Goal: Task Accomplishment & Management: Manage account settings

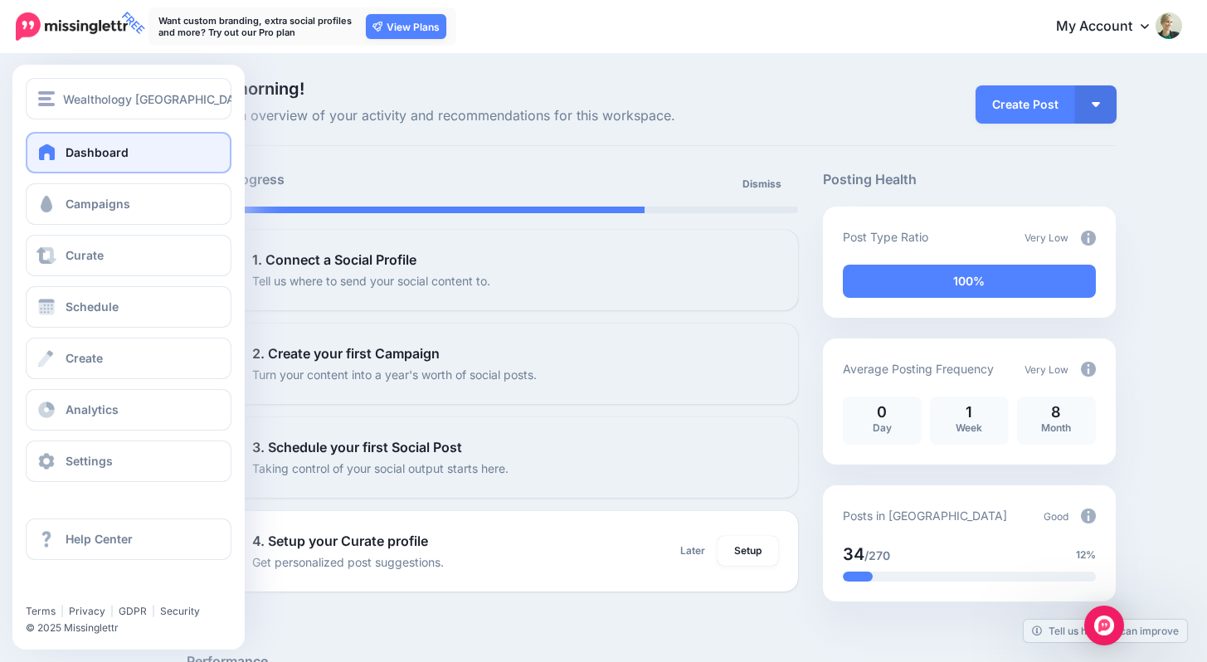
click at [50, 150] on span at bounding box center [48, 152] width 22 height 17
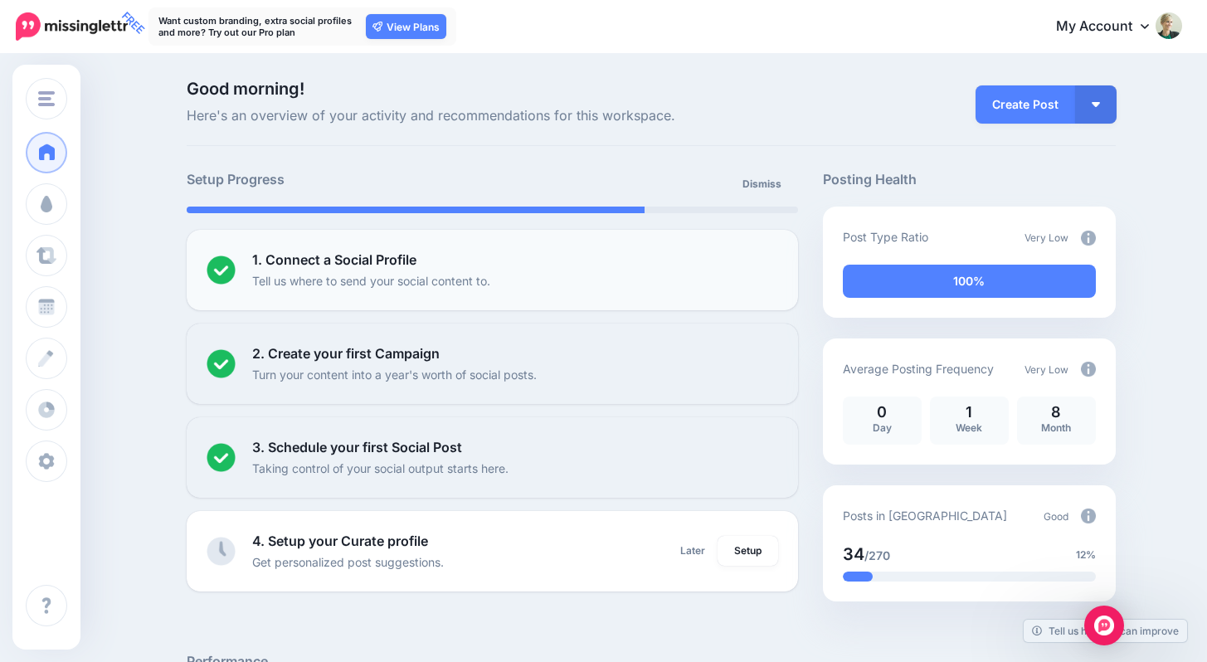
click at [426, 278] on p "Tell us where to send your social content to." at bounding box center [371, 280] width 238 height 19
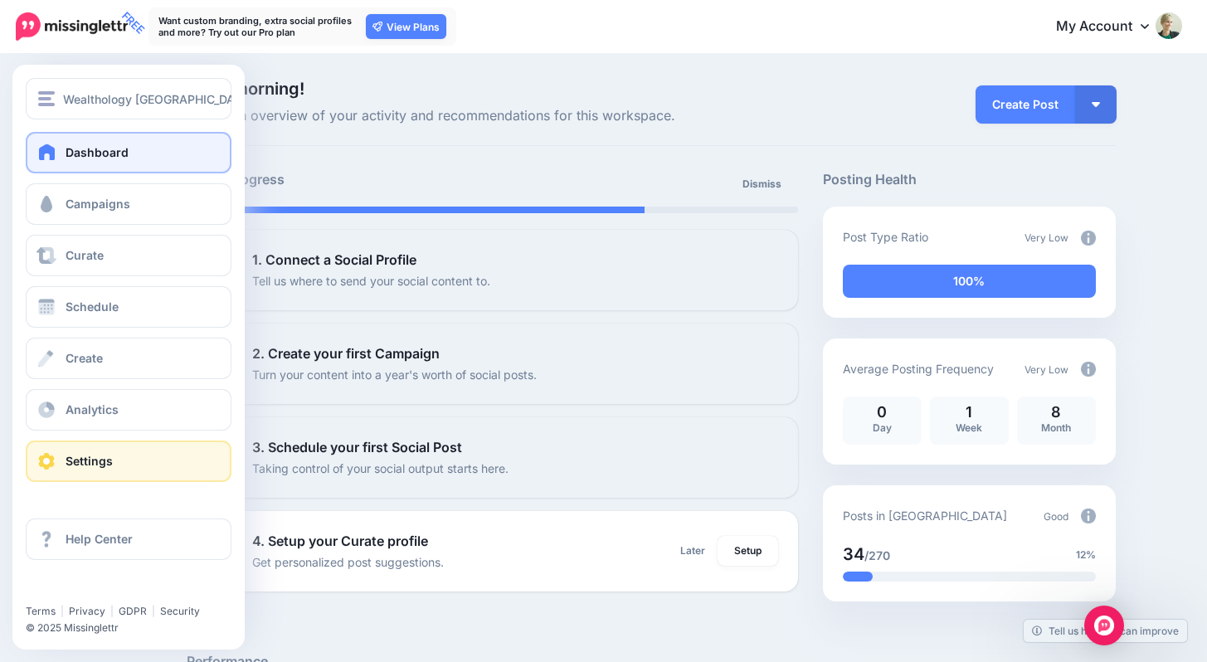
click at [77, 463] on span "Settings" at bounding box center [89, 461] width 47 height 14
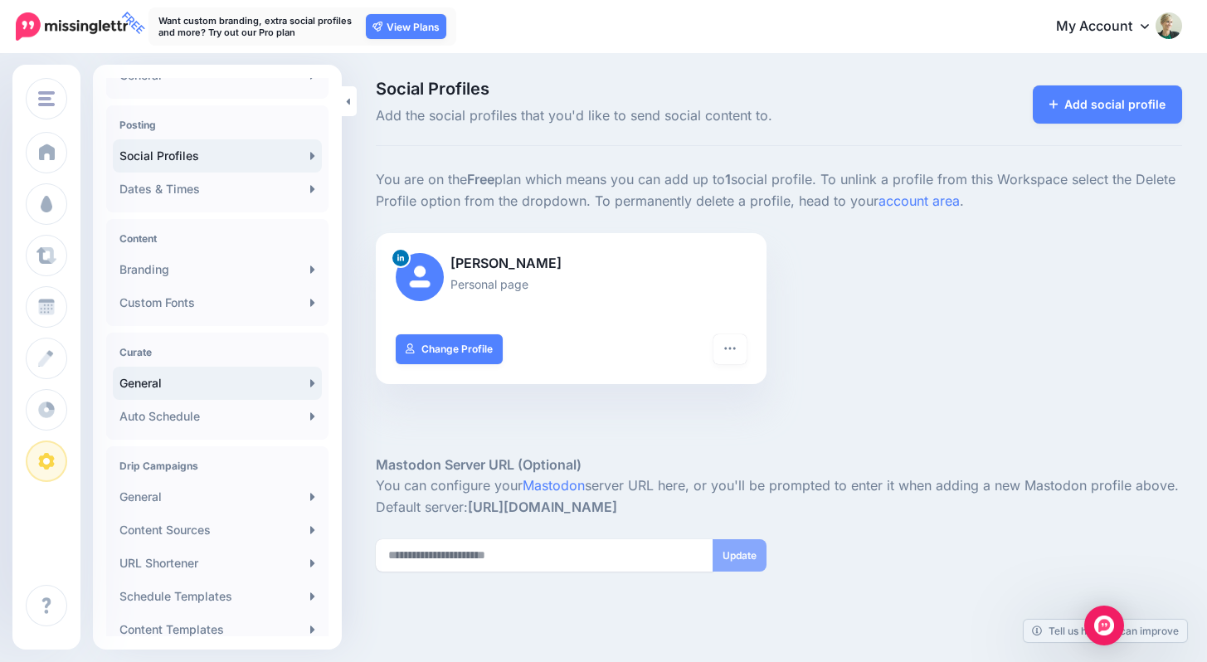
scroll to position [113, 0]
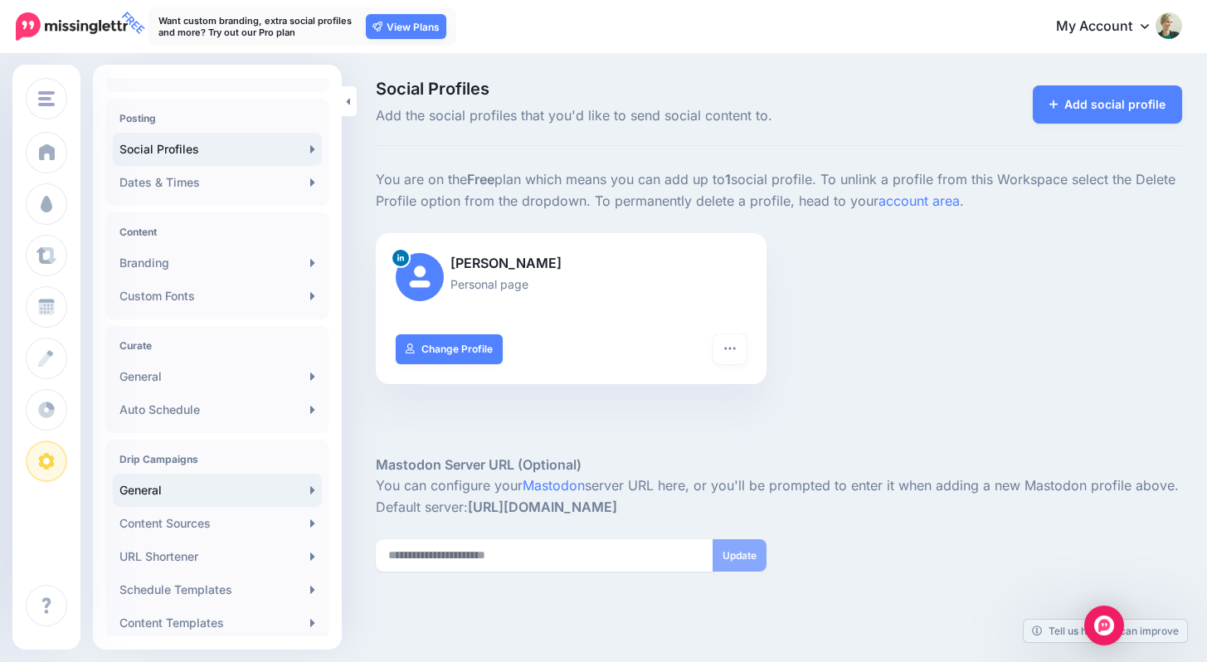
click at [198, 493] on link "General" at bounding box center [217, 490] width 209 height 33
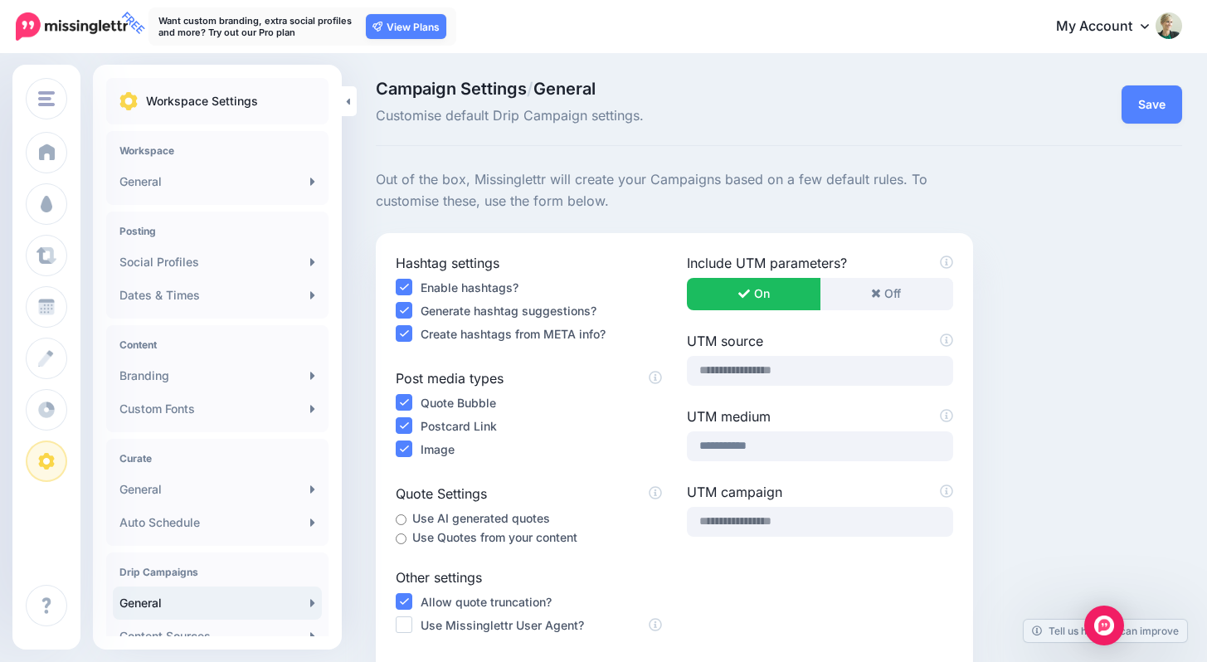
click at [883, 89] on span "Campaign Settings / General" at bounding box center [640, 88] width 529 height 17
click at [276, 176] on link "General" at bounding box center [217, 181] width 209 height 33
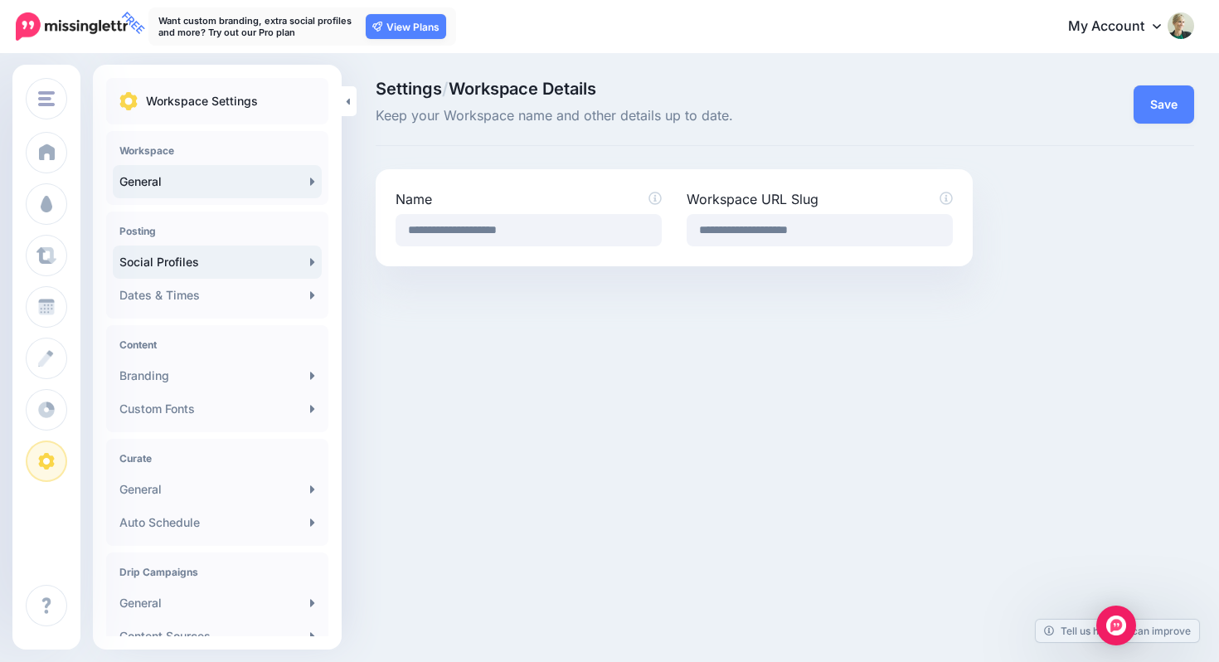
click at [217, 265] on link "Social Profiles" at bounding box center [217, 262] width 209 height 33
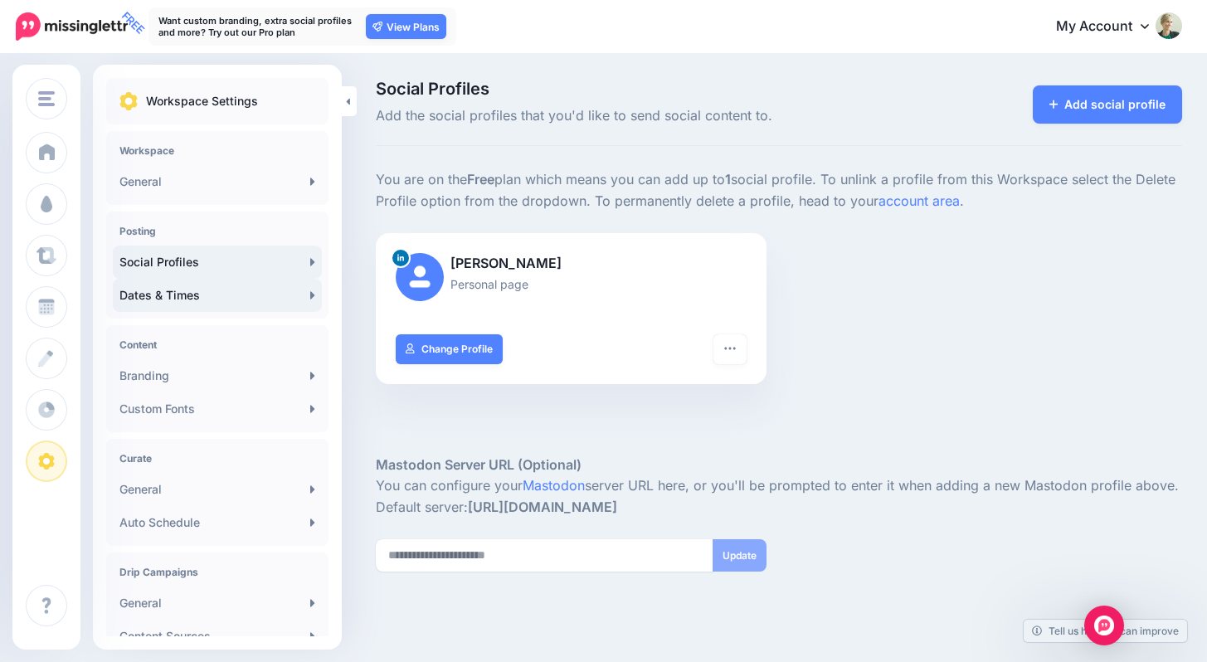
click at [190, 295] on link "Dates & Times" at bounding box center [217, 295] width 209 height 33
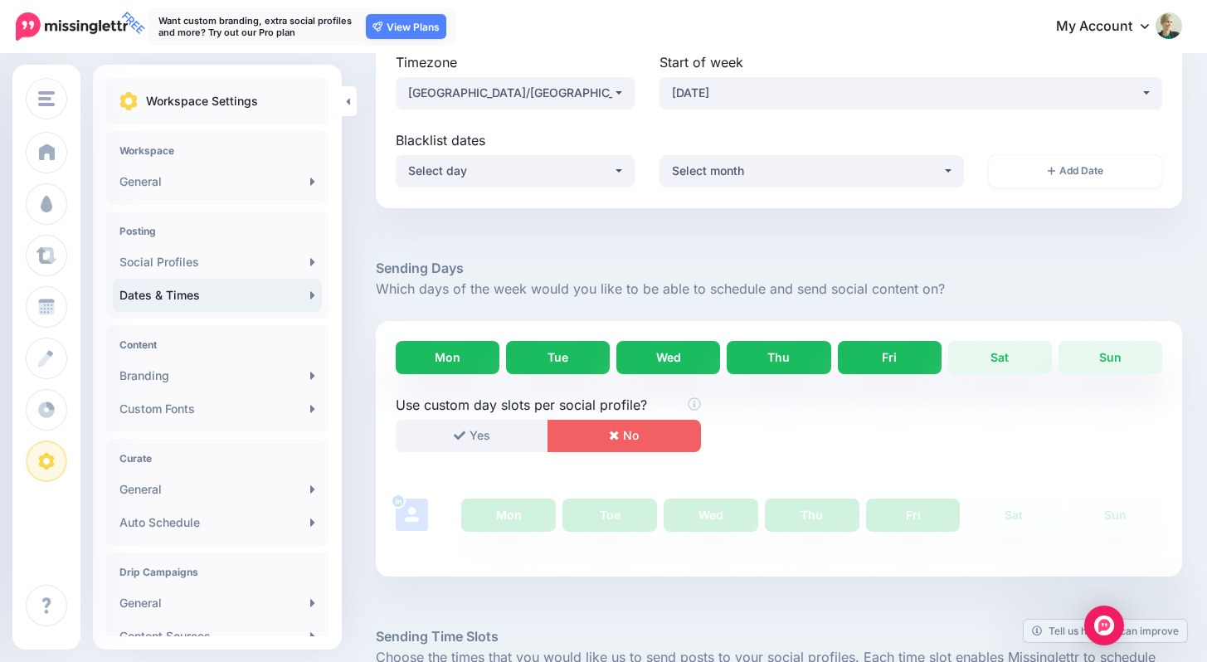
scroll to position [151, 0]
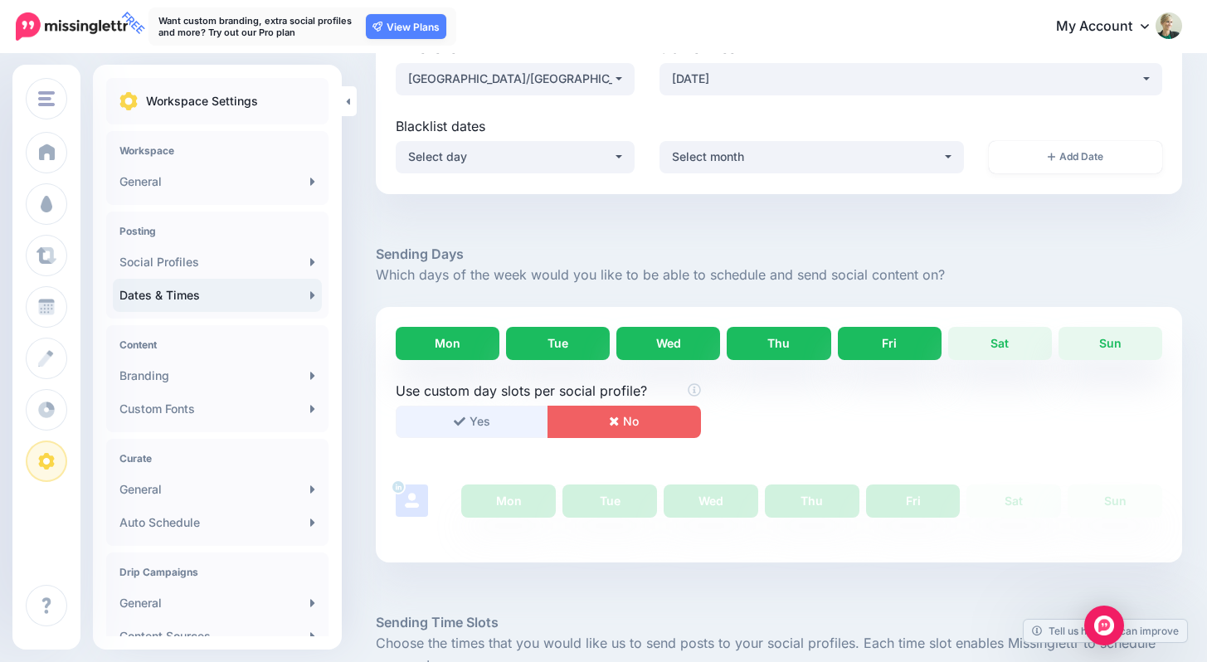
click at [489, 421] on button "Yes" at bounding box center [472, 422] width 153 height 32
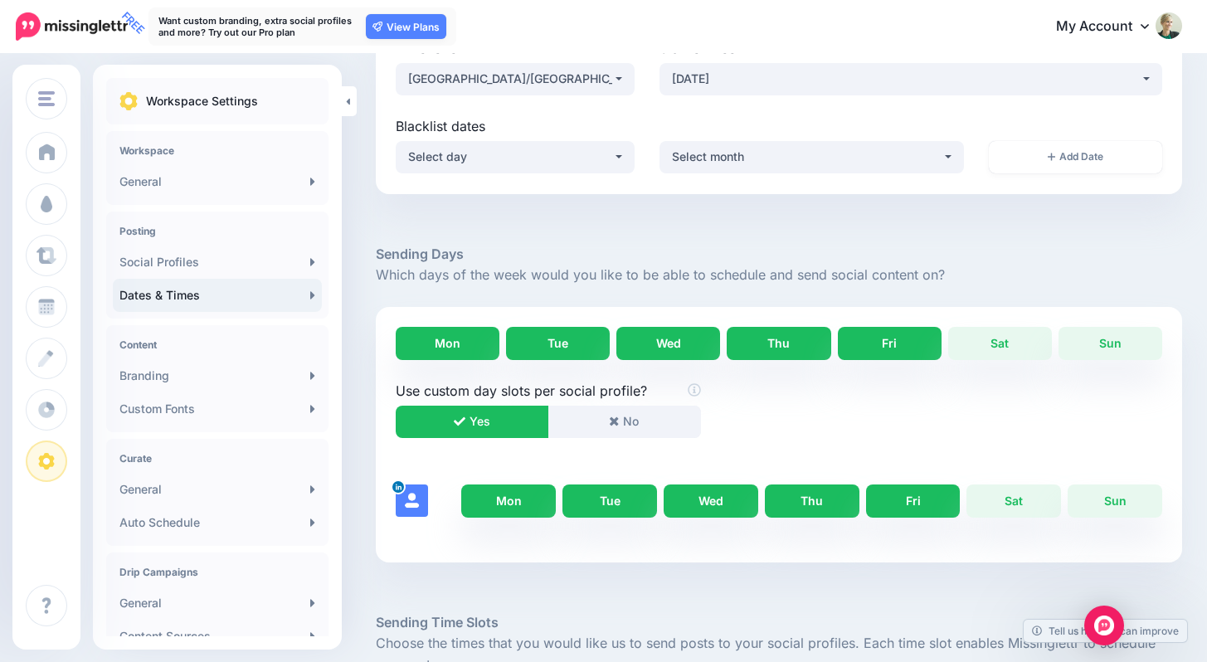
click at [907, 498] on link "Fri" at bounding box center [913, 500] width 95 height 33
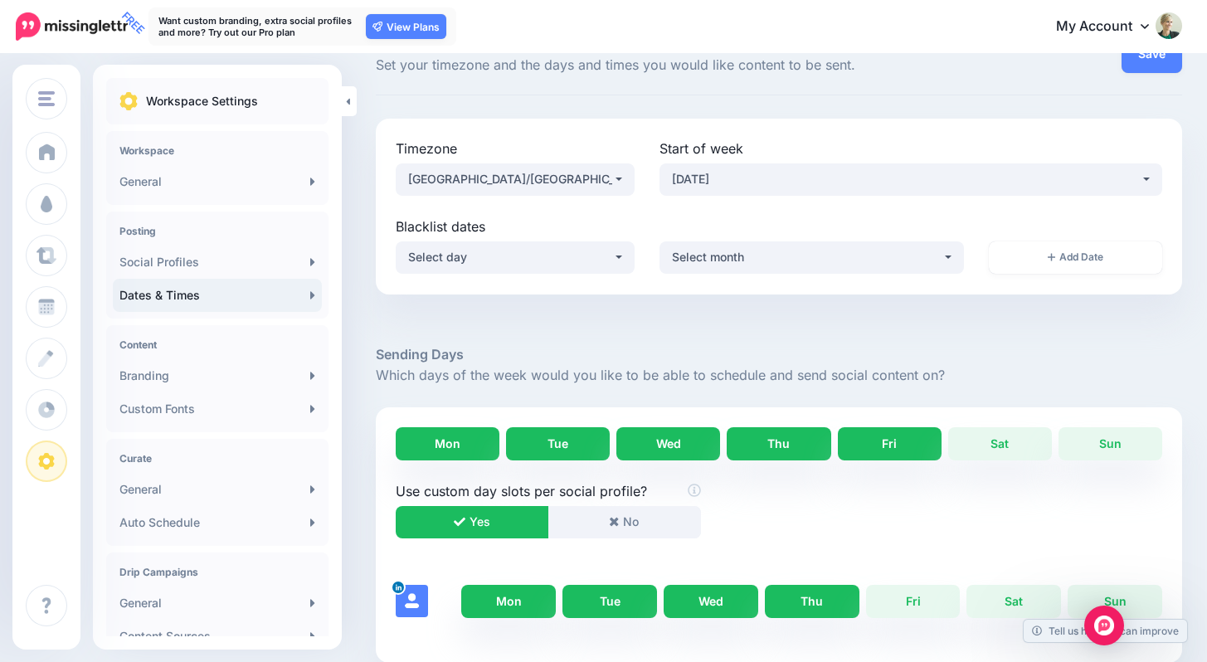
scroll to position [0, 0]
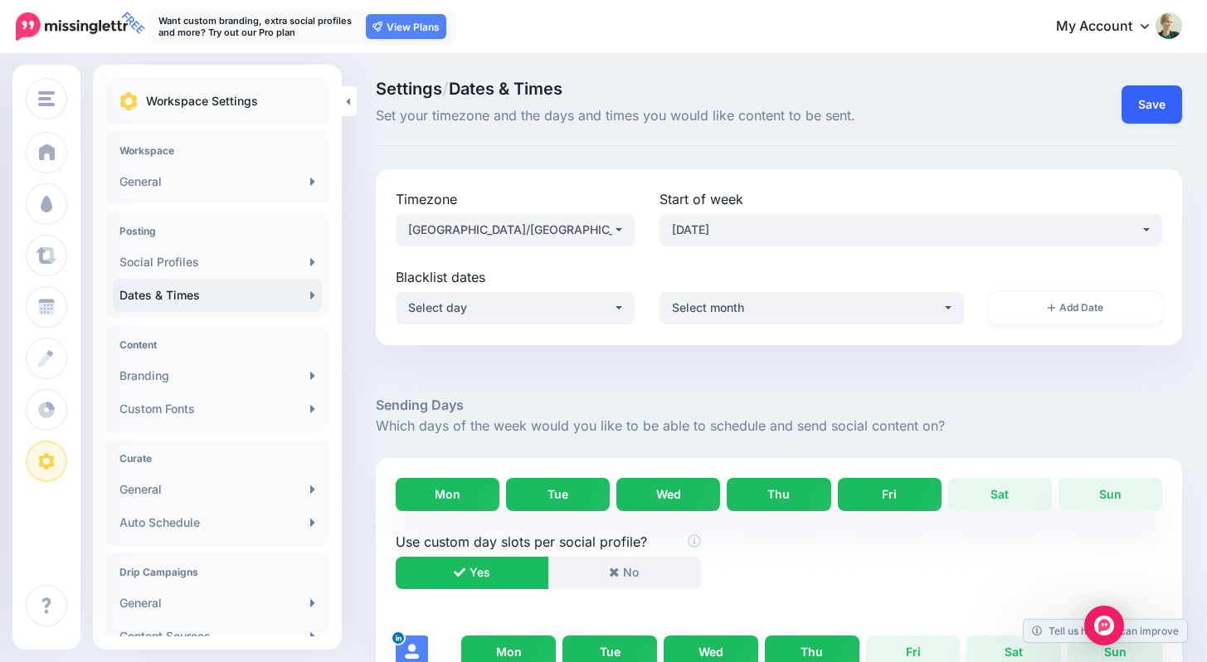
click at [1172, 100] on button "Save" at bounding box center [1152, 104] width 61 height 38
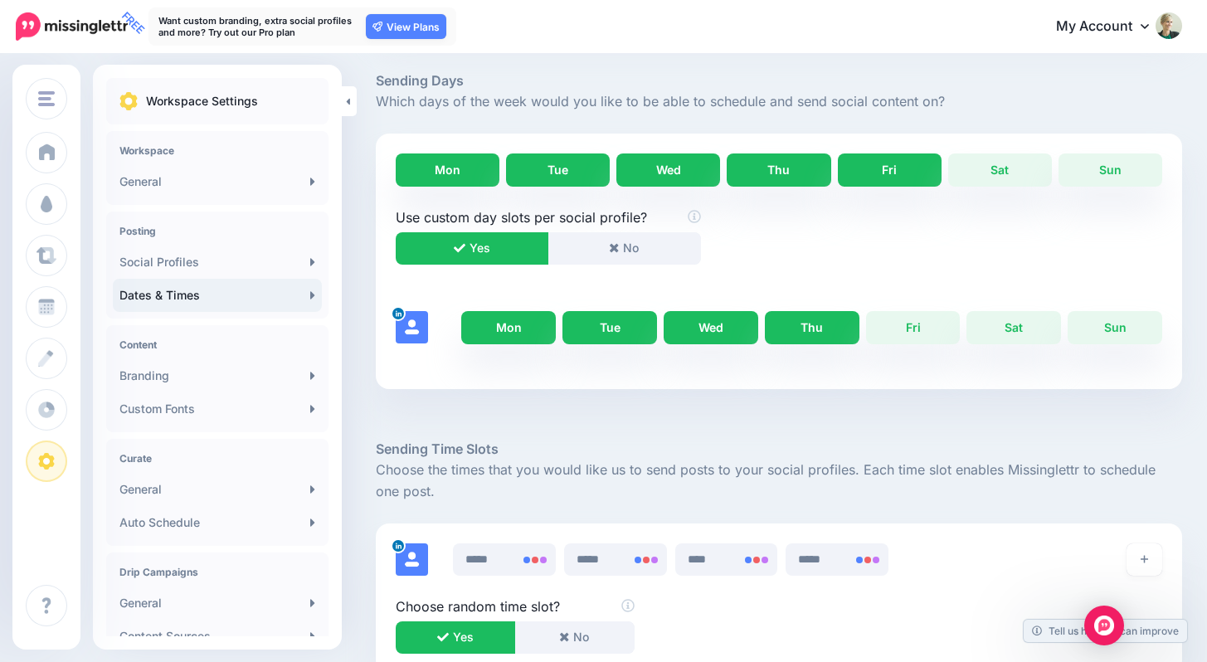
scroll to position [515, 0]
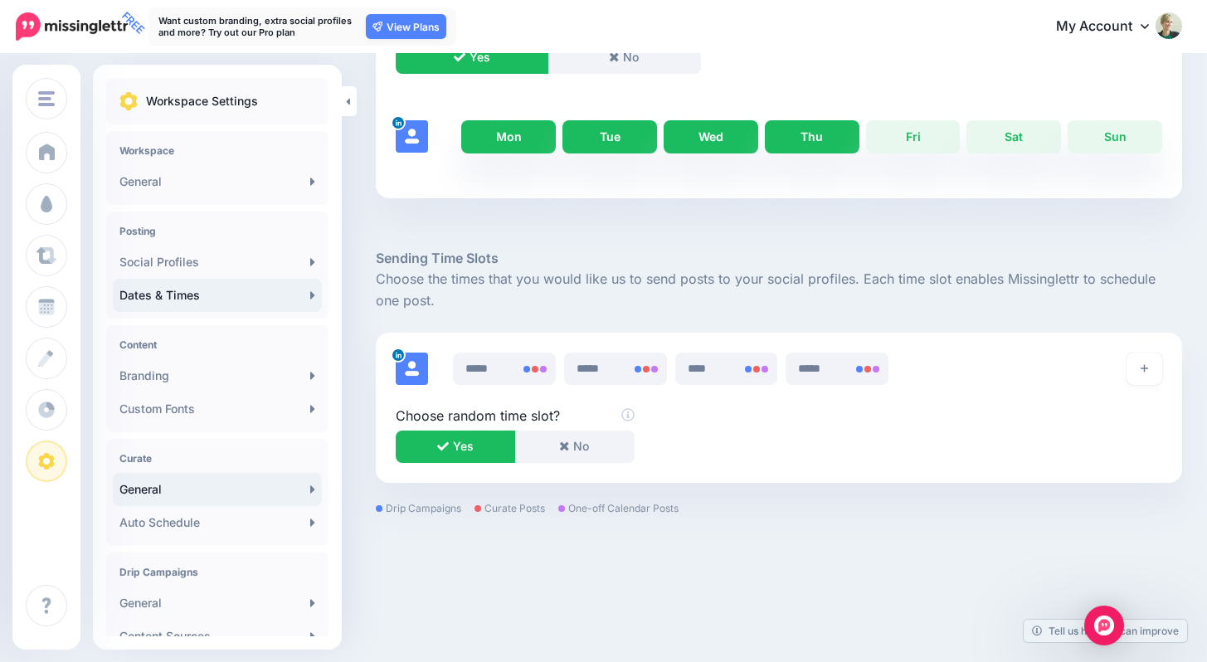
click at [203, 500] on link "General" at bounding box center [217, 489] width 209 height 33
click at [225, 491] on link "General" at bounding box center [217, 489] width 209 height 33
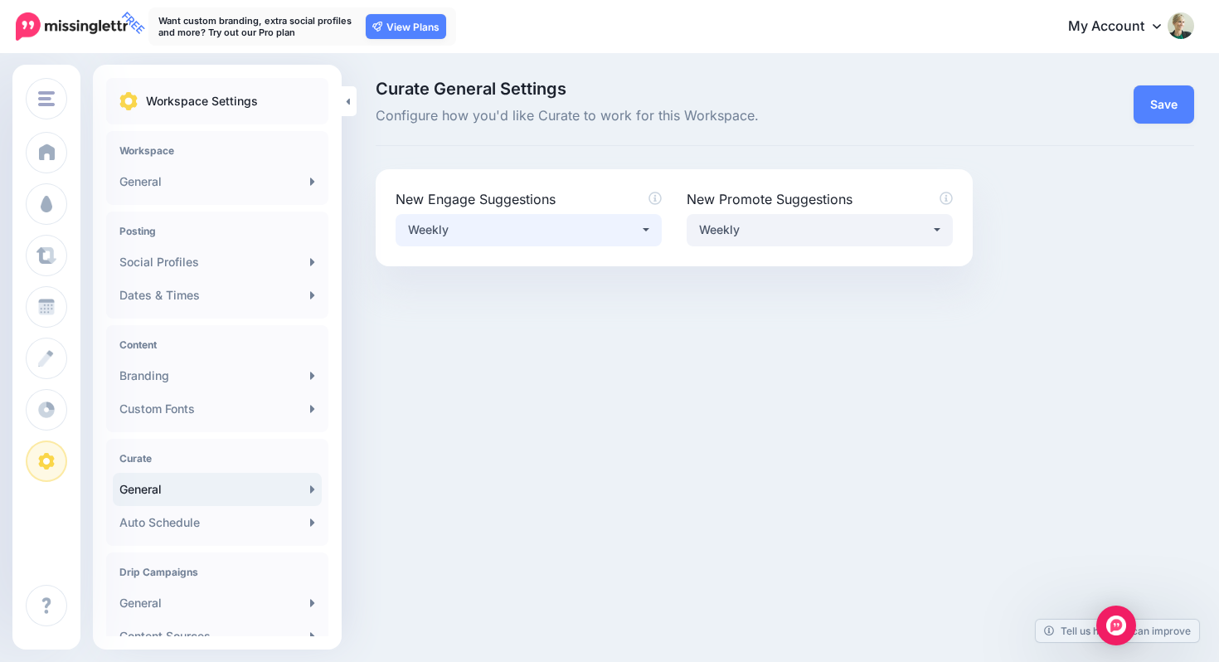
click at [641, 227] on button "Weekly" at bounding box center [529, 230] width 266 height 32
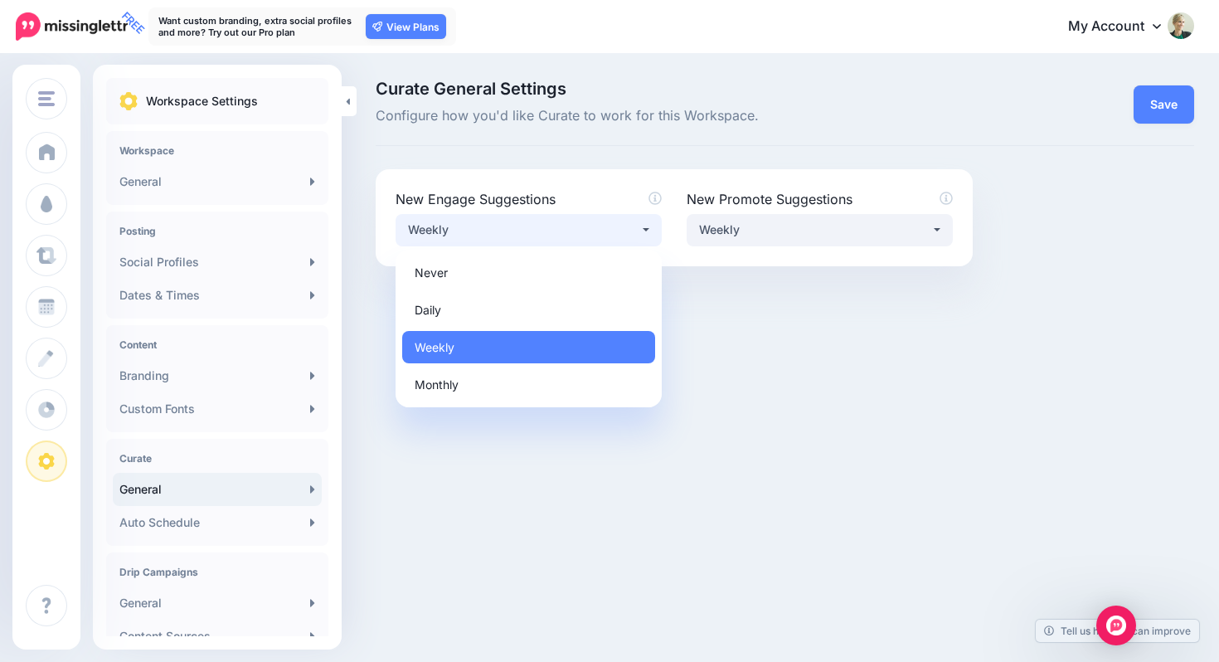
click at [641, 229] on button "Weekly" at bounding box center [529, 230] width 266 height 32
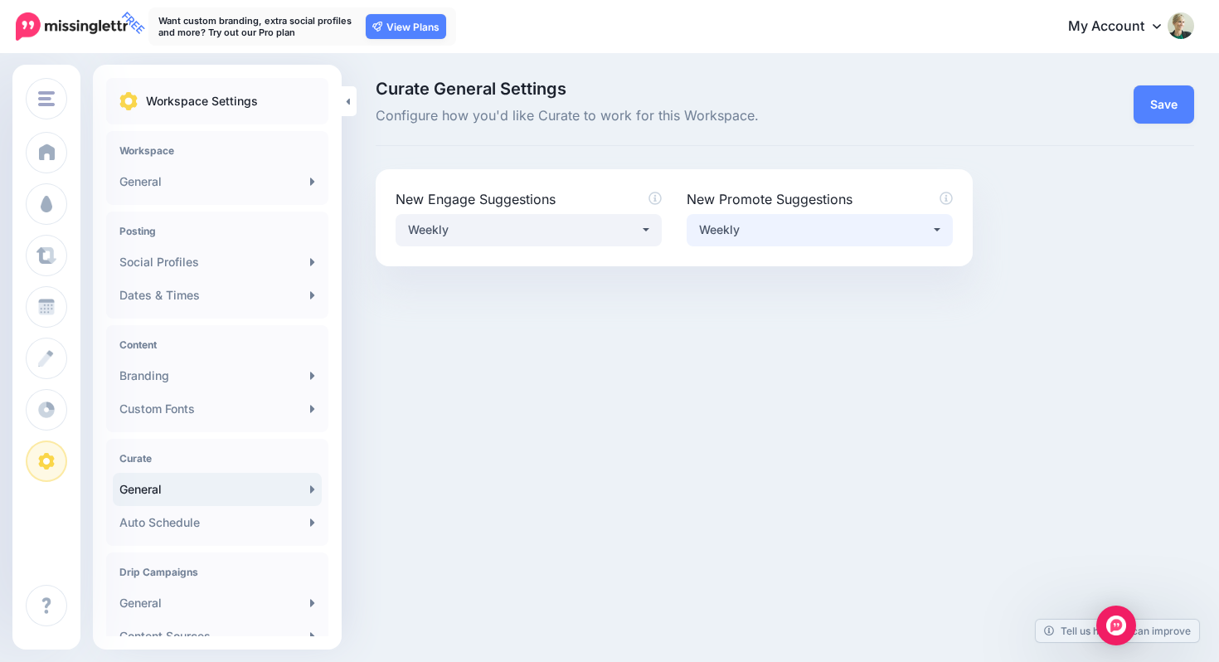
click at [757, 220] on div "Weekly" at bounding box center [814, 230] width 231 height 20
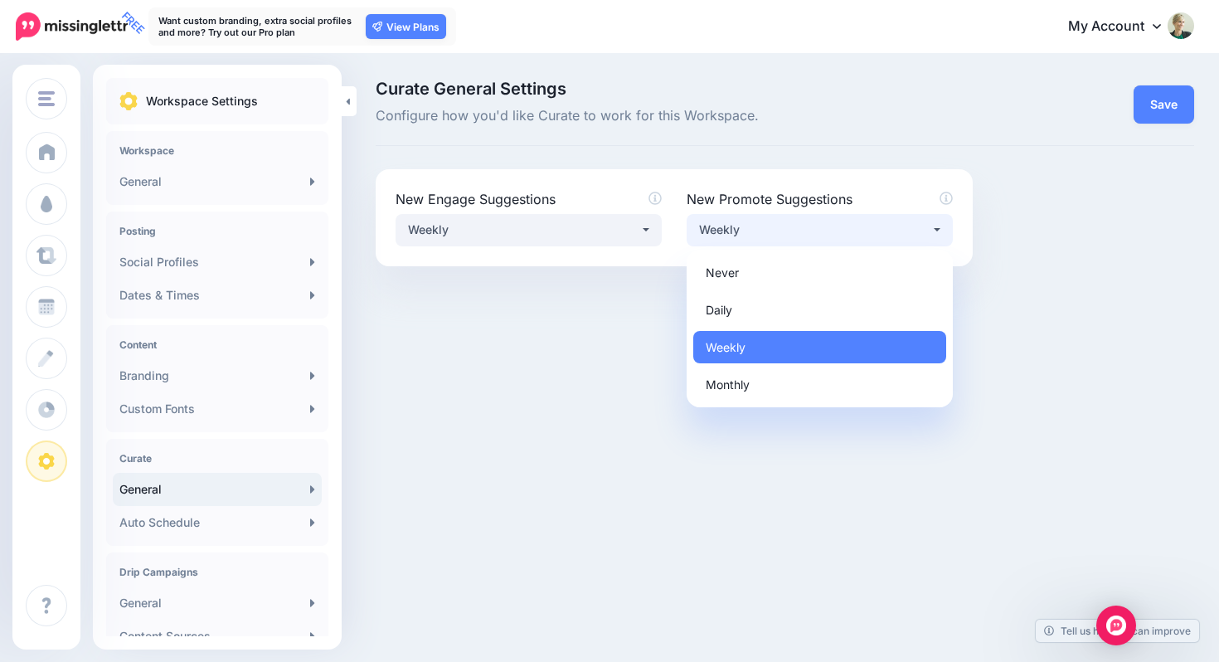
click at [617, 371] on div at bounding box center [785, 328] width 819 height 124
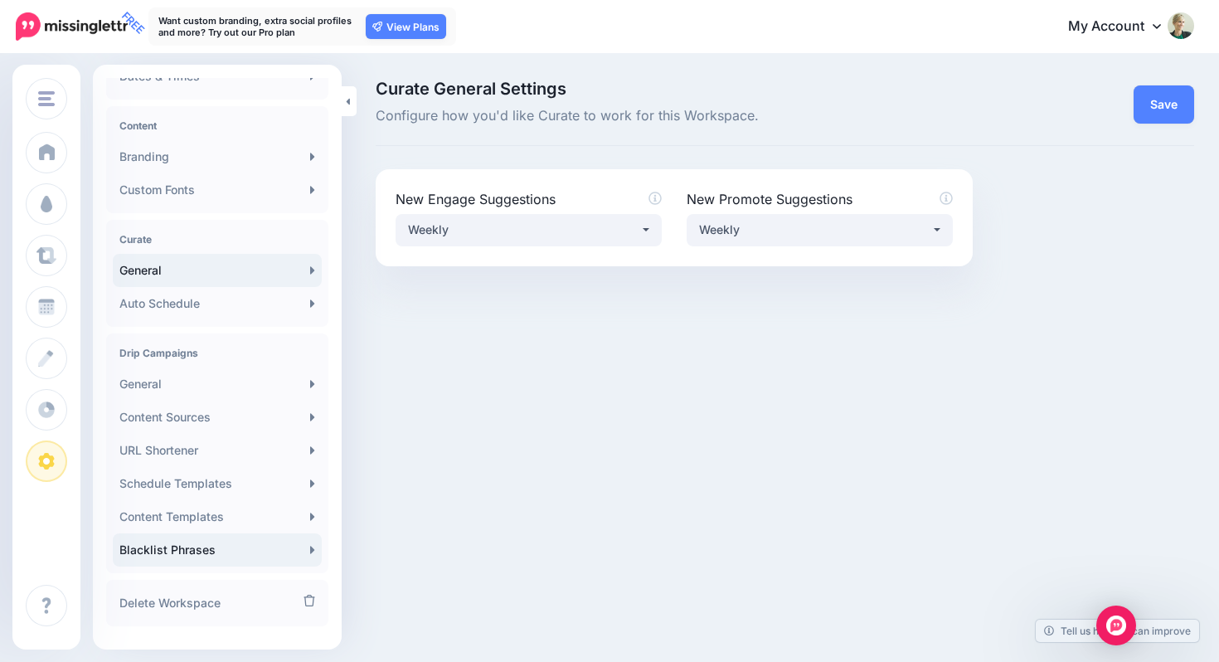
scroll to position [250, 0]
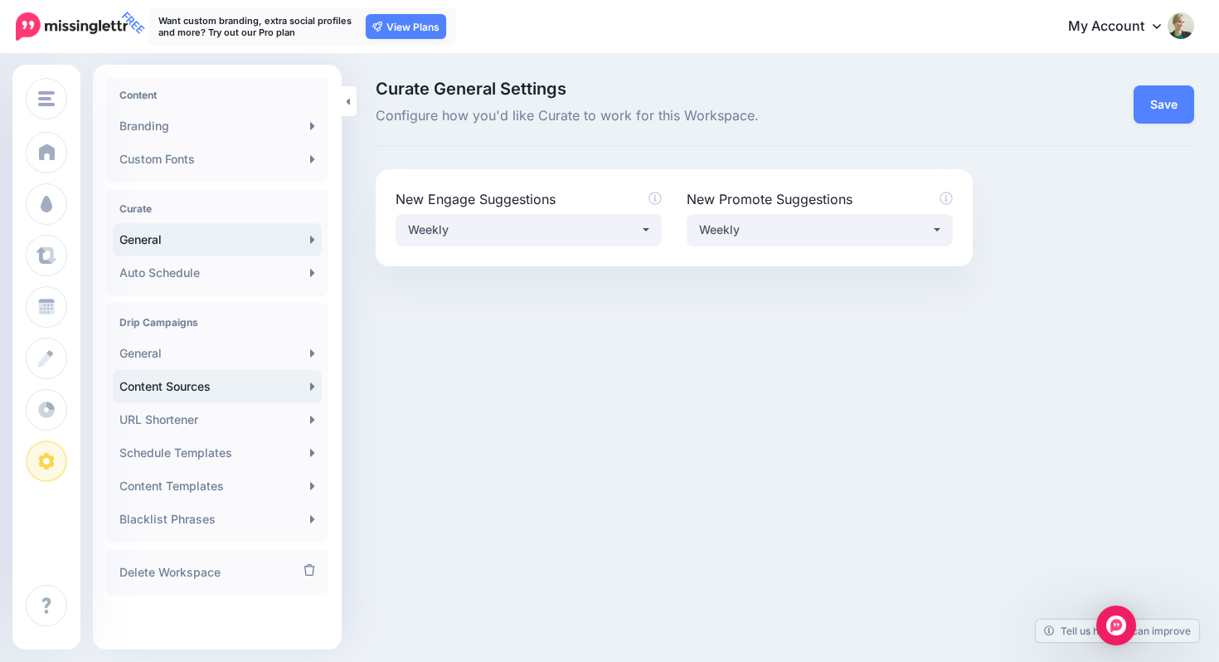
click at [164, 388] on link "Content Sources" at bounding box center [217, 386] width 209 height 33
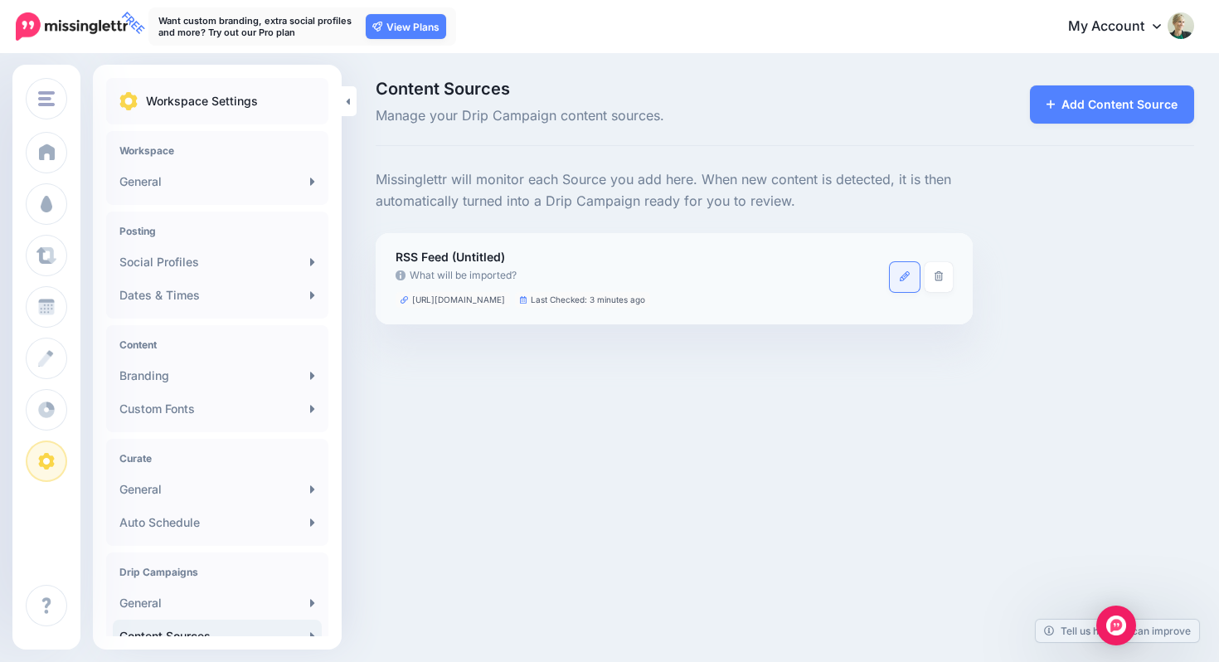
click at [906, 283] on link at bounding box center [905, 277] width 30 height 30
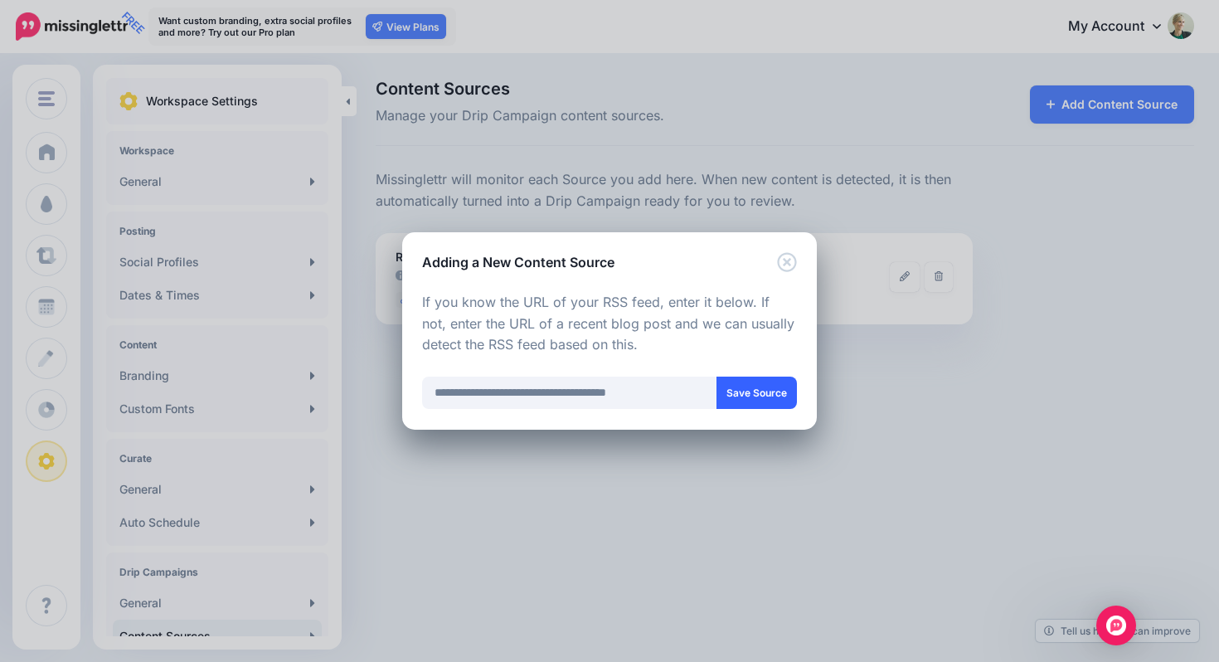
click at [752, 395] on button "Save Source" at bounding box center [757, 393] width 80 height 32
click at [790, 260] on icon "Close" at bounding box center [787, 262] width 20 height 20
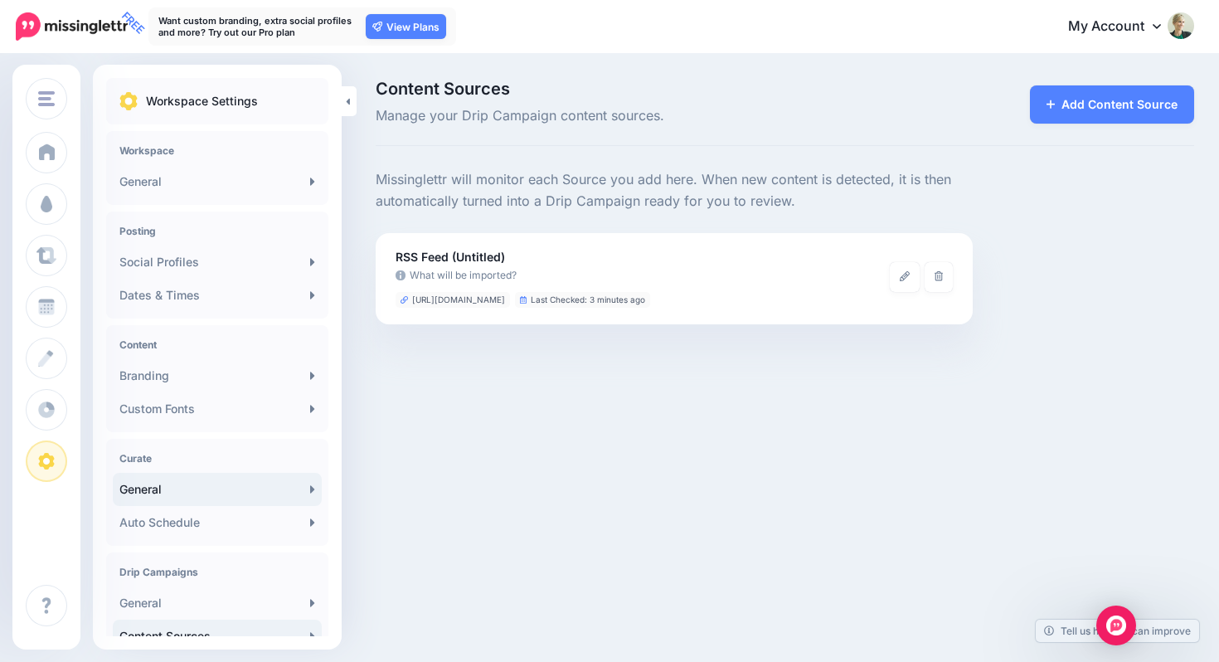
click at [216, 488] on link "General" at bounding box center [217, 489] width 209 height 33
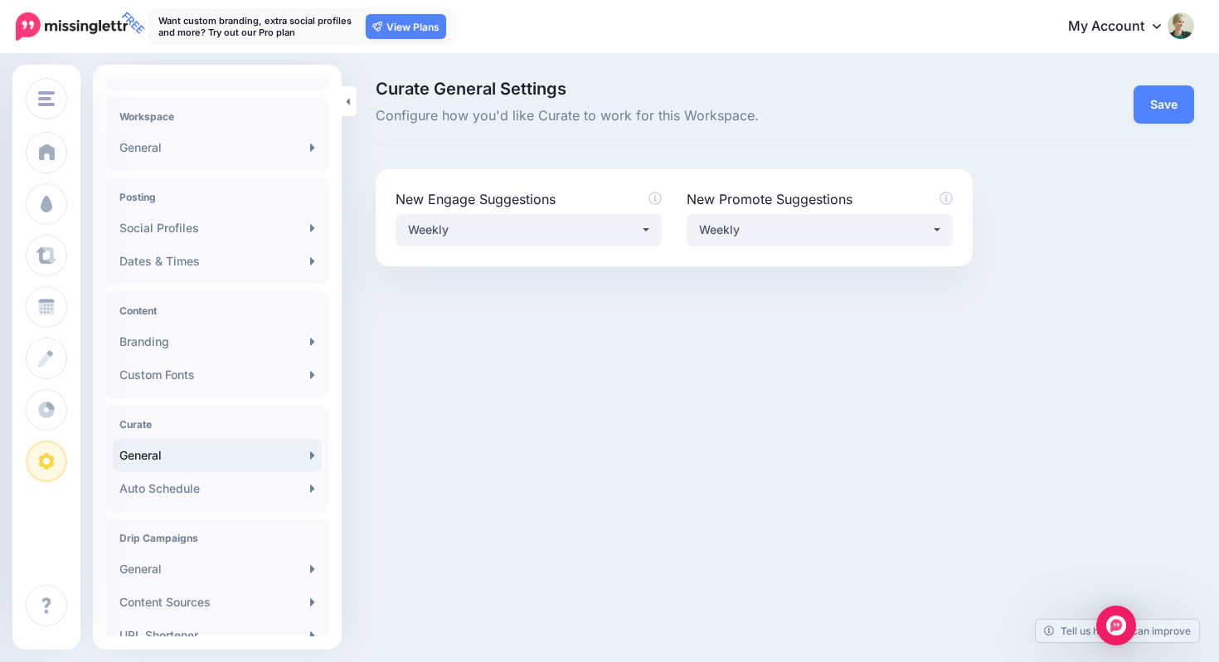
scroll to position [31, 0]
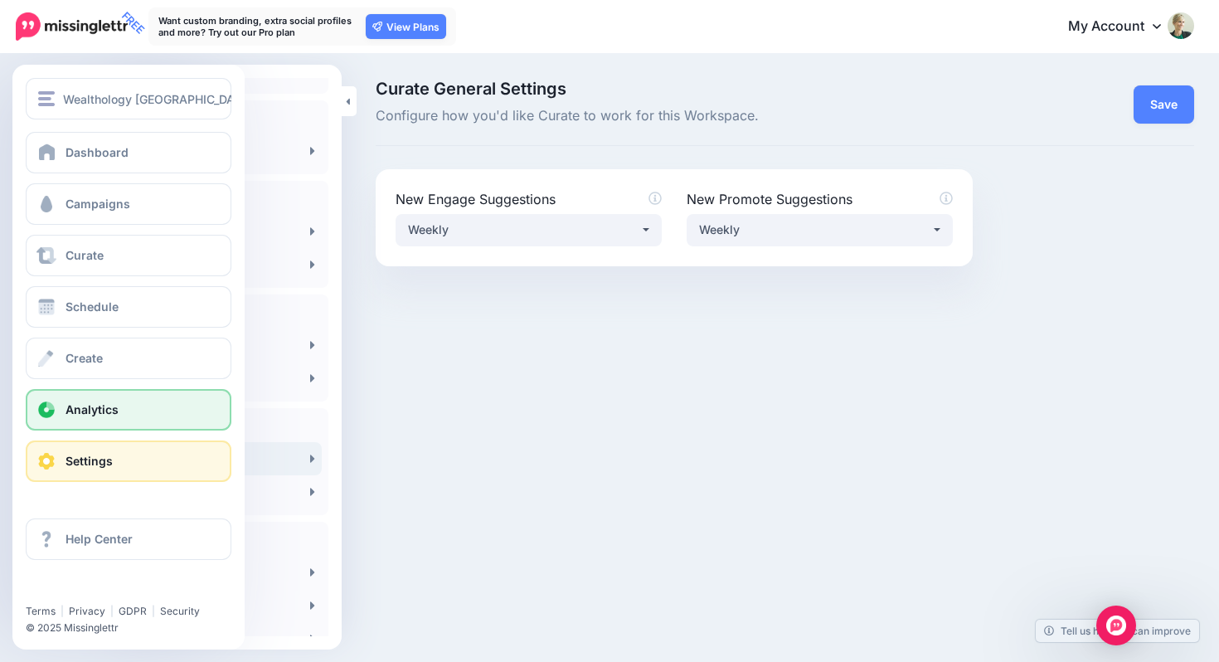
click at [74, 402] on span "Analytics" at bounding box center [92, 409] width 53 height 14
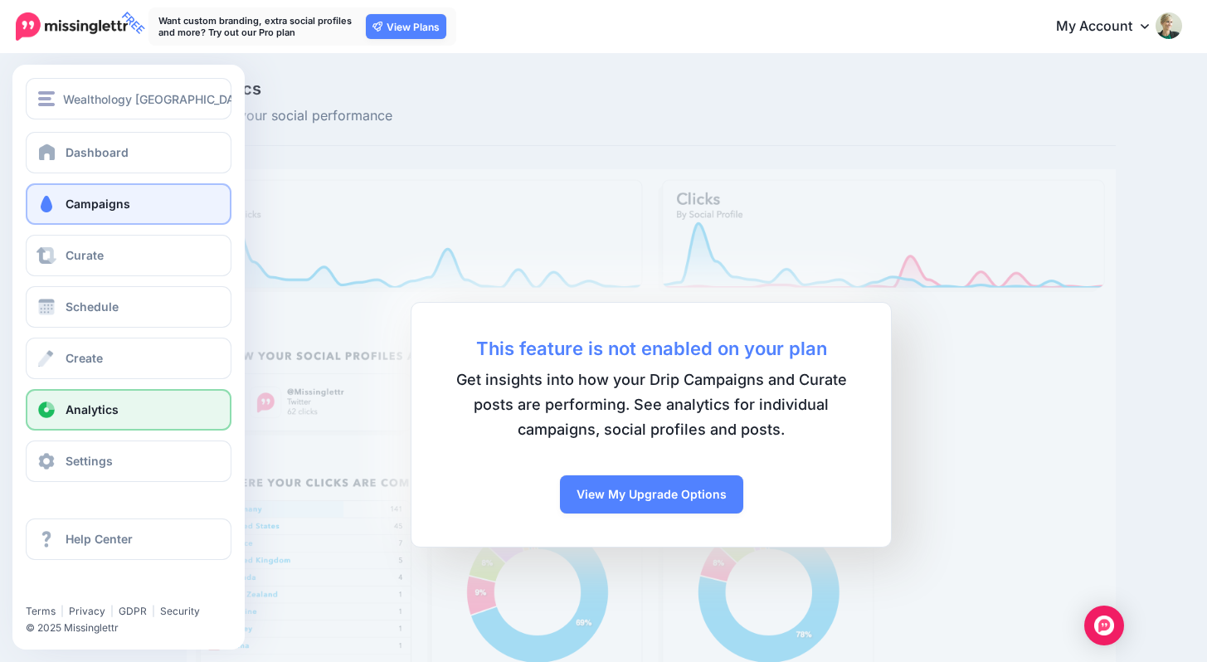
click at [99, 207] on span "Campaigns" at bounding box center [98, 204] width 65 height 14
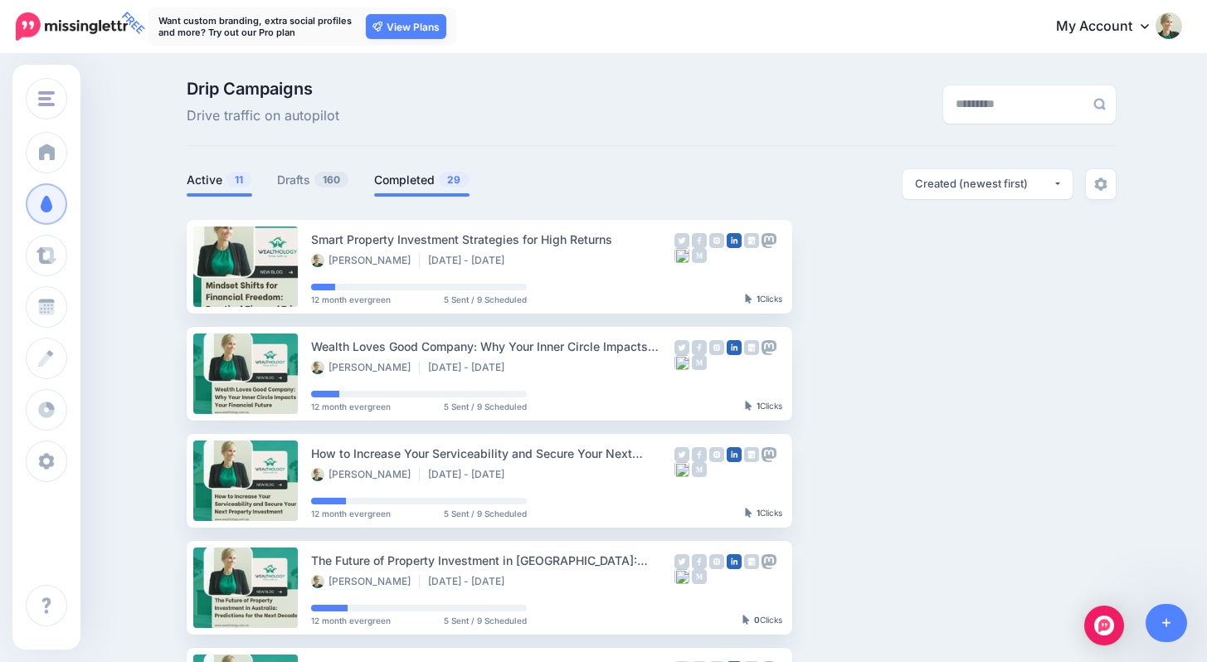
click at [413, 181] on link "Completed 29" at bounding box center [421, 180] width 95 height 20
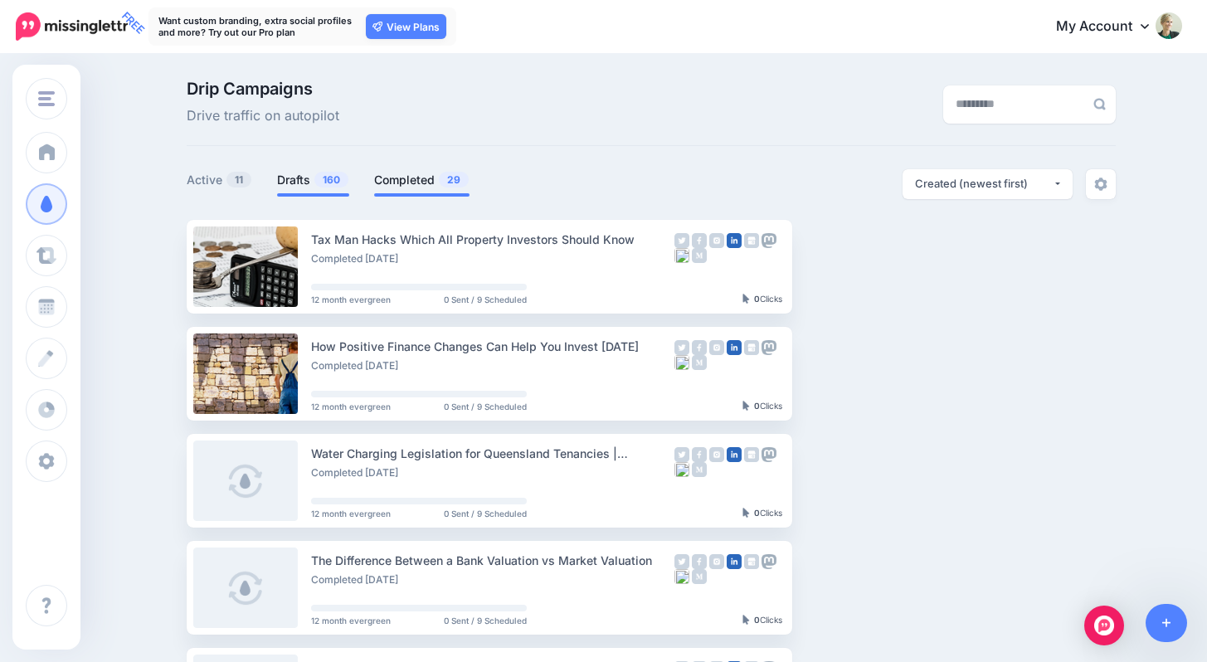
click at [320, 174] on link "Drafts 160" at bounding box center [313, 180] width 72 height 20
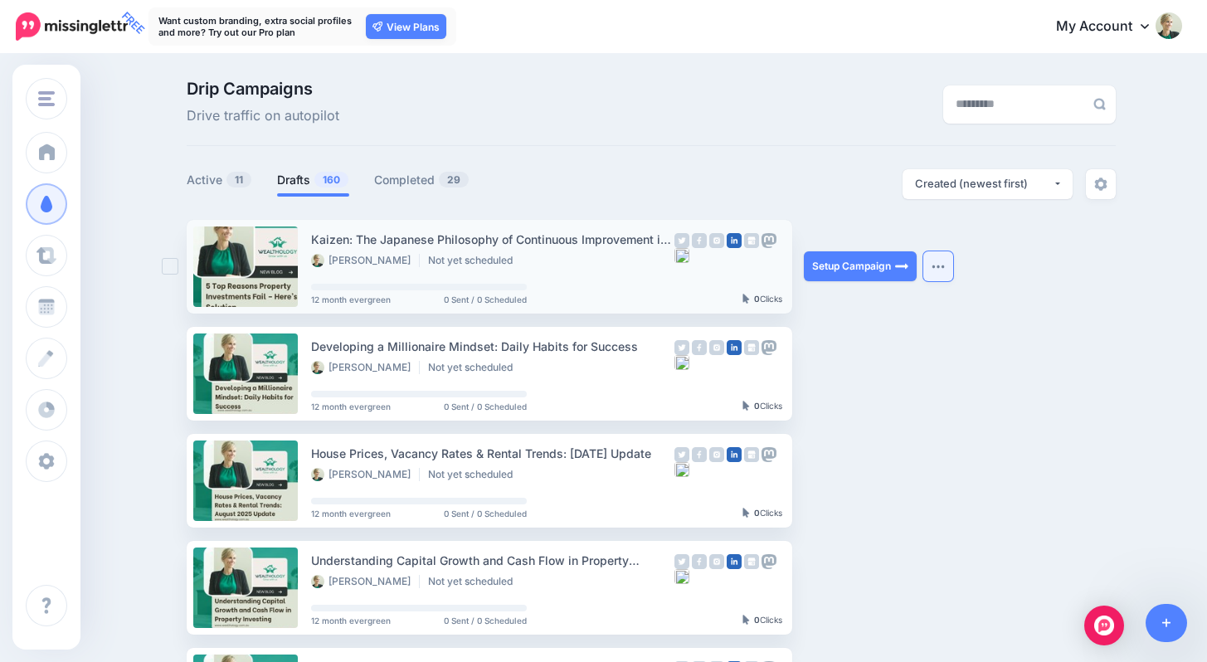
click at [945, 265] on img "button" at bounding box center [938, 266] width 13 height 5
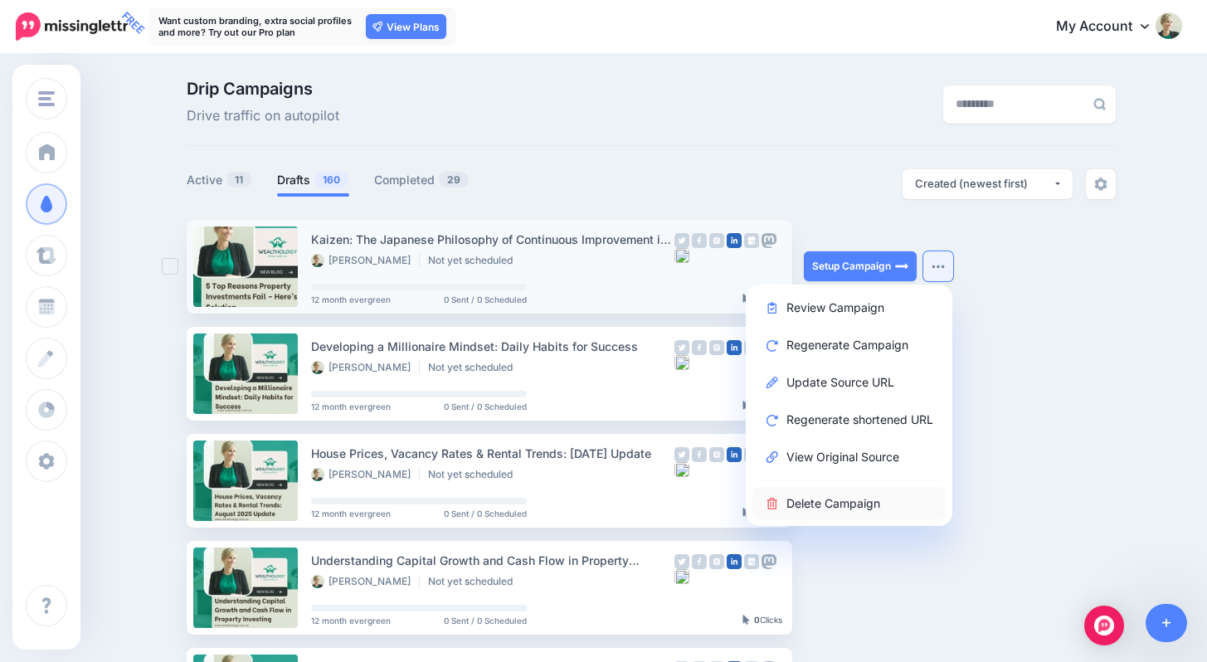
click at [807, 503] on link "Delete Campaign" at bounding box center [848, 503] width 193 height 32
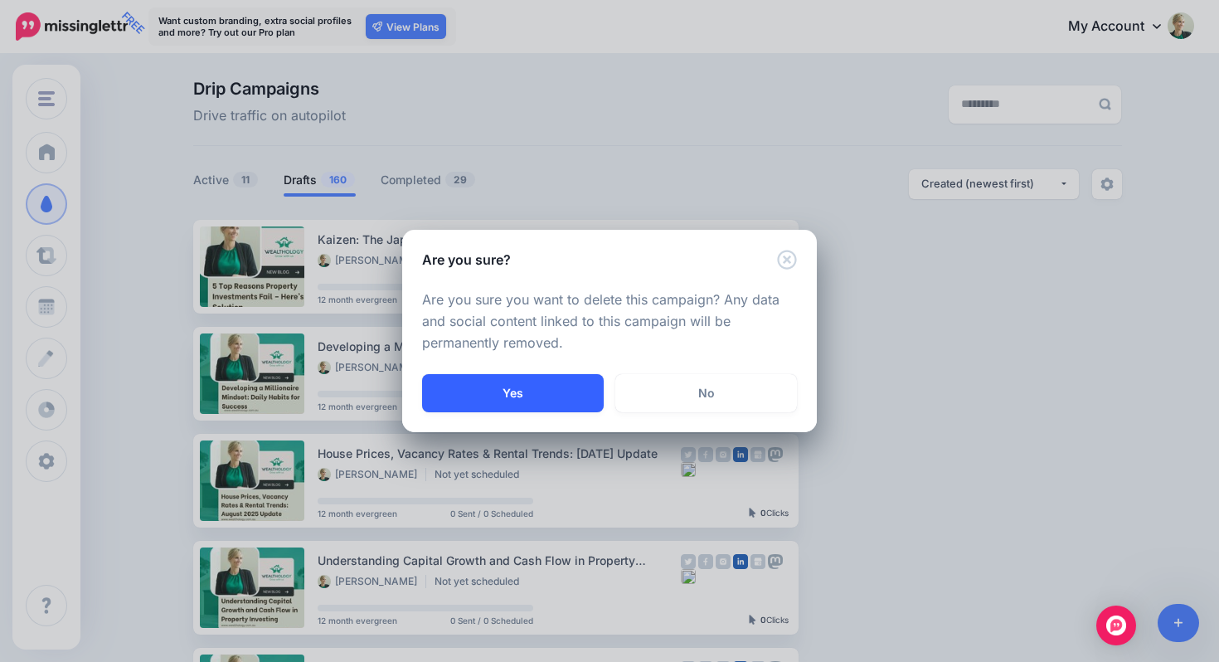
click at [548, 396] on button "Yes" at bounding box center [513, 393] width 182 height 38
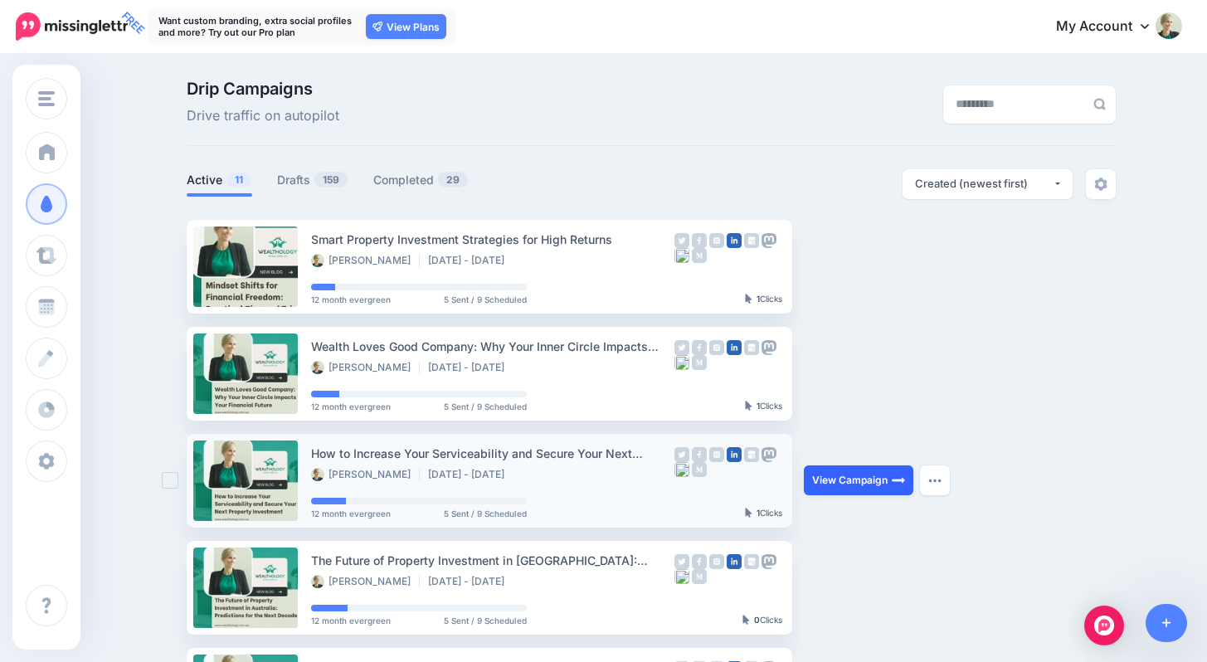
click at [849, 478] on link "View Campaign" at bounding box center [859, 480] width 110 height 30
click at [327, 180] on span "159" at bounding box center [330, 180] width 33 height 16
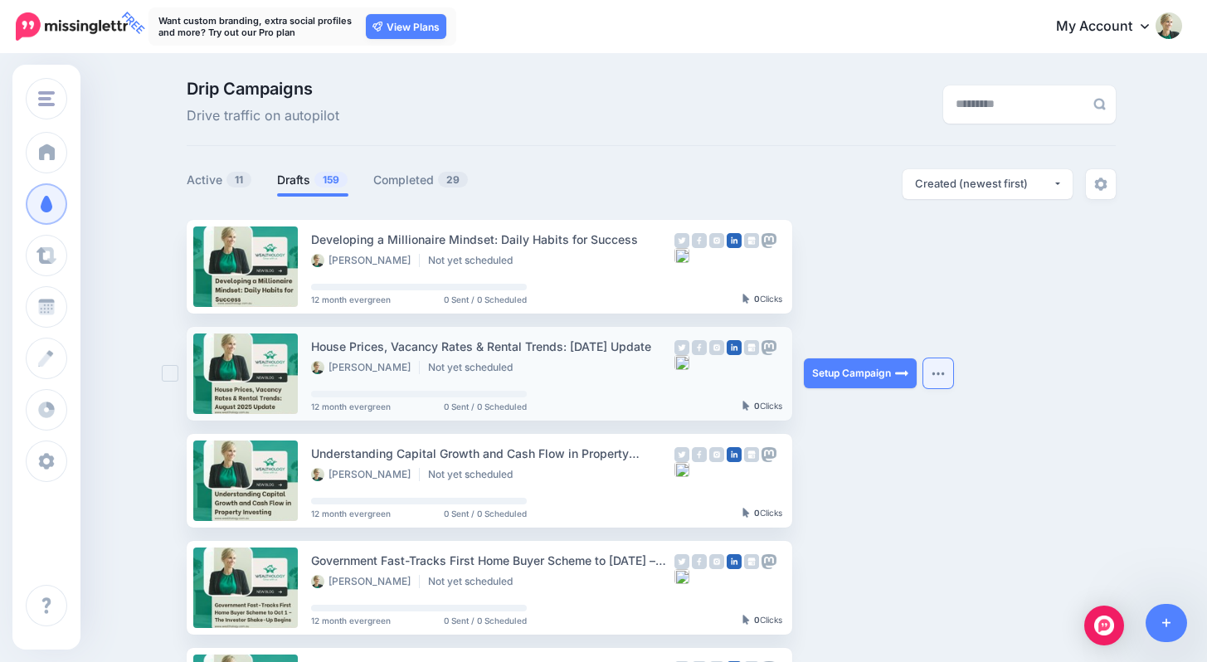
click at [938, 374] on img "button" at bounding box center [938, 373] width 13 height 5
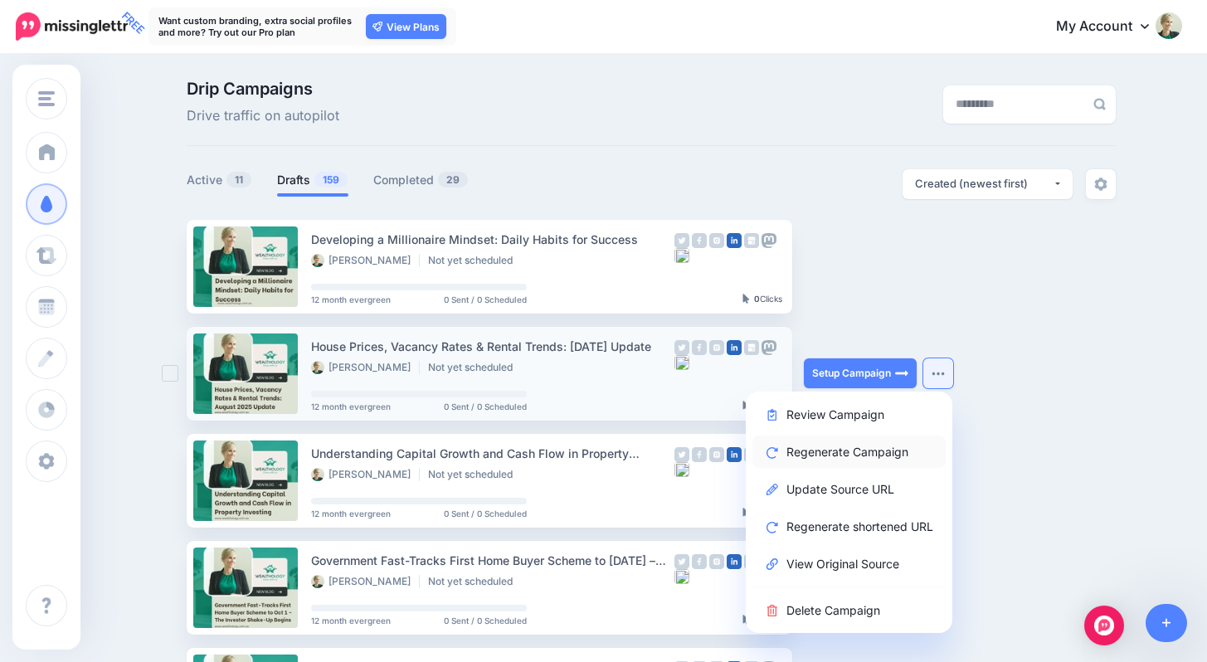
click at [852, 451] on link "Regenerate Campaign" at bounding box center [848, 452] width 193 height 32
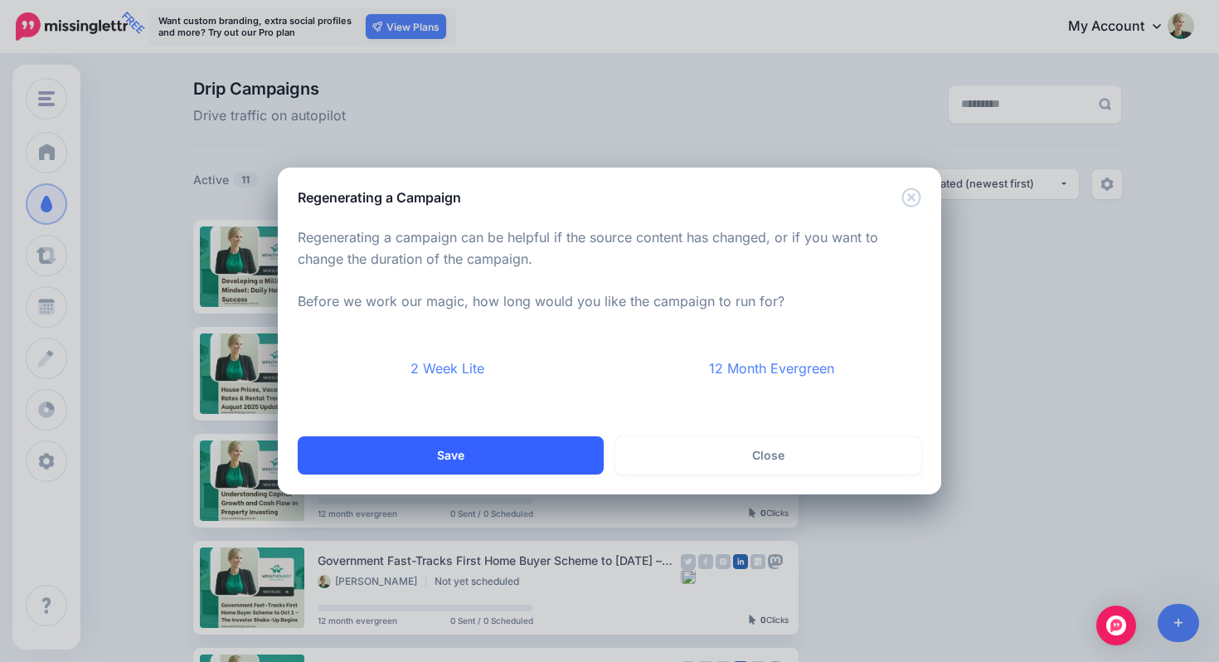
click at [563, 449] on button "Save" at bounding box center [451, 455] width 306 height 38
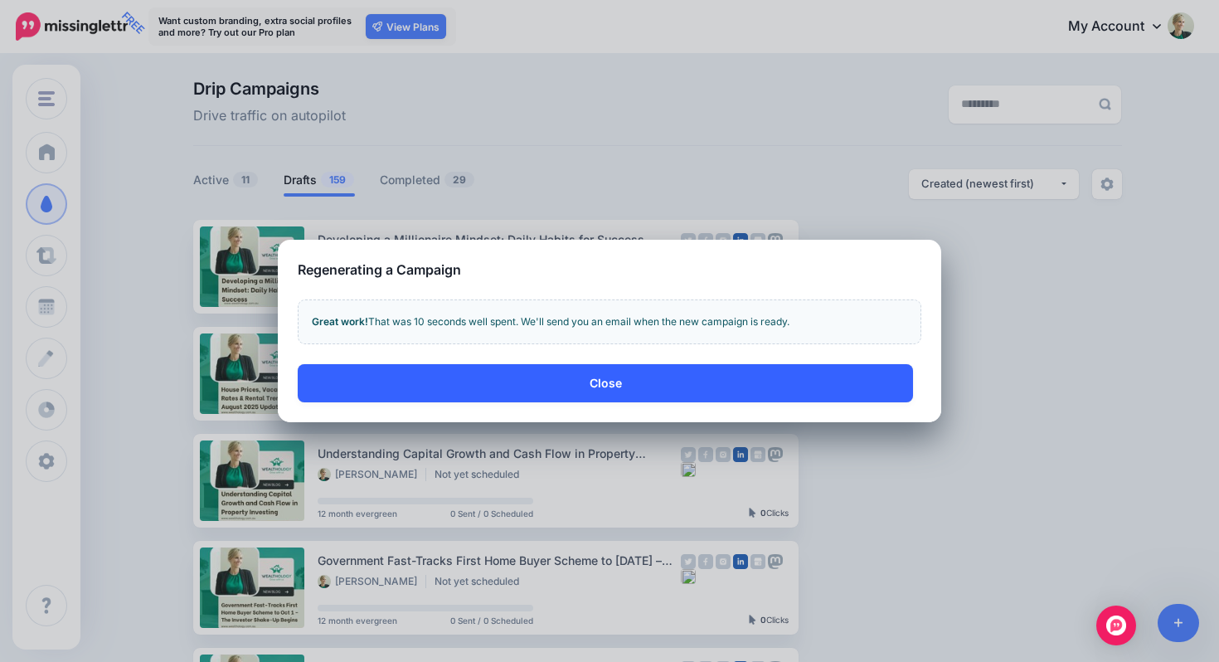
click at [625, 385] on button "Close" at bounding box center [606, 383] width 616 height 38
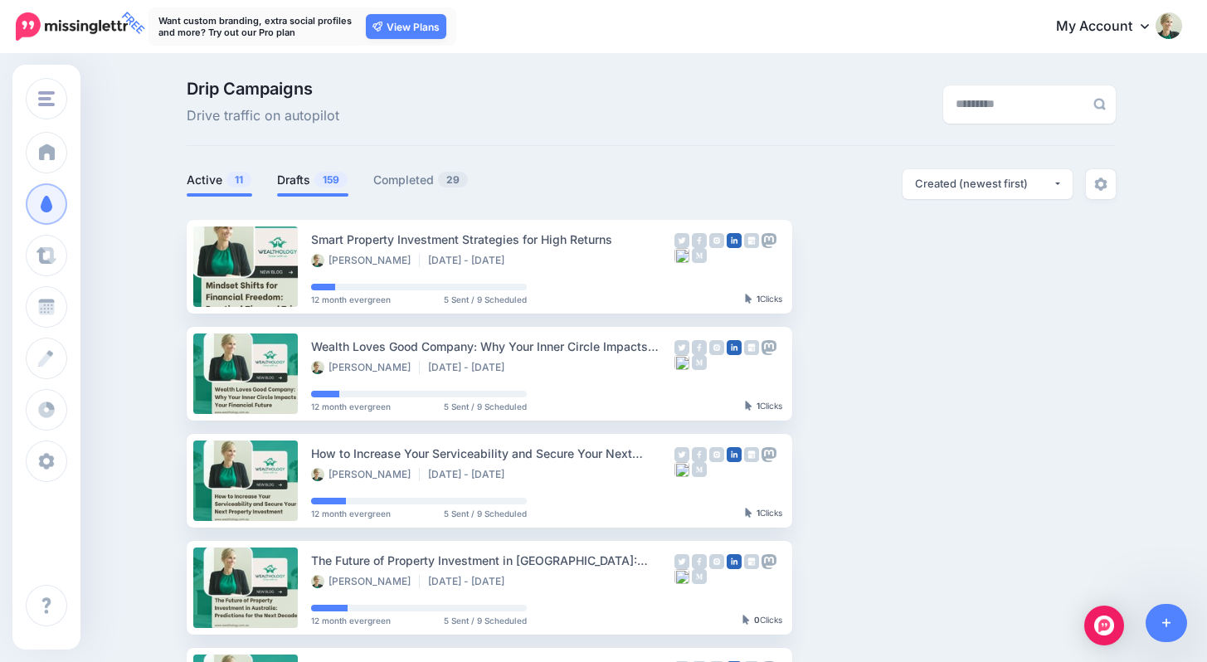
click at [328, 172] on link "Drafts 159" at bounding box center [312, 180] width 71 height 20
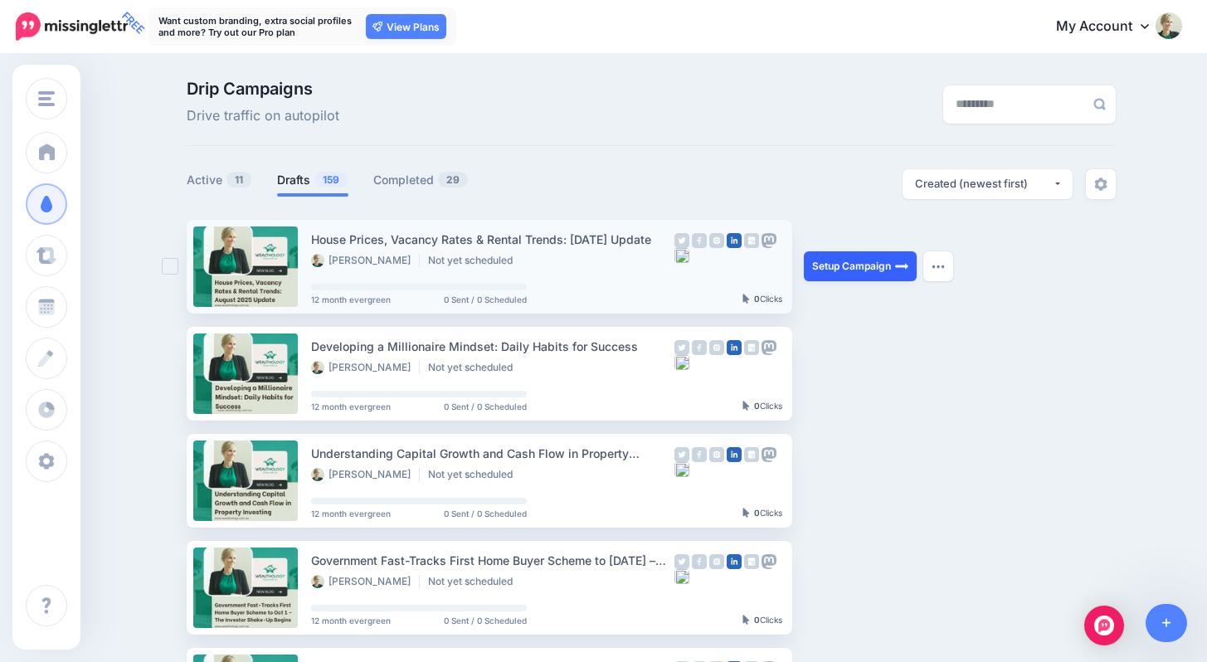
click at [887, 266] on link "Setup Campaign" at bounding box center [860, 266] width 113 height 30
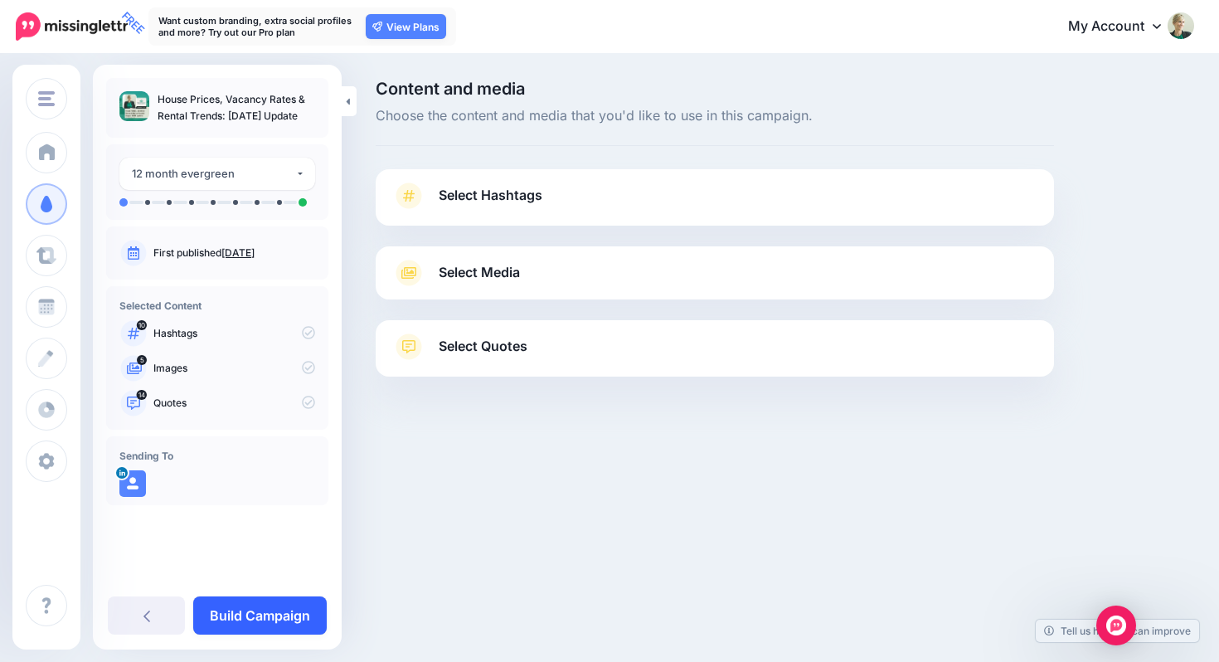
click at [282, 613] on link "Build Campaign" at bounding box center [260, 615] width 134 height 38
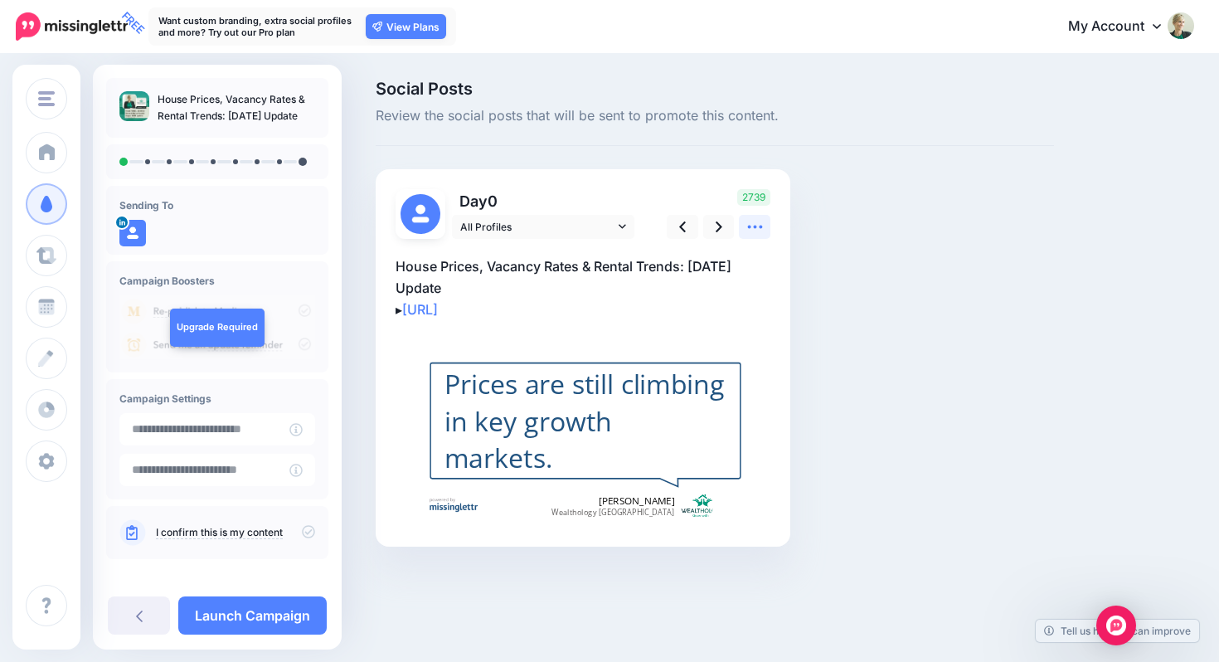
click at [753, 226] on icon at bounding box center [754, 227] width 15 height 3
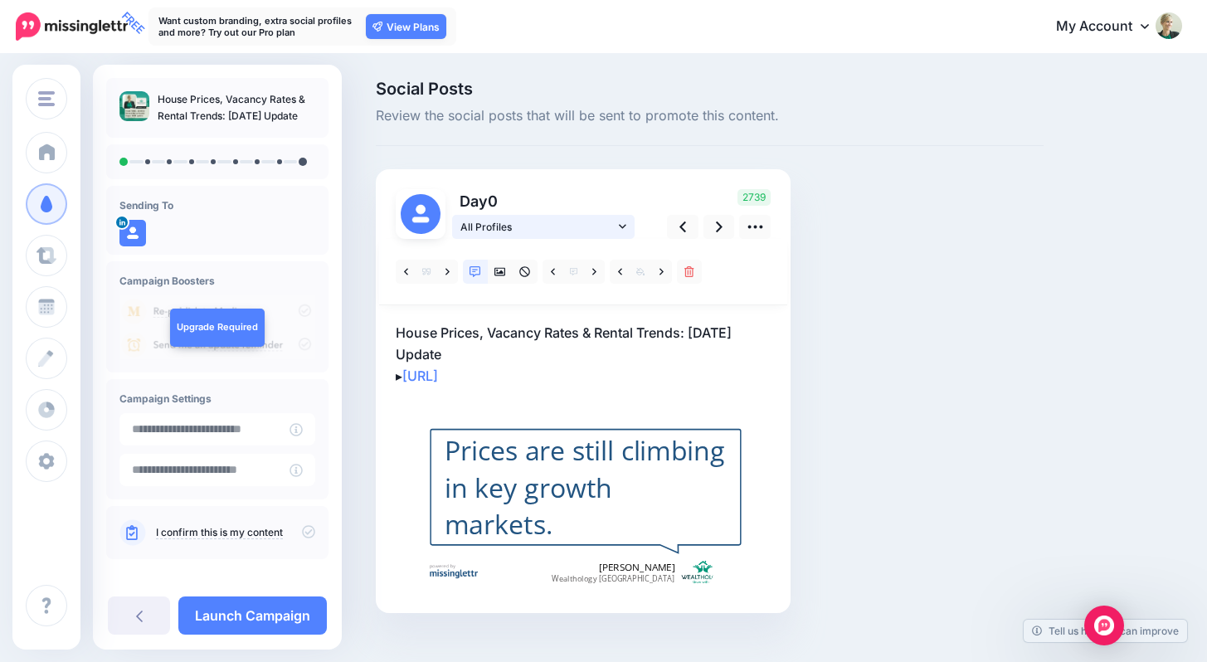
click at [624, 229] on icon at bounding box center [622, 227] width 7 height 12
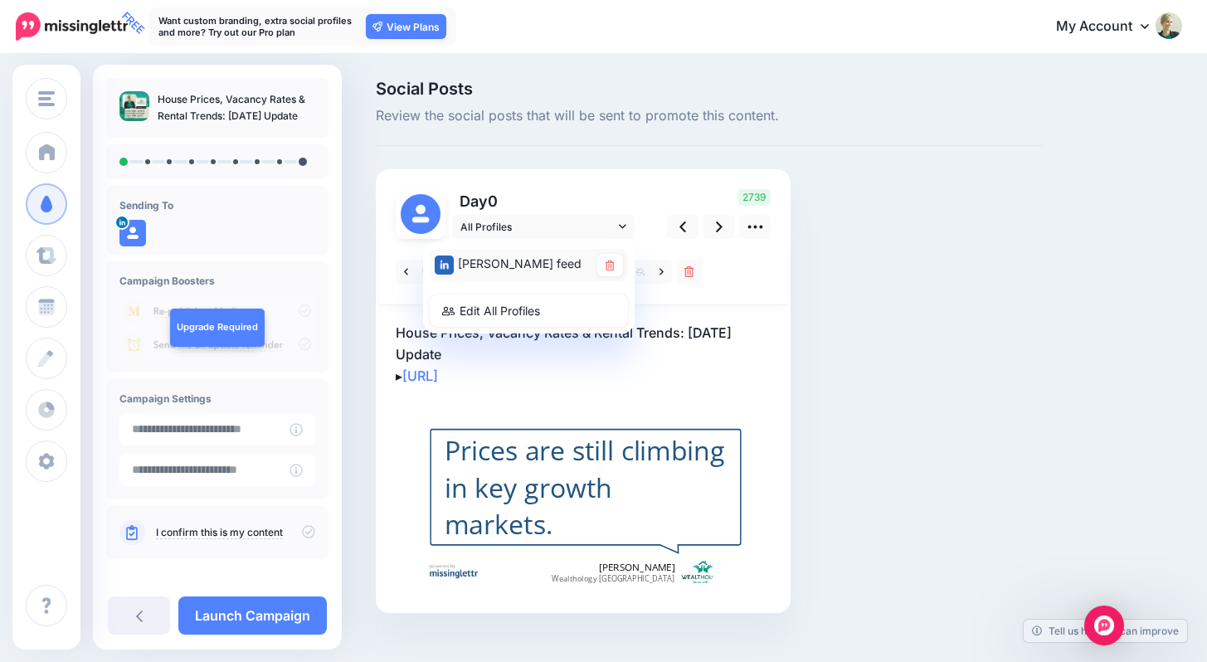
click at [545, 260] on div "Leonie Fitzgerald feed" at bounding box center [512, 264] width 154 height 21
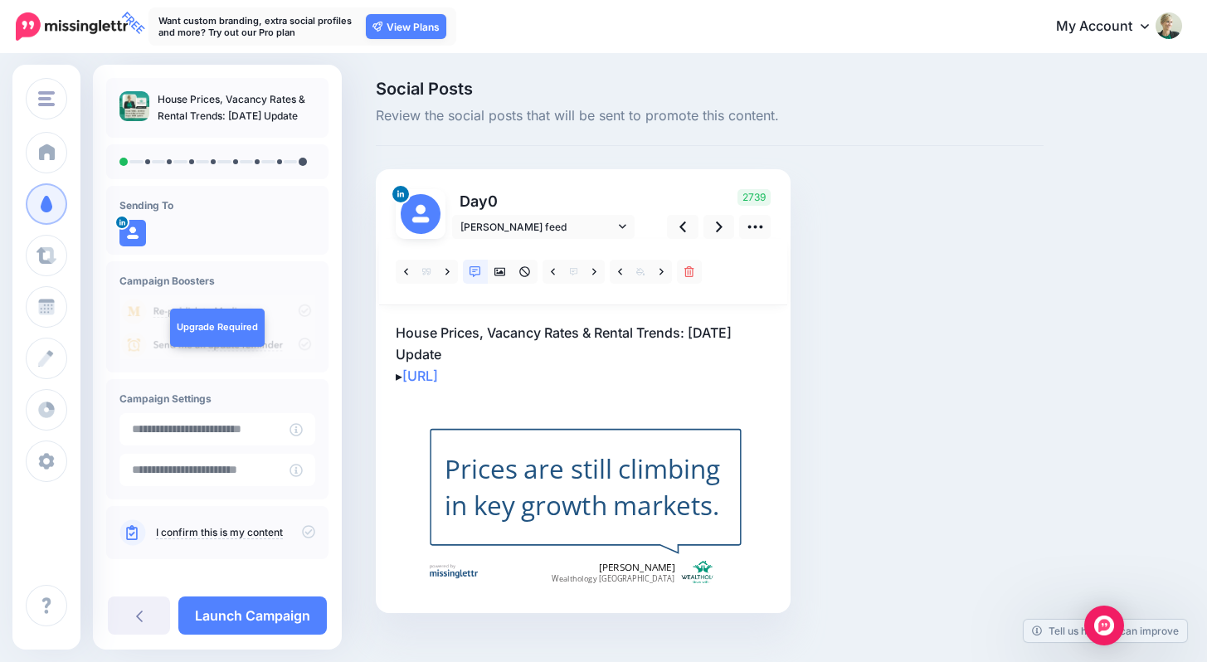
click at [302, 527] on icon at bounding box center [308, 531] width 13 height 13
click at [225, 612] on link "Launch Campaign" at bounding box center [252, 615] width 148 height 38
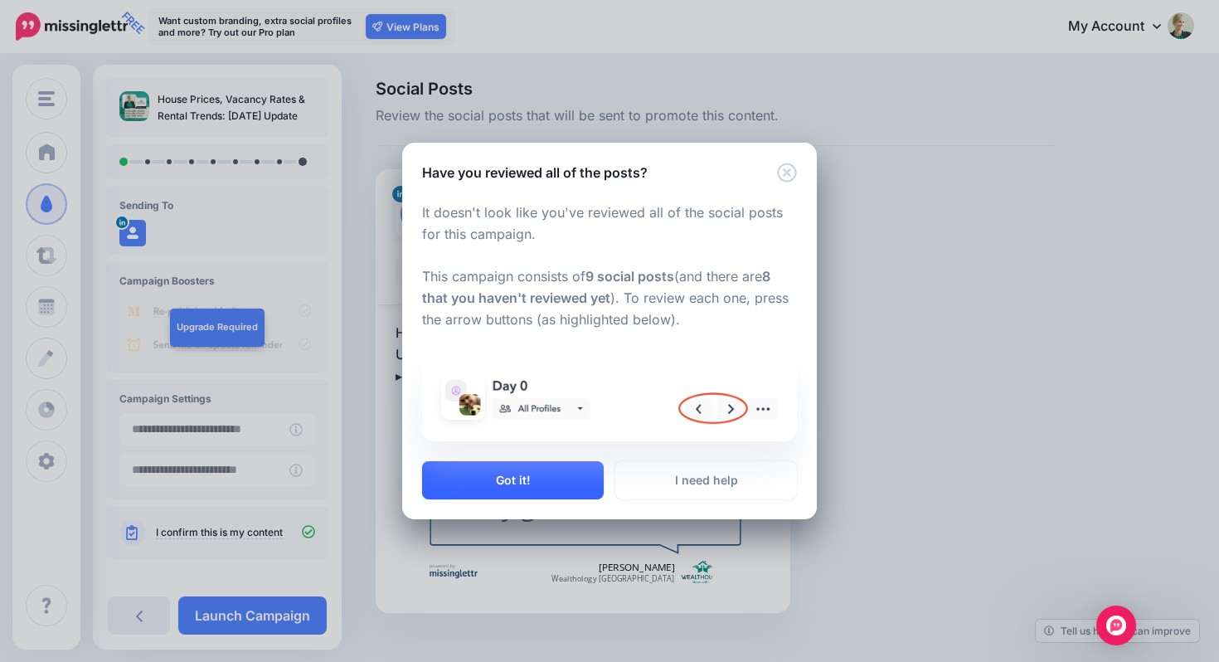
click at [509, 469] on button "Got it!" at bounding box center [513, 480] width 182 height 38
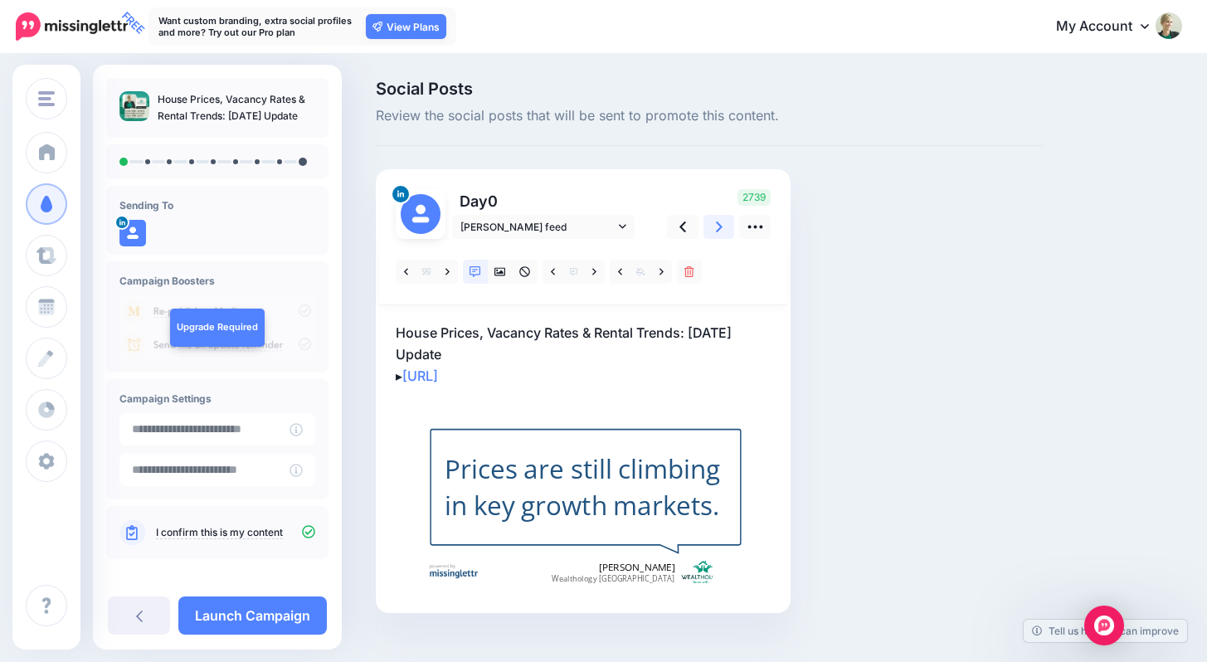
click at [722, 229] on link at bounding box center [719, 227] width 32 height 24
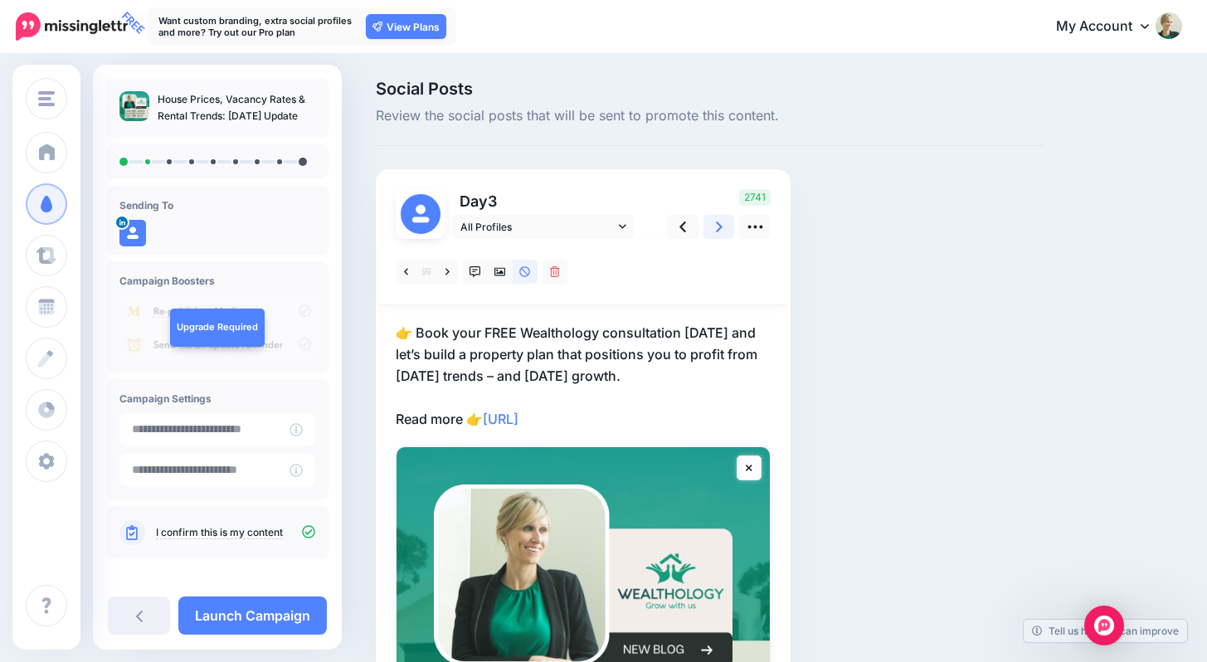
click at [722, 229] on link at bounding box center [719, 227] width 32 height 24
click at [708, 226] on link at bounding box center [719, 227] width 32 height 24
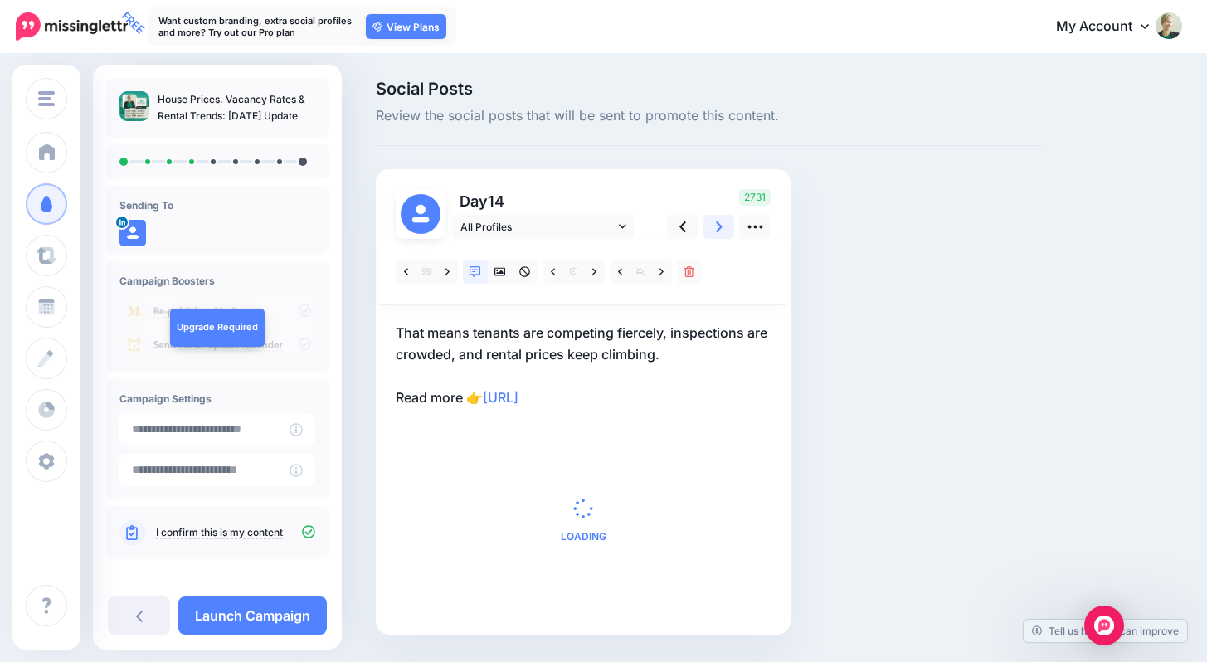
click at [709, 227] on link at bounding box center [719, 227] width 32 height 24
click at [709, 228] on link at bounding box center [719, 227] width 32 height 24
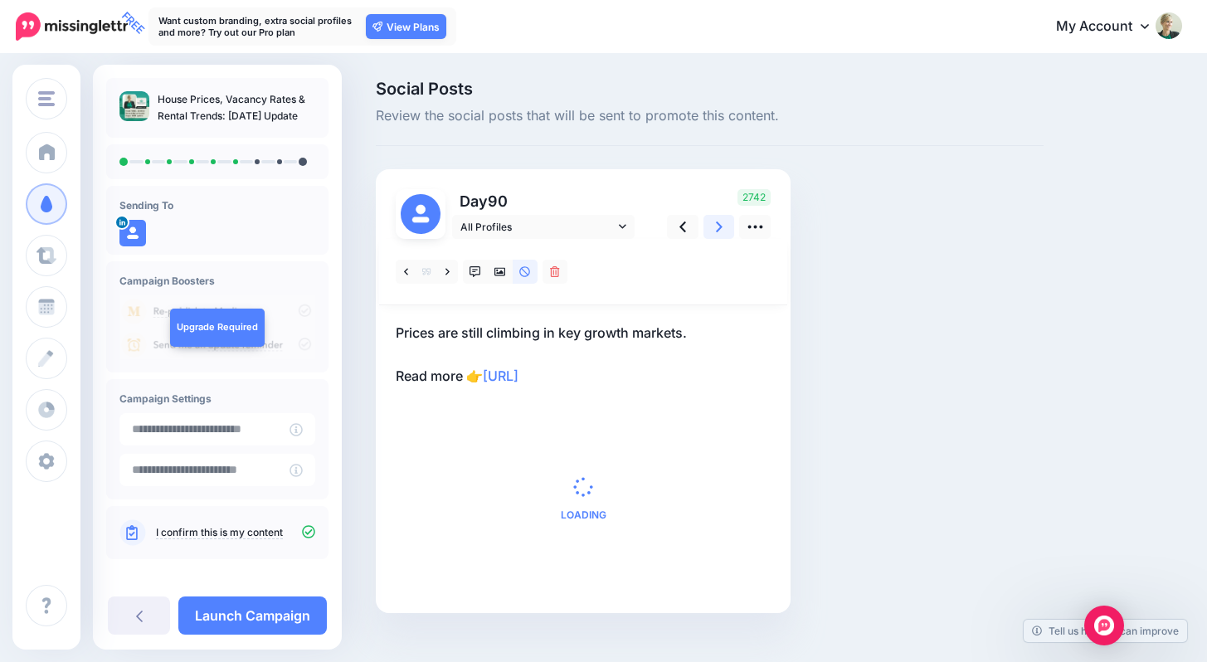
click at [709, 228] on link at bounding box center [719, 227] width 32 height 24
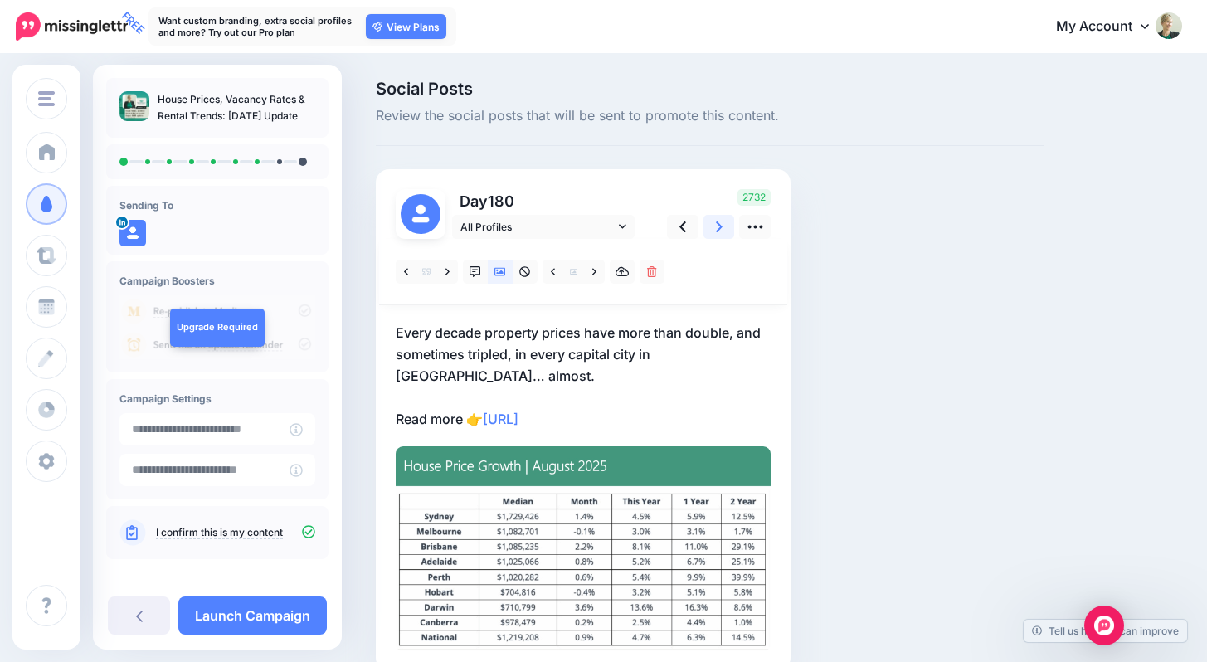
click at [709, 227] on link at bounding box center [719, 227] width 32 height 24
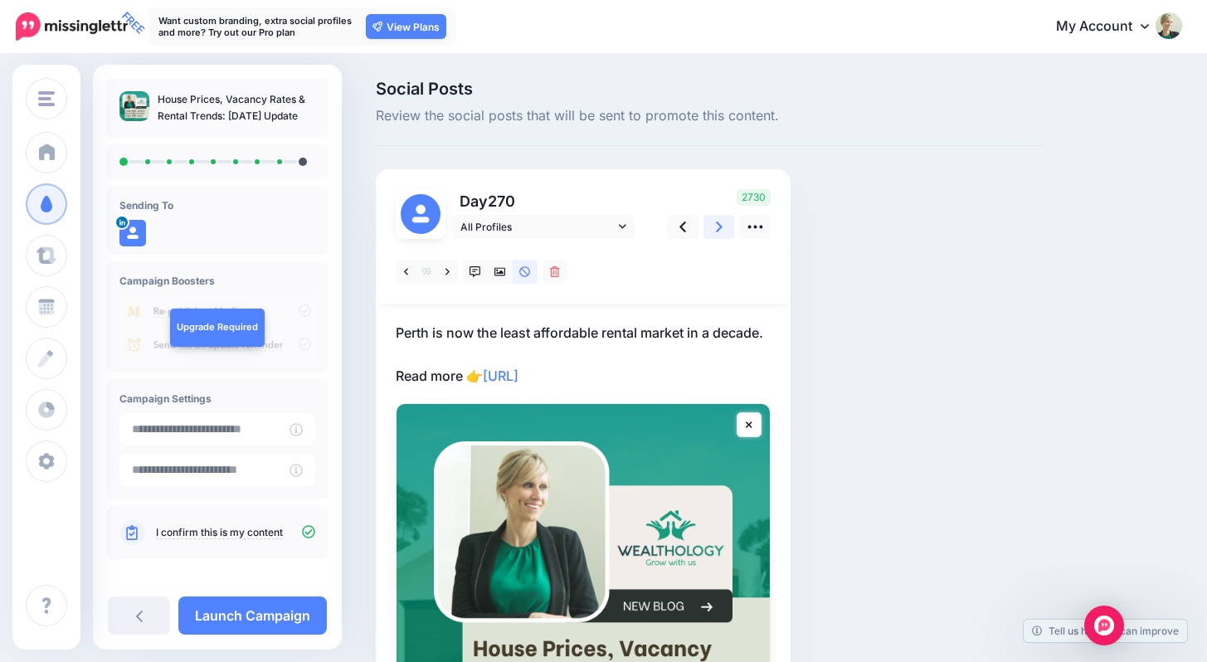
click at [709, 227] on link at bounding box center [719, 227] width 32 height 24
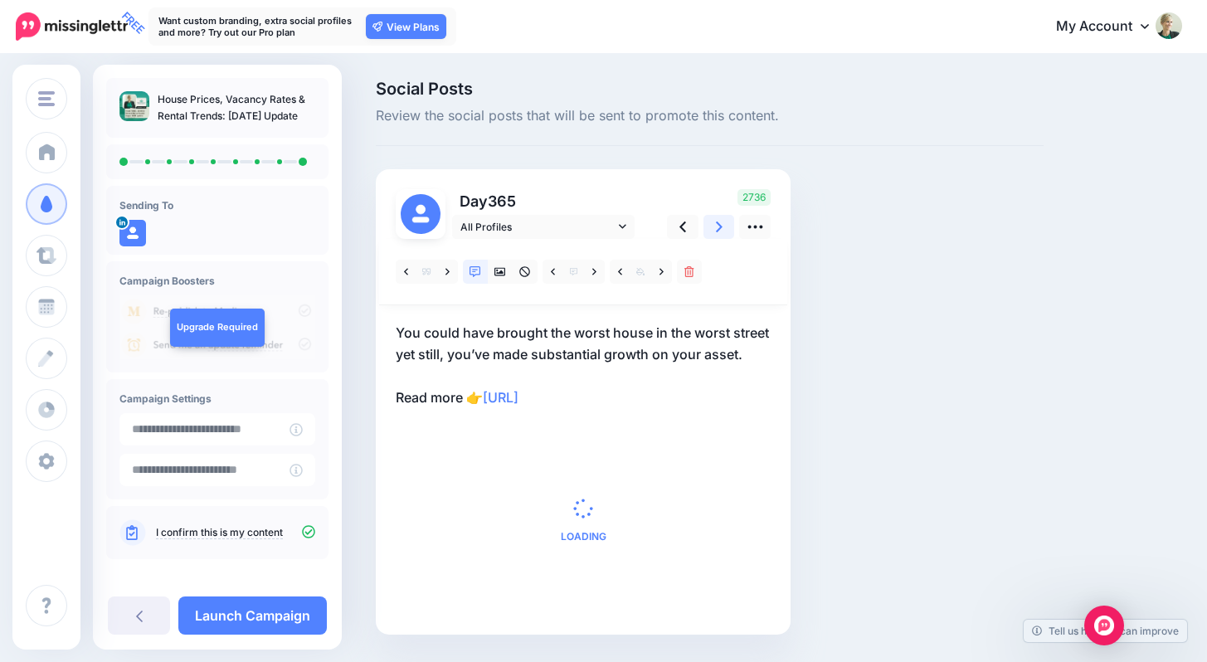
click at [709, 227] on link at bounding box center [719, 227] width 32 height 24
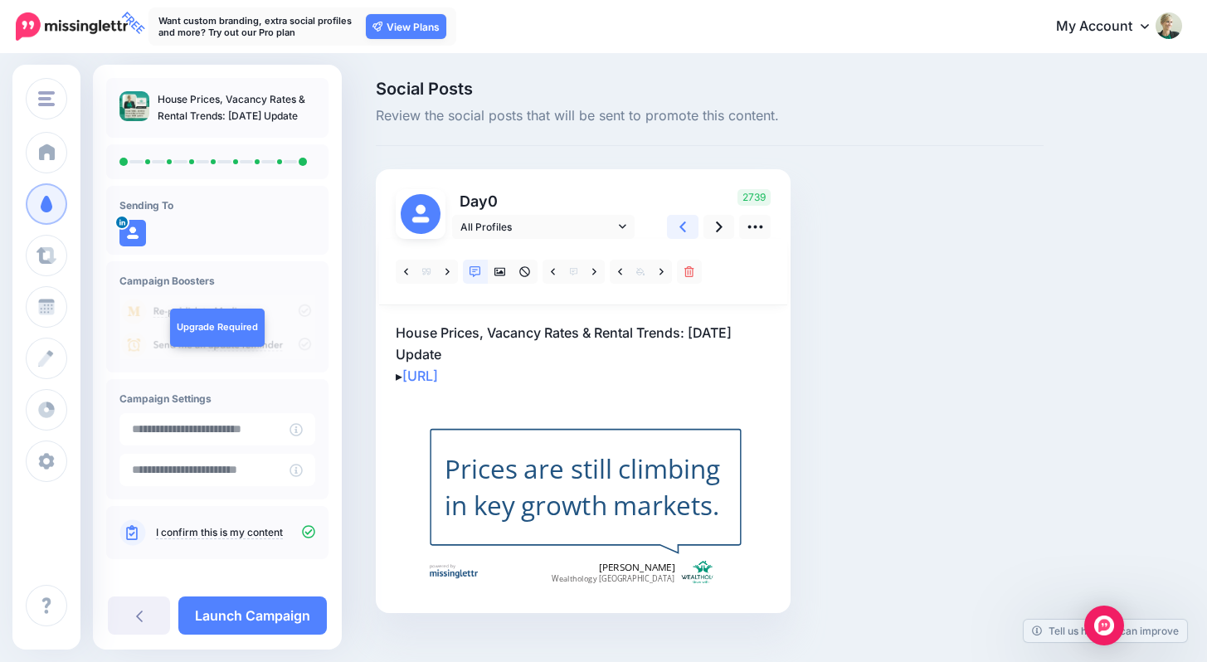
click at [684, 229] on icon at bounding box center [682, 226] width 7 height 11
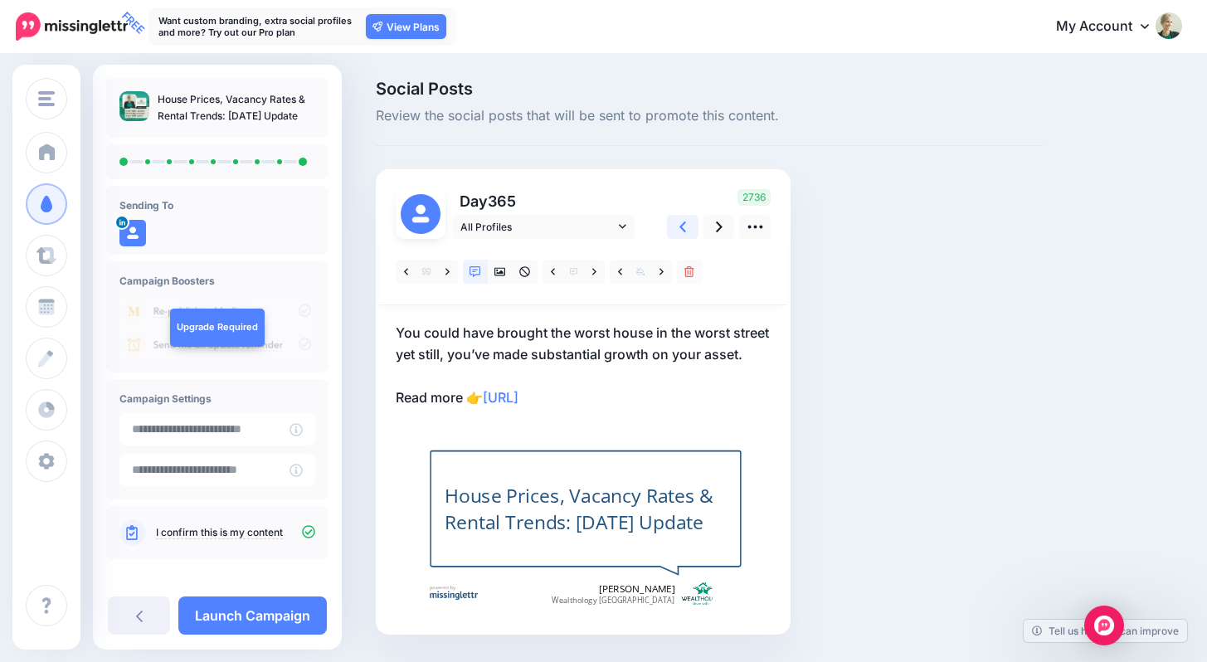
click at [684, 229] on icon at bounding box center [682, 226] width 7 height 11
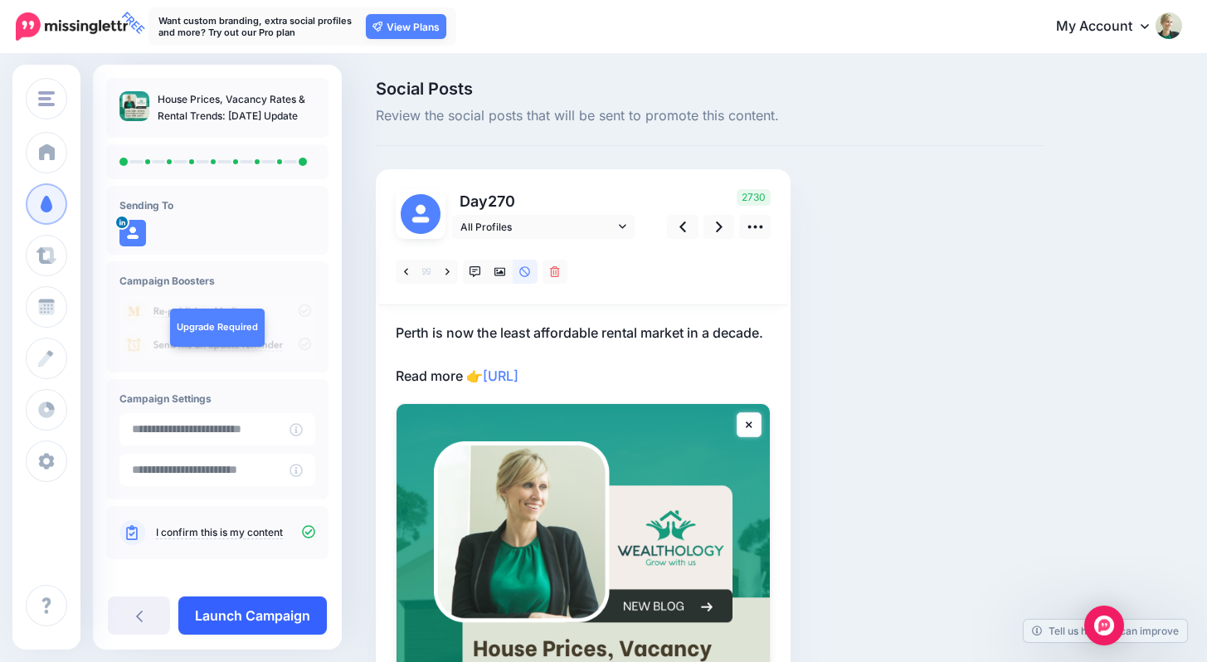
click at [256, 615] on link "Launch Campaign" at bounding box center [252, 615] width 148 height 38
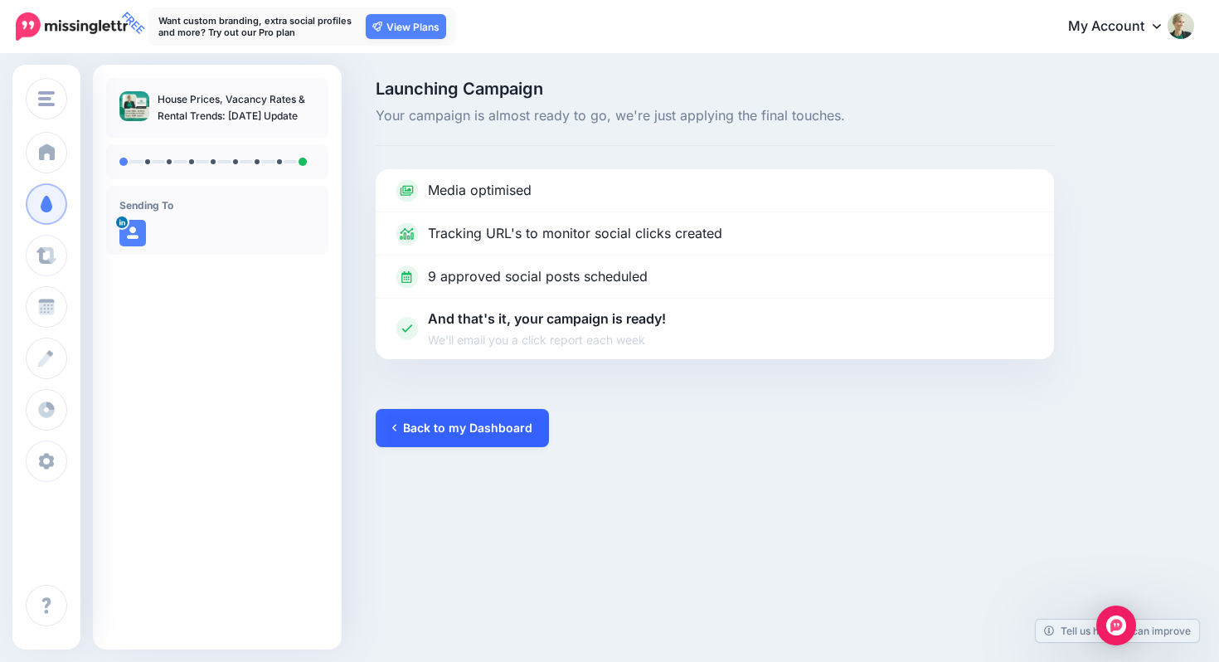
click at [499, 431] on link "Back to my Dashboard" at bounding box center [462, 428] width 173 height 38
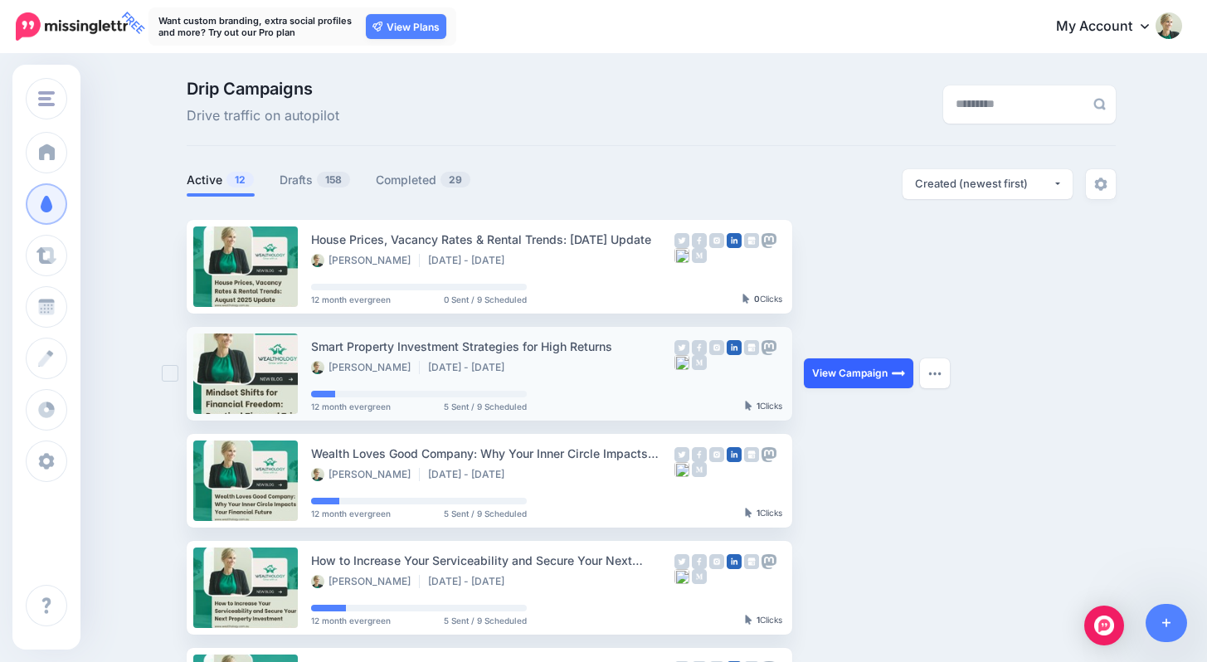
click at [830, 375] on link "View Campaign" at bounding box center [859, 373] width 110 height 30
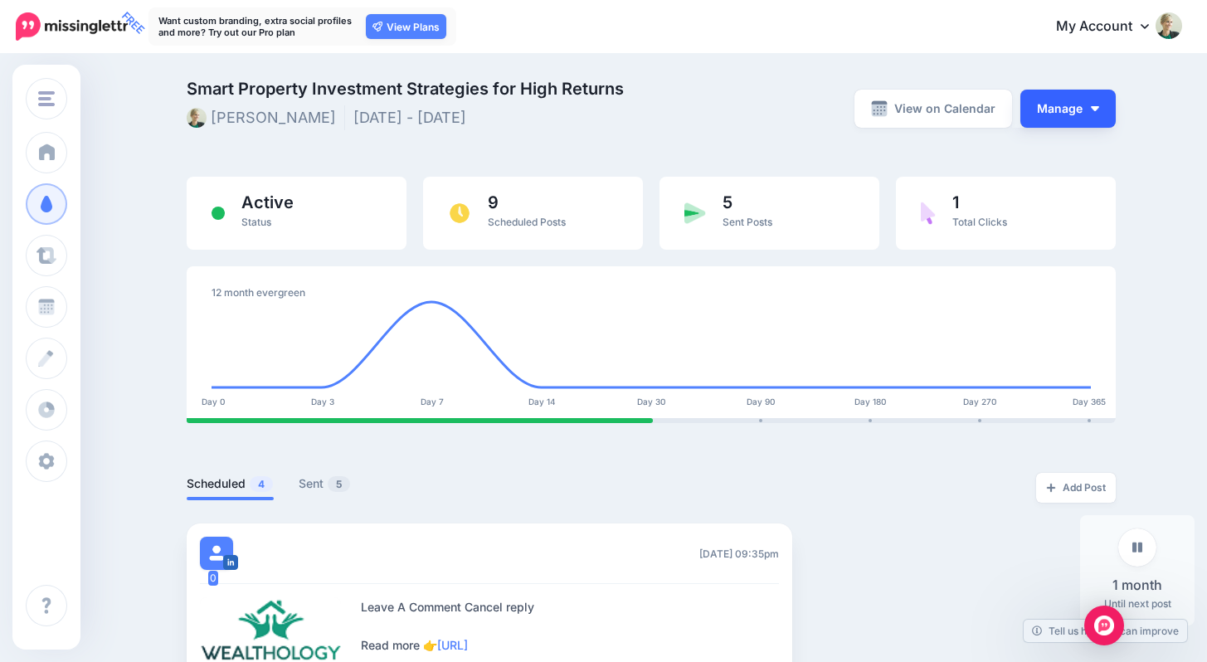
click at [1082, 115] on button "Manage" at bounding box center [1067, 109] width 95 height 38
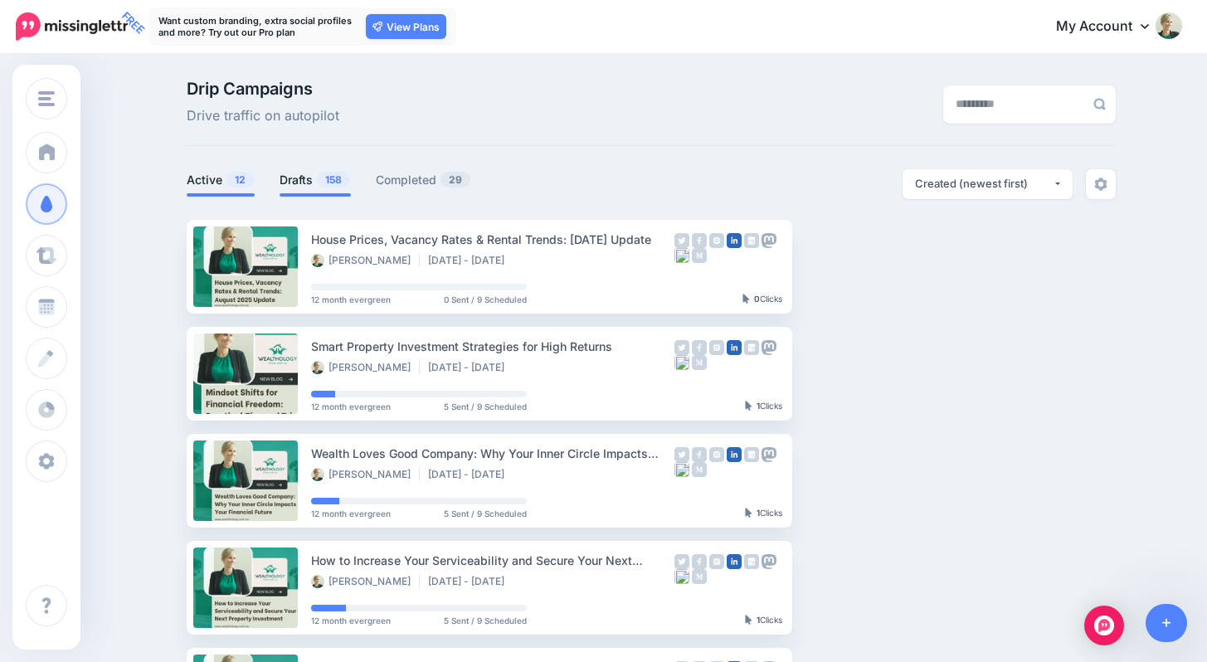
click at [324, 182] on span "158" at bounding box center [333, 180] width 33 height 16
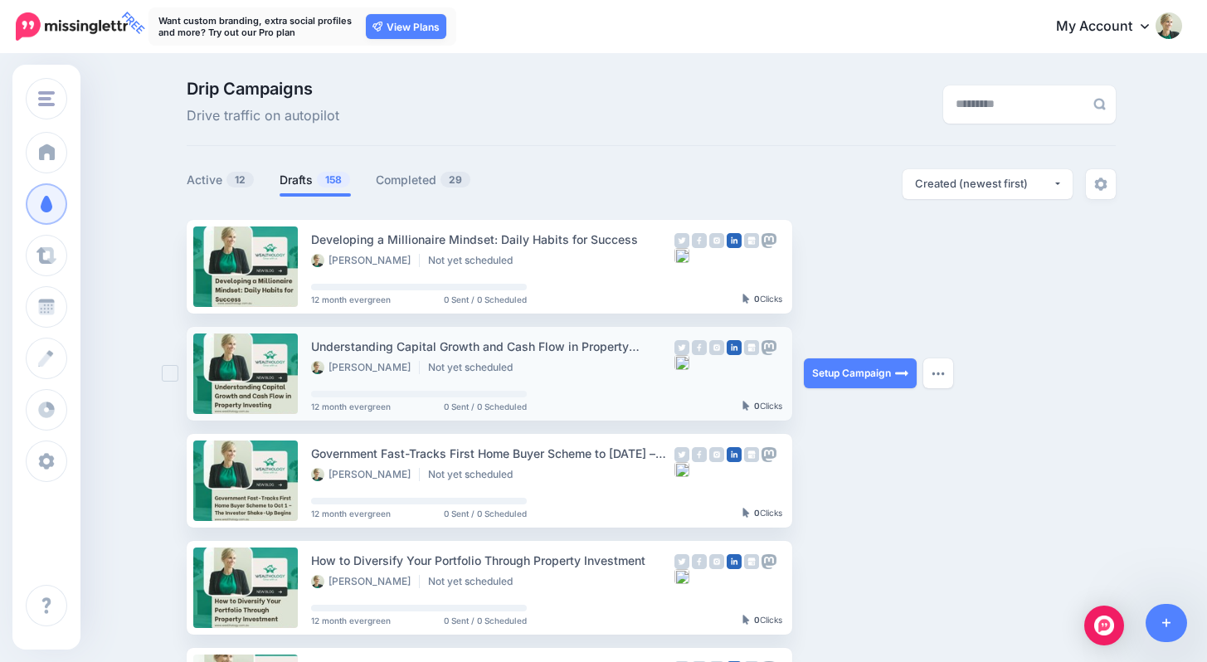
click at [577, 343] on div "Understanding Capital Growth and Cash Flow in Property Investing" at bounding box center [492, 346] width 363 height 19
copy div "Understanding Capital Growth and Cash Flow in Property Investing"
click at [840, 372] on link "Setup Campaign" at bounding box center [860, 373] width 113 height 30
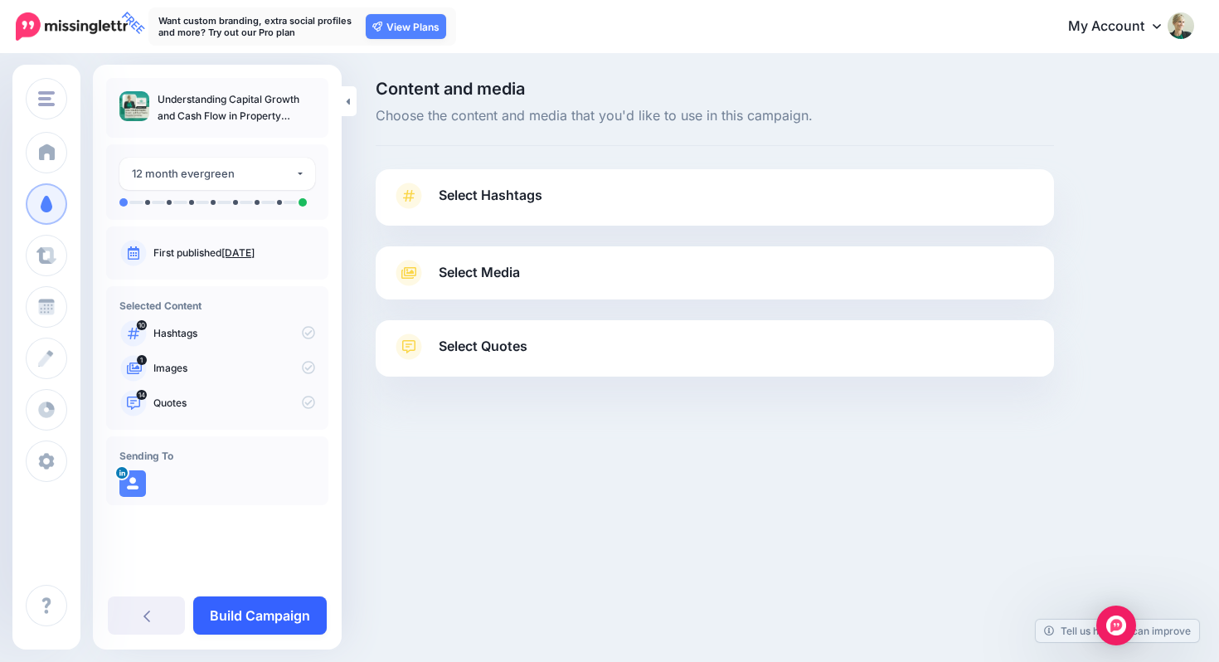
click at [265, 619] on link "Build Campaign" at bounding box center [260, 615] width 134 height 38
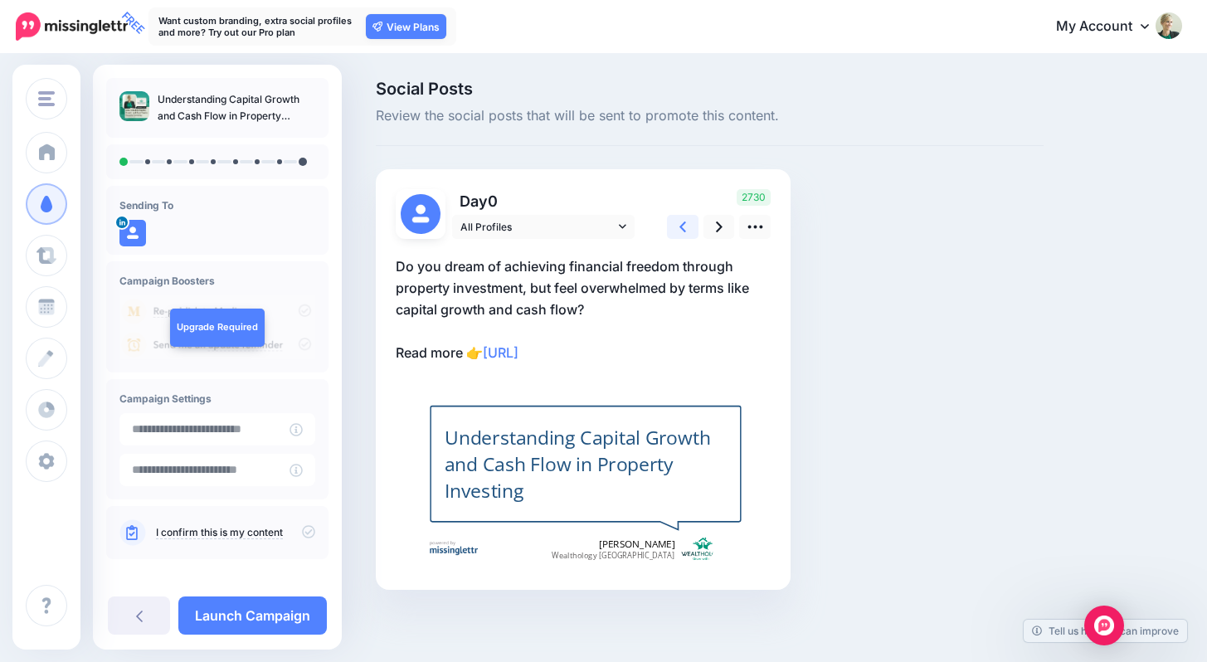
click at [679, 221] on link at bounding box center [683, 227] width 32 height 24
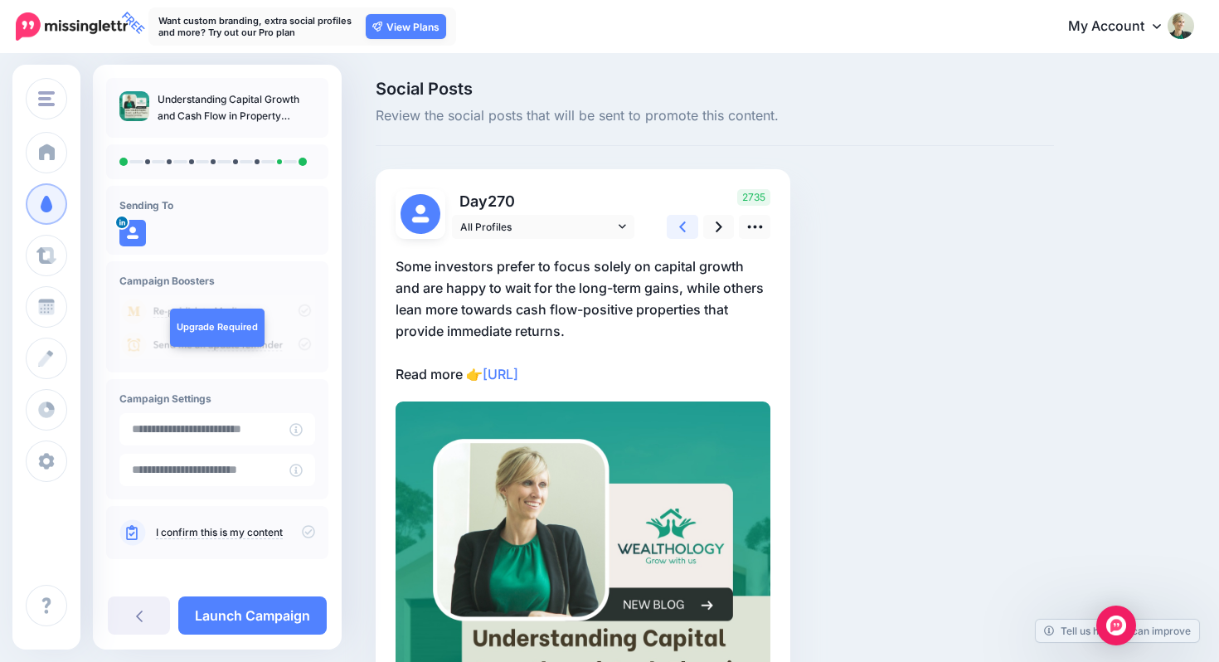
click at [679, 222] on link at bounding box center [683, 227] width 32 height 24
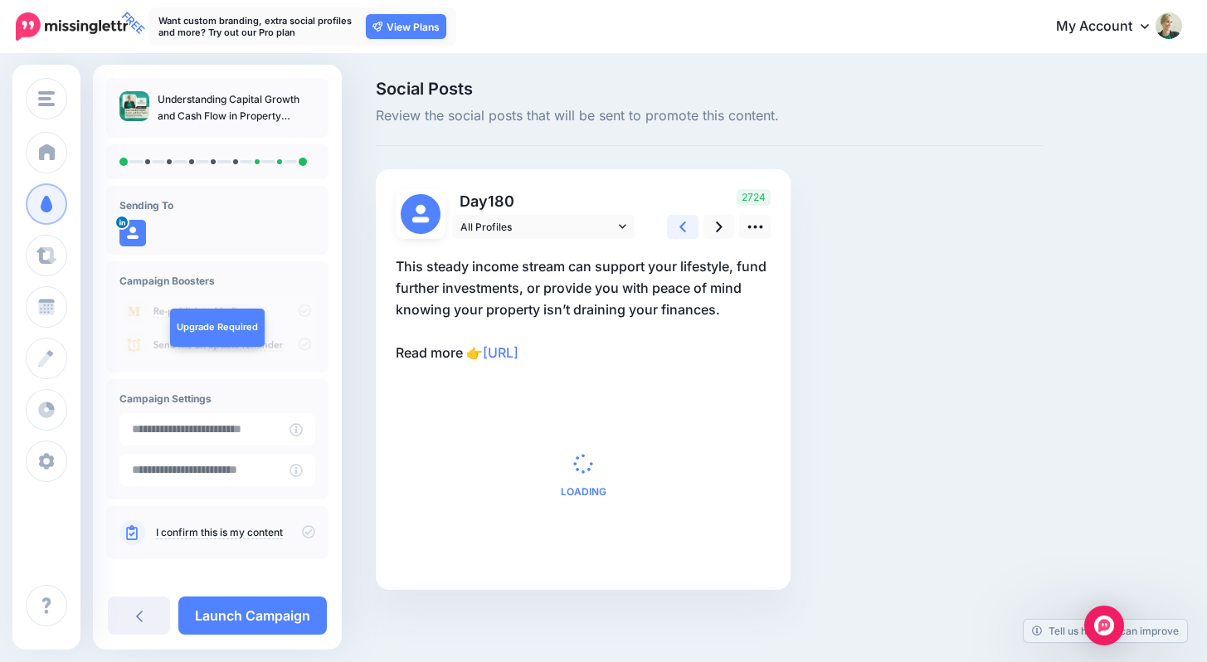
click at [679, 222] on link at bounding box center [683, 227] width 32 height 24
click at [679, 223] on link at bounding box center [683, 227] width 32 height 24
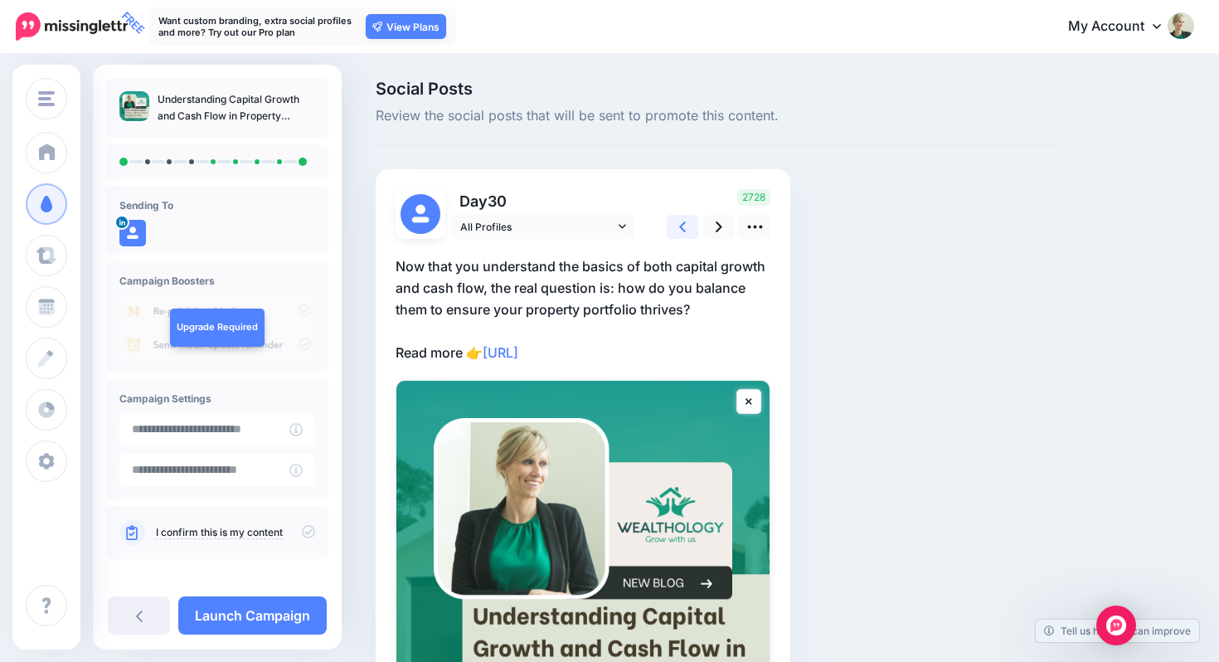
click at [679, 224] on link at bounding box center [683, 227] width 32 height 24
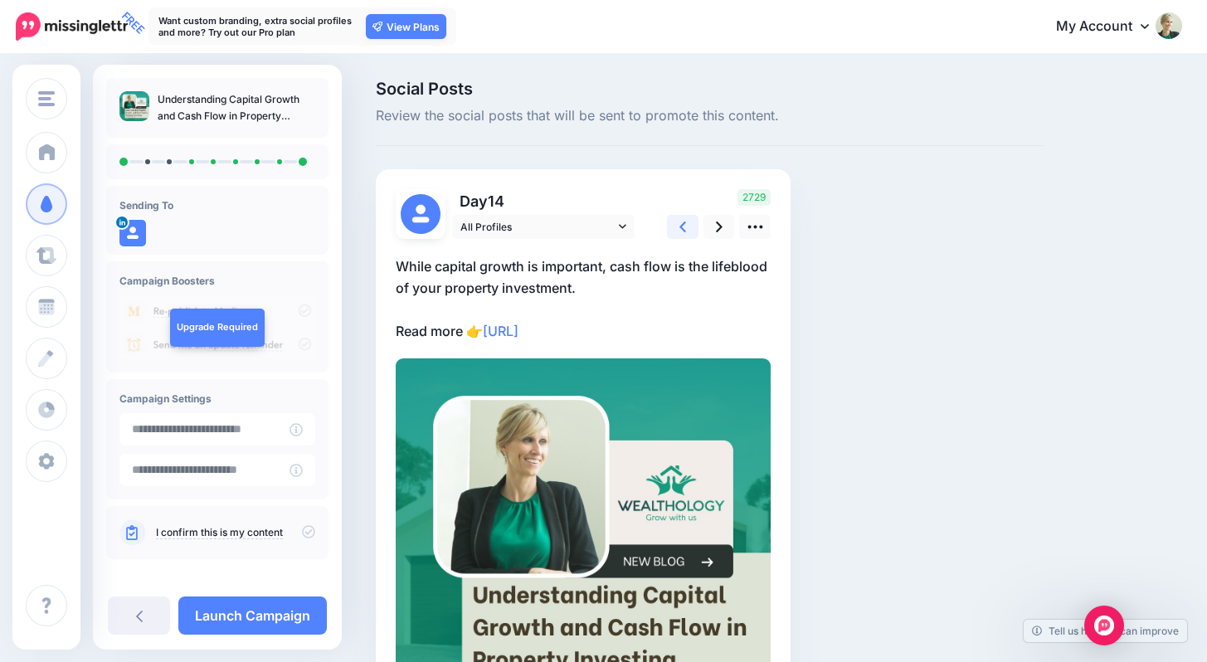
click at [679, 224] on link at bounding box center [683, 227] width 32 height 24
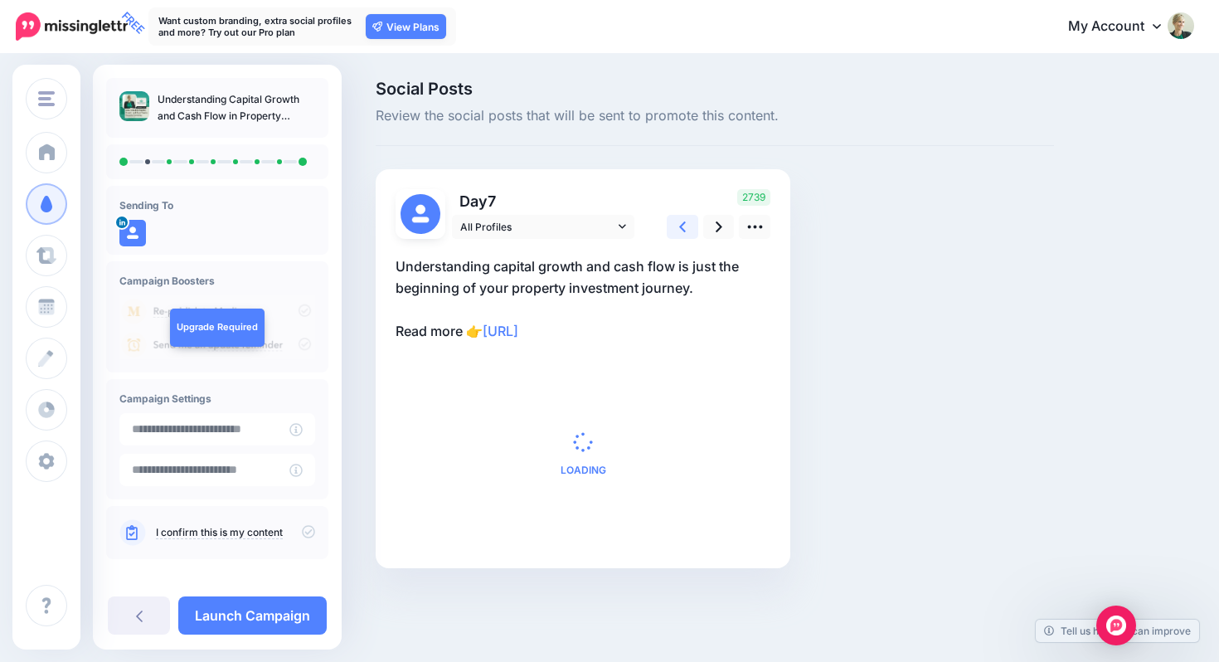
click at [679, 225] on link at bounding box center [683, 227] width 32 height 24
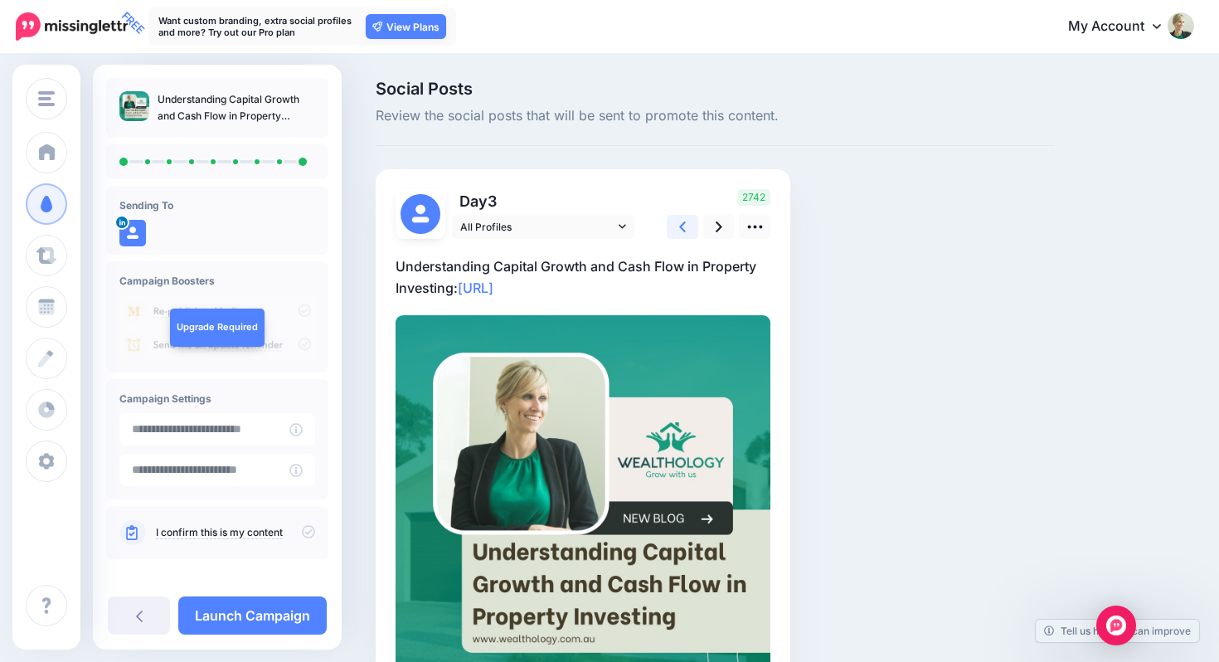
click at [679, 226] on link at bounding box center [683, 227] width 32 height 24
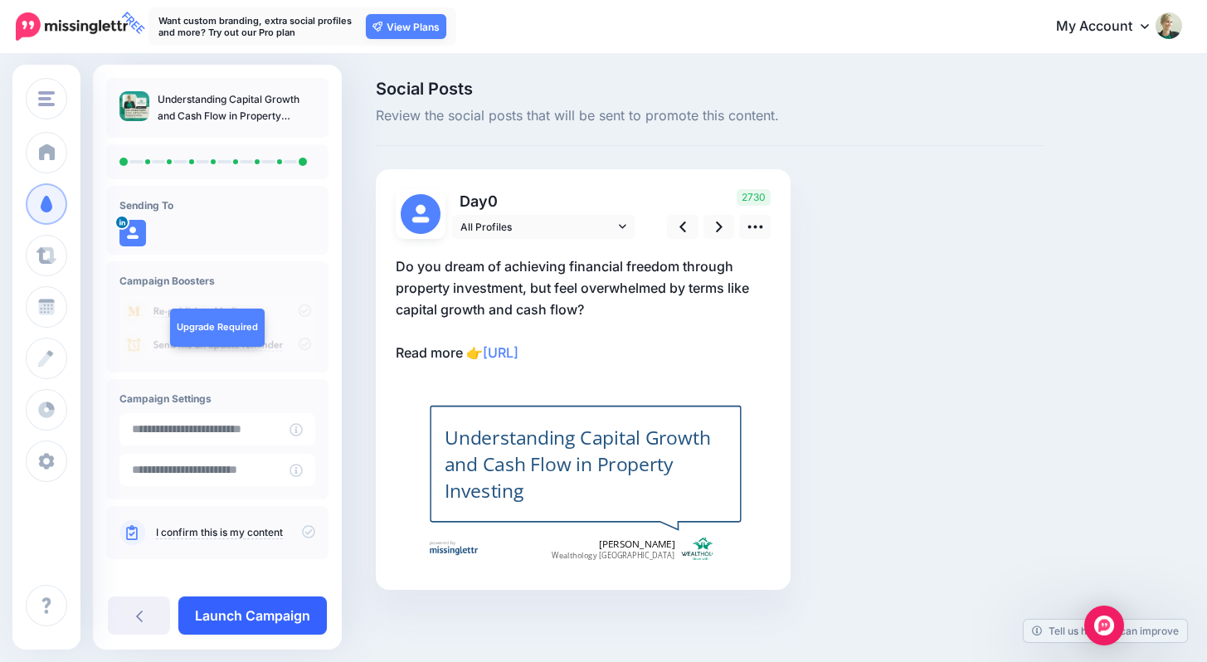
click at [249, 621] on link "Launch Campaign" at bounding box center [252, 615] width 148 height 38
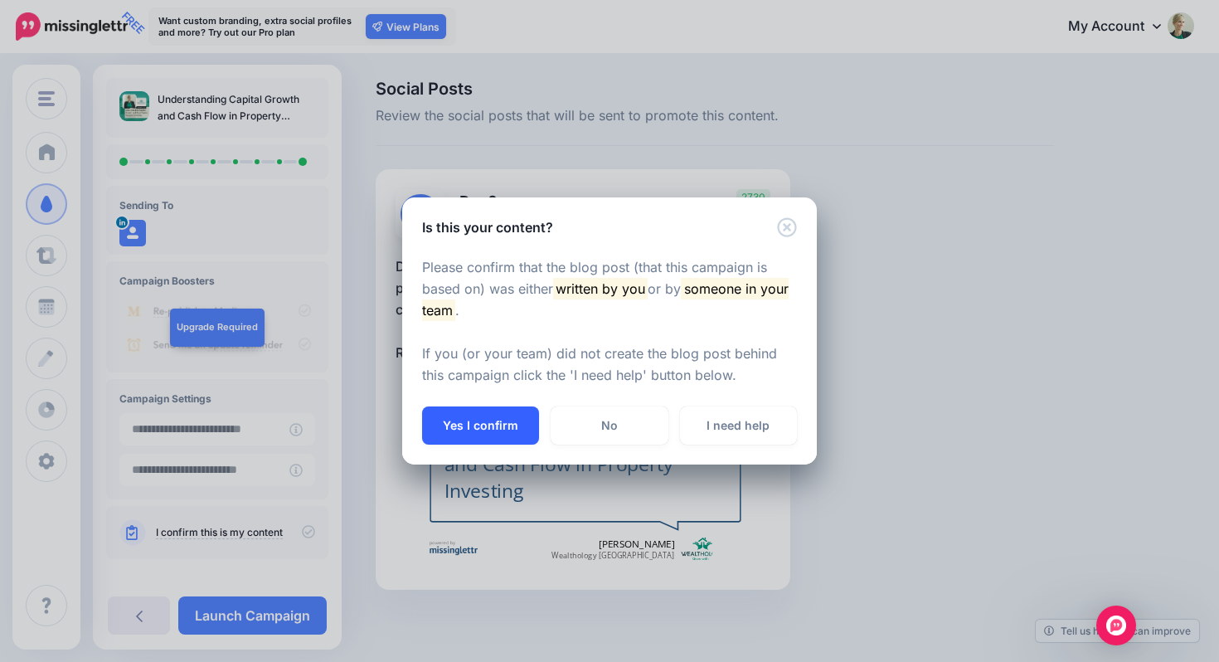
click at [476, 426] on button "Yes I confirm" at bounding box center [480, 425] width 117 height 38
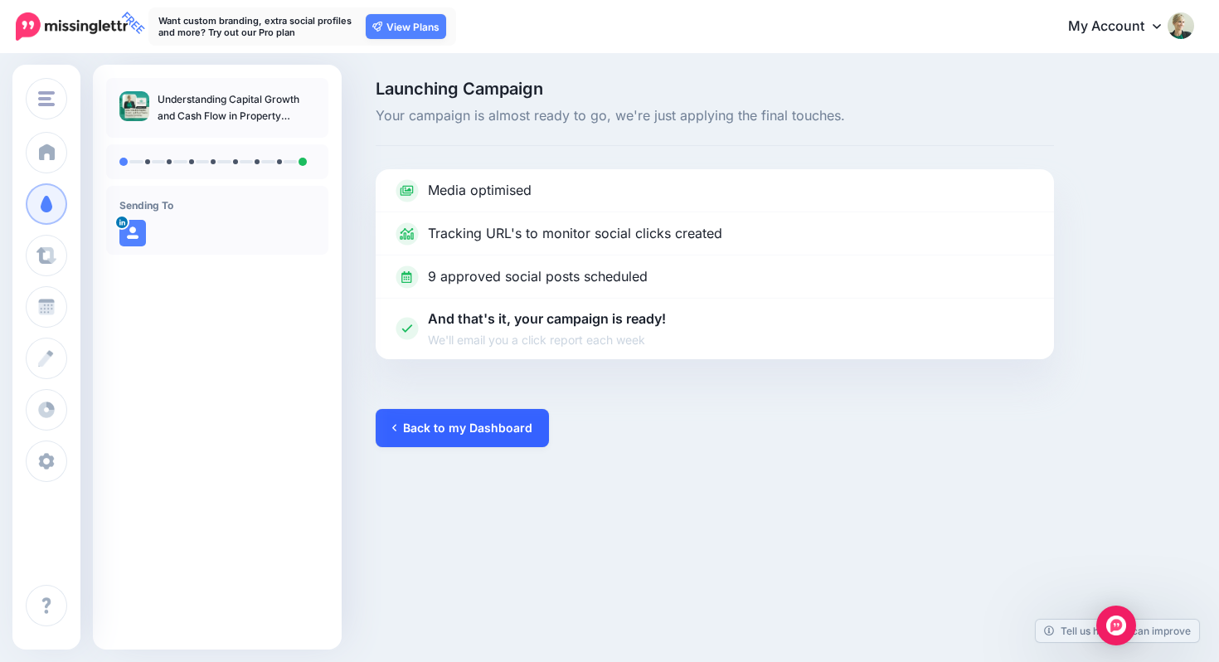
click at [452, 425] on link "Back to my Dashboard" at bounding box center [462, 428] width 173 height 38
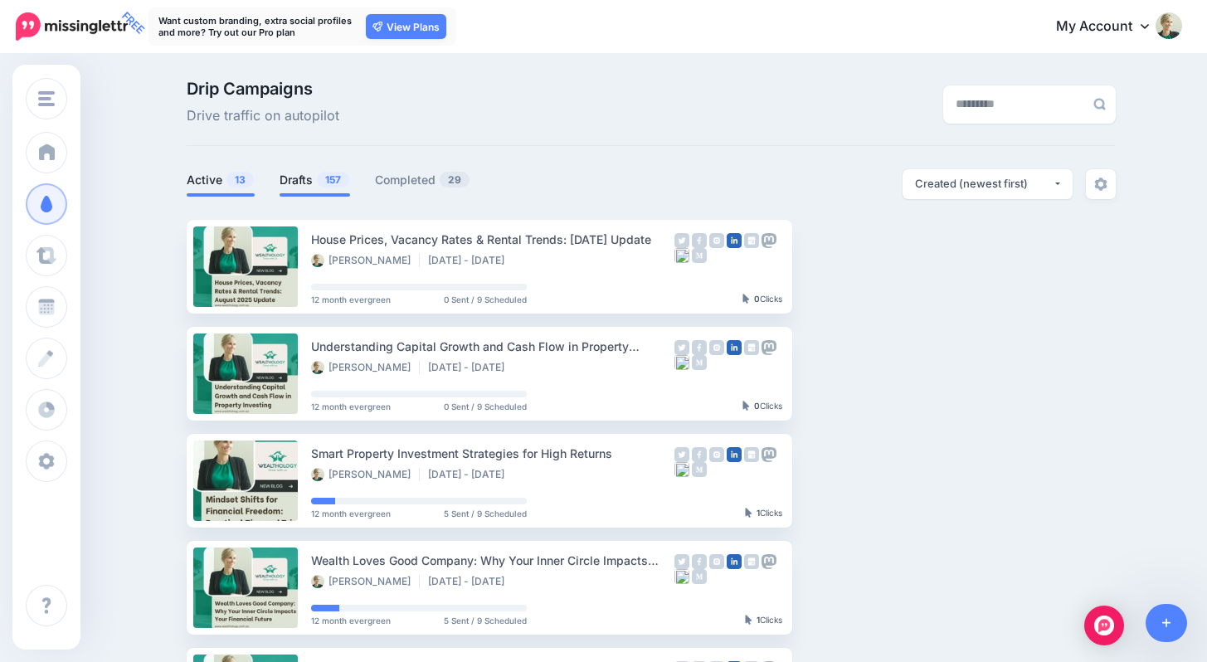
click at [323, 182] on span "157" at bounding box center [333, 180] width 32 height 16
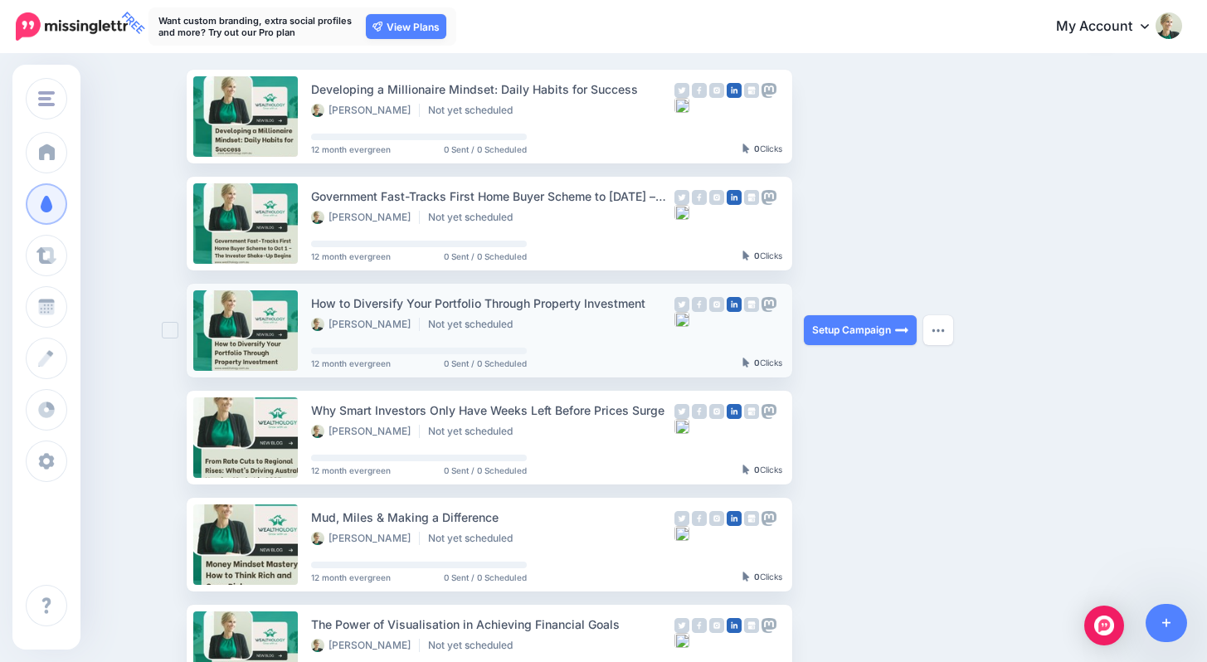
scroll to position [156, 0]
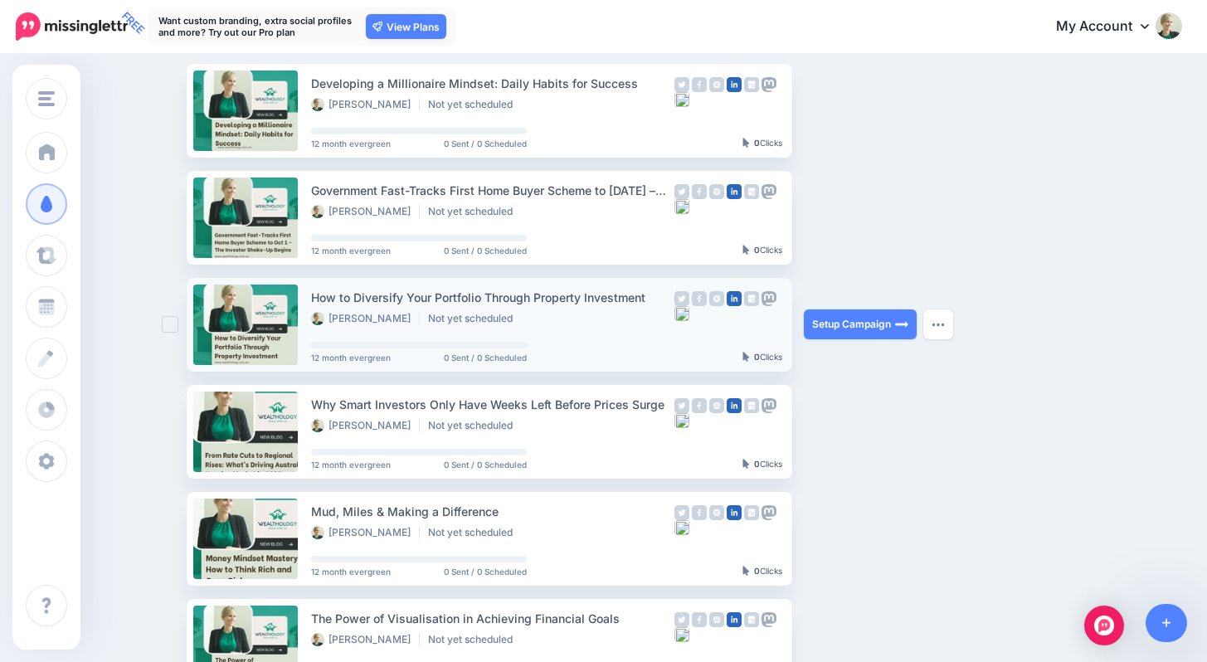
drag, startPoint x: 382, startPoint y: 301, endPoint x: 663, endPoint y: 300, distance: 281.2
click at [663, 300] on div "How to Diversify Your Portfolio Through Property Investment" at bounding box center [492, 297] width 363 height 19
copy div "How to Diversify Your Portfolio Through Property Investment"
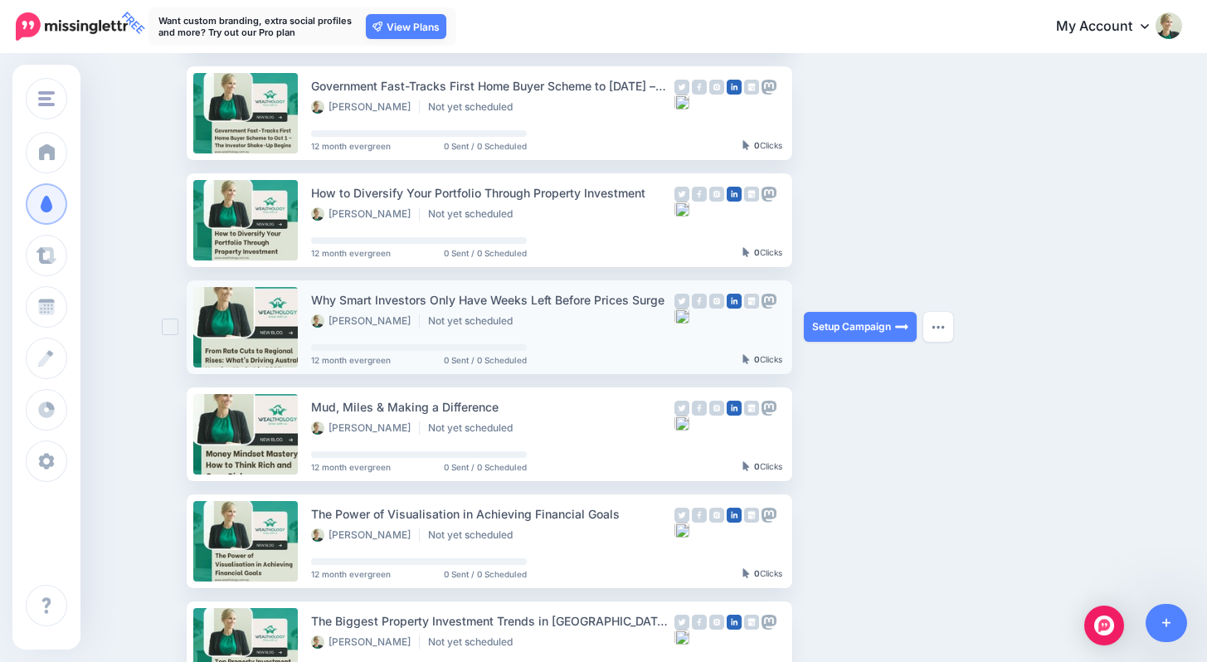
scroll to position [262, 0]
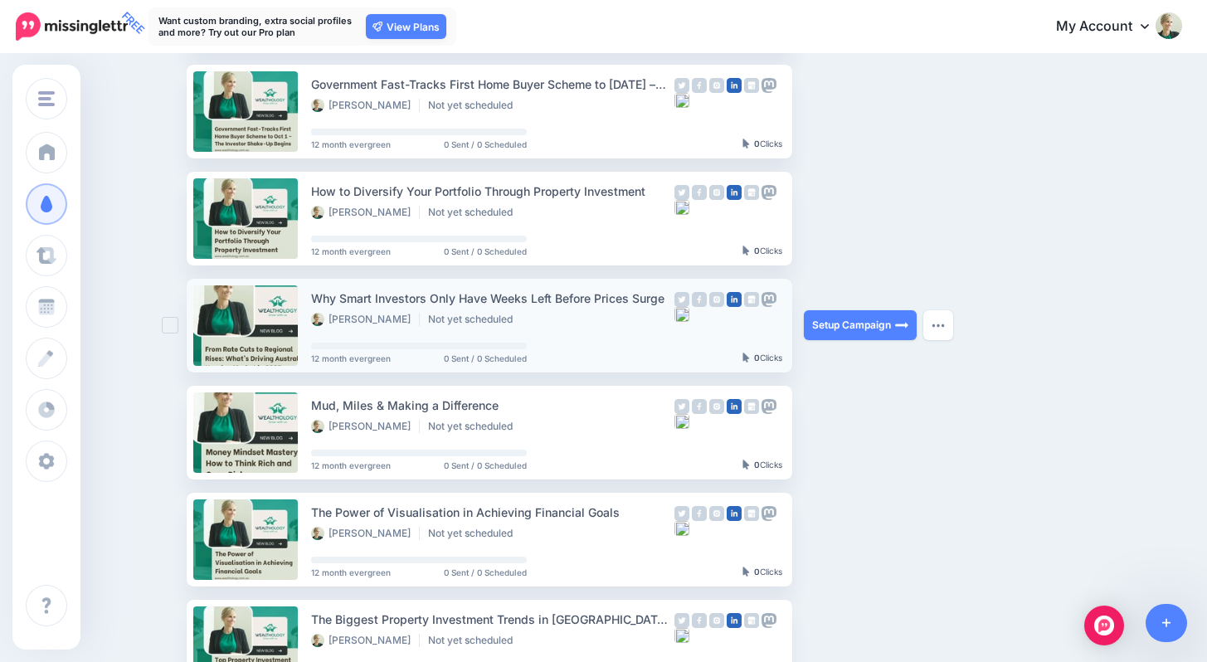
click at [567, 296] on div "Why Smart Investors Only Have Weeks Left Before Prices Surge" at bounding box center [492, 298] width 363 height 19
copy div "Why Smart Investors Only Have Weeks Left Before Prices Surge"
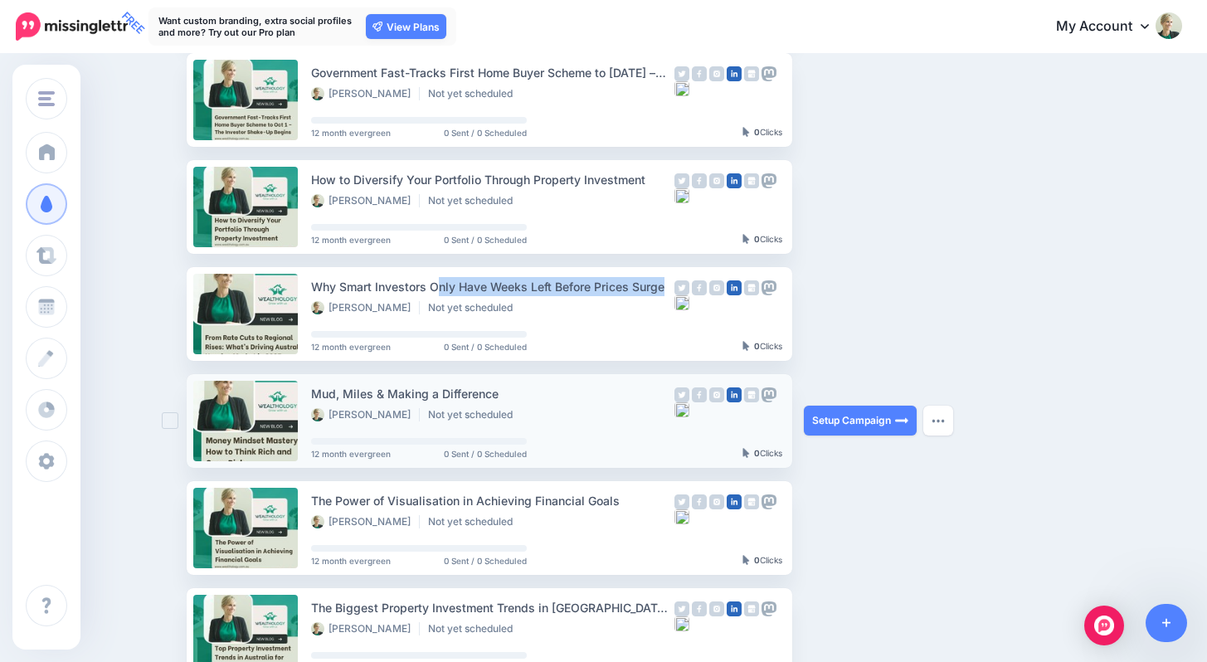
scroll to position [345, 0]
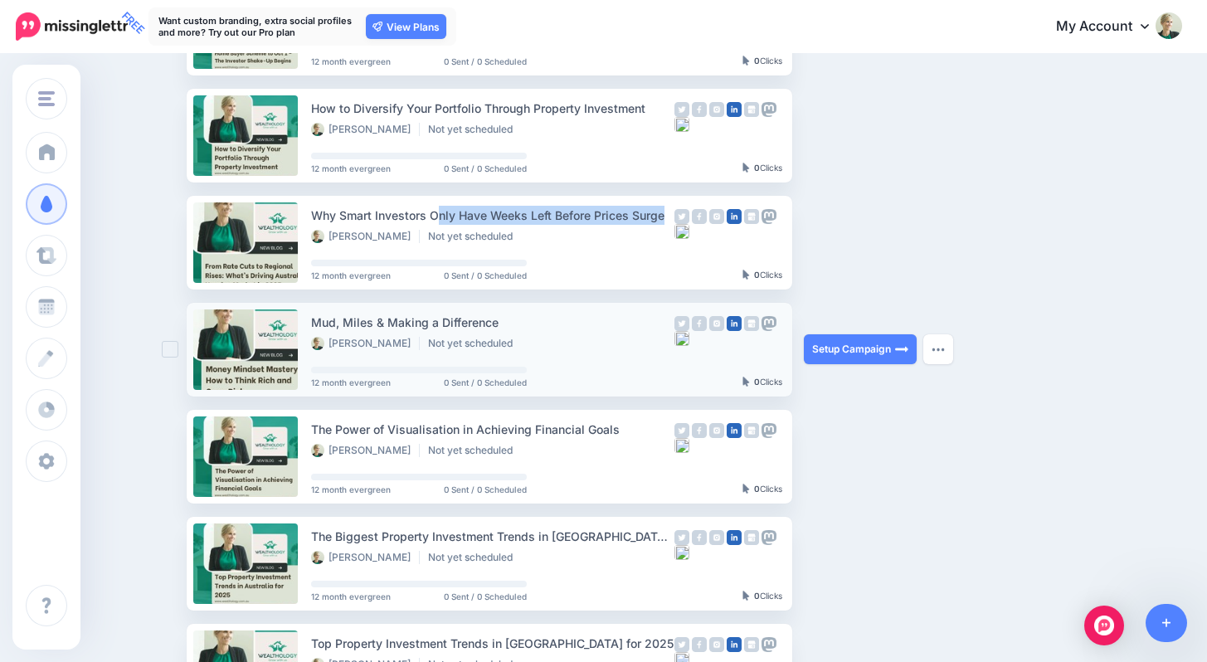
drag, startPoint x: 319, startPoint y: 323, endPoint x: 550, endPoint y: 321, distance: 230.6
click at [545, 322] on div "Mud, Miles & Making a Difference" at bounding box center [492, 322] width 363 height 19
click at [860, 348] on link "Setup Campaign" at bounding box center [860, 349] width 113 height 30
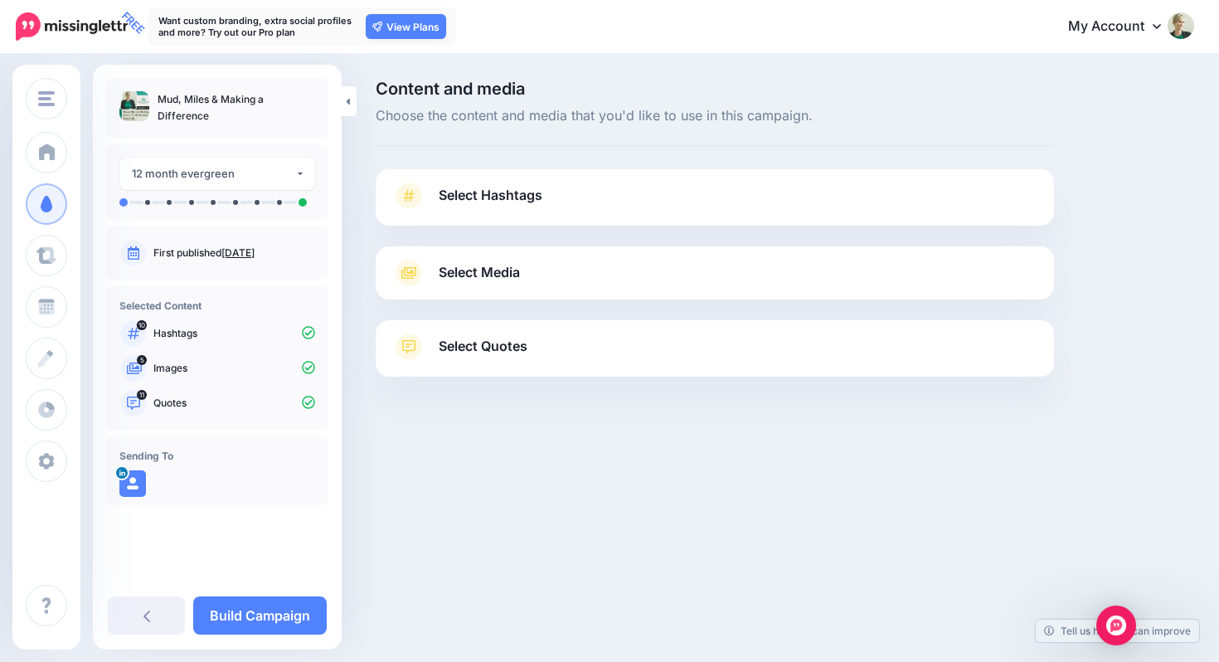
click at [625, 85] on span "Content and media" at bounding box center [715, 88] width 679 height 17
click at [348, 105] on icon at bounding box center [348, 101] width 4 height 11
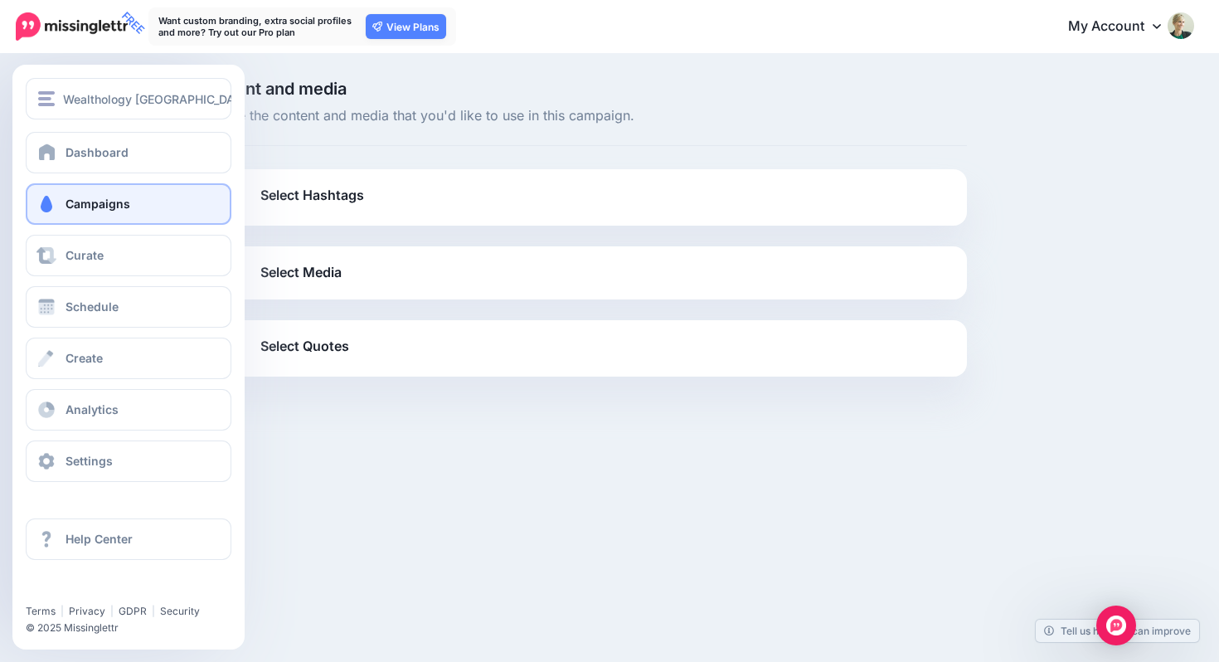
click at [86, 205] on span "Campaigns" at bounding box center [98, 204] width 65 height 14
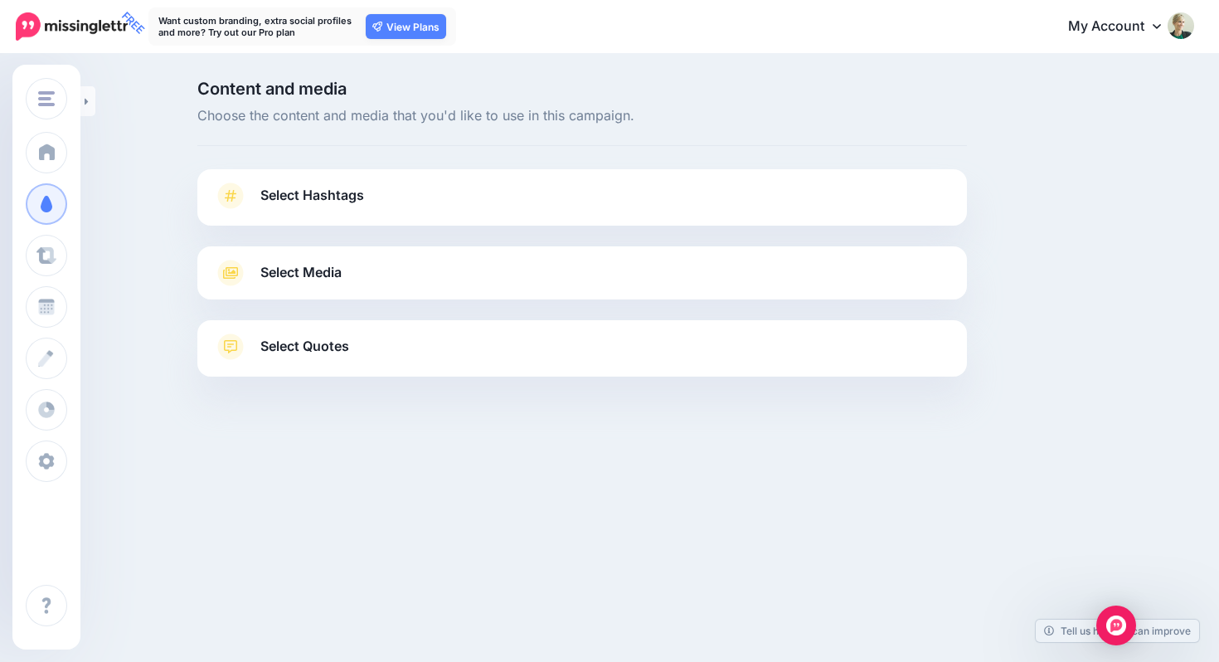
click at [305, 183] on link "Select Hashtags" at bounding box center [582, 204] width 737 height 43
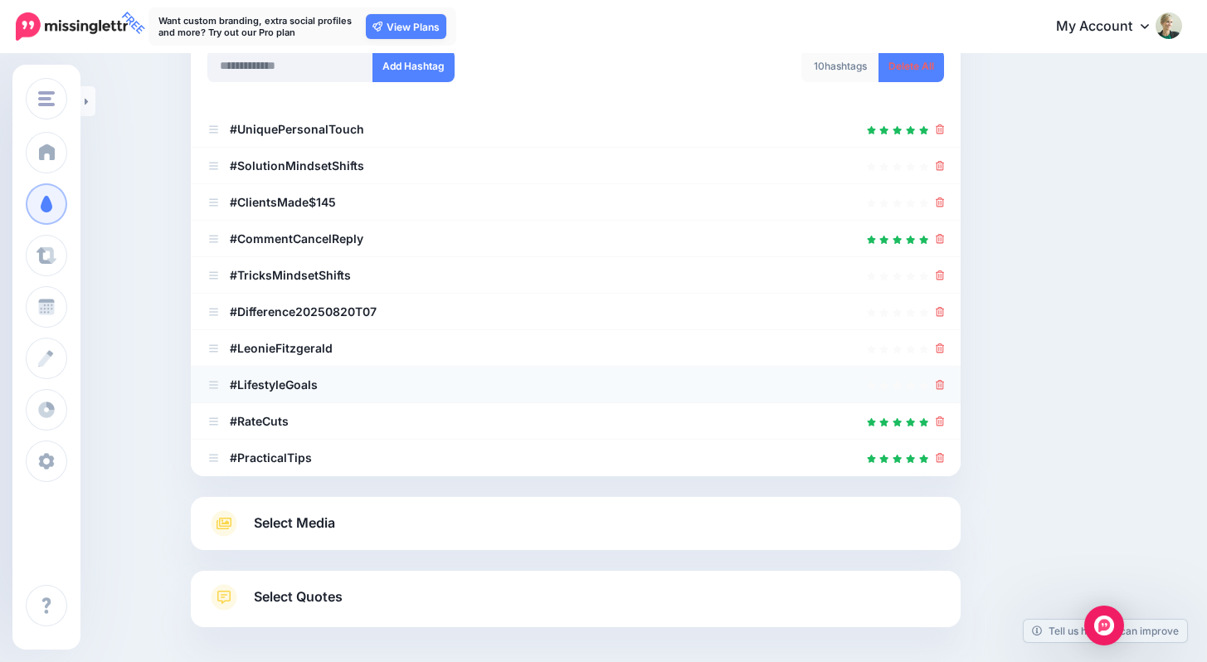
scroll to position [313, 0]
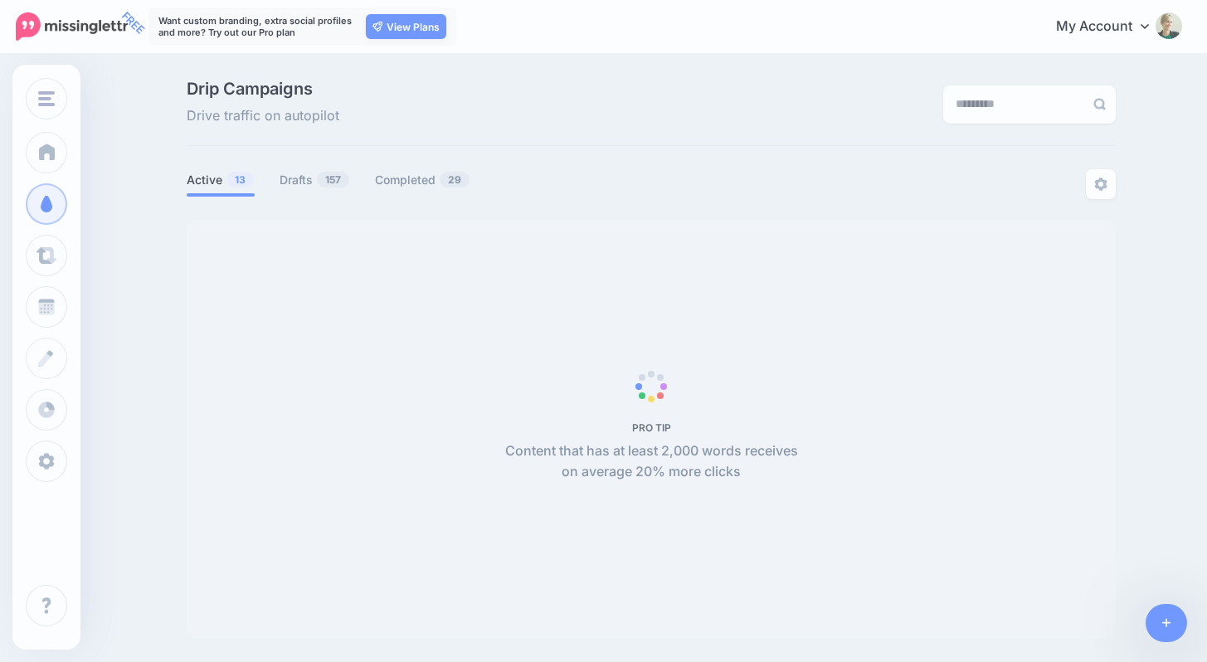
click at [343, 431] on span "PRO TIP Content that has at least 2,000 words receives on average 20% more clic…" at bounding box center [651, 429] width 929 height 418
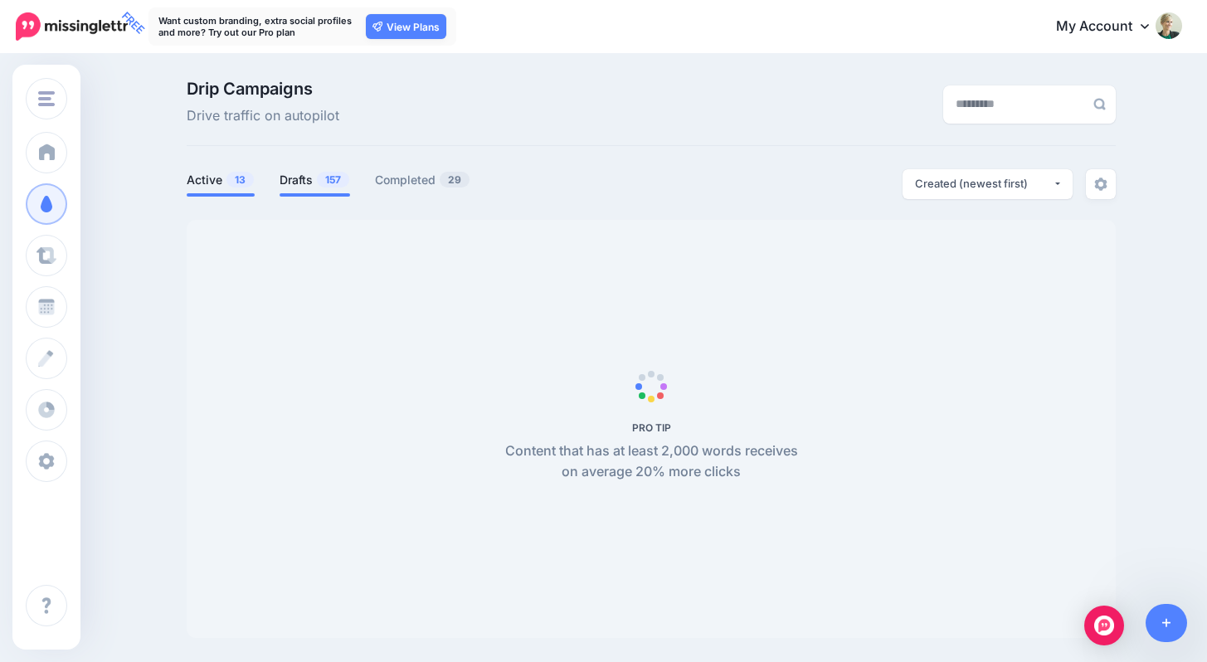
drag, startPoint x: 280, startPoint y: 180, endPoint x: 353, endPoint y: 176, distance: 73.1
click at [353, 176] on ul "Active 13 Drafts 157 Completed 29" at bounding box center [419, 182] width 465 height 27
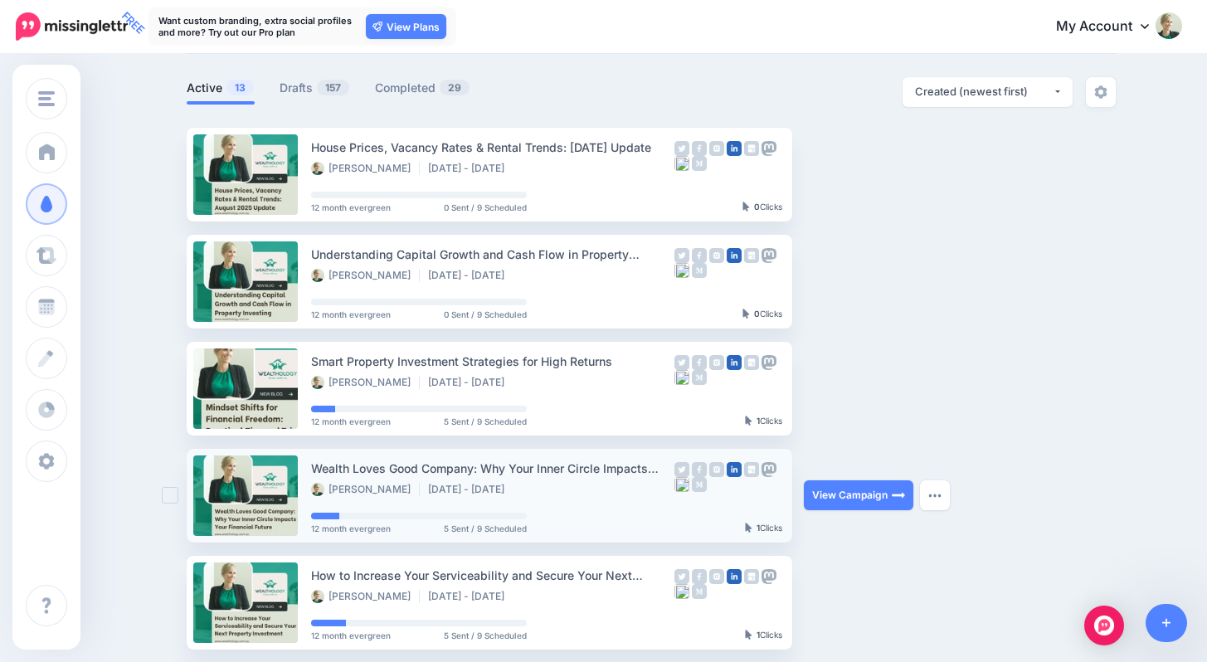
scroll to position [32, 0]
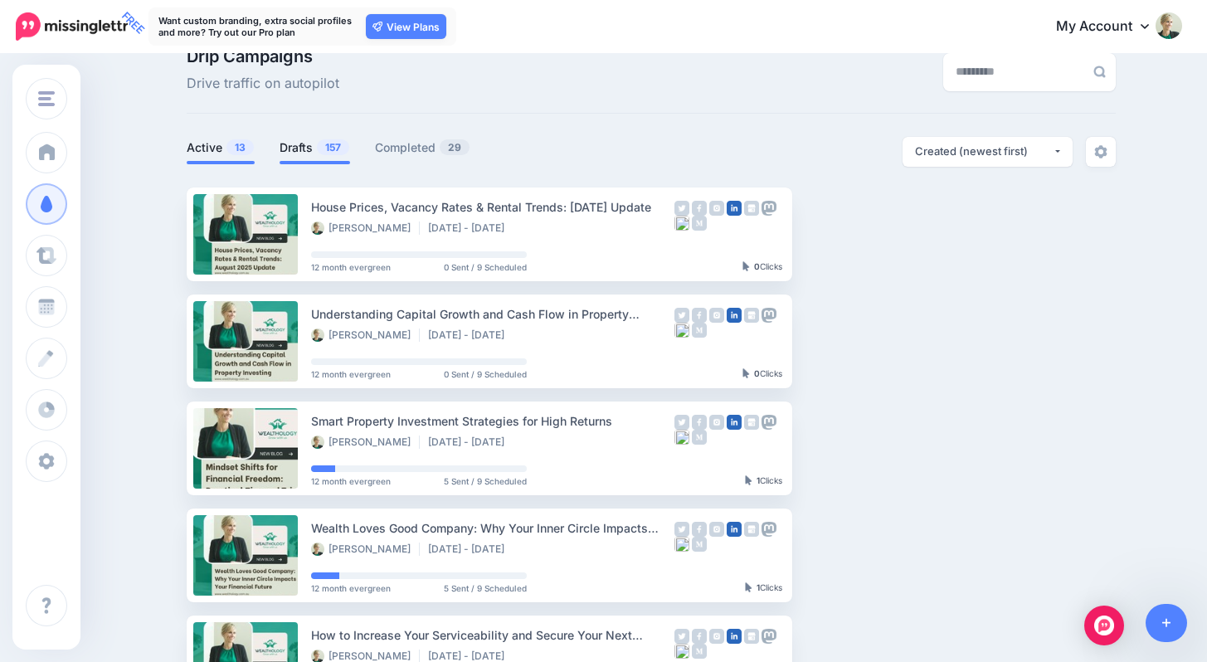
click at [319, 145] on link "Drafts 157" at bounding box center [315, 148] width 71 height 20
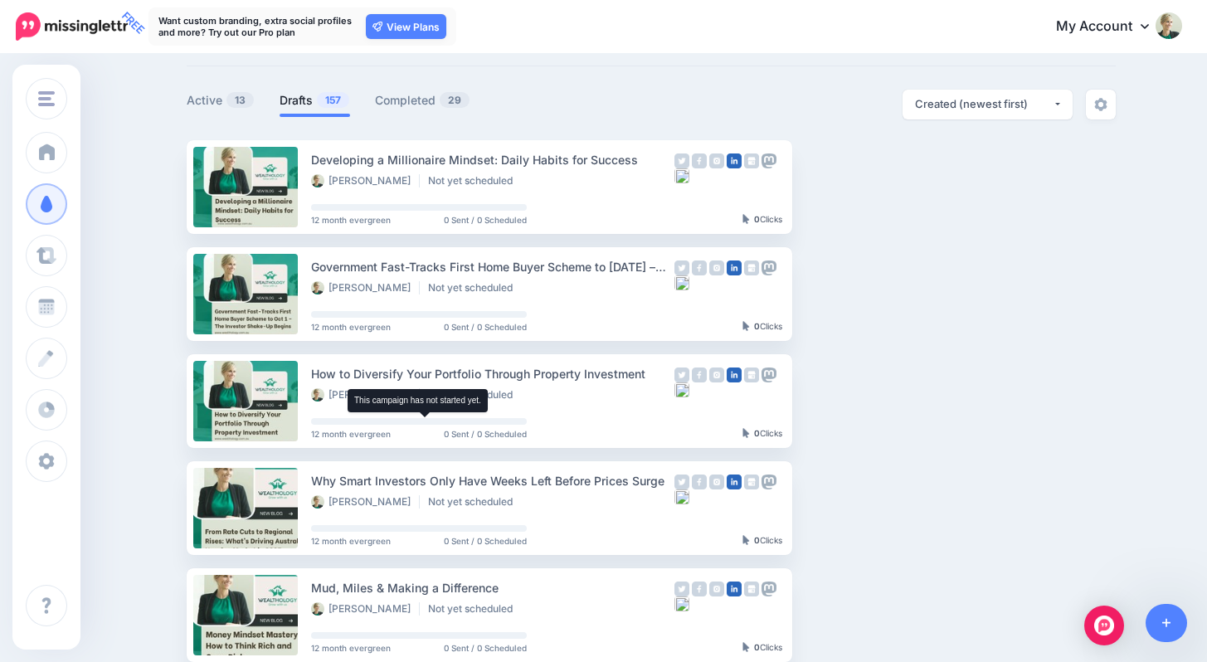
scroll to position [79, 0]
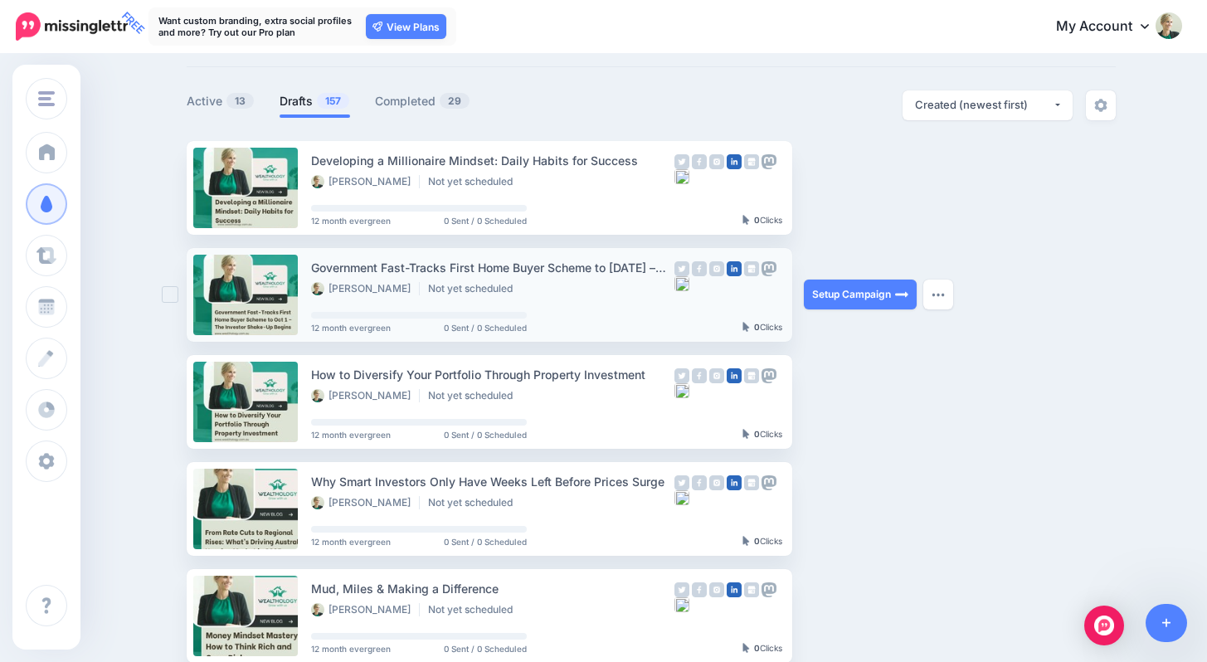
click at [579, 266] on div "Government Fast-Tracks First Home Buyer Scheme to [DATE] – The Investor Shake-U…" at bounding box center [492, 267] width 363 height 19
copy div "Government Fast-Tracks First Home Buyer Scheme to [DATE] – The Investor Shake-U…"
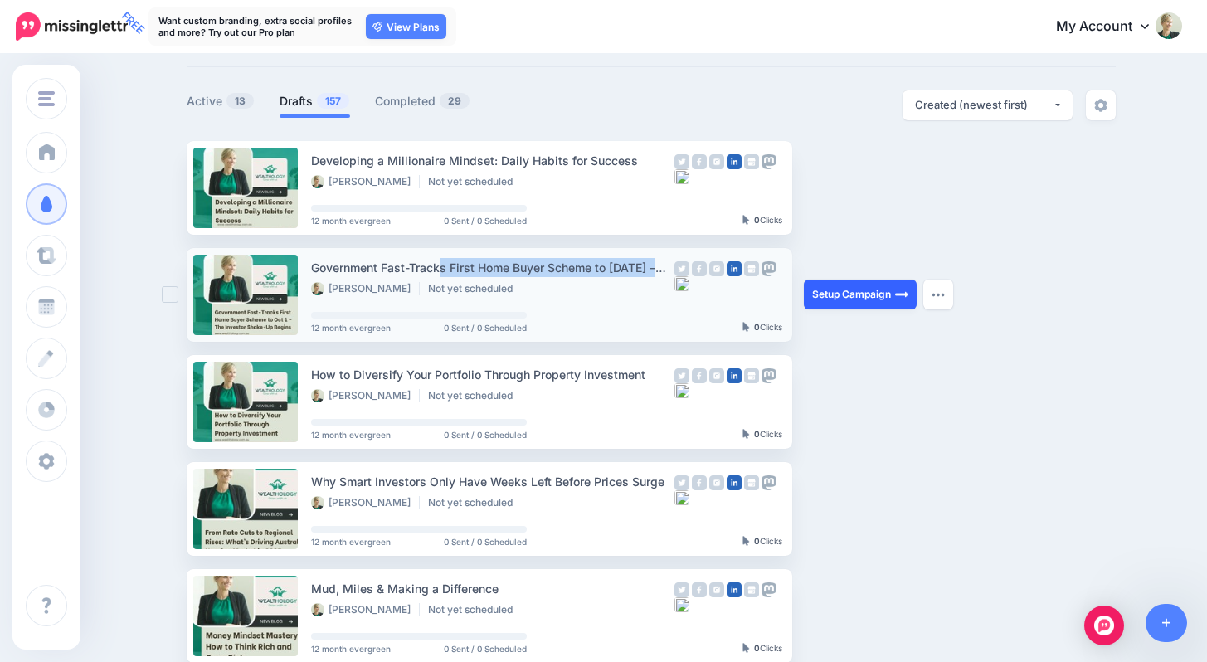
click at [864, 294] on link "Setup Campaign" at bounding box center [860, 295] width 113 height 30
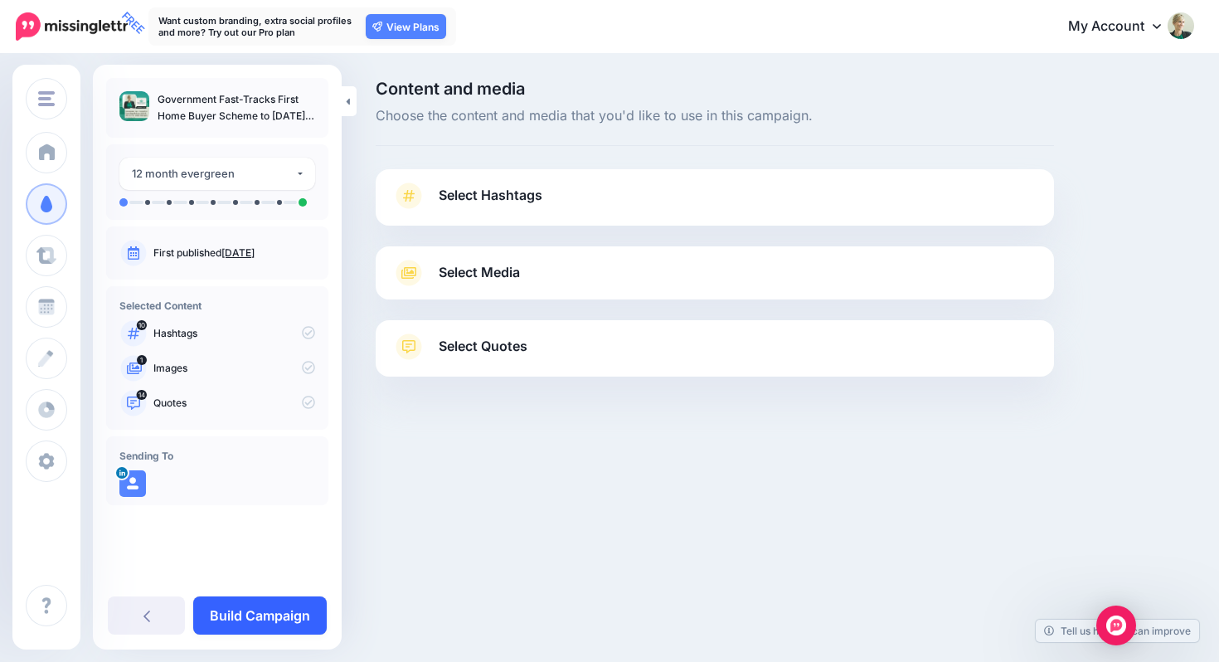
click at [265, 601] on link "Build Campaign" at bounding box center [260, 615] width 134 height 38
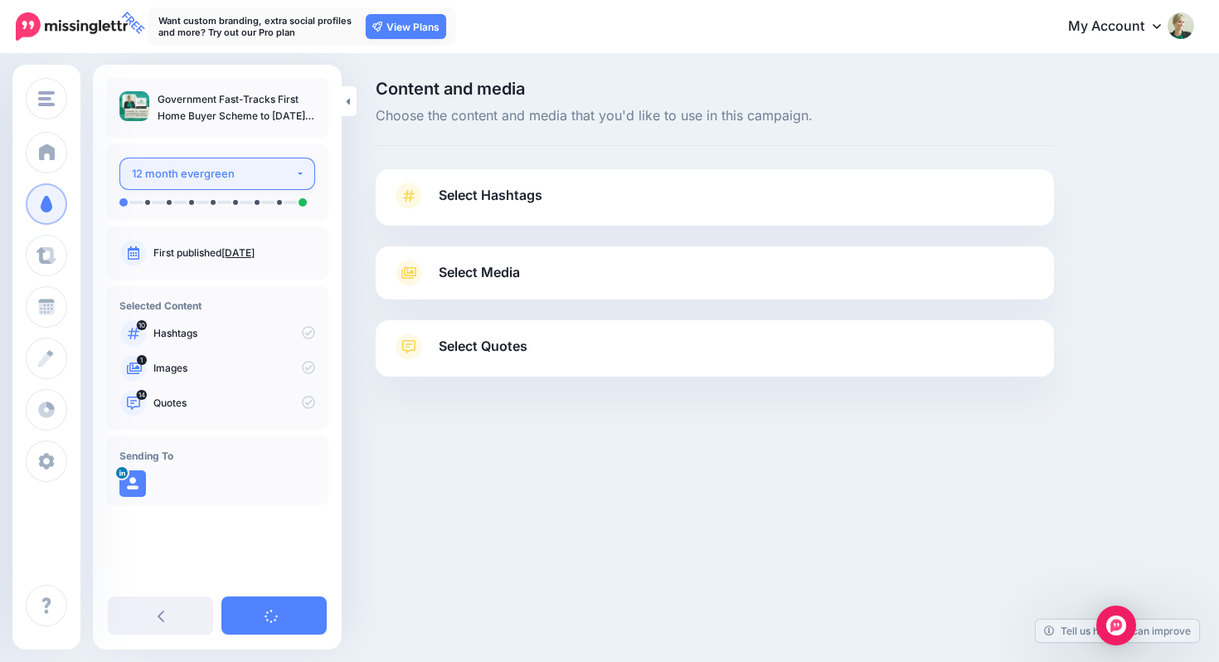
click at [290, 171] on div "12 month evergreen" at bounding box center [213, 173] width 163 height 19
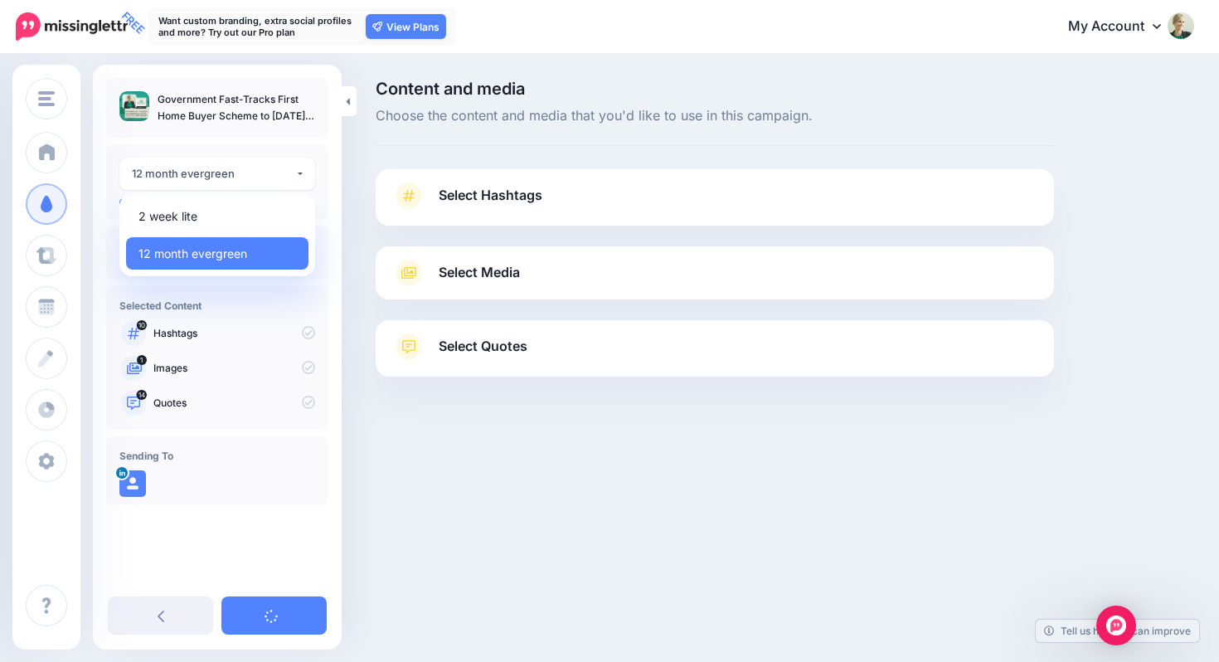
click at [420, 510] on div "Wealthology [GEOGRAPHIC_DATA] Wealthology [GEOGRAPHIC_DATA] Add Workspace Dashb…" at bounding box center [609, 331] width 1219 height 662
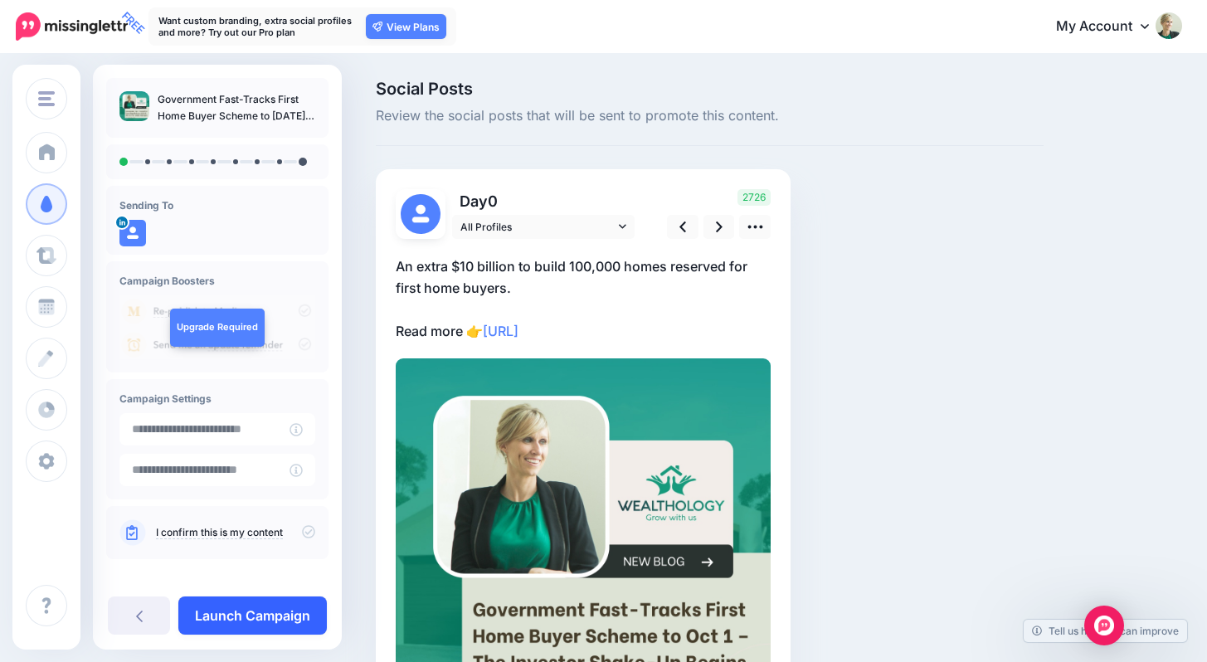
click at [291, 611] on link "Launch Campaign" at bounding box center [252, 615] width 148 height 38
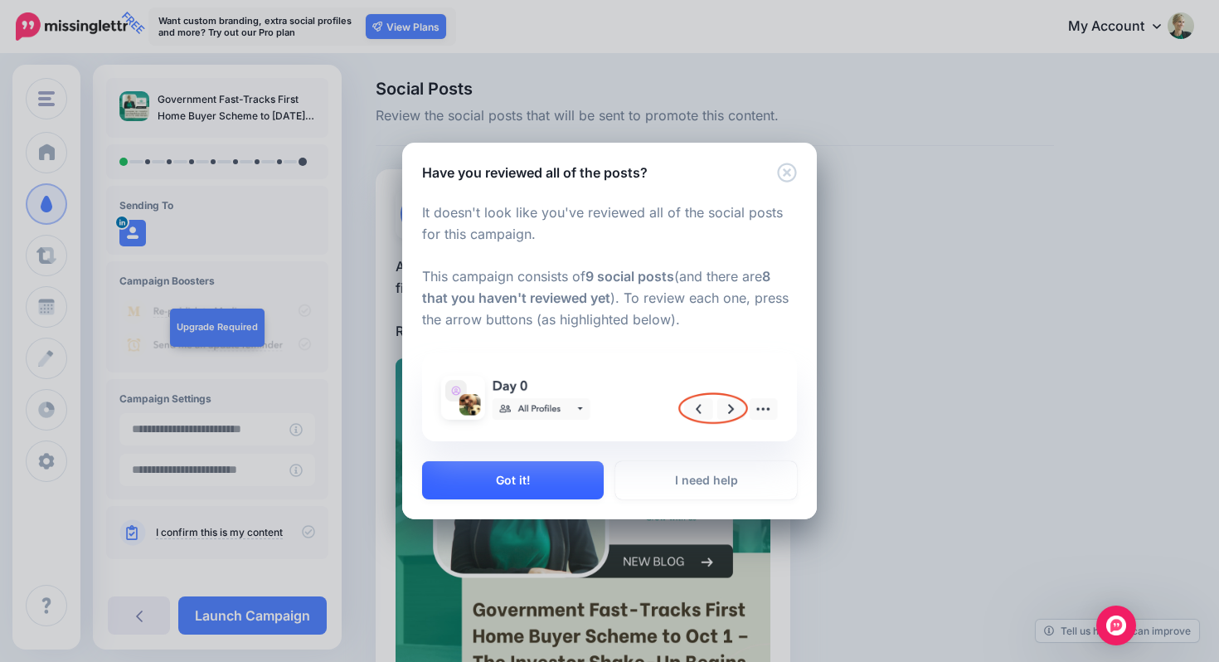
click at [528, 487] on button "Got it!" at bounding box center [513, 480] width 182 height 38
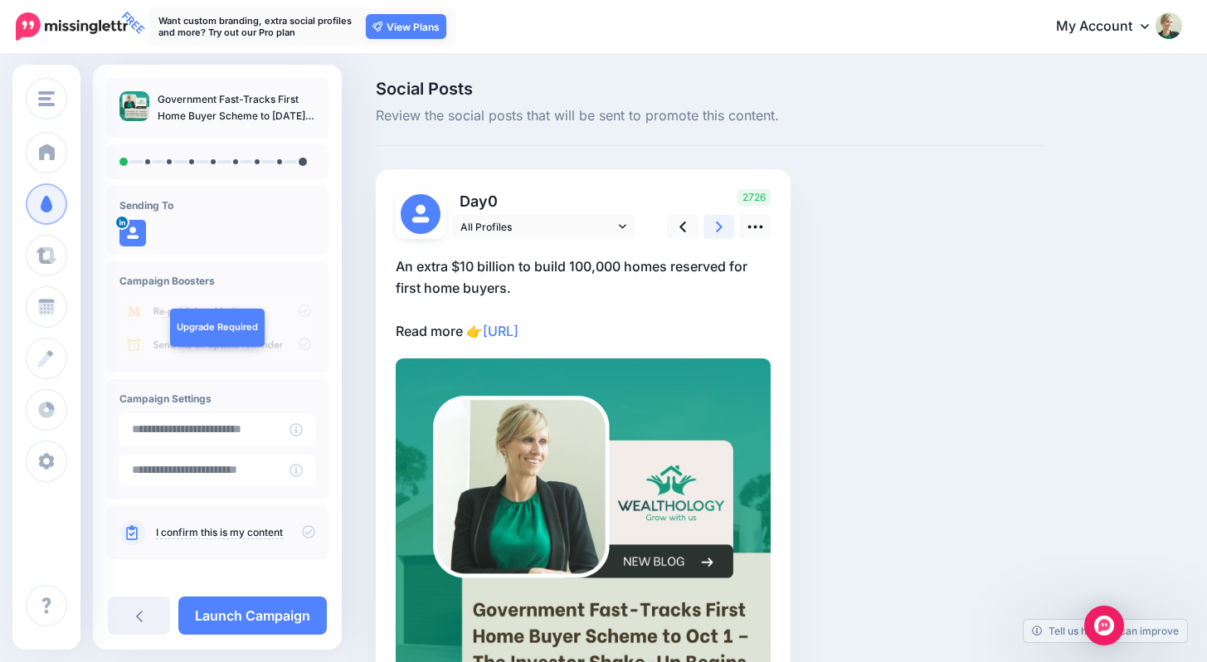
click at [724, 219] on link at bounding box center [719, 227] width 32 height 24
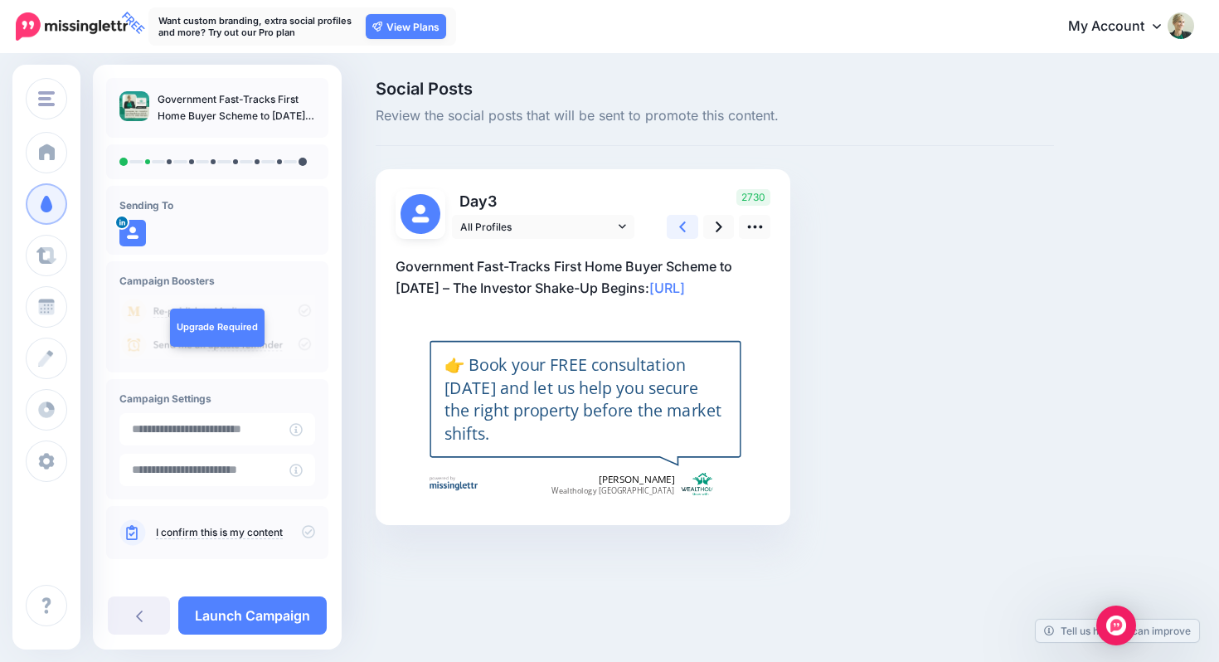
click at [678, 223] on link at bounding box center [683, 227] width 32 height 24
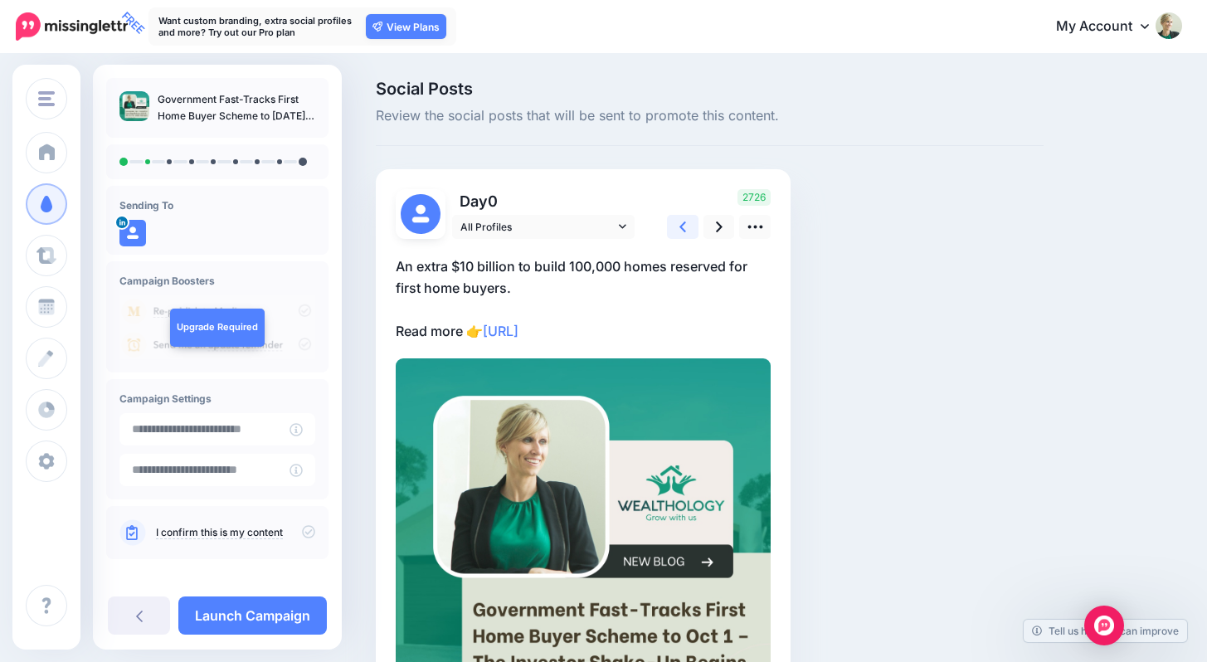
click at [678, 222] on link at bounding box center [683, 227] width 32 height 24
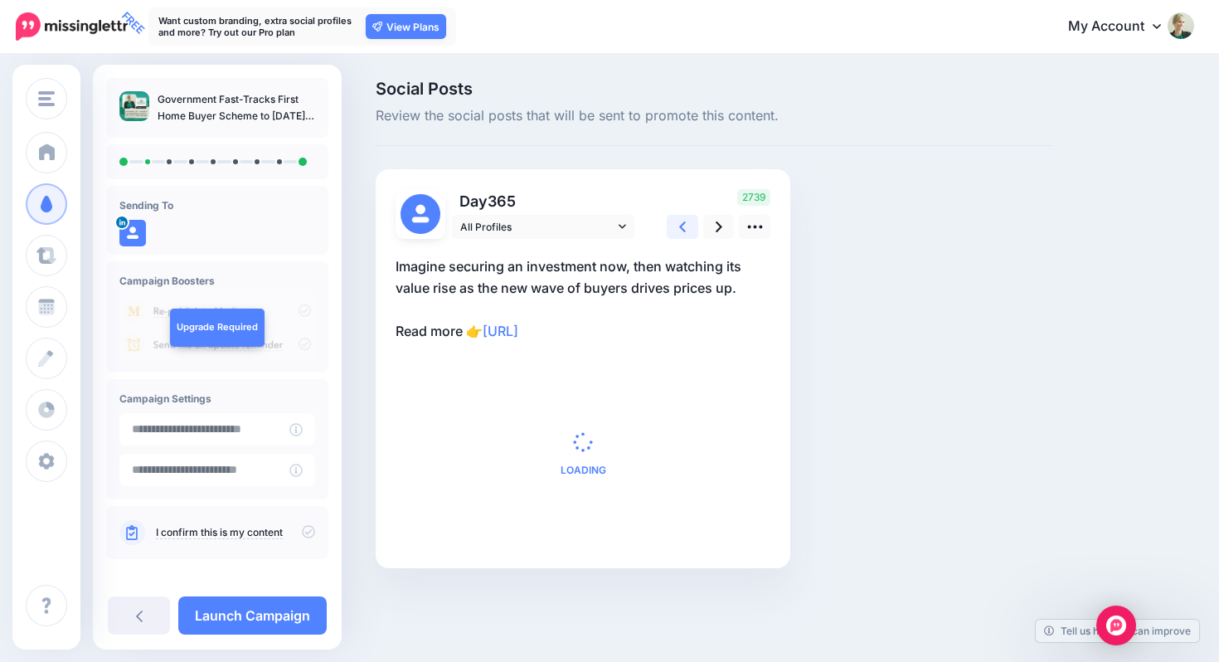
click at [678, 222] on link at bounding box center [683, 227] width 32 height 24
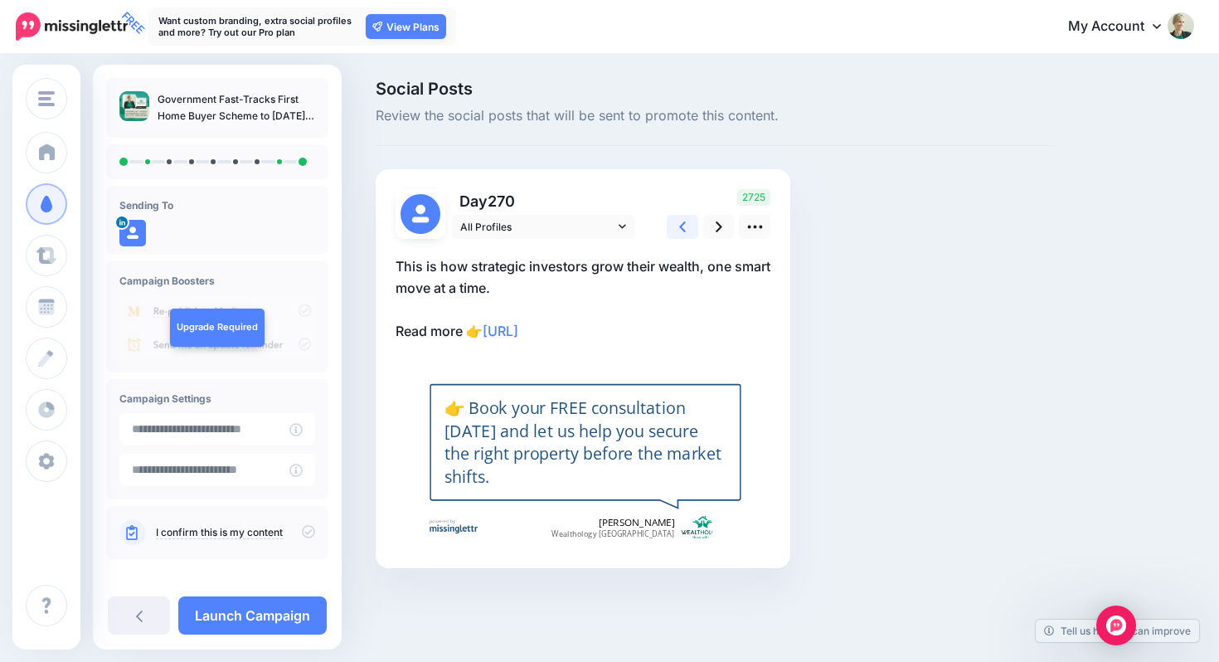
click at [678, 222] on link at bounding box center [683, 227] width 32 height 24
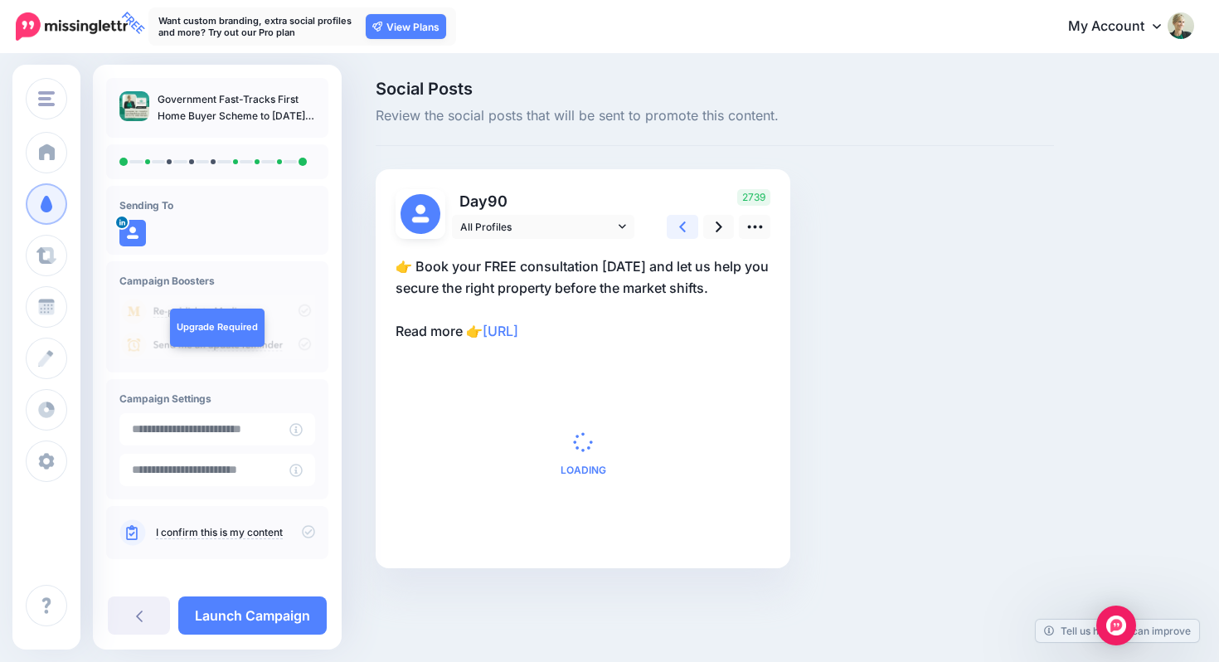
click at [678, 222] on link at bounding box center [683, 227] width 32 height 24
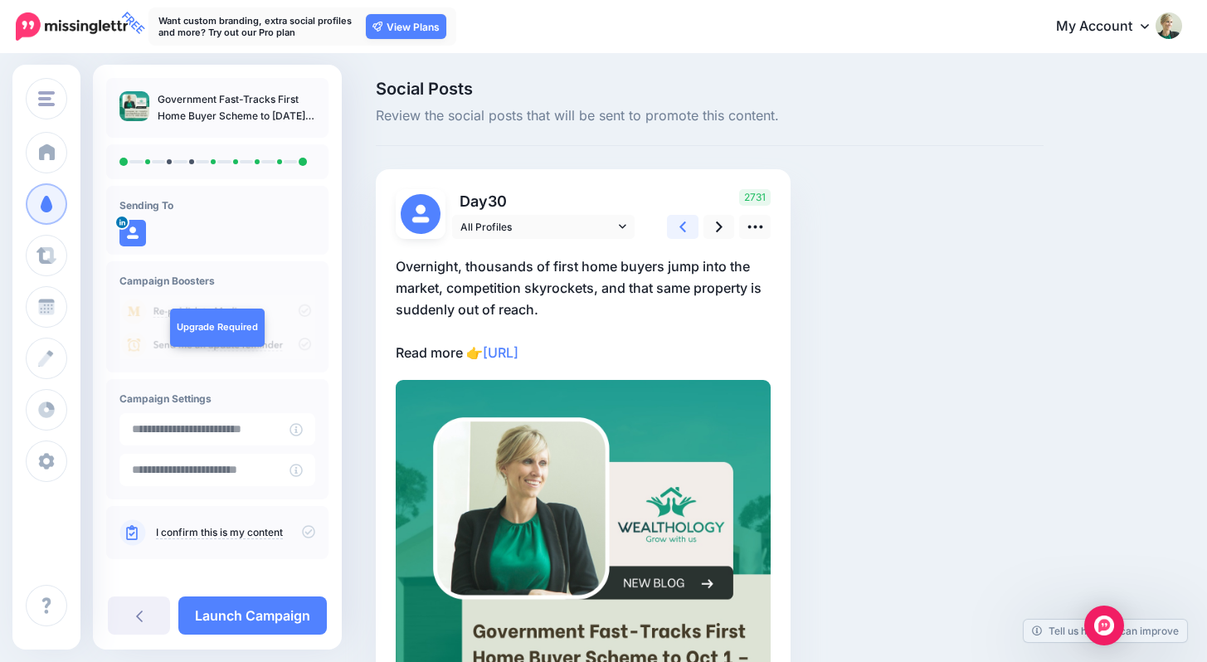
click at [678, 222] on link at bounding box center [683, 227] width 32 height 24
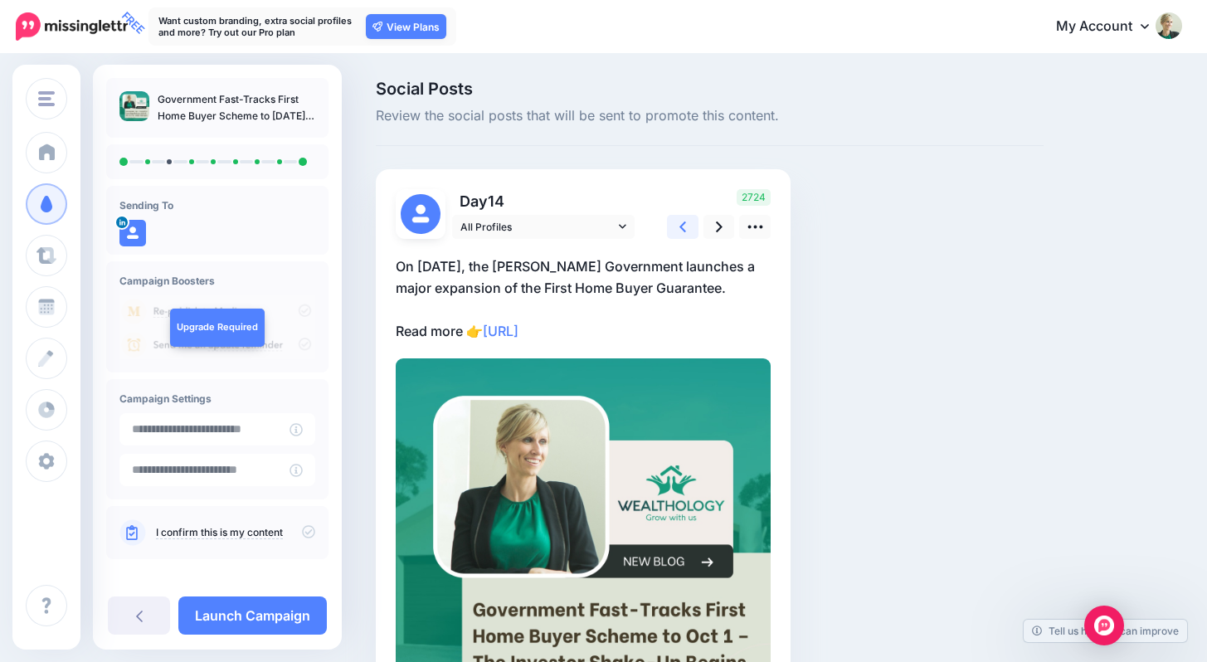
click at [678, 222] on link at bounding box center [683, 227] width 32 height 24
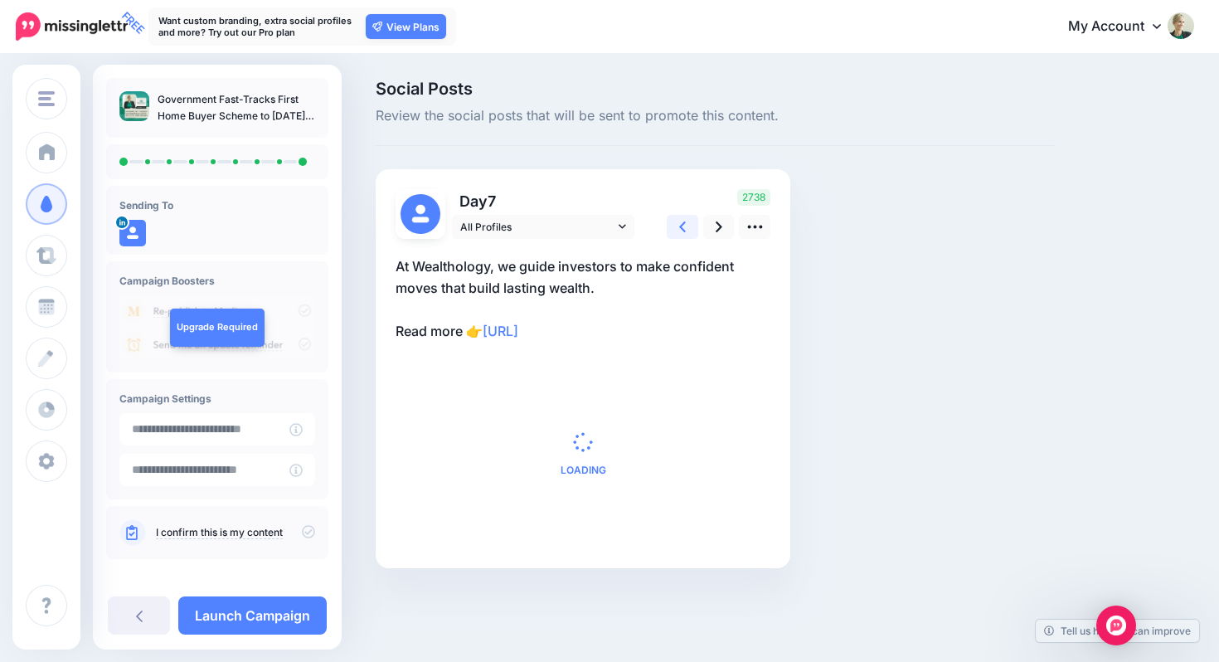
click at [678, 222] on link at bounding box center [683, 227] width 32 height 24
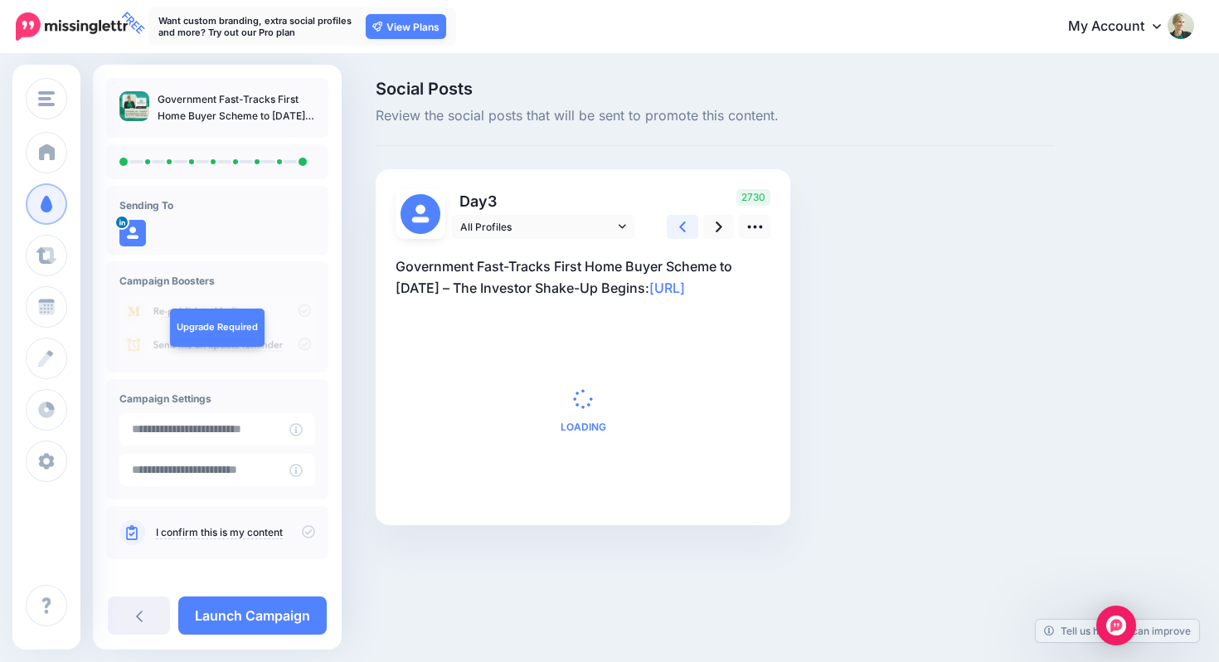
click at [678, 222] on link at bounding box center [683, 227] width 32 height 24
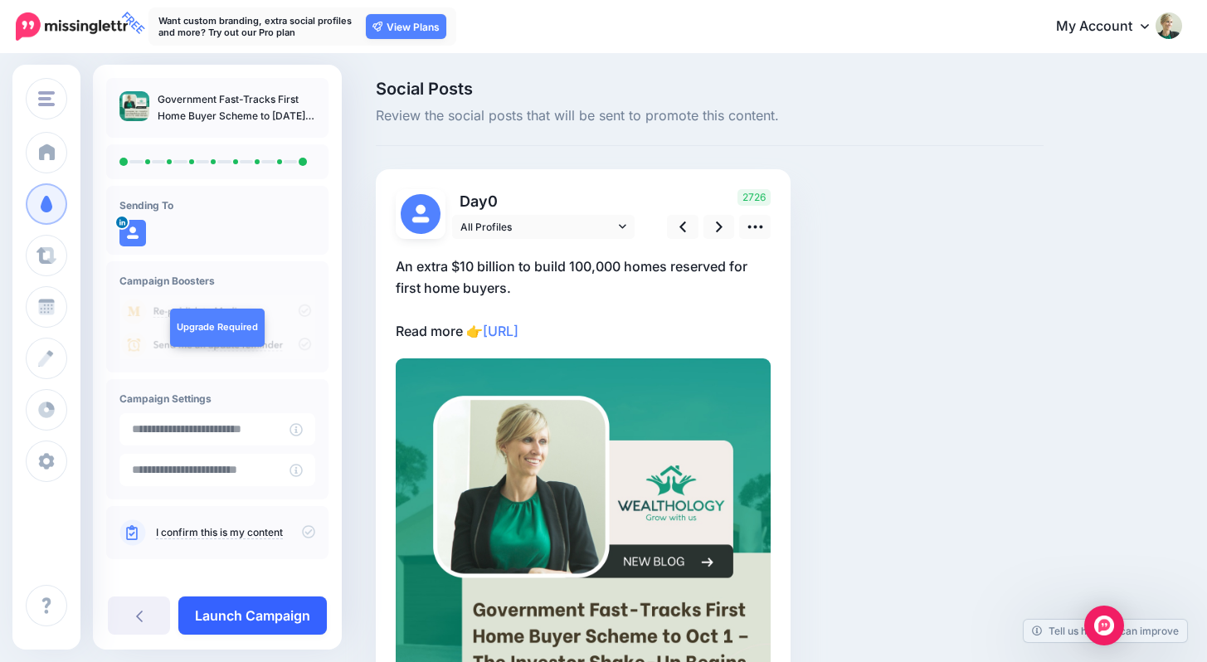
click at [262, 608] on link "Launch Campaign" at bounding box center [252, 615] width 148 height 38
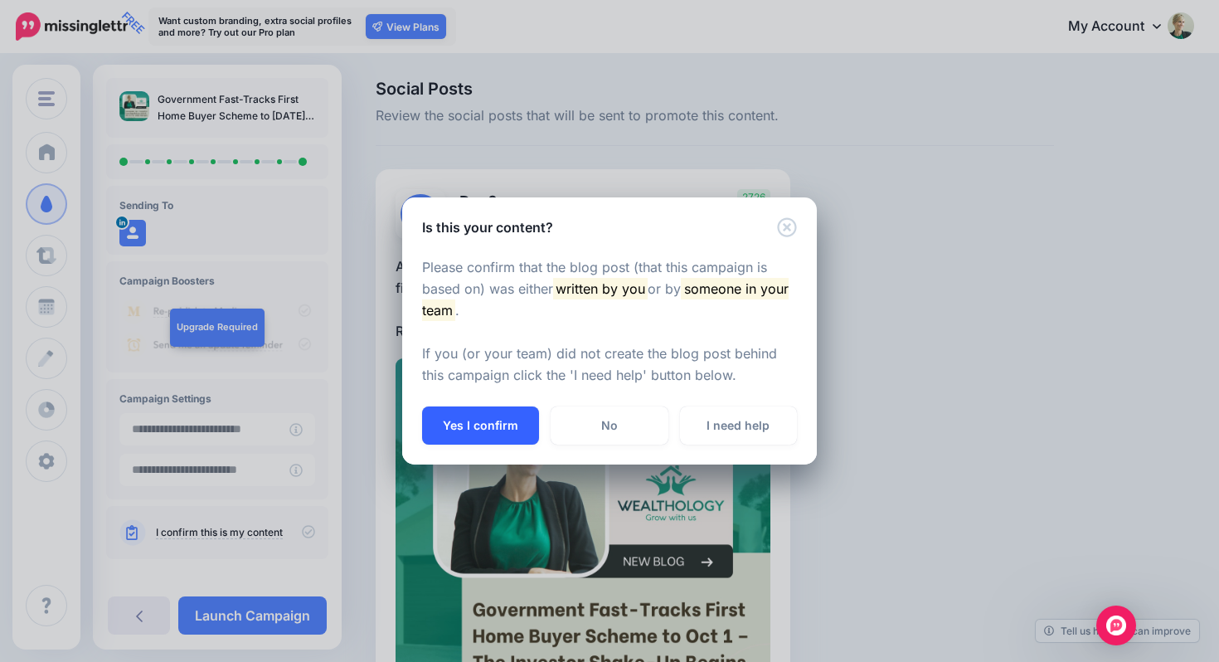
click at [494, 426] on button "Yes I confirm" at bounding box center [480, 425] width 117 height 38
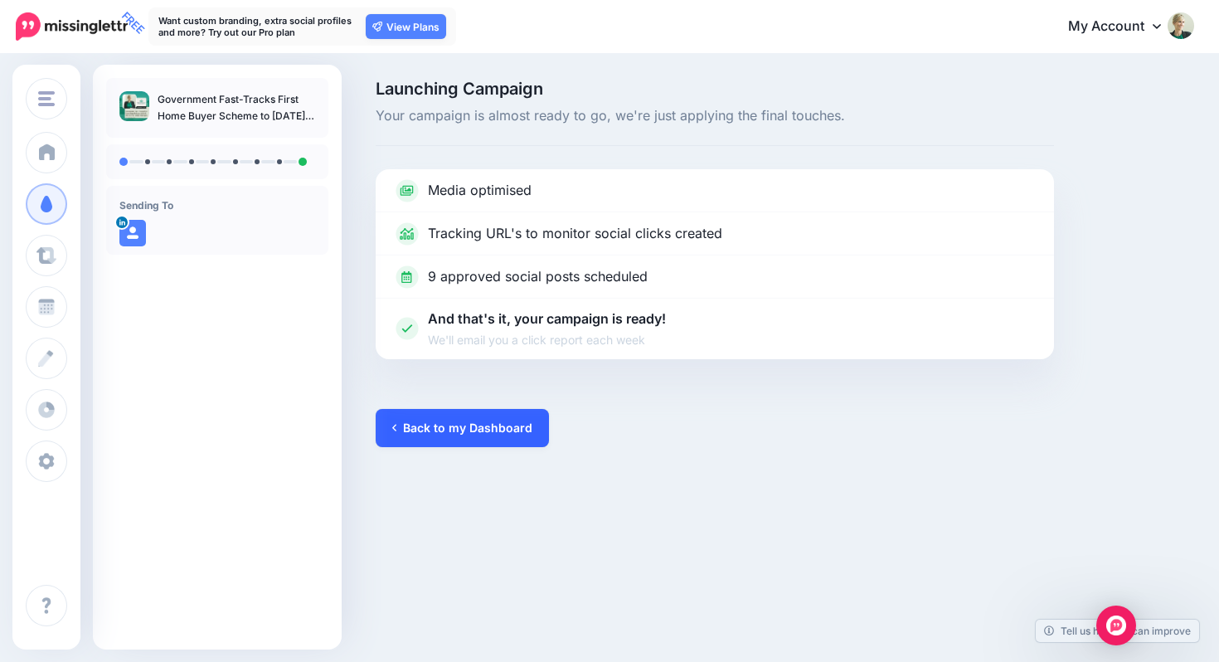
click at [449, 421] on link "Back to my Dashboard" at bounding box center [462, 428] width 173 height 38
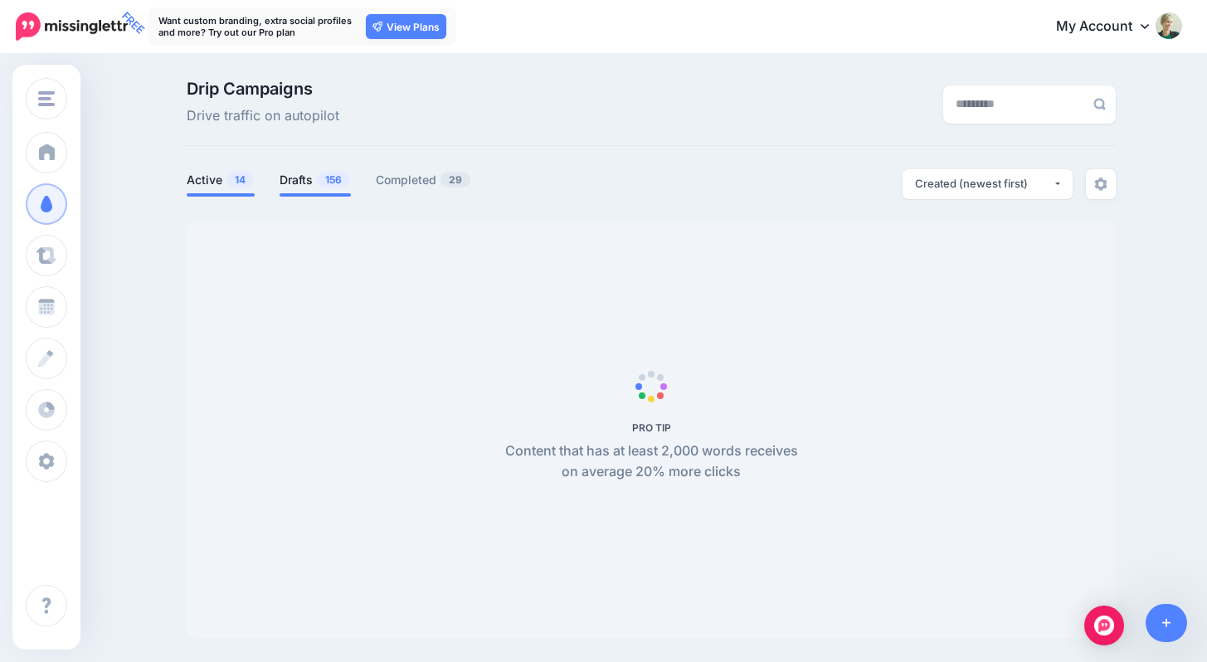
click at [338, 178] on span "156" at bounding box center [333, 180] width 33 height 16
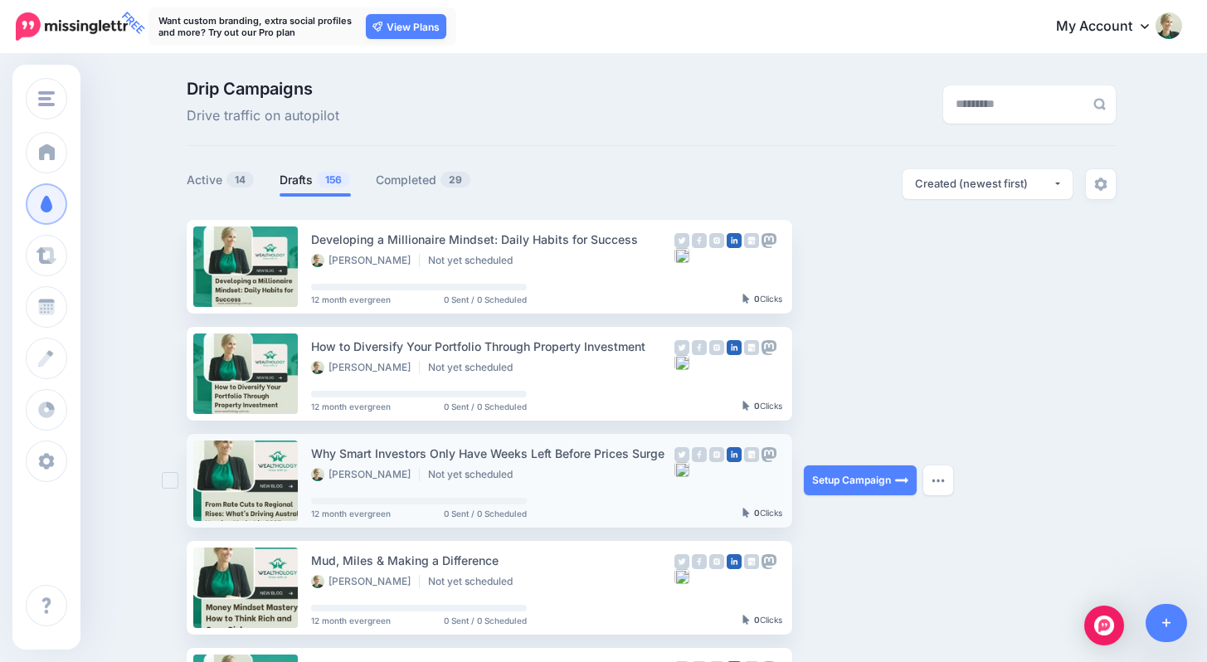
click at [512, 454] on div "Why Smart Investors Only Have Weeks Left Before Prices Surge" at bounding box center [492, 453] width 363 height 19
copy div "Why Smart Investors Only Have Weeks Left Before Prices Surge"
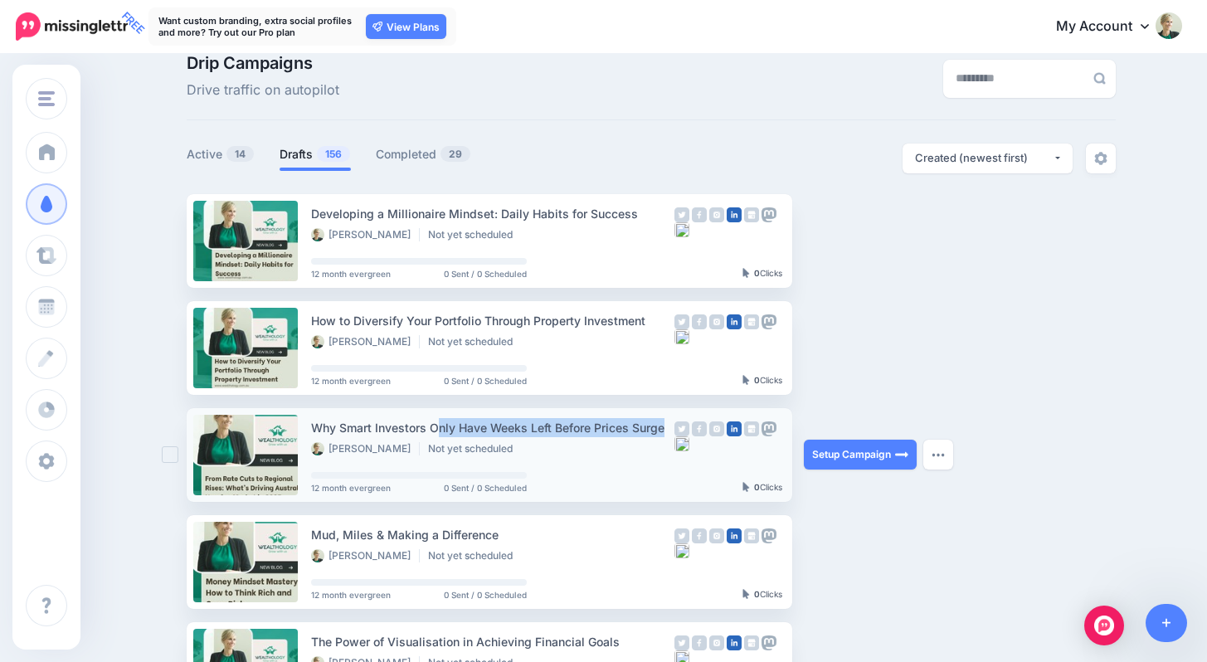
scroll to position [40, 0]
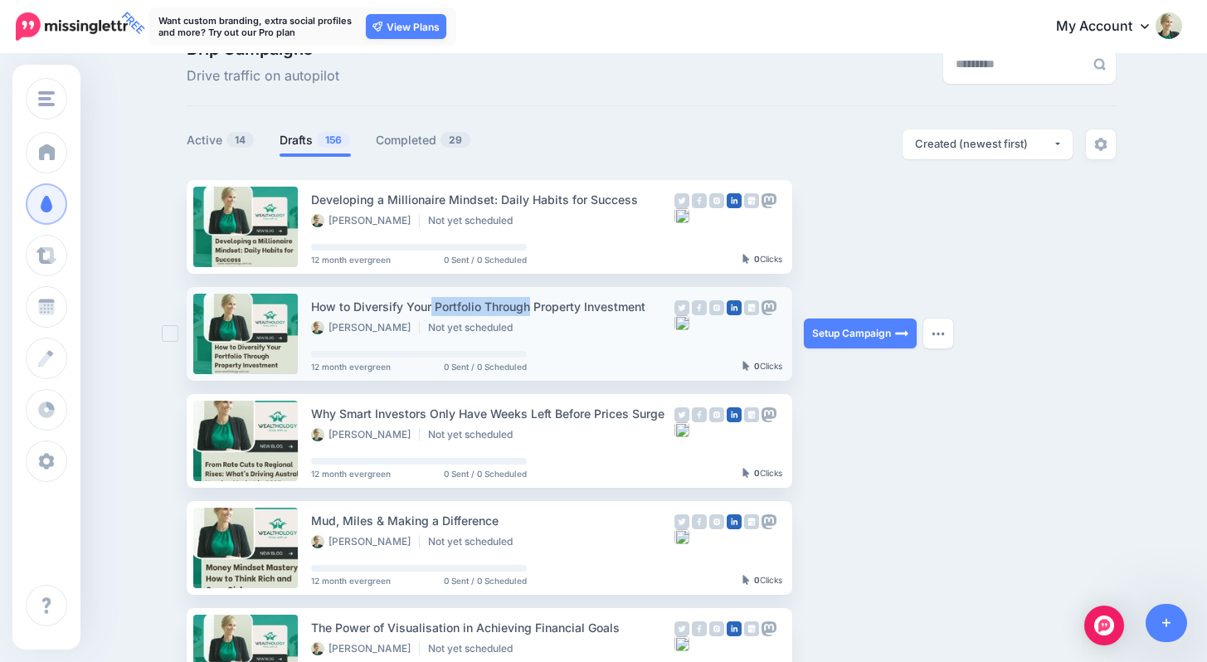
drag, startPoint x: 318, startPoint y: 303, endPoint x: 416, endPoint y: 305, distance: 97.9
click at [416, 305] on div "How to Diversify Your Portfolio Through Property Investment" at bounding box center [492, 306] width 363 height 19
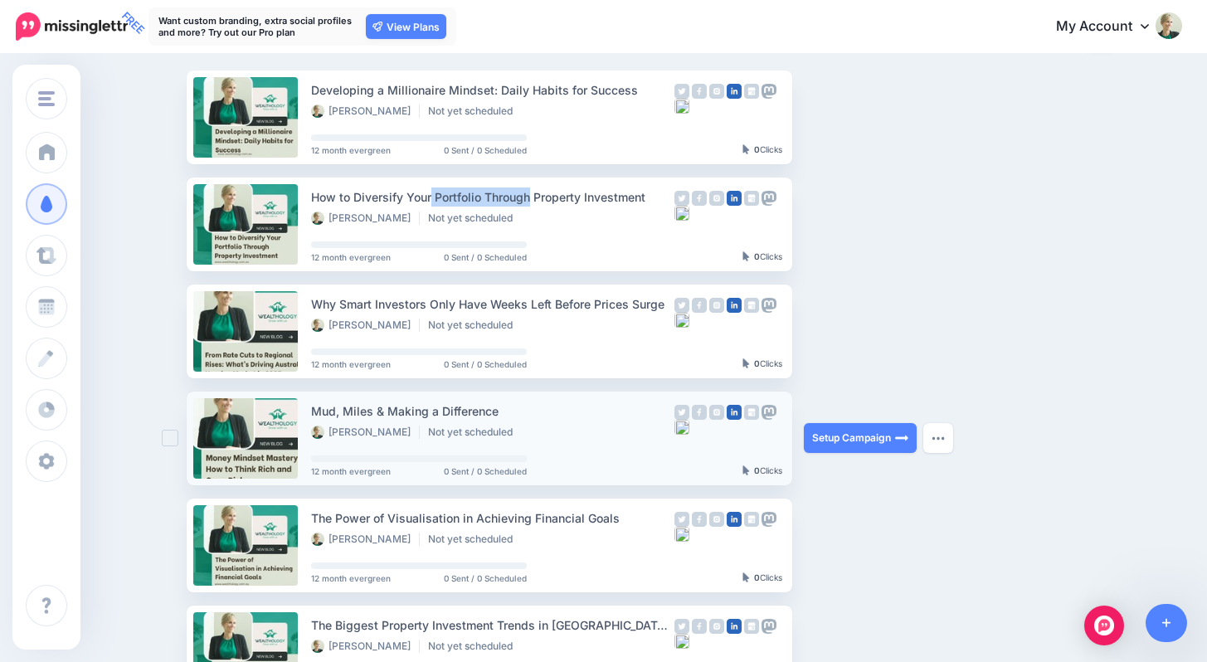
scroll to position [149, 0]
click at [820, 443] on link "Setup Campaign" at bounding box center [860, 438] width 113 height 30
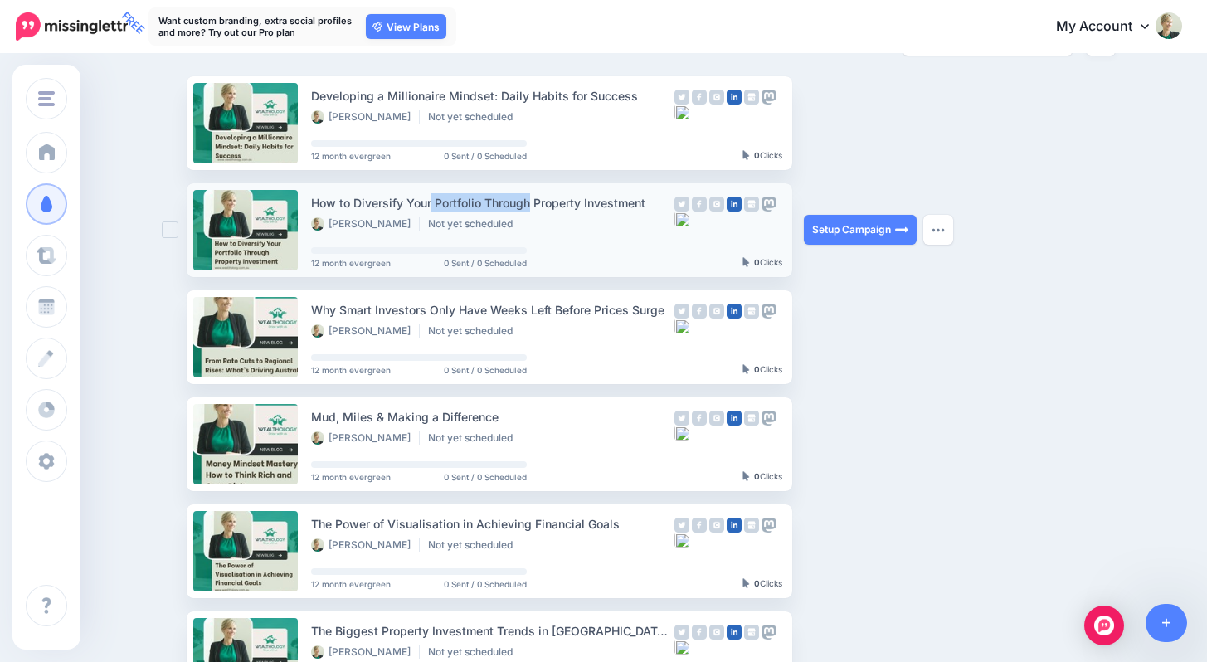
scroll to position [0, 0]
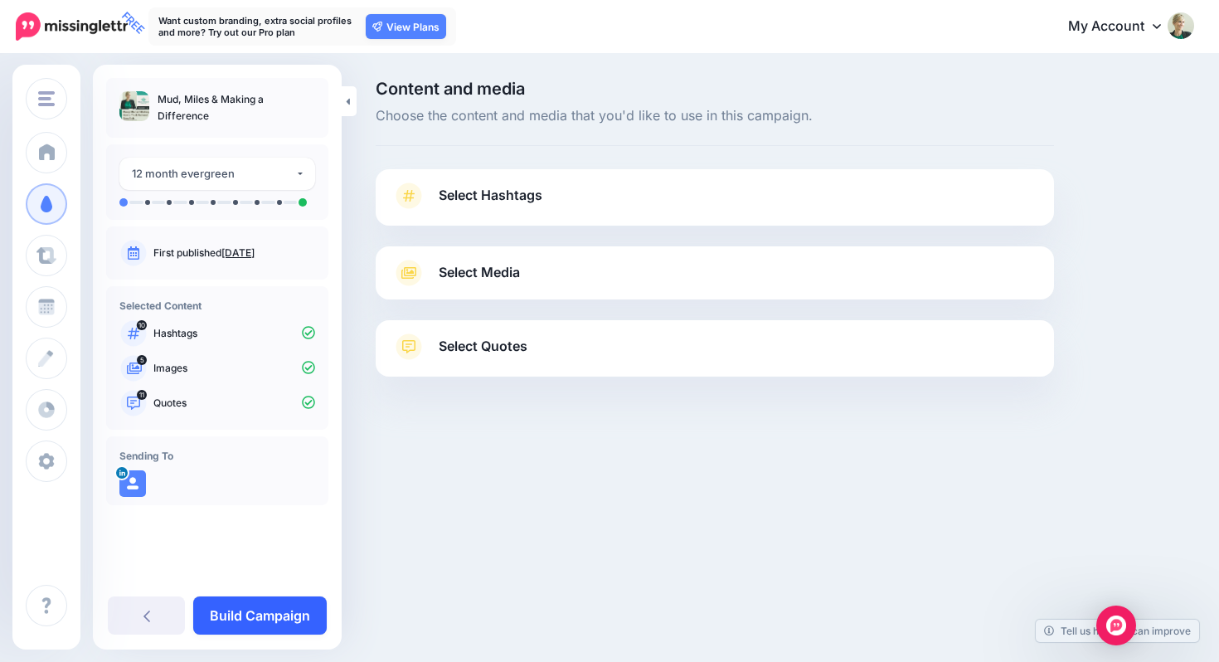
click at [287, 624] on link "Build Campaign" at bounding box center [260, 615] width 134 height 38
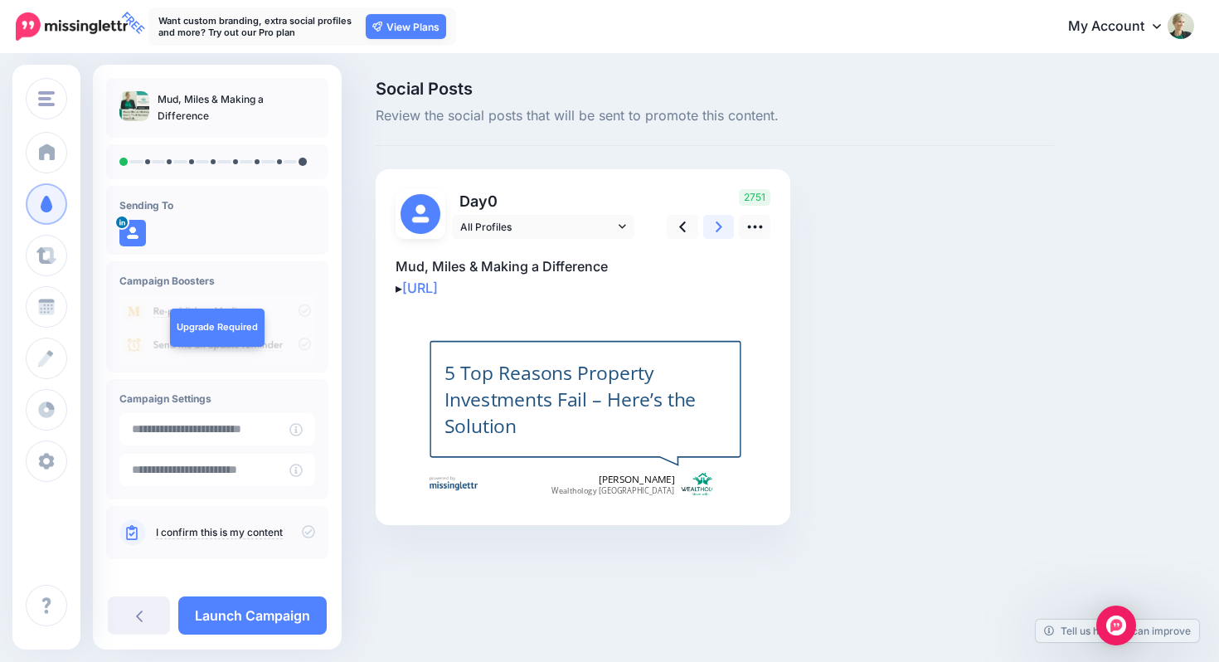
click at [725, 227] on link at bounding box center [719, 227] width 32 height 24
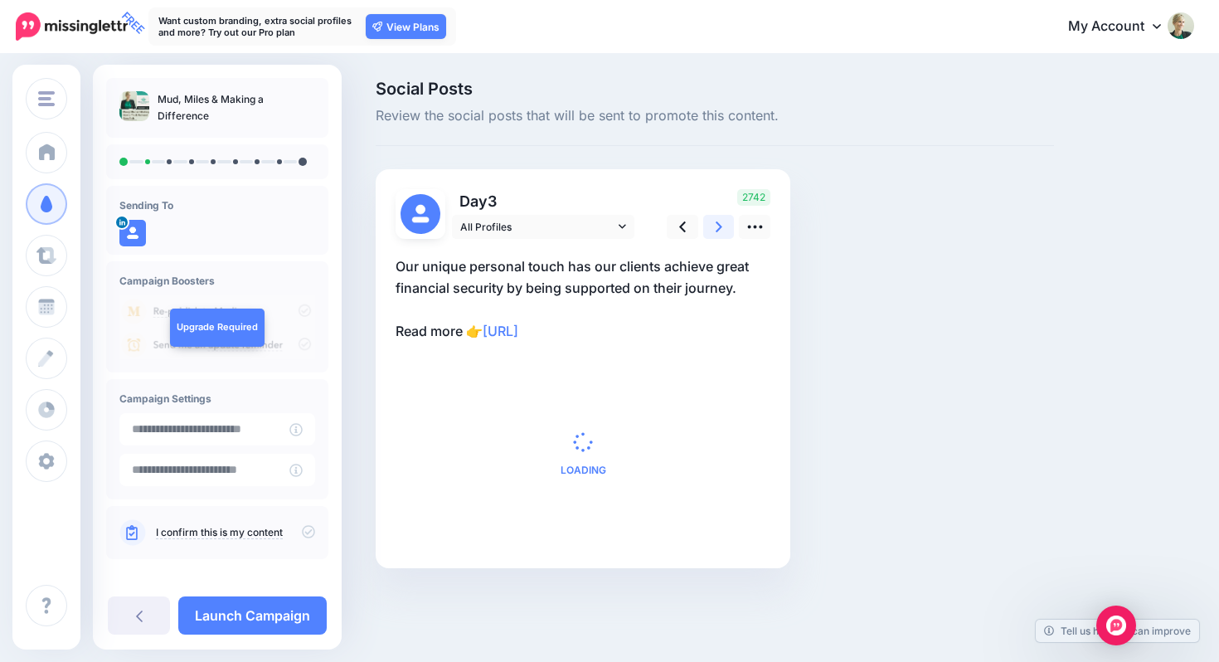
click at [715, 228] on link at bounding box center [719, 227] width 32 height 24
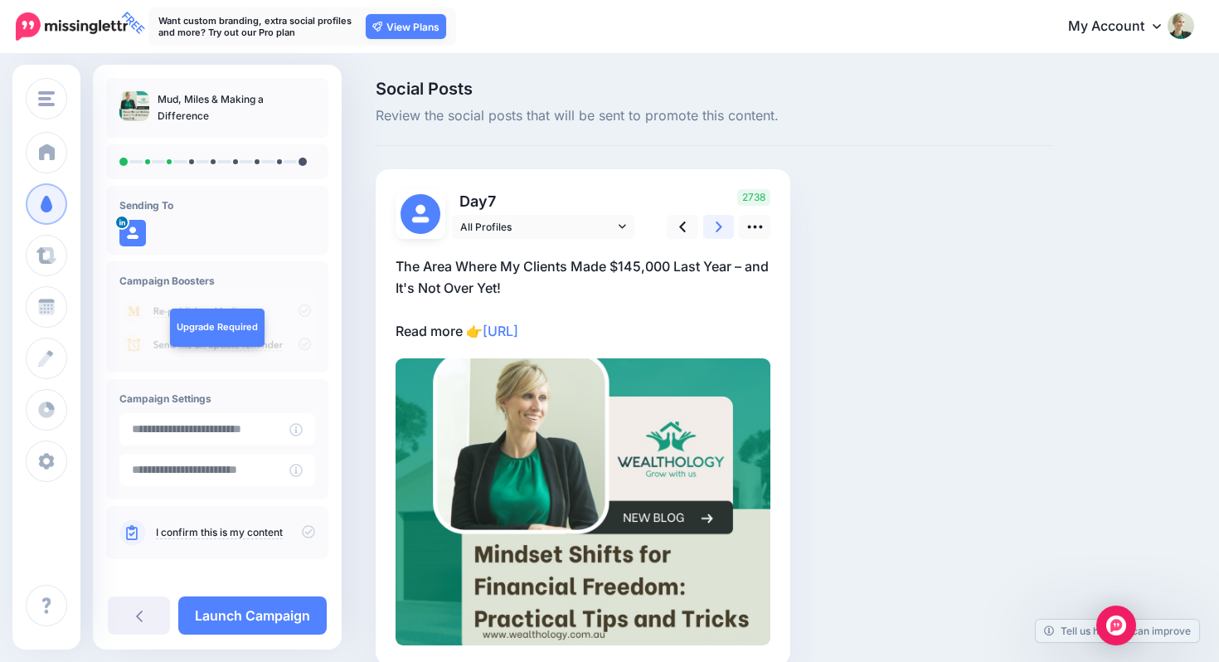
click at [715, 228] on link at bounding box center [719, 227] width 32 height 24
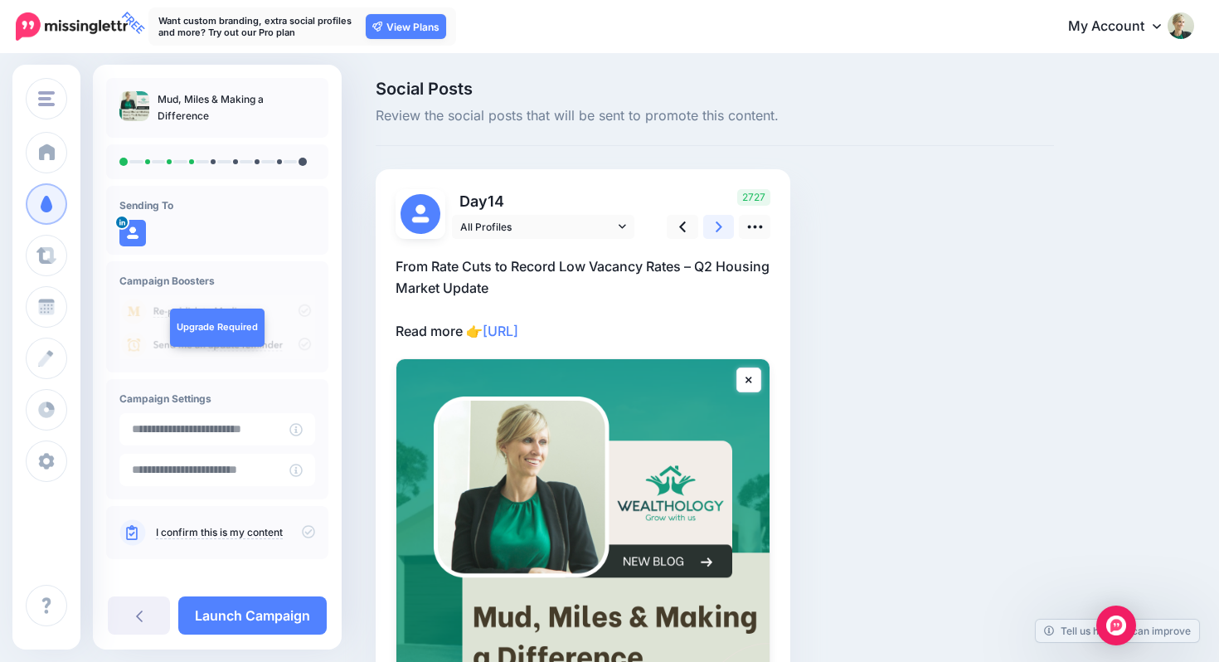
click at [715, 228] on link at bounding box center [719, 227] width 32 height 24
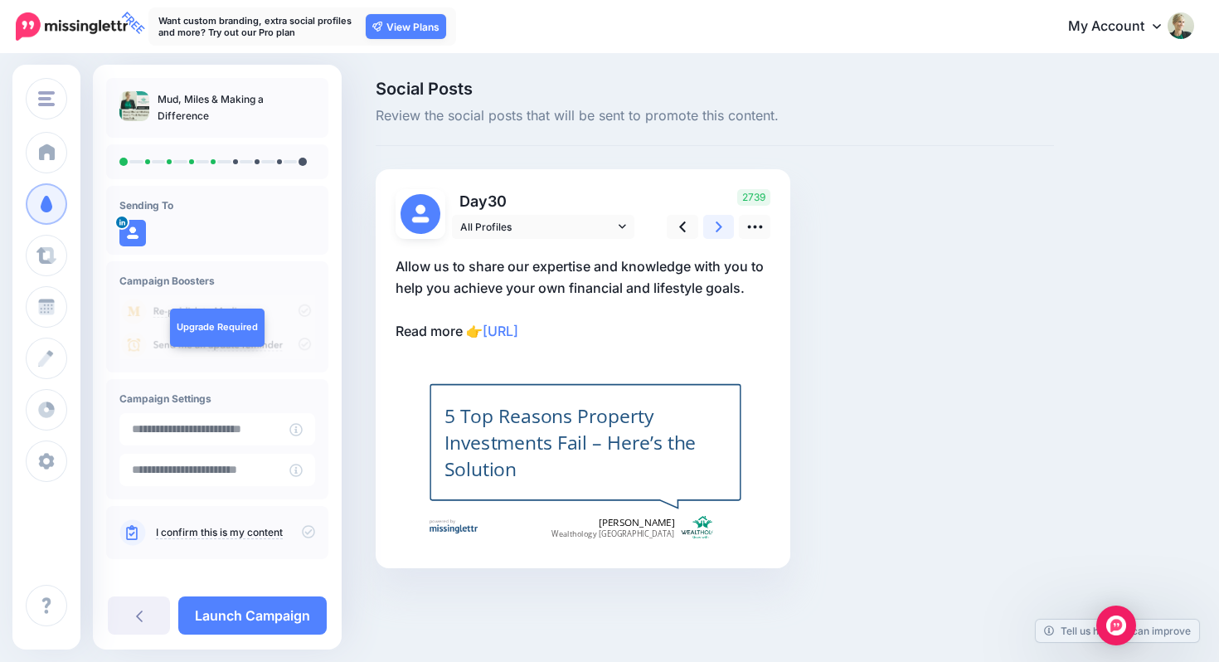
click at [715, 228] on link at bounding box center [719, 227] width 32 height 24
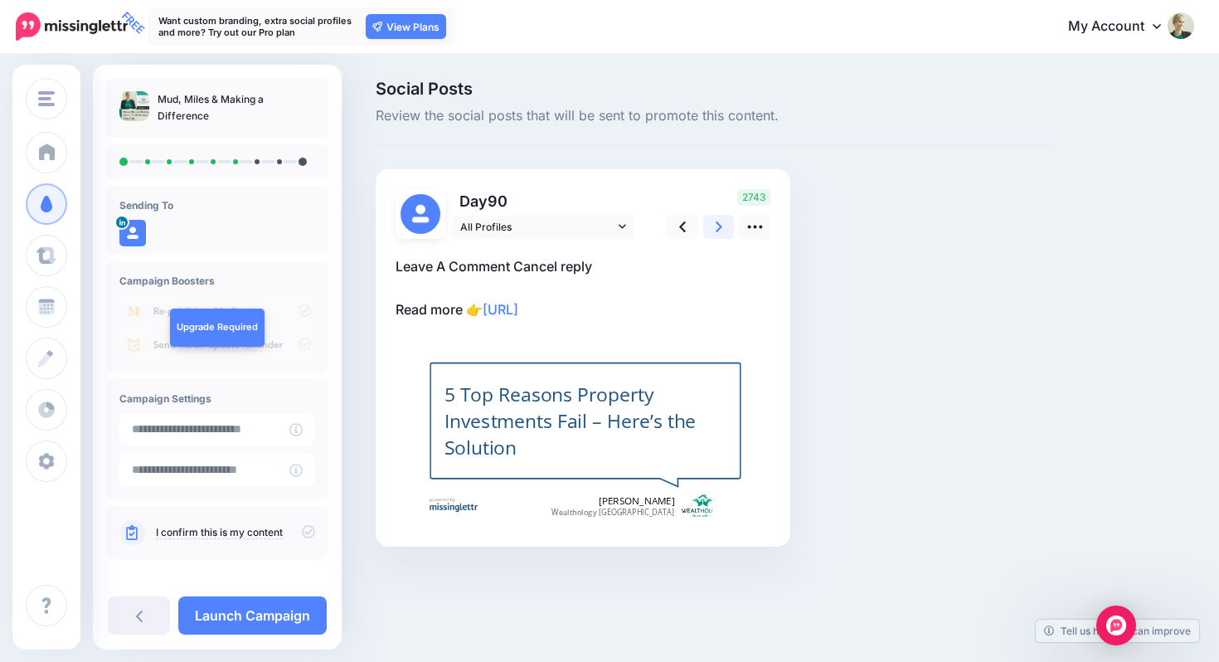
click at [715, 228] on link at bounding box center [719, 227] width 32 height 24
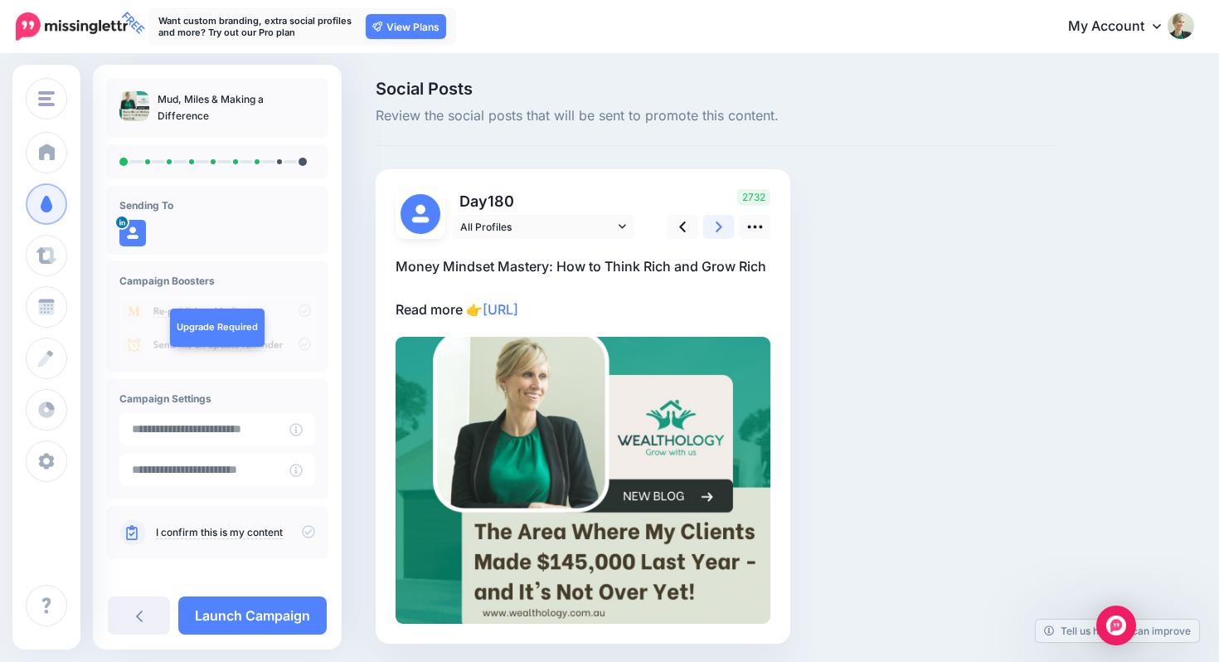
click at [715, 228] on link at bounding box center [719, 227] width 32 height 24
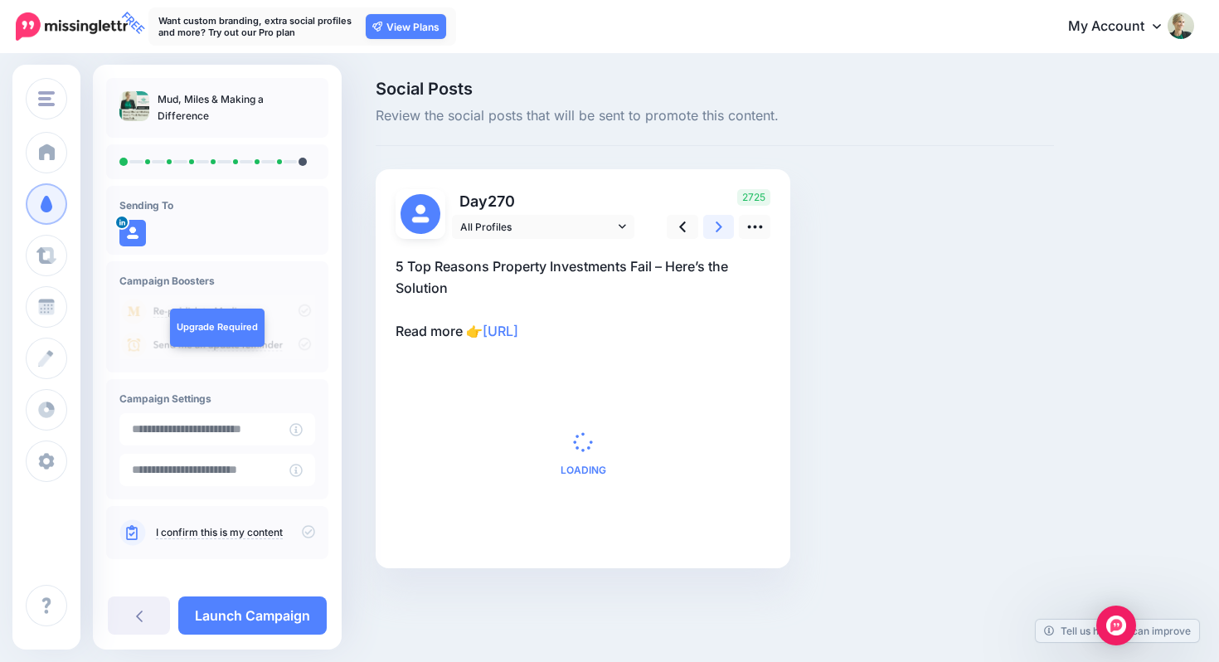
click at [715, 228] on link at bounding box center [719, 227] width 32 height 24
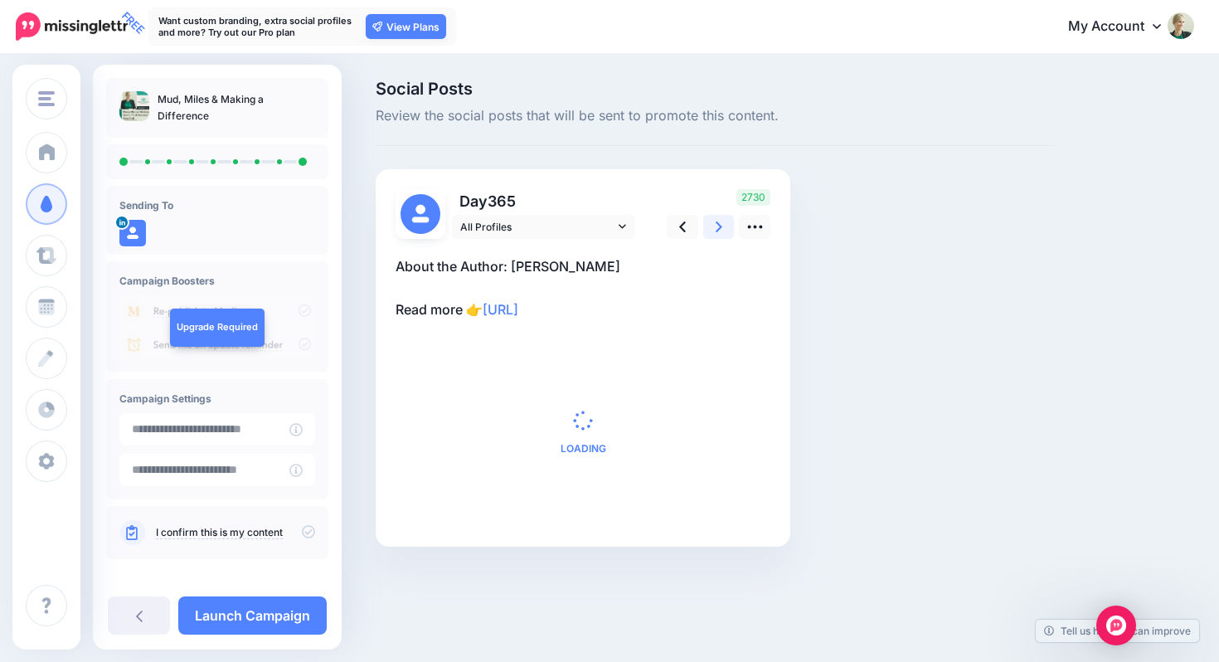
click at [715, 228] on link at bounding box center [719, 227] width 32 height 24
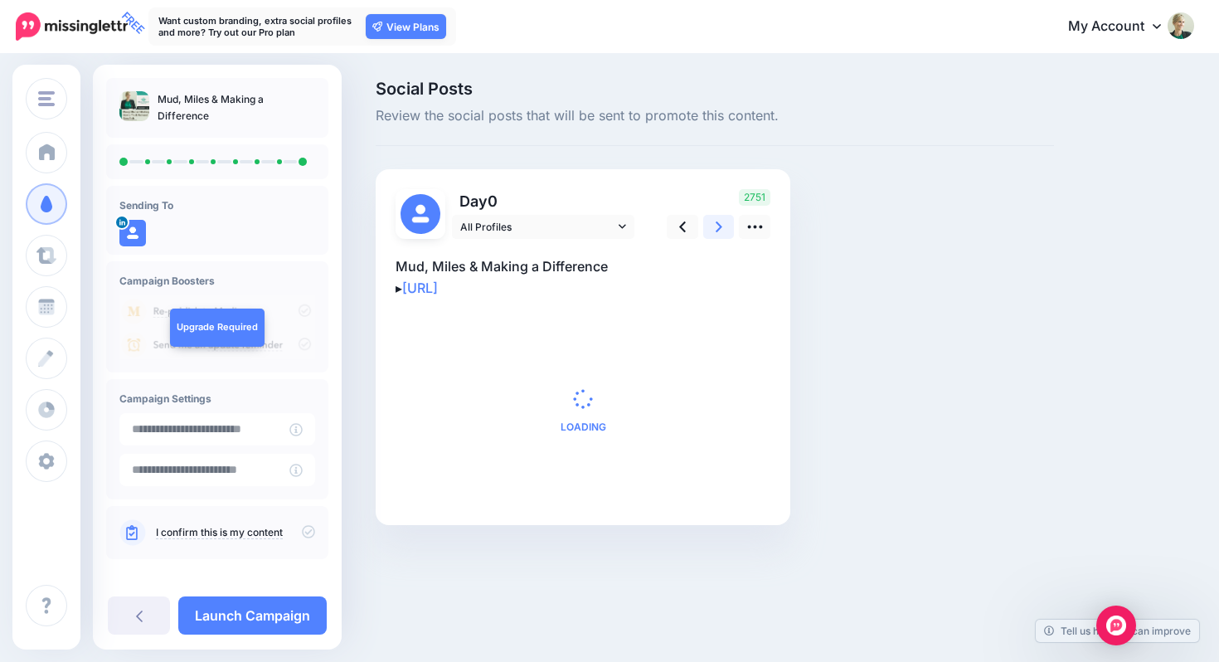
click at [715, 228] on link at bounding box center [719, 227] width 32 height 24
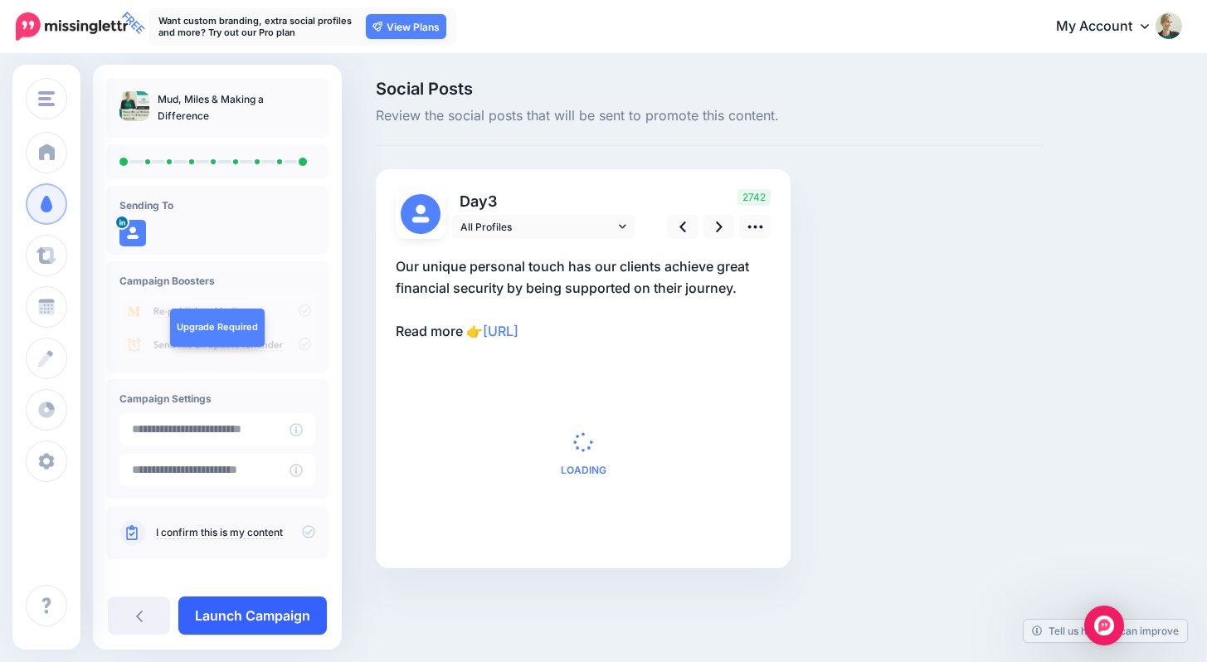
click at [242, 611] on link "Launch Campaign" at bounding box center [252, 615] width 148 height 38
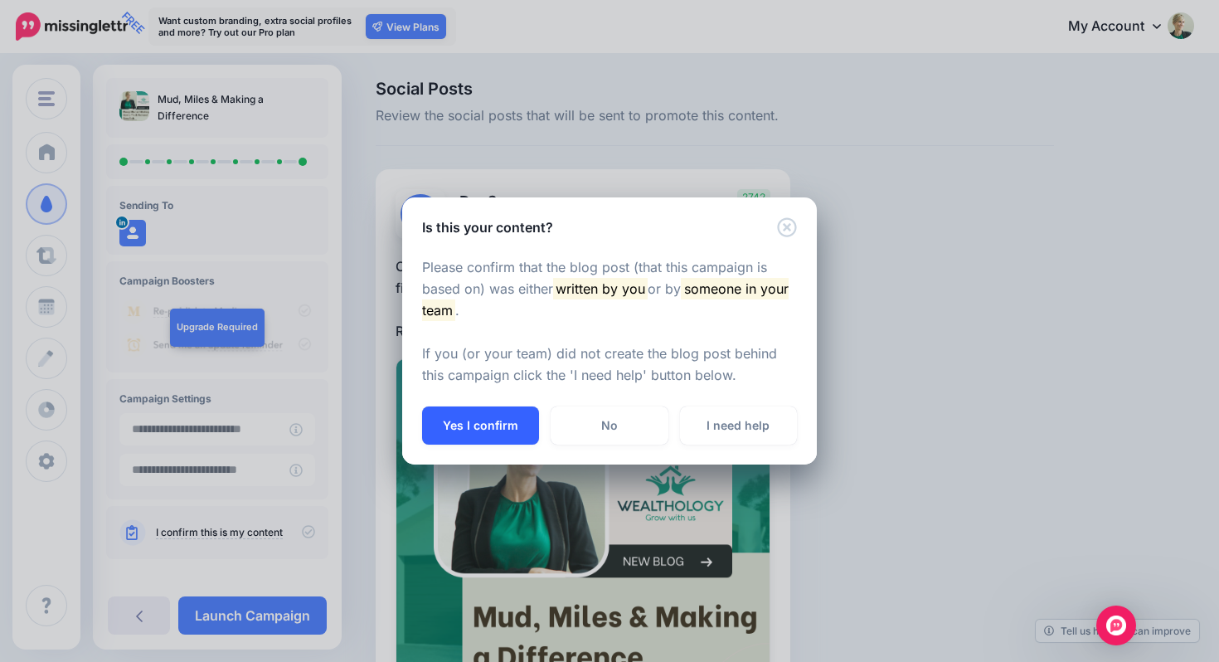
click at [494, 420] on button "Yes I confirm" at bounding box center [480, 425] width 117 height 38
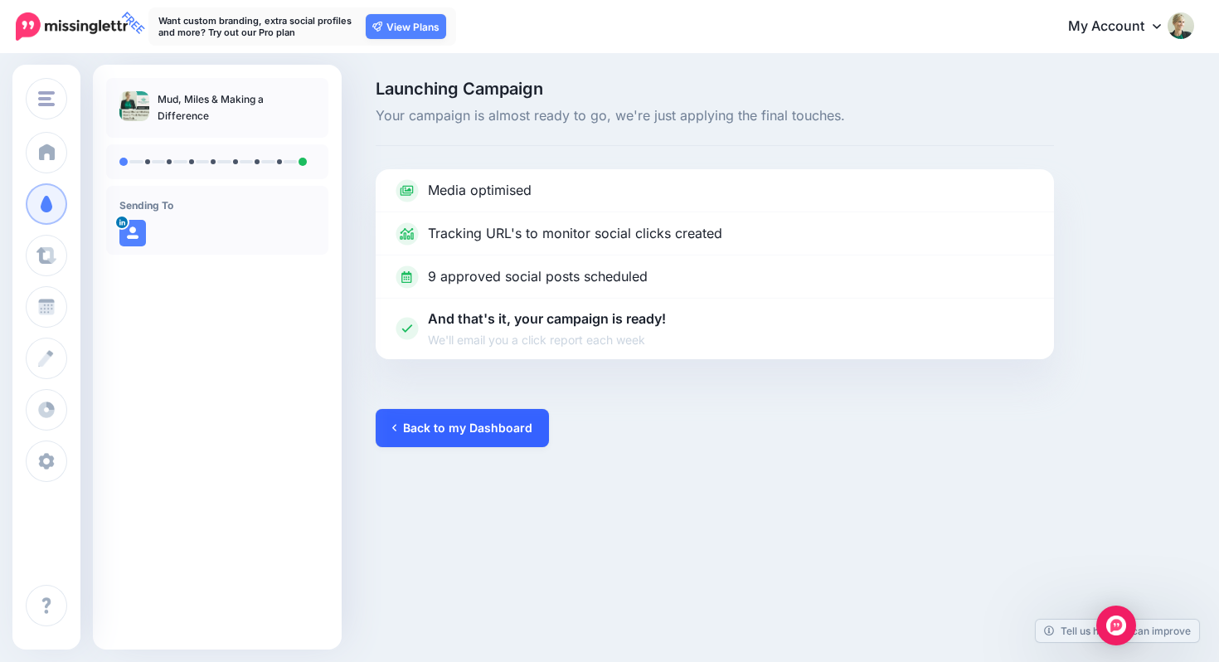
click at [467, 422] on link "Back to my Dashboard" at bounding box center [462, 428] width 173 height 38
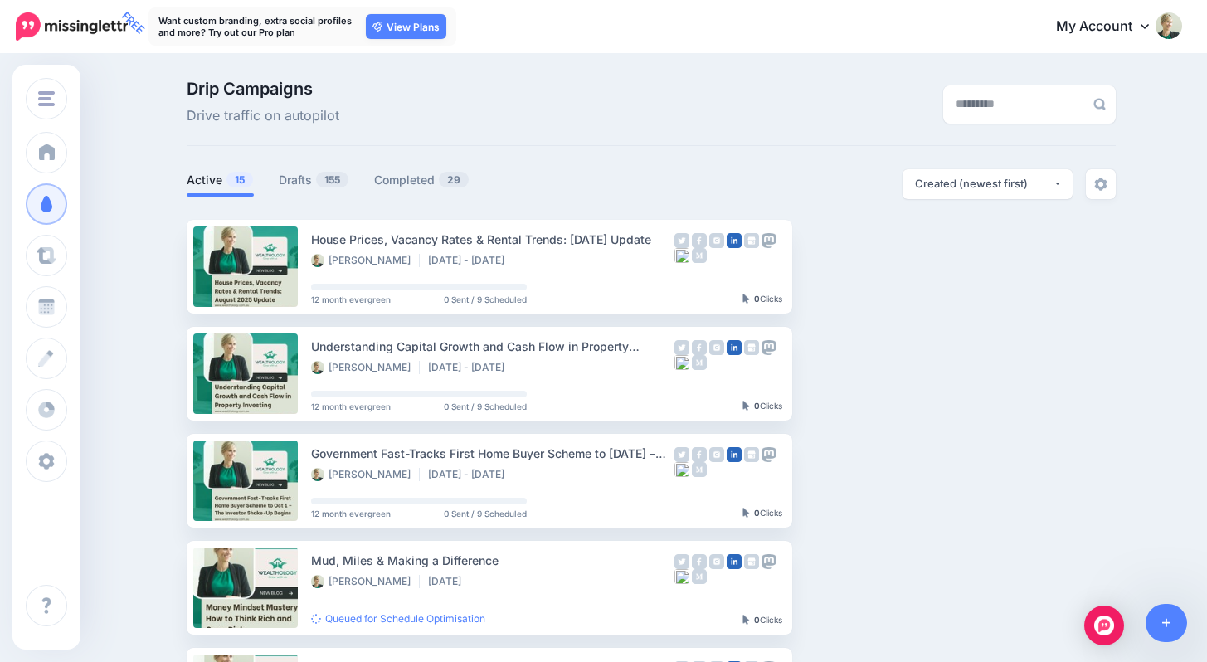
click at [246, 179] on span "15" at bounding box center [239, 180] width 27 height 16
click at [342, 178] on span "155" at bounding box center [332, 180] width 32 height 16
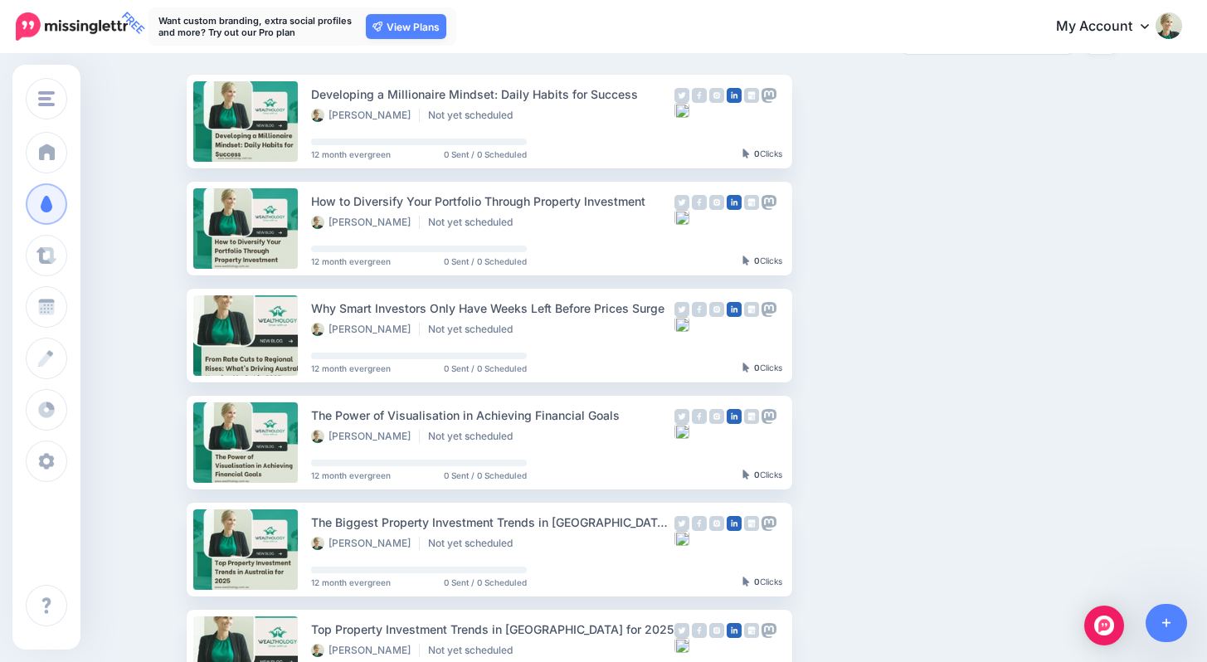
scroll to position [201, 0]
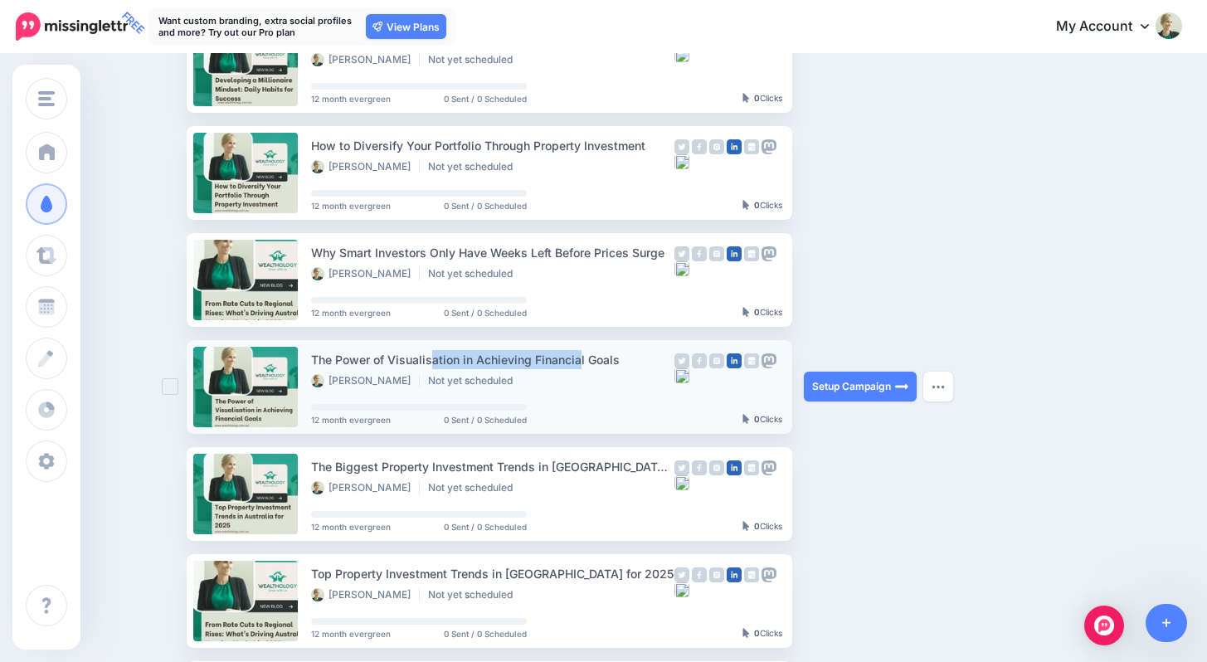
drag, startPoint x: 320, startPoint y: 358, endPoint x: 467, endPoint y: 357, distance: 146.8
click at [467, 357] on div "The Power of Visualisation in Achieving Financial Goals" at bounding box center [492, 359] width 363 height 19
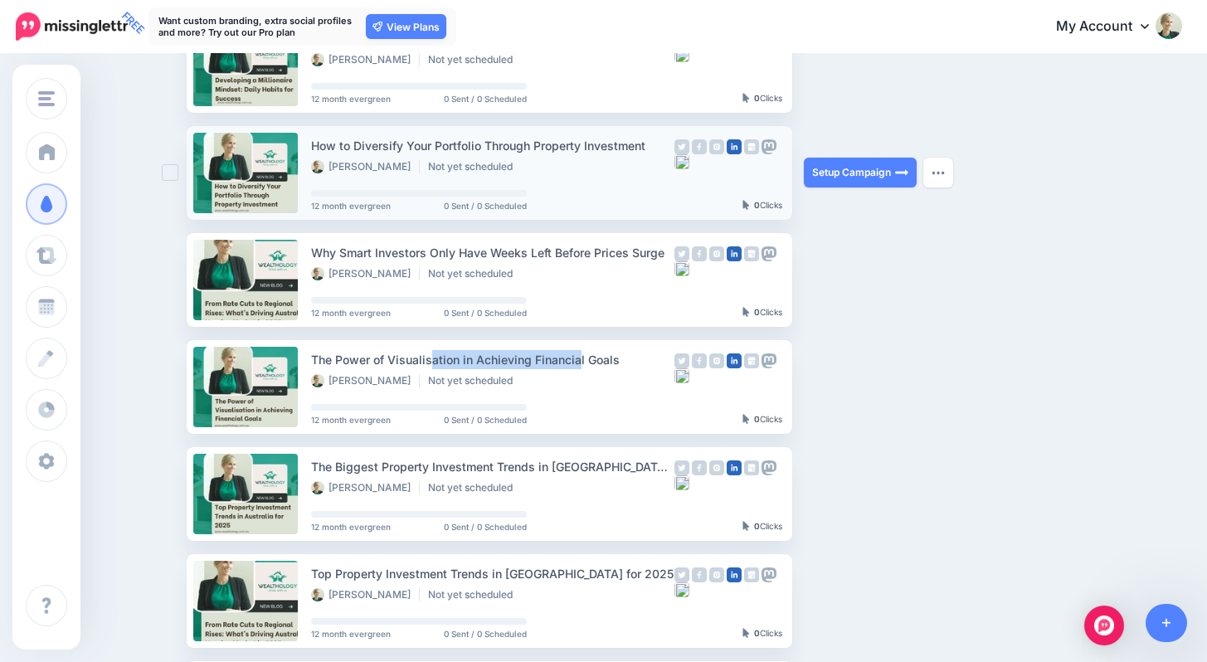
copy div "The Power of Visualisation"
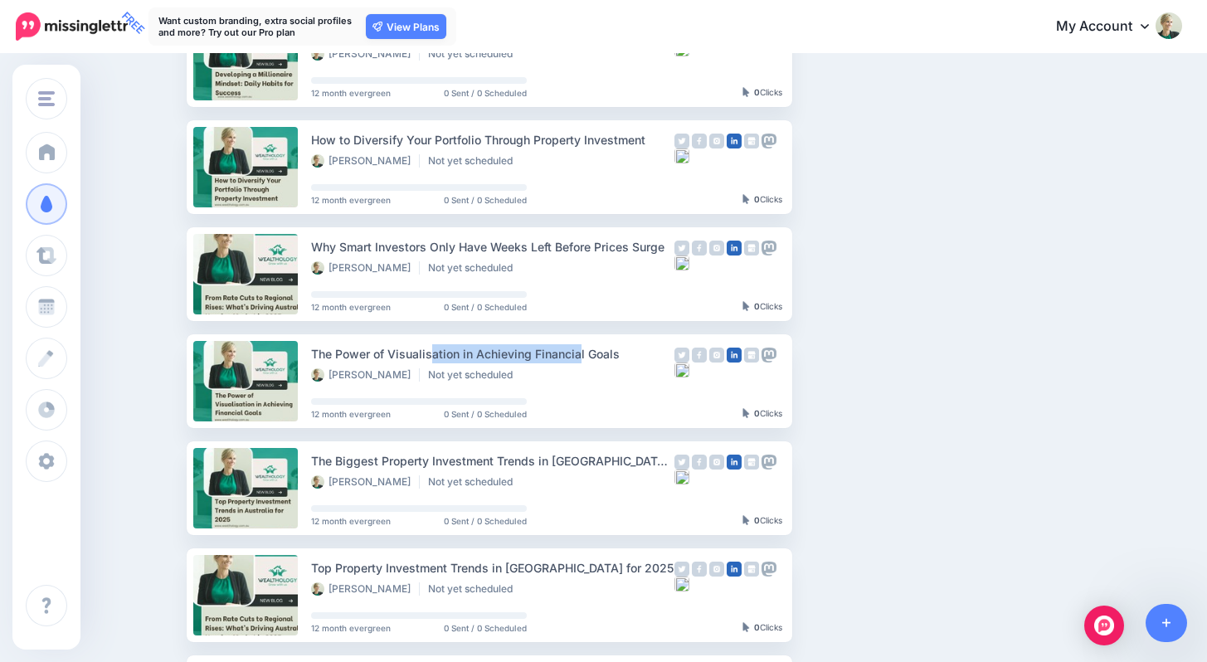
scroll to position [218, 0]
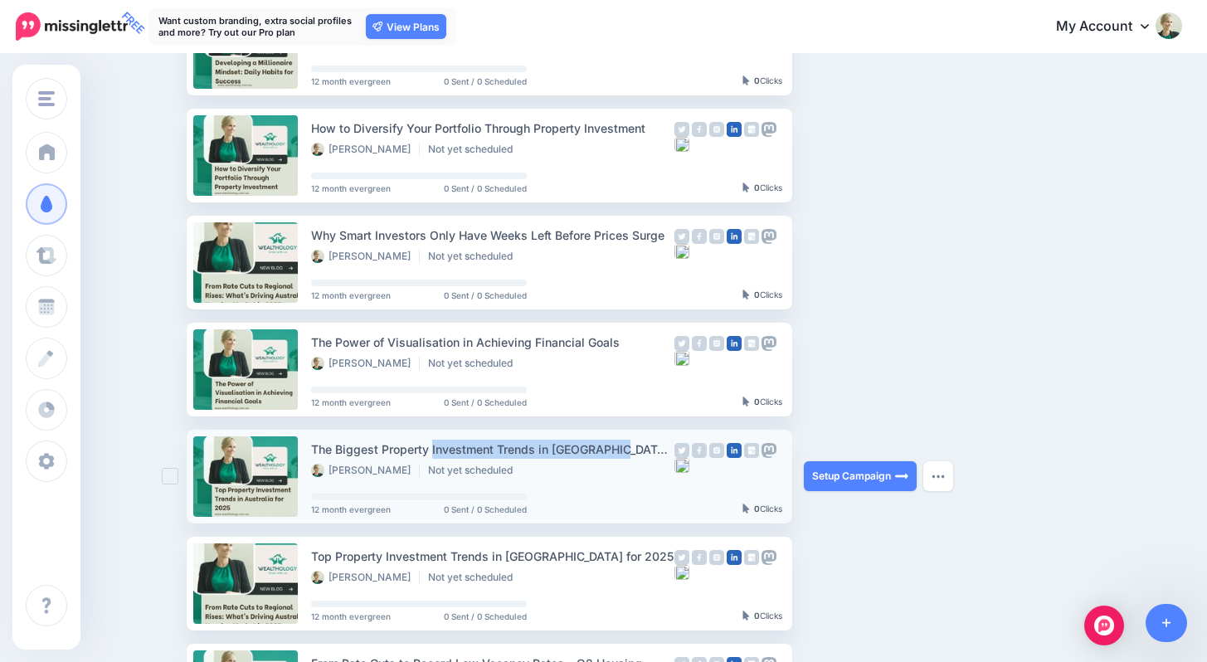
drag, startPoint x: 319, startPoint y: 451, endPoint x: 503, endPoint y: 449, distance: 183.3
click at [503, 449] on div "The Biggest Property Investment Trends in [GEOGRAPHIC_DATA] Right Now" at bounding box center [492, 449] width 363 height 19
copy div "The Biggest Property Investment"
click at [876, 472] on link "Setup Campaign" at bounding box center [860, 476] width 113 height 30
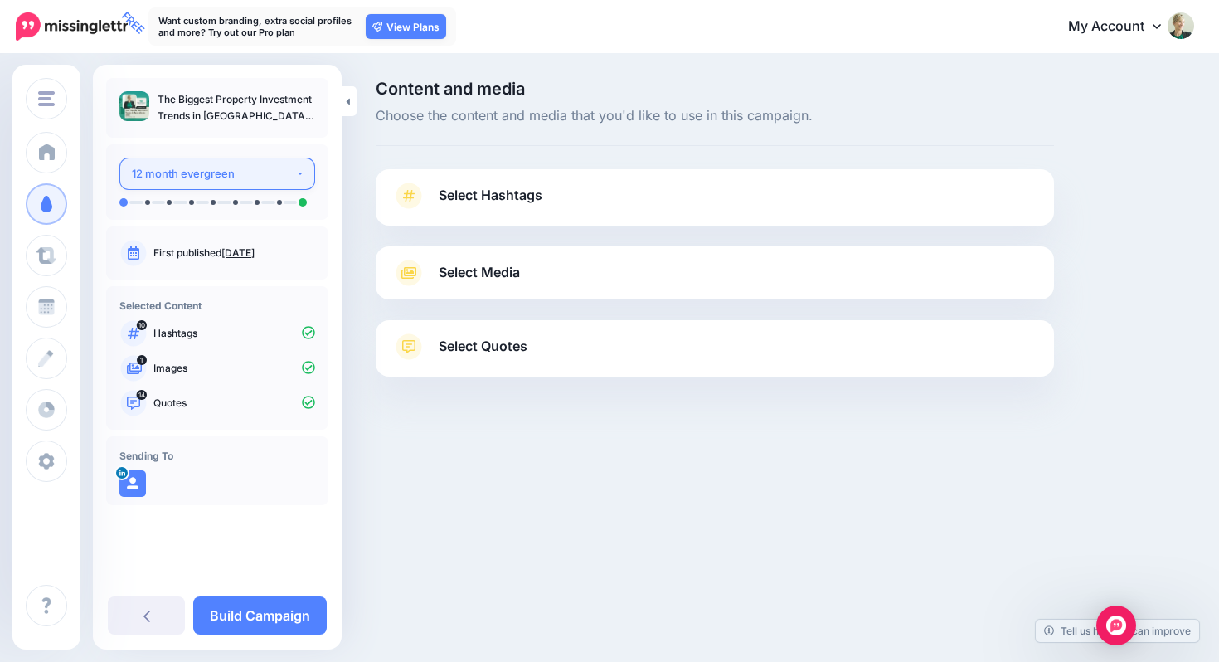
click at [261, 174] on div "12 month evergreen" at bounding box center [213, 173] width 163 height 19
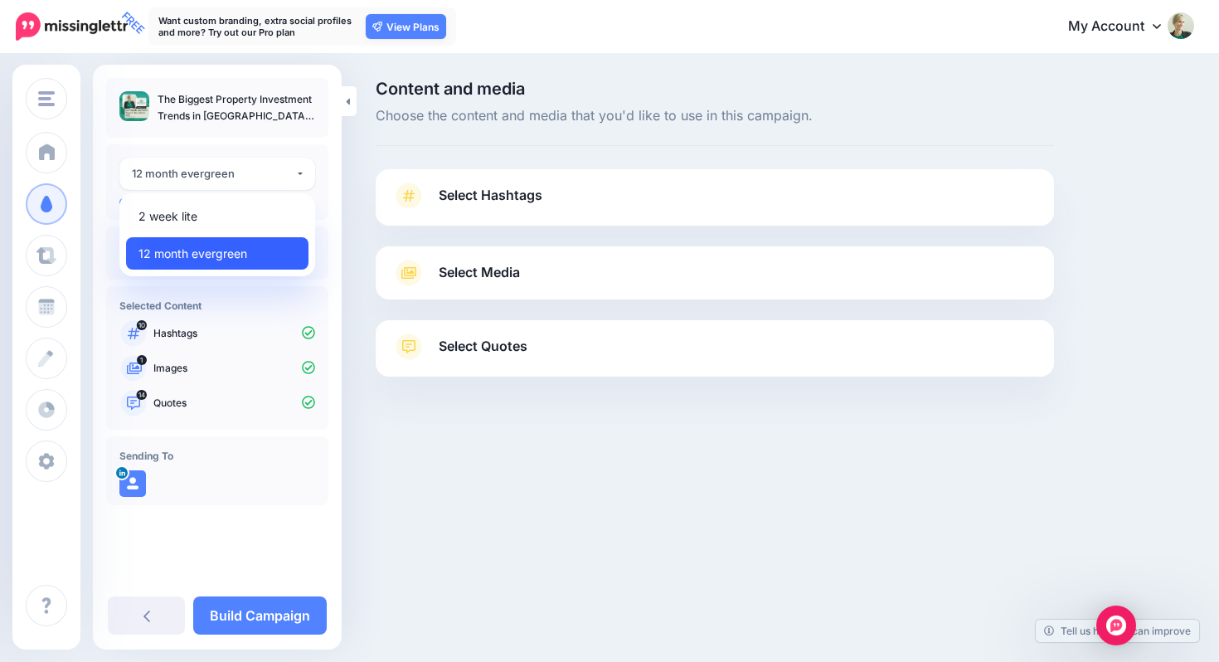
click at [252, 252] on link "12 month evergreen" at bounding box center [217, 253] width 183 height 32
select select "*****"
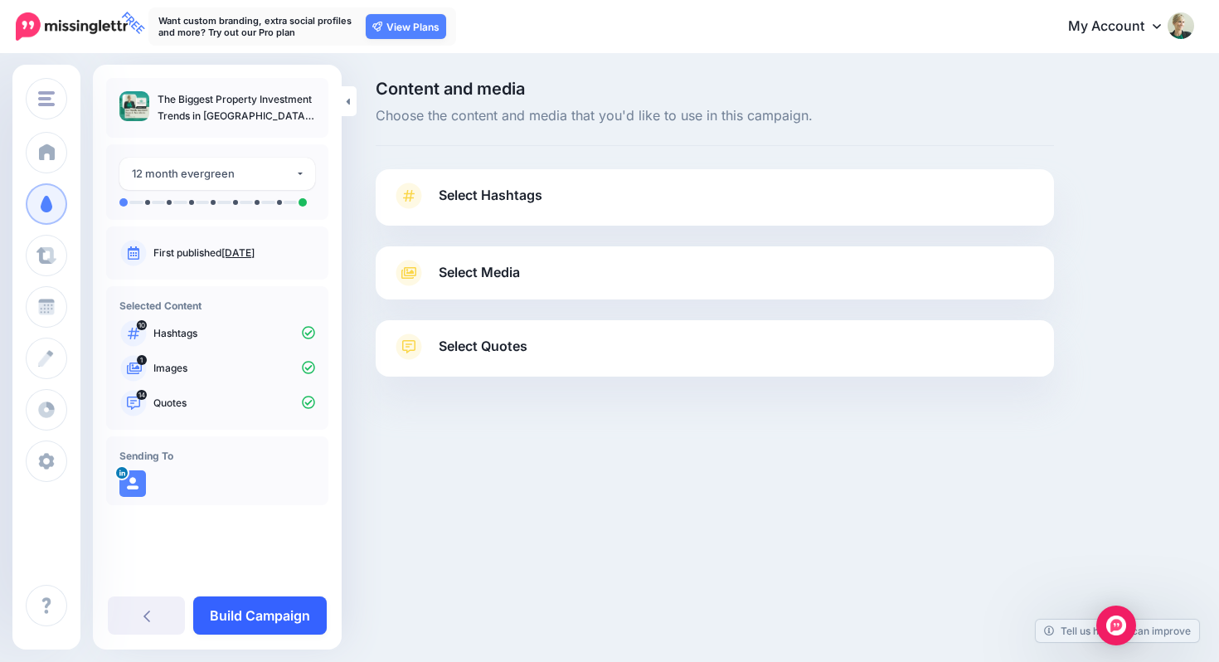
click at [280, 619] on link "Build Campaign" at bounding box center [260, 615] width 134 height 38
click at [280, 614] on link at bounding box center [273, 615] width 105 height 38
click at [541, 351] on link "Select Quotes" at bounding box center [714, 354] width 645 height 43
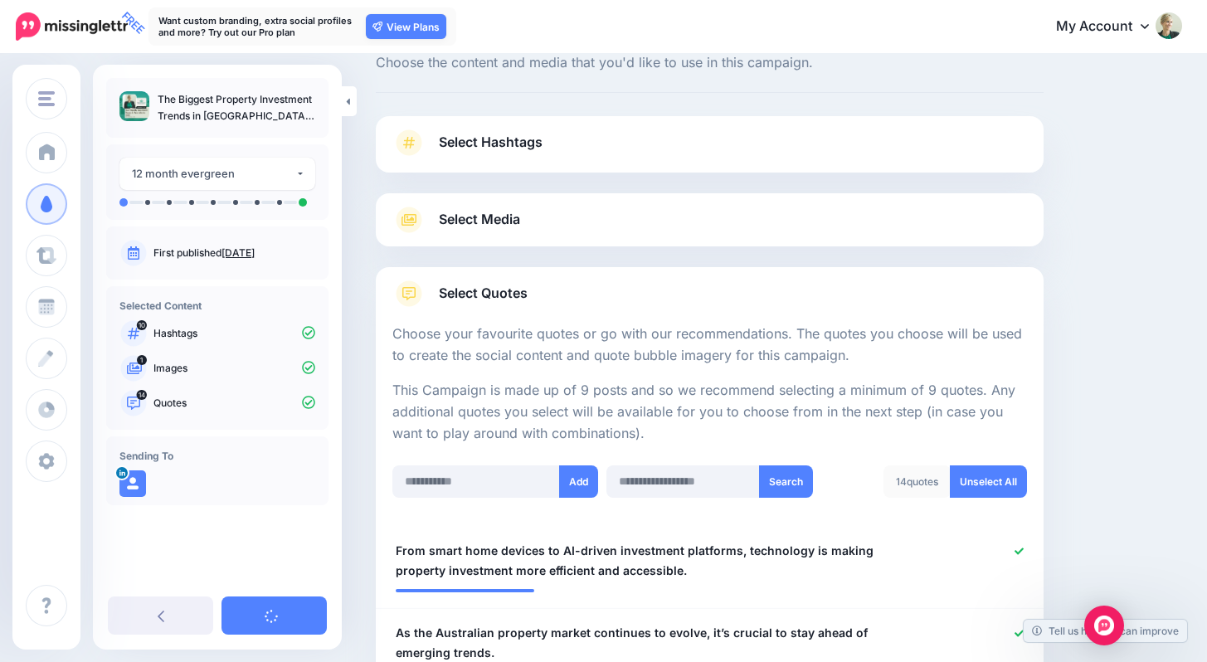
scroll to position [118, 0]
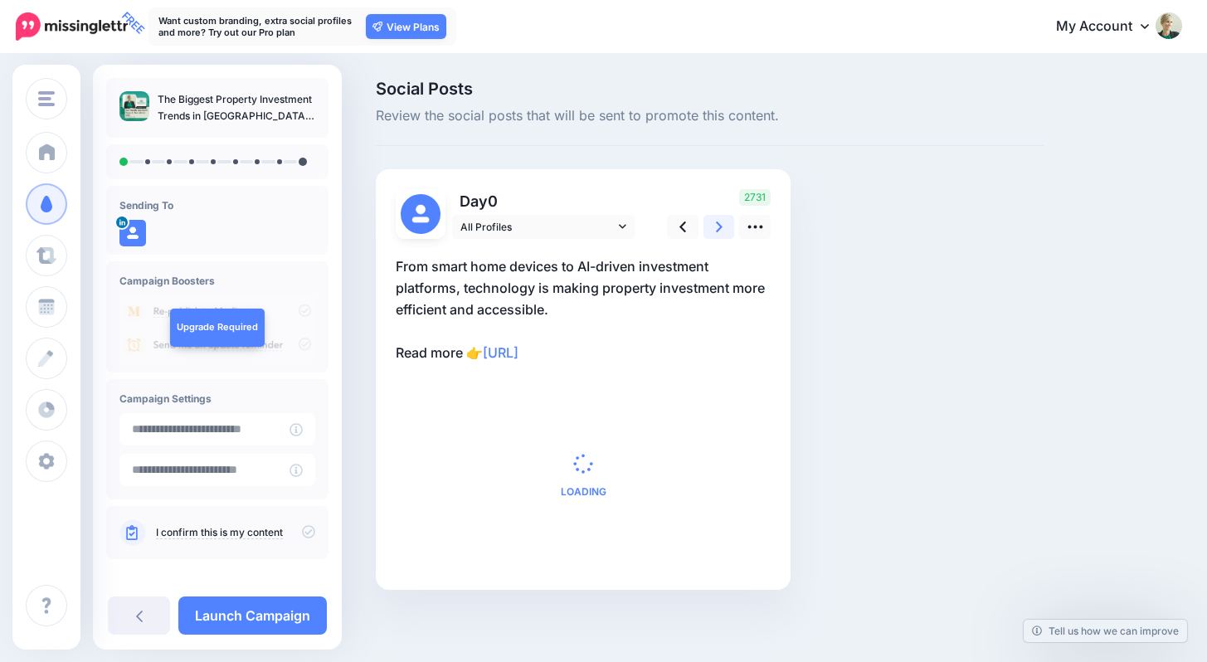
click at [716, 223] on icon at bounding box center [719, 226] width 7 height 11
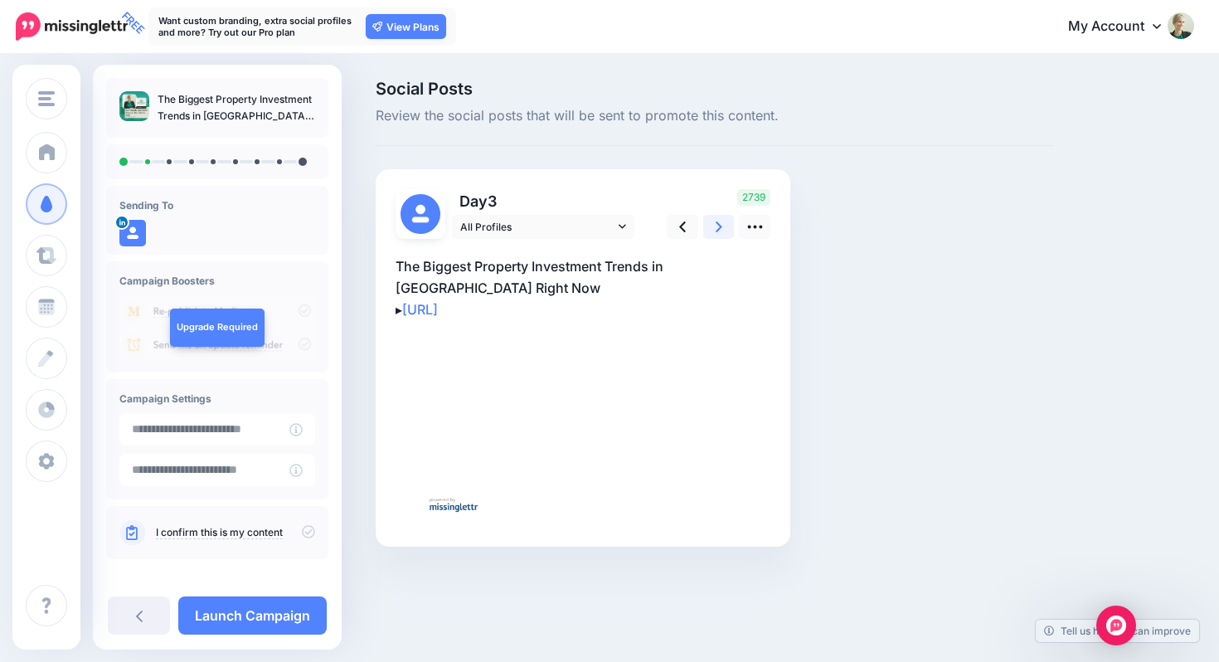
click at [717, 223] on icon at bounding box center [719, 226] width 7 height 11
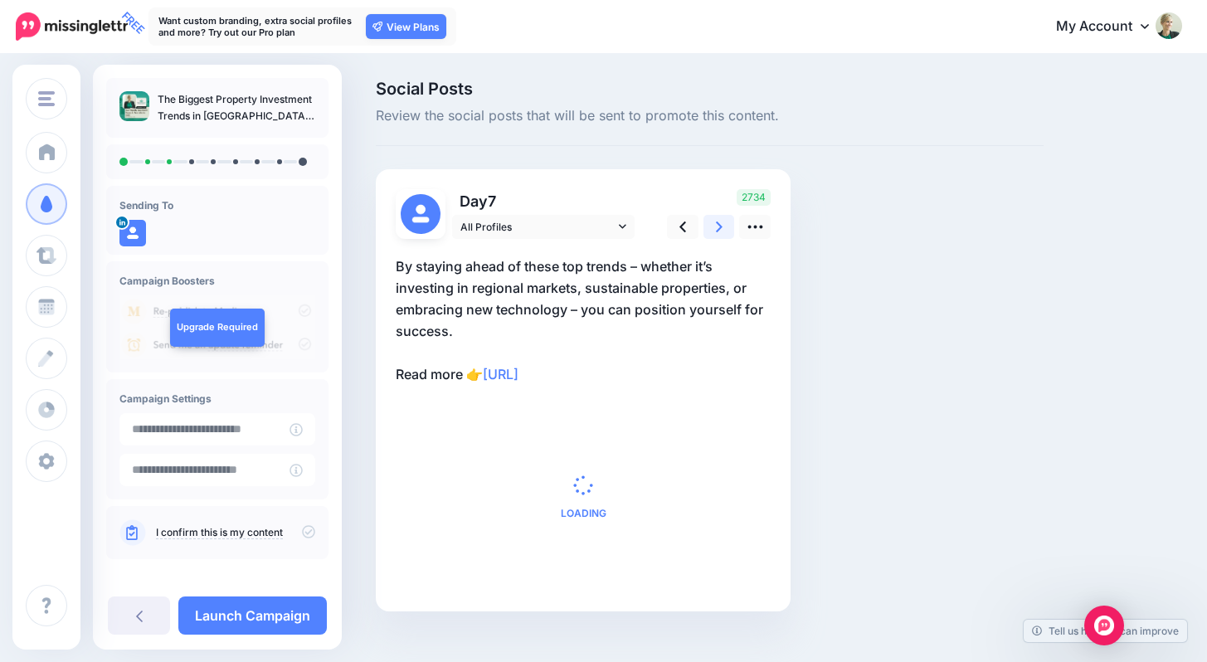
click at [717, 223] on icon at bounding box center [719, 226] width 7 height 11
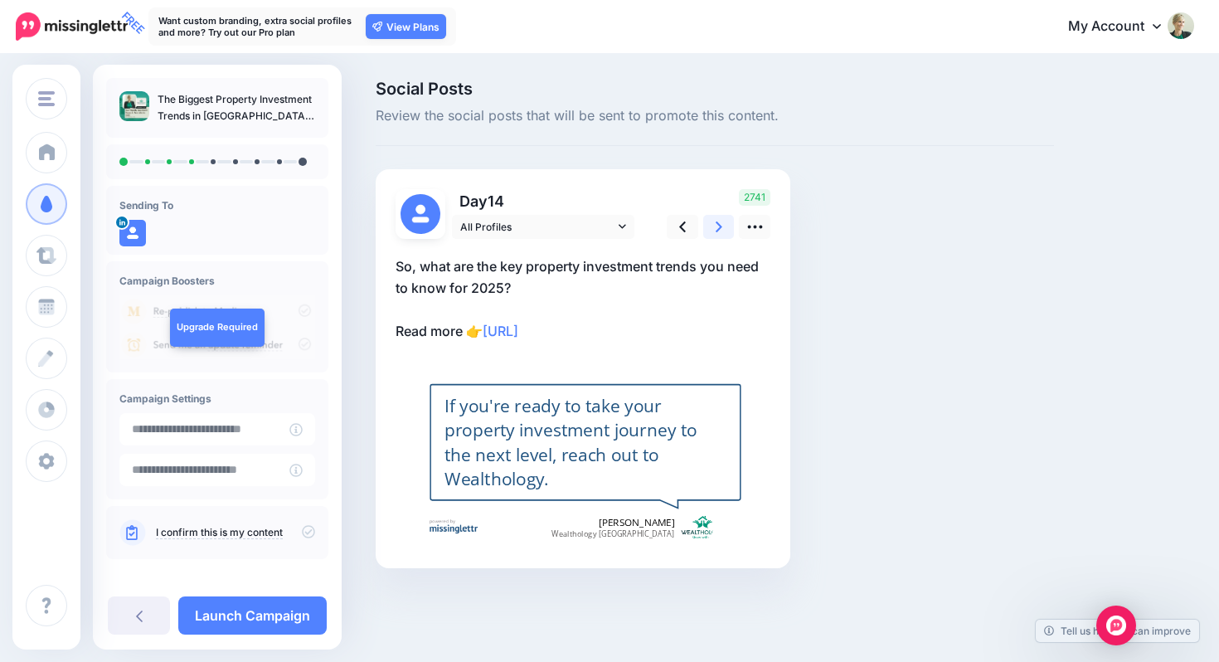
click at [718, 223] on icon at bounding box center [719, 226] width 7 height 11
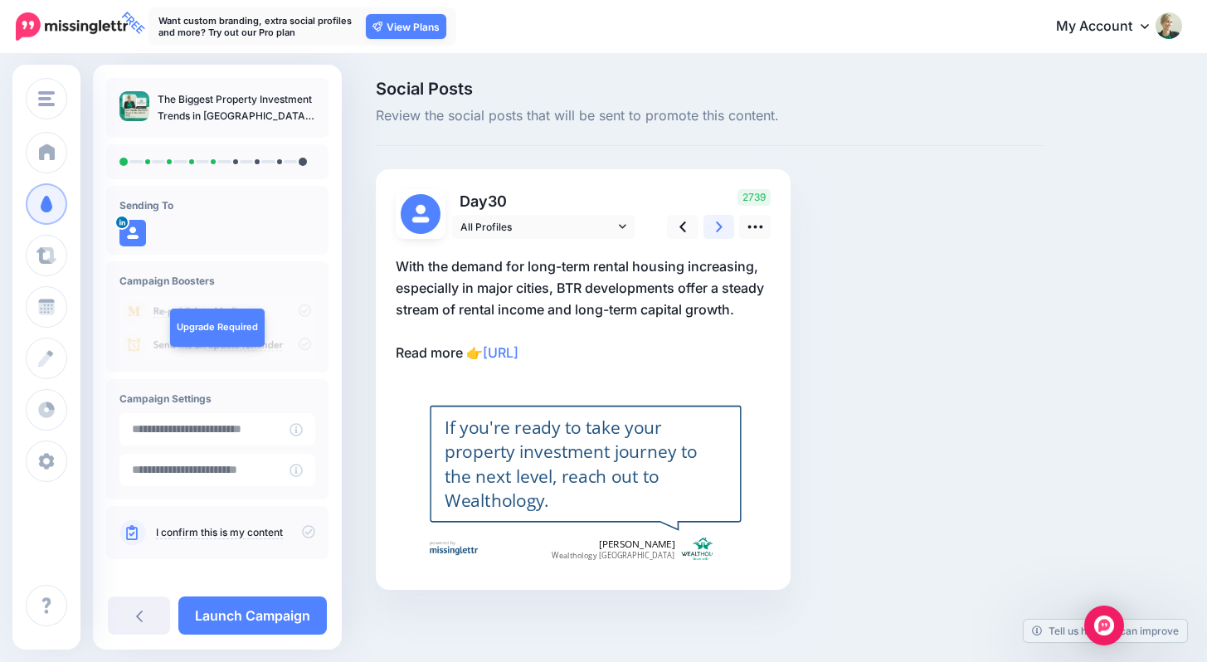
click at [718, 223] on icon at bounding box center [719, 226] width 7 height 11
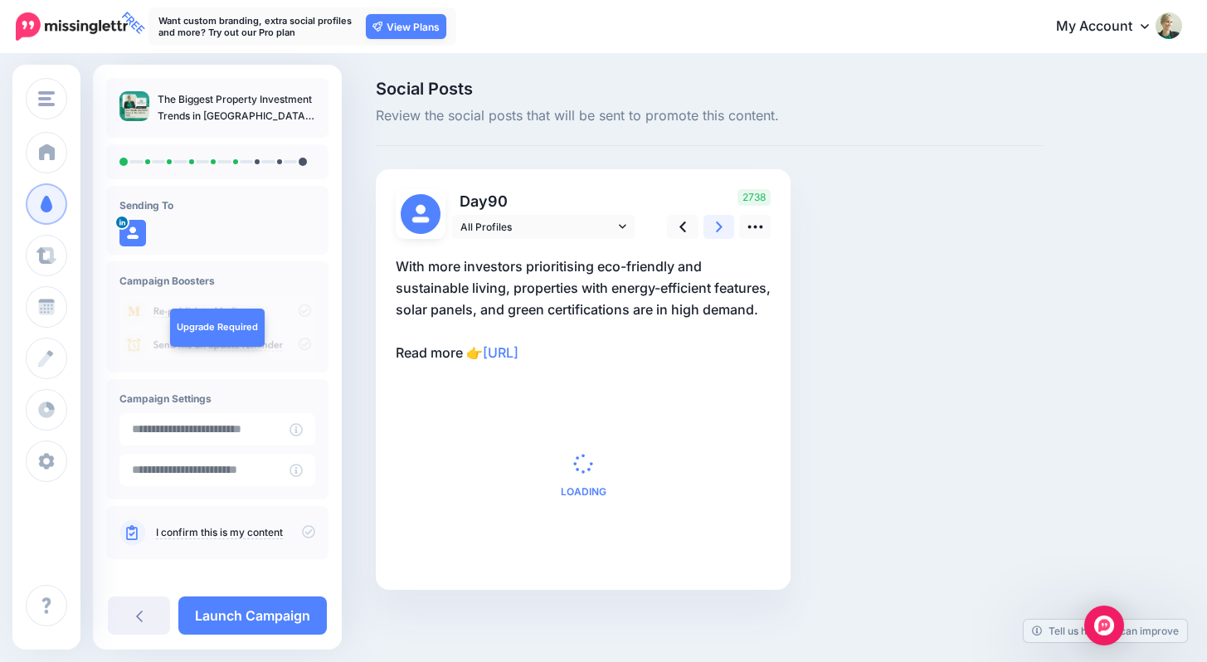
click at [718, 223] on icon at bounding box center [719, 226] width 7 height 11
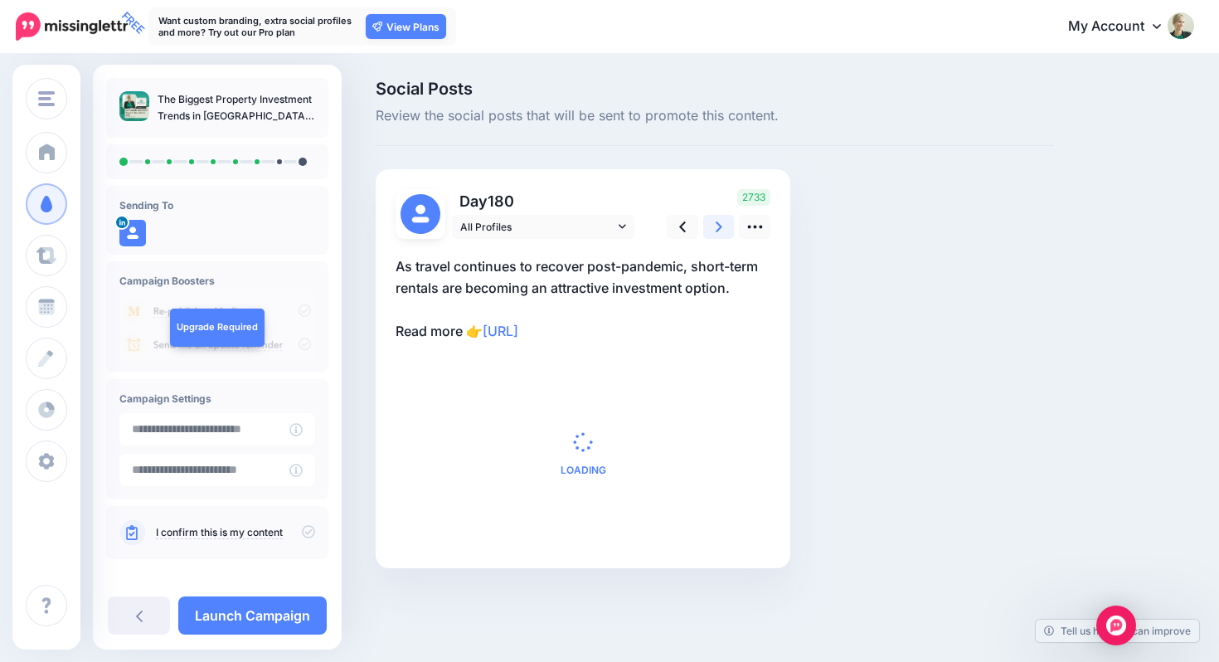
click at [718, 224] on icon at bounding box center [719, 226] width 7 height 11
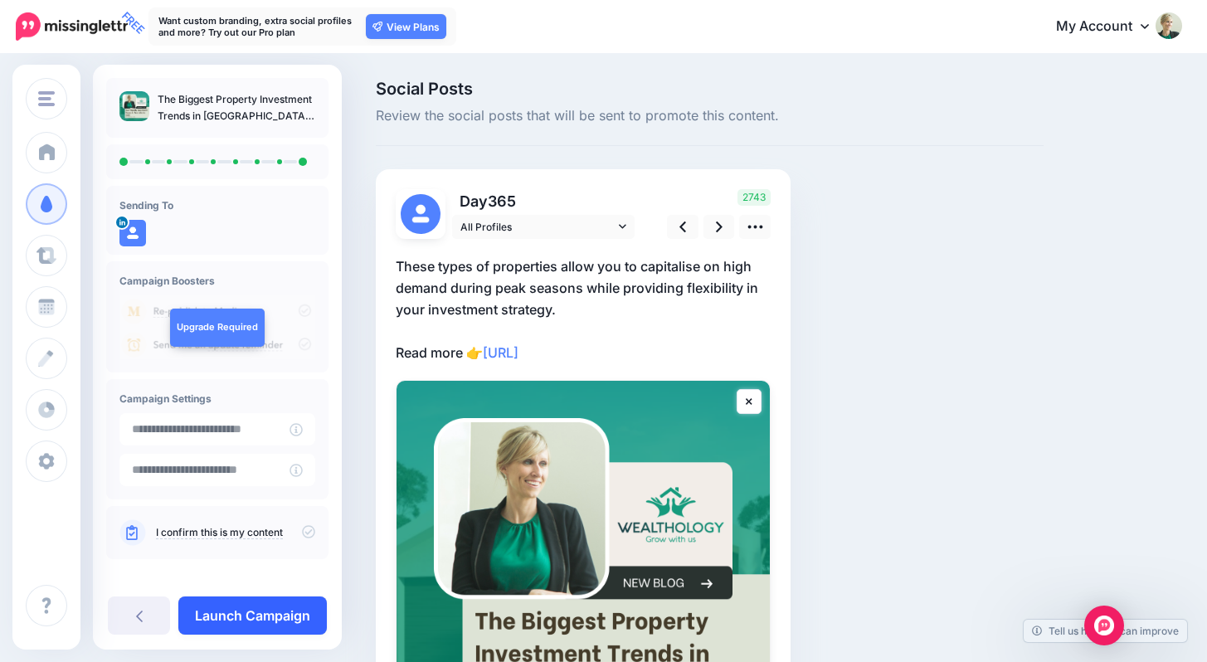
click at [293, 619] on link "Launch Campaign" at bounding box center [252, 615] width 148 height 38
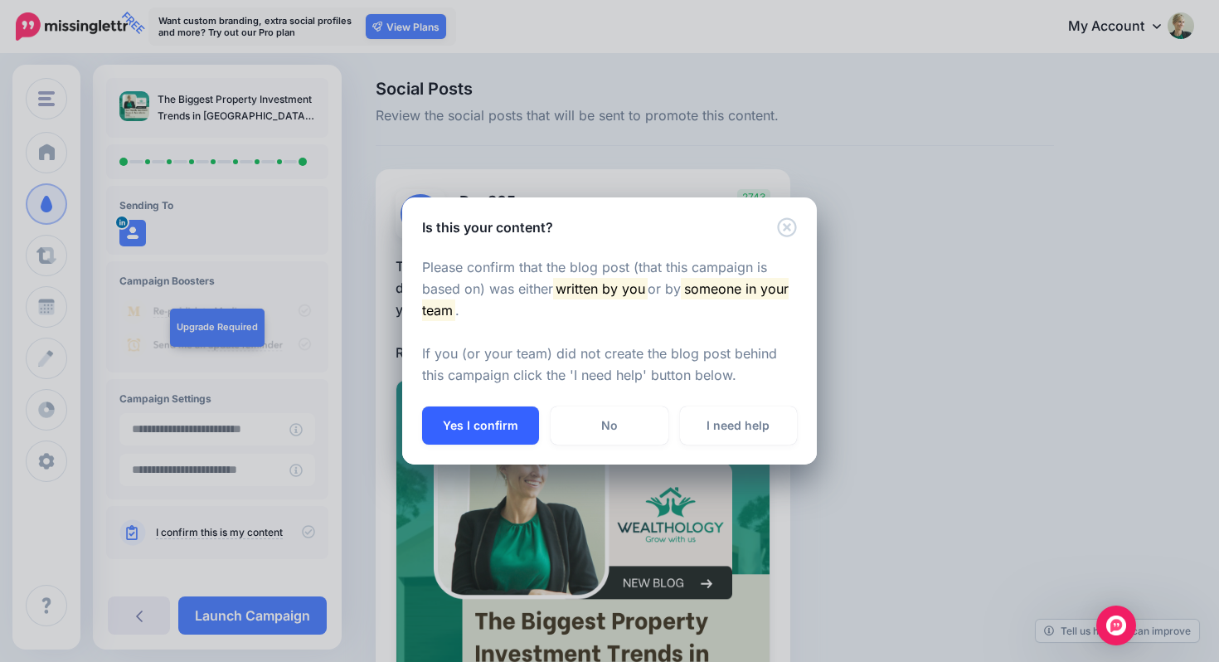
click at [499, 428] on button "Yes I confirm" at bounding box center [480, 425] width 117 height 38
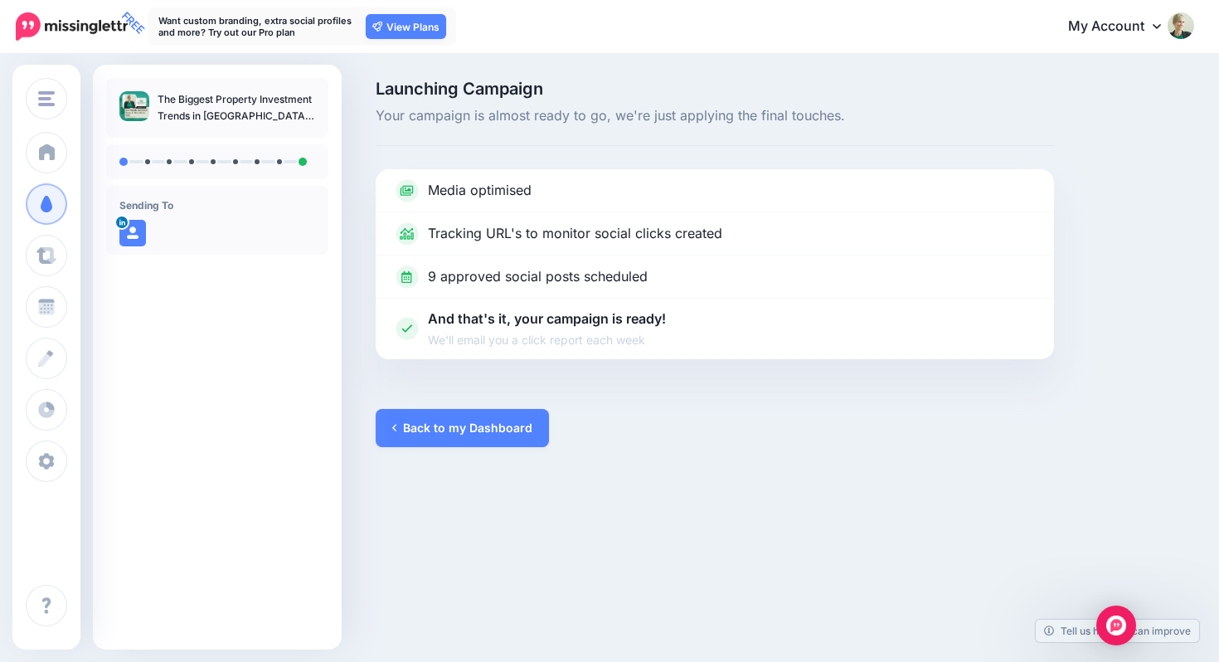
click at [478, 423] on link "Back to my Dashboard" at bounding box center [462, 428] width 173 height 38
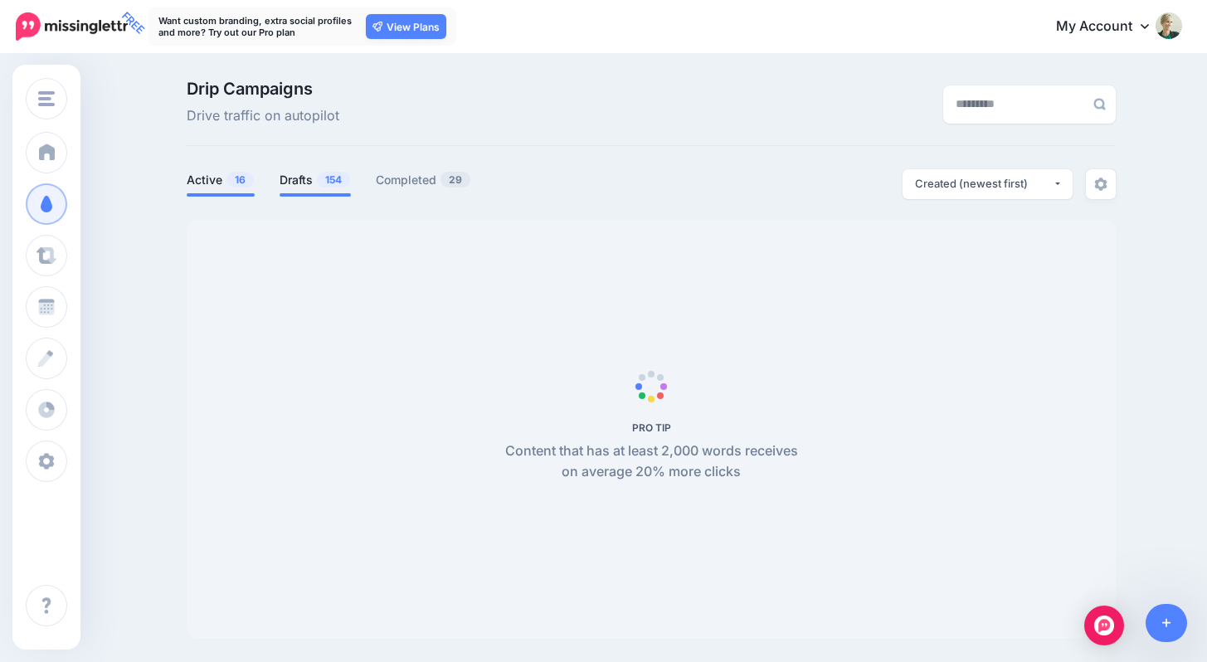
click at [335, 182] on span "154" at bounding box center [333, 180] width 33 height 16
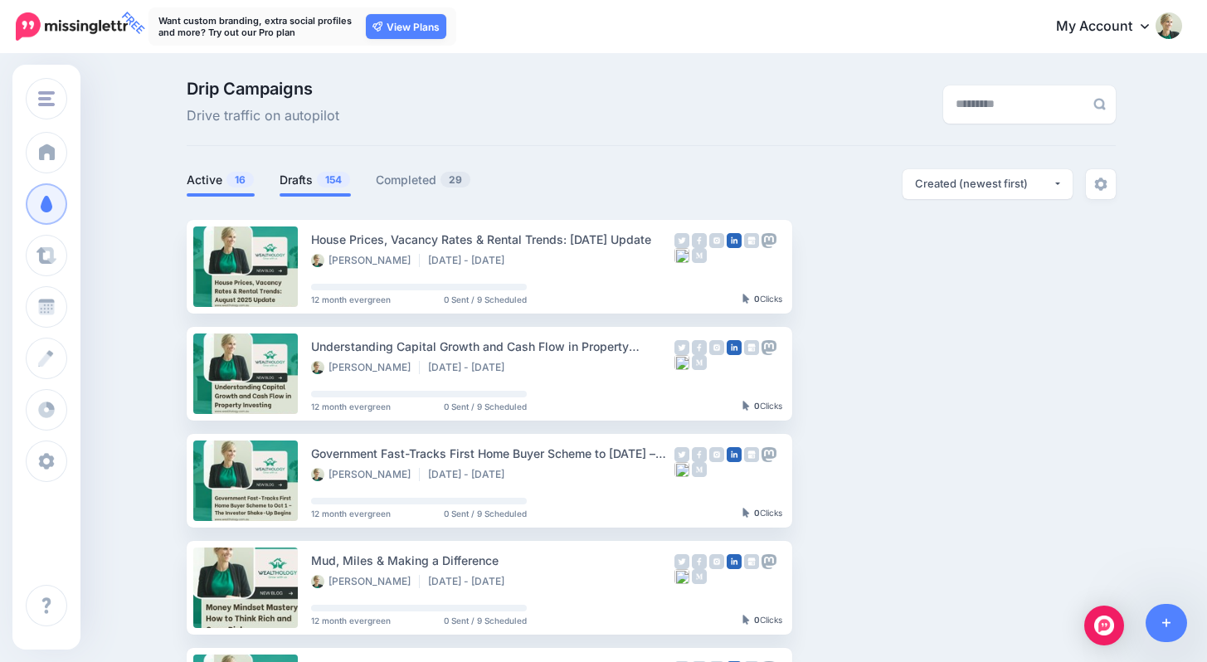
click at [251, 184] on span "16" at bounding box center [239, 180] width 27 height 16
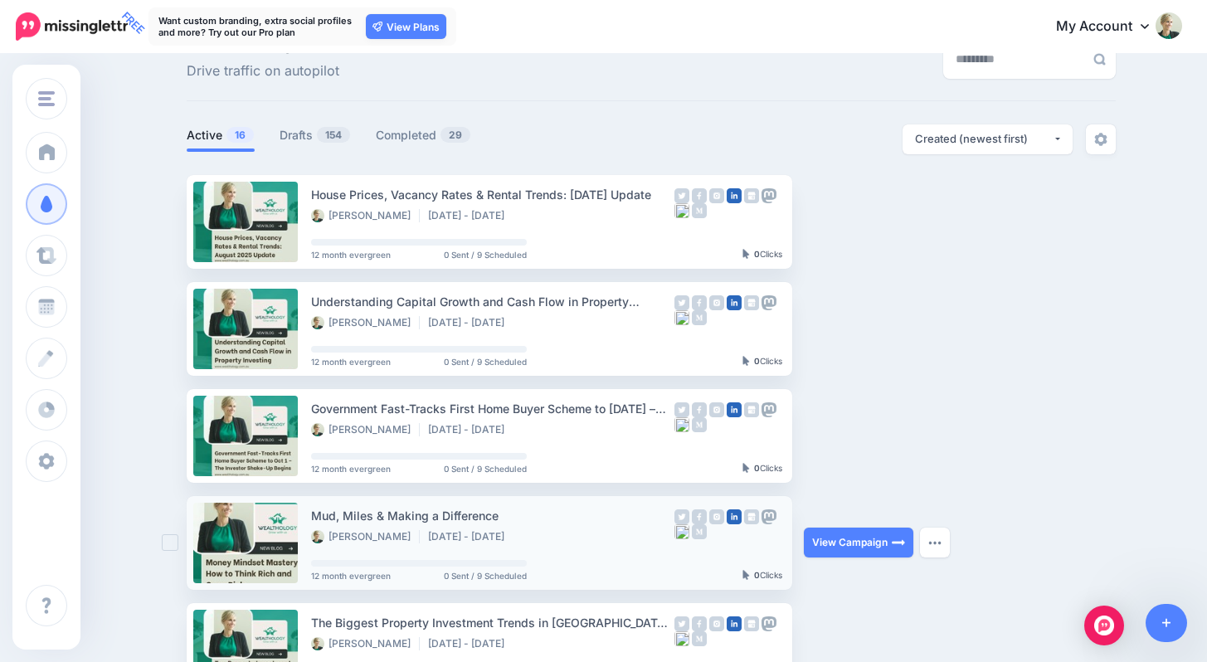
scroll to position [78, 0]
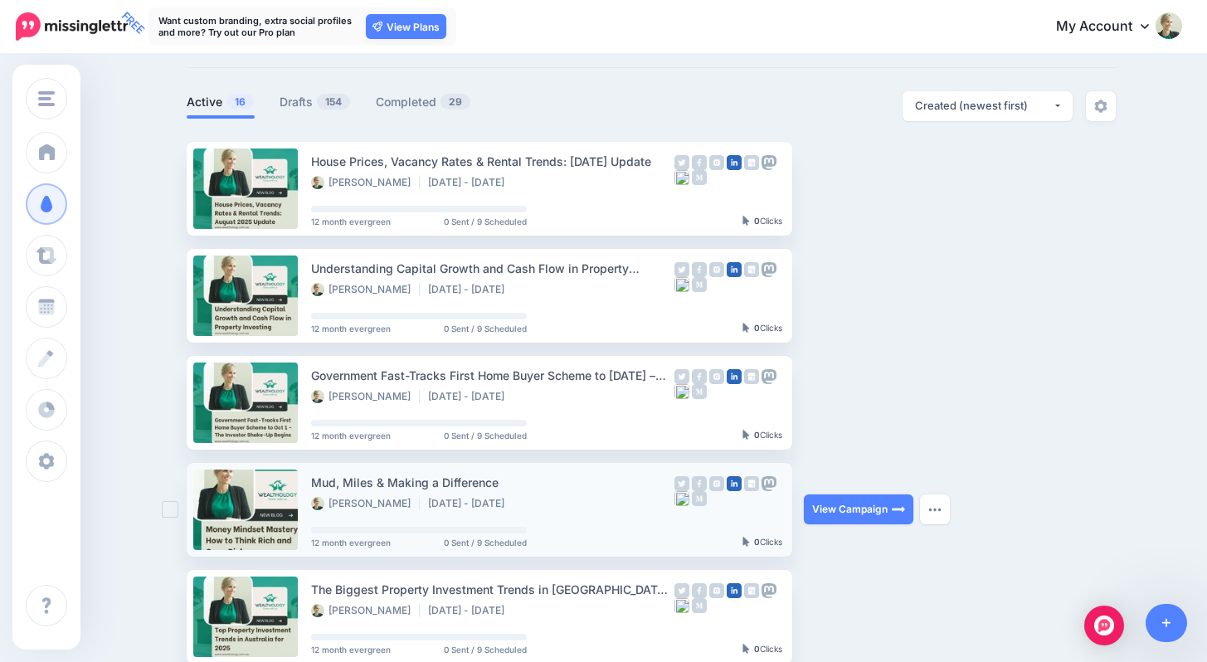
click at [513, 507] on li "[DATE] - [DATE]" at bounding box center [470, 503] width 85 height 13
click at [472, 483] on div "Mud, Miles & Making a Difference" at bounding box center [492, 482] width 363 height 19
click at [874, 518] on link "View Campaign" at bounding box center [859, 509] width 110 height 30
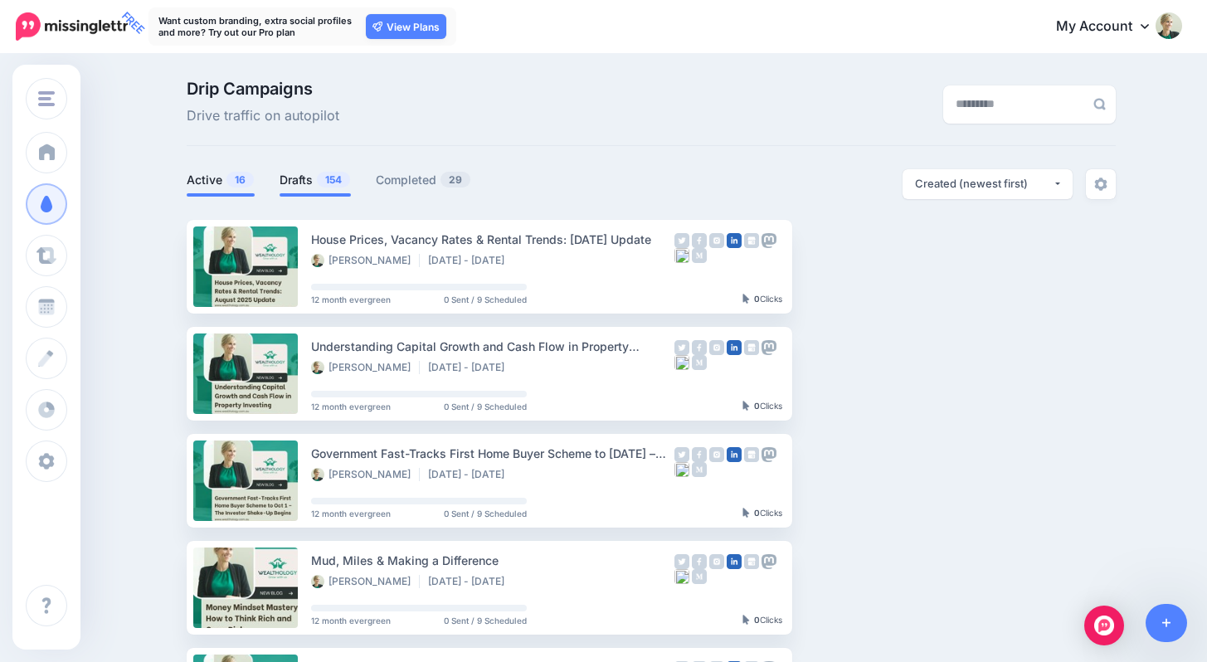
click at [329, 186] on span "154" at bounding box center [333, 180] width 33 height 16
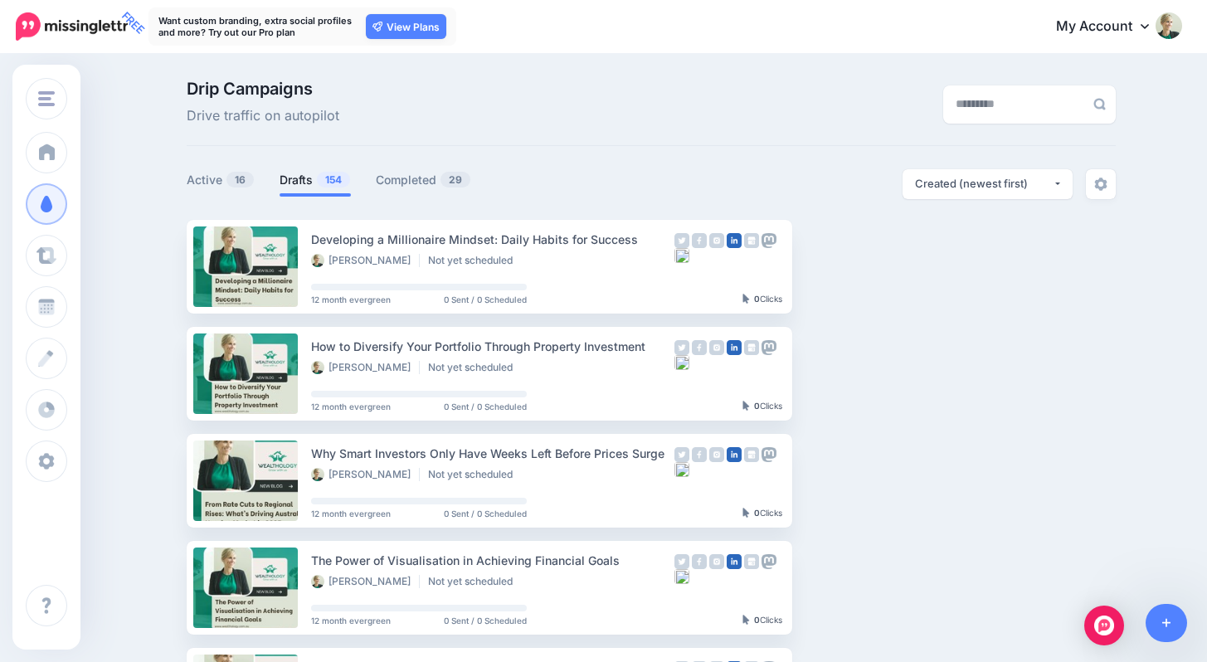
scroll to position [323, 0]
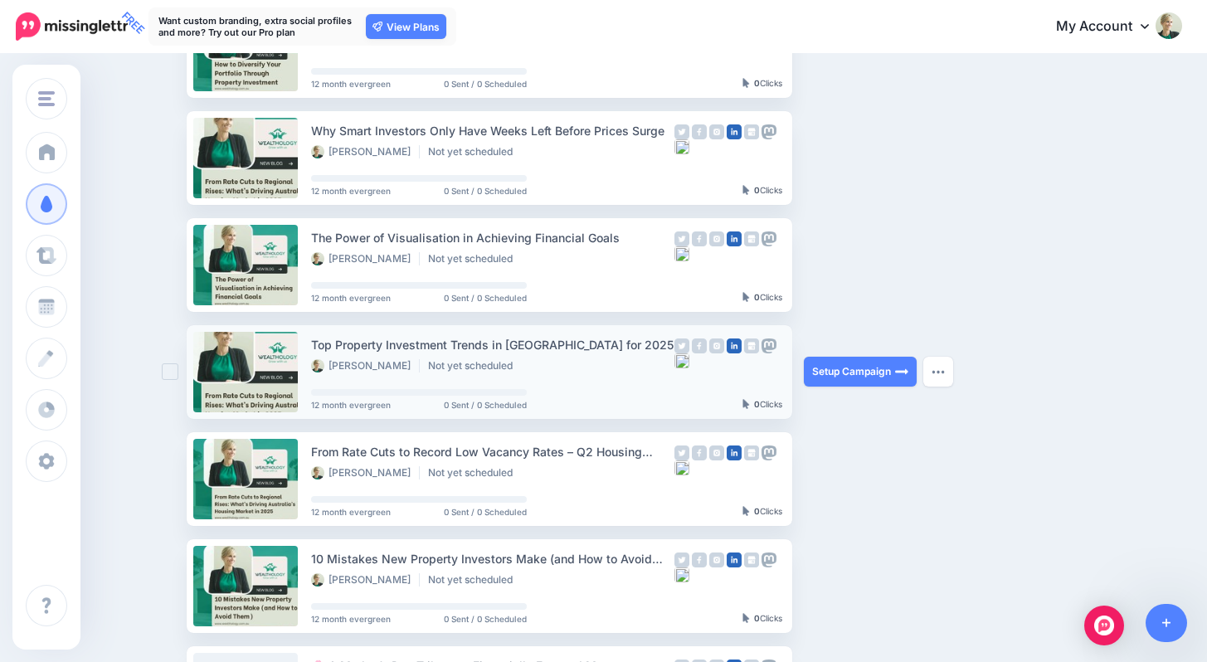
drag, startPoint x: 319, startPoint y: 343, endPoint x: 619, endPoint y: 341, distance: 299.5
click at [619, 341] on div "Top Property Investment Trends in [GEOGRAPHIC_DATA] for 2025" at bounding box center [492, 344] width 363 height 19
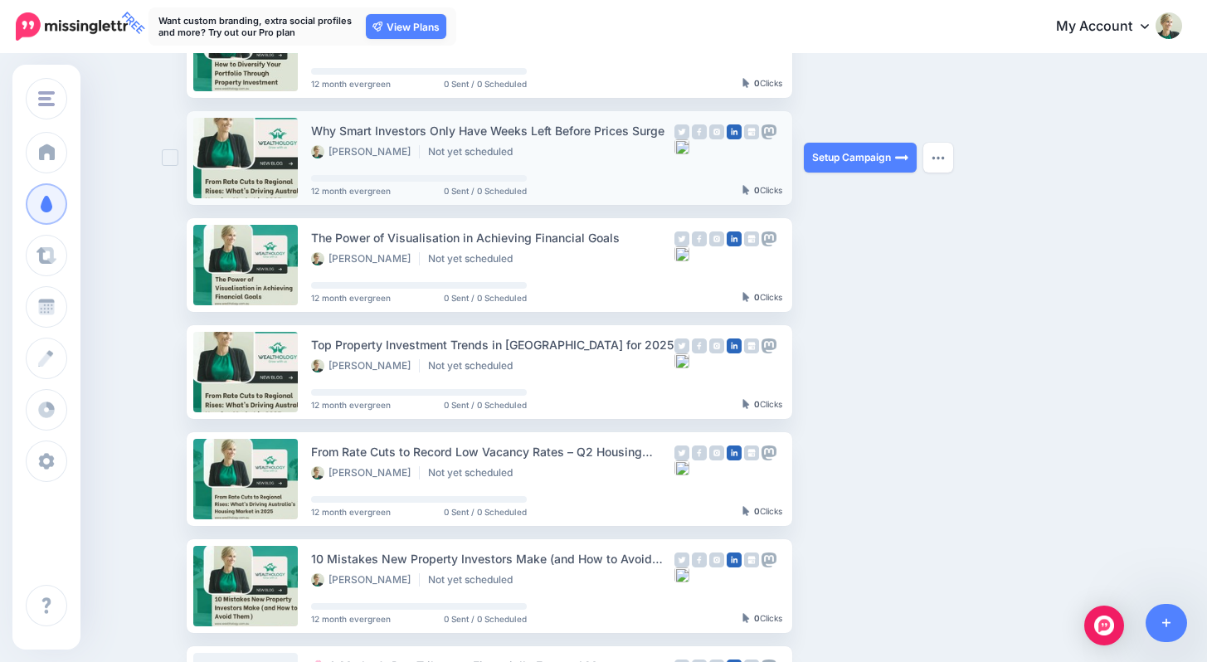
copy div "Top Property Investment Trends in [GEOGRAPHIC_DATA] for 2025"
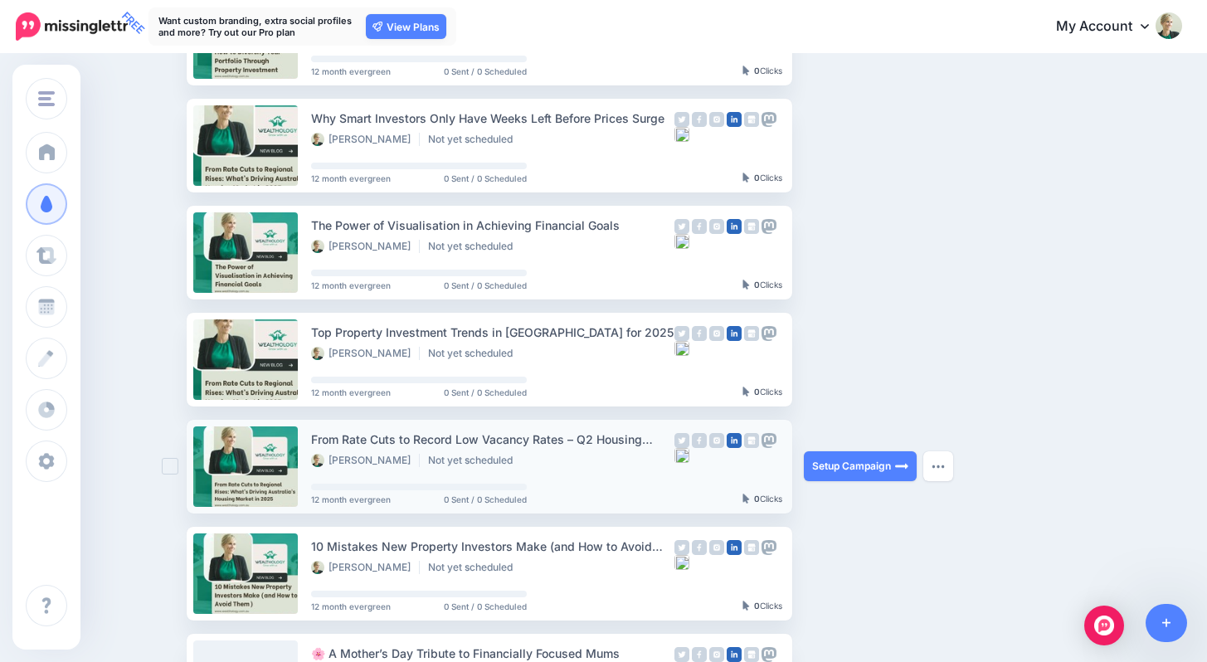
scroll to position [352, 0]
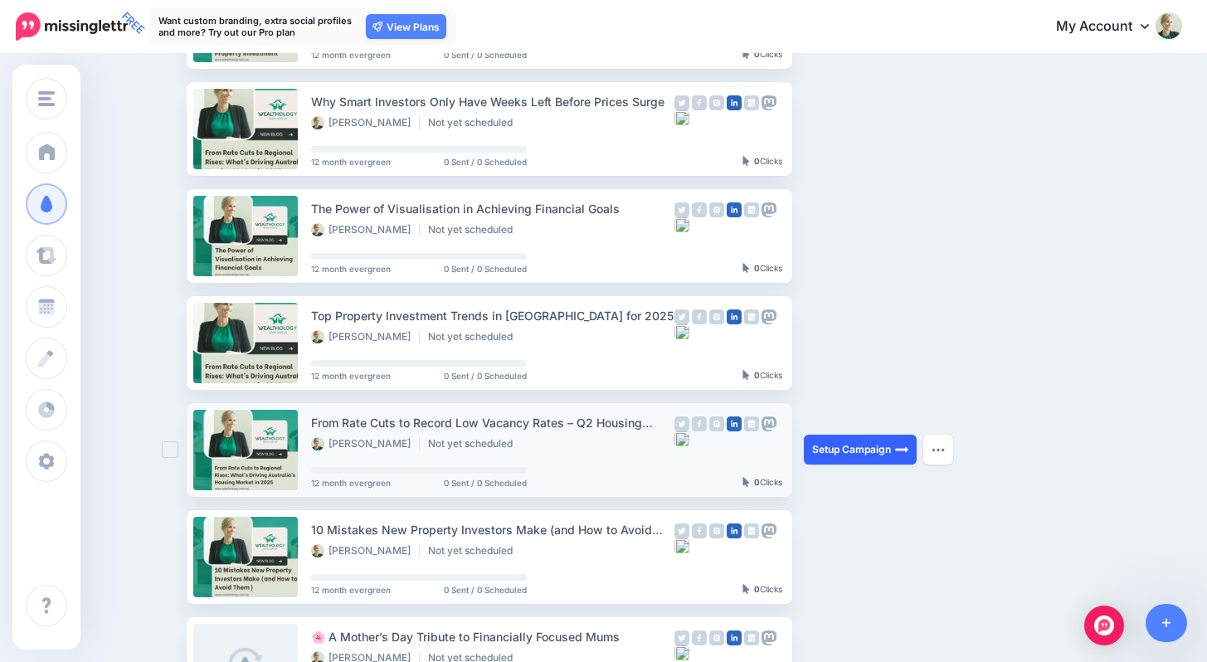
click at [880, 453] on link "Setup Campaign" at bounding box center [860, 450] width 113 height 30
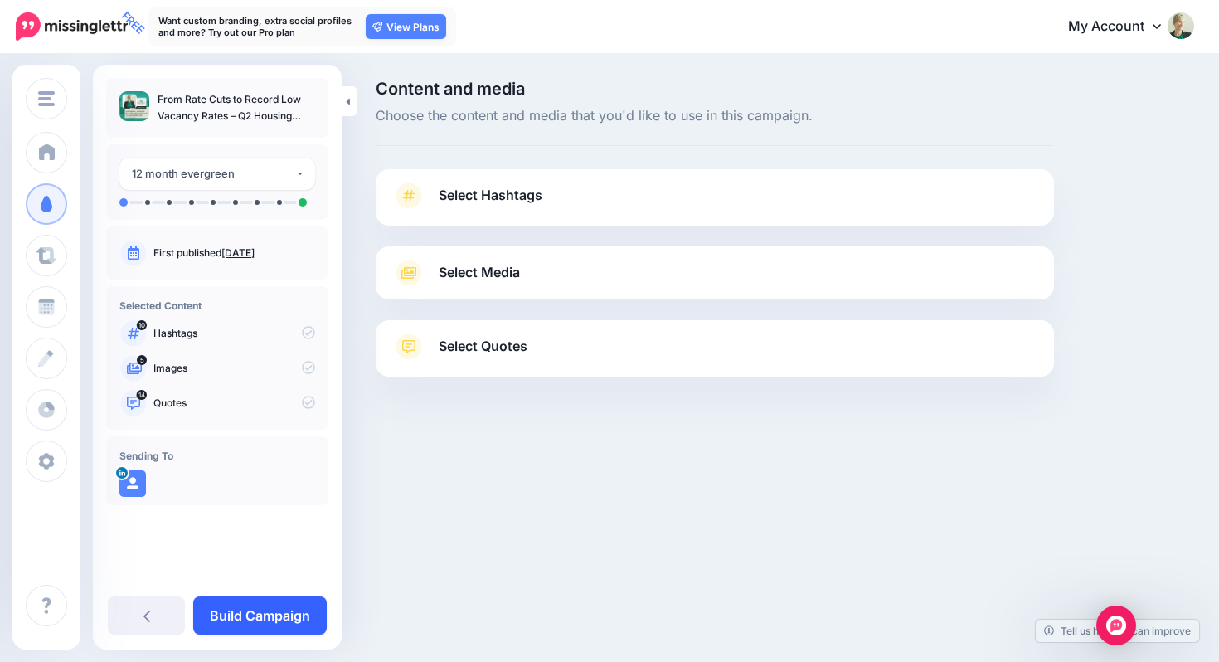
click at [260, 618] on link "Build Campaign" at bounding box center [260, 615] width 134 height 38
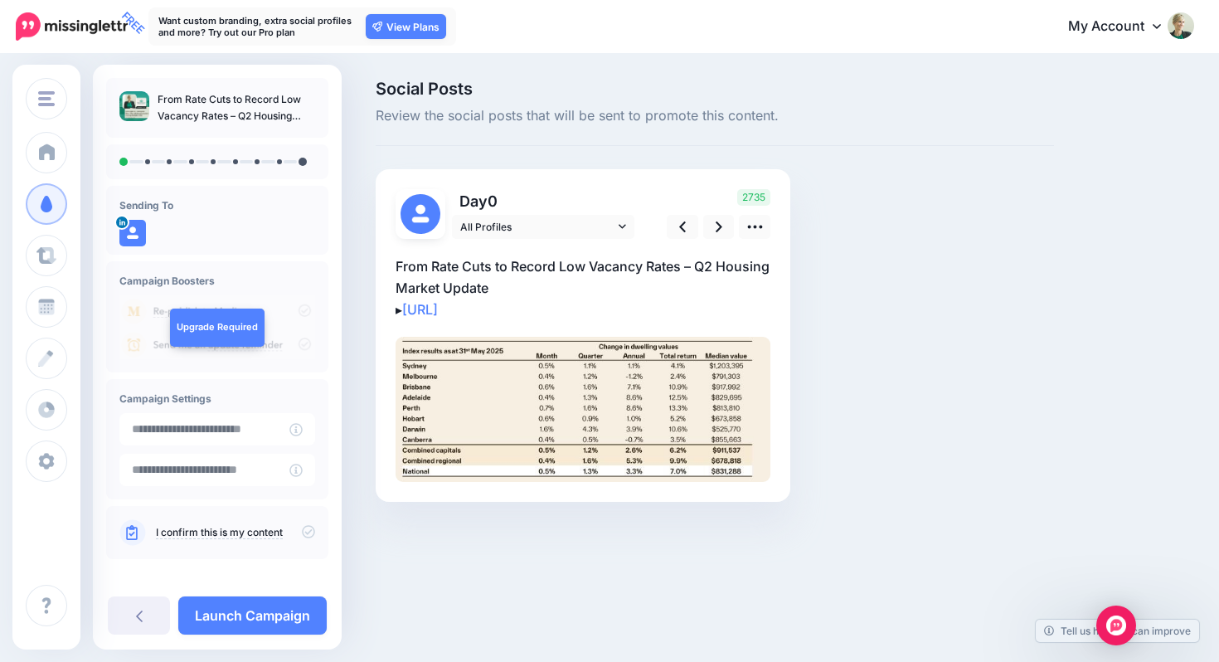
click at [260, 618] on link "Launch Campaign" at bounding box center [252, 615] width 148 height 38
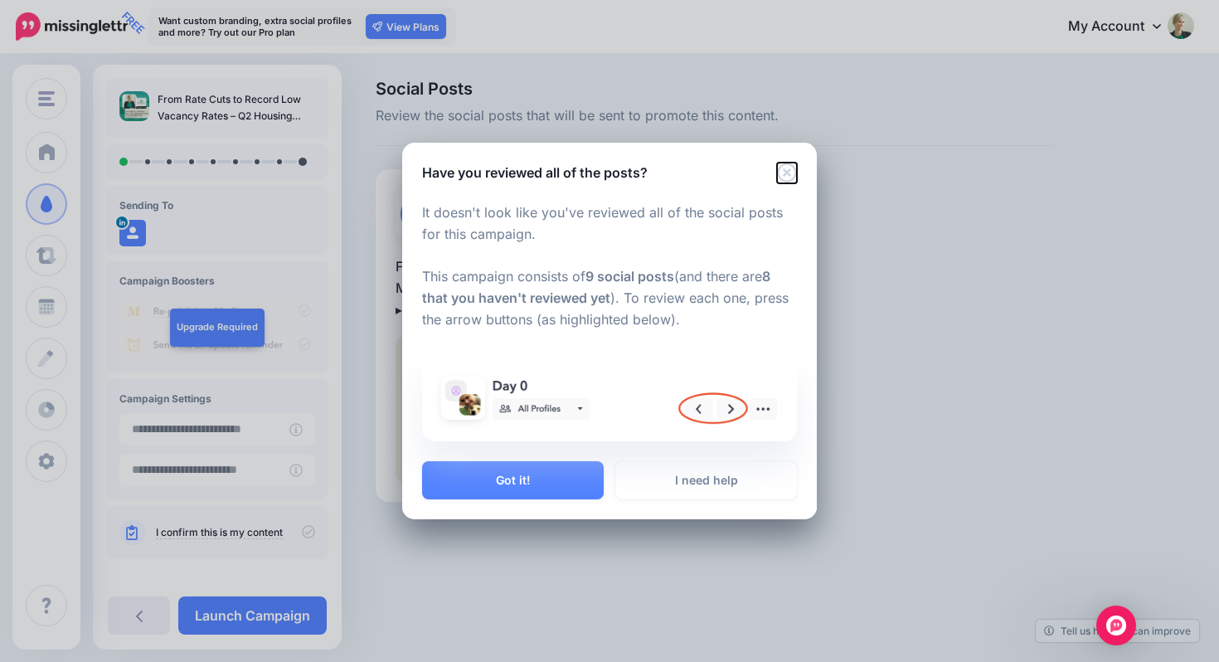
click at [791, 168] on icon "Close" at bounding box center [787, 173] width 20 height 20
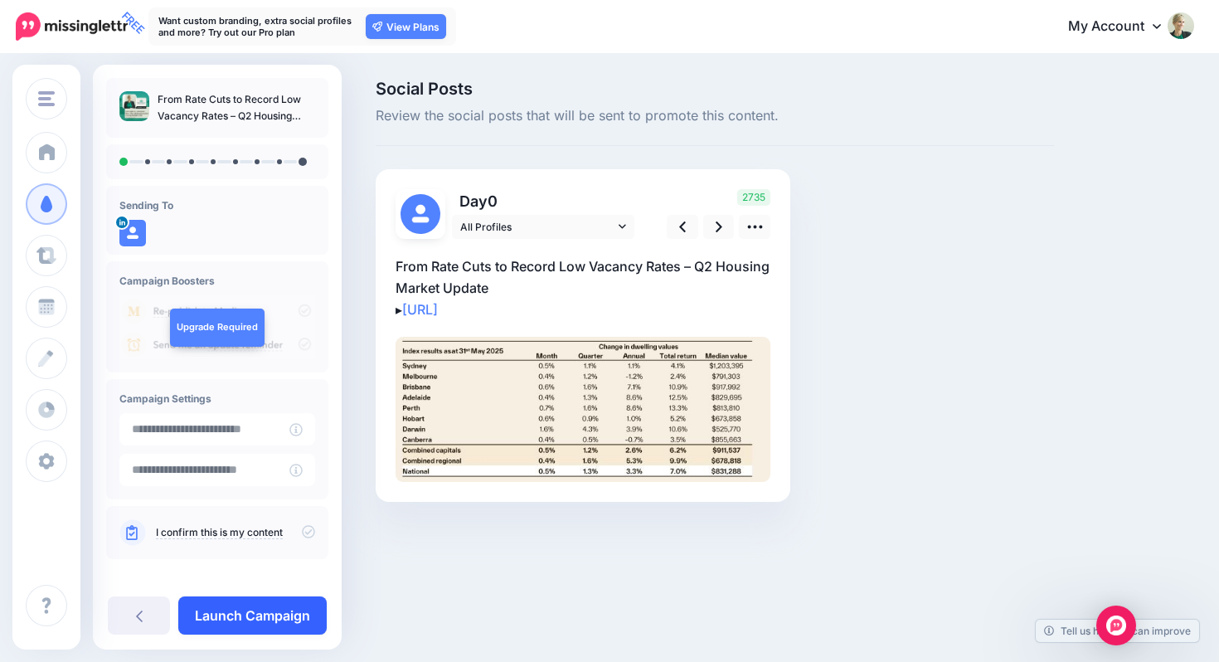
click at [254, 617] on link "Launch Campaign" at bounding box center [252, 615] width 148 height 38
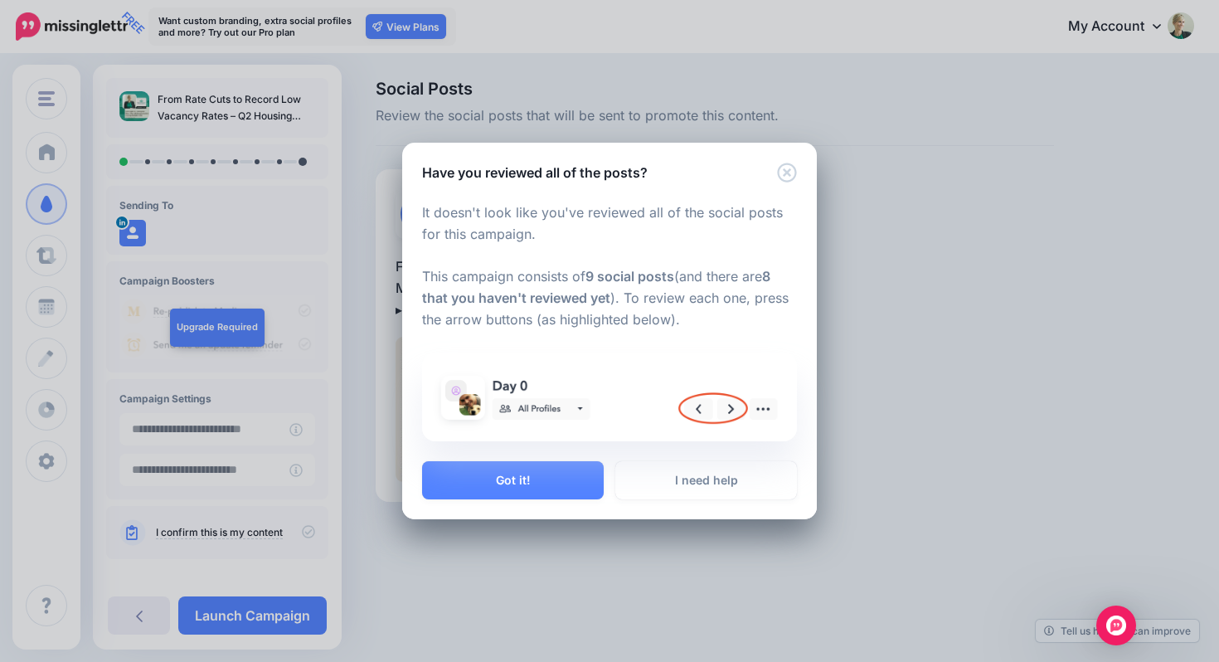
click at [245, 533] on div "Have you reviewed all of the posts? It doesn't look like you've reviewed all of…" at bounding box center [609, 331] width 1219 height 662
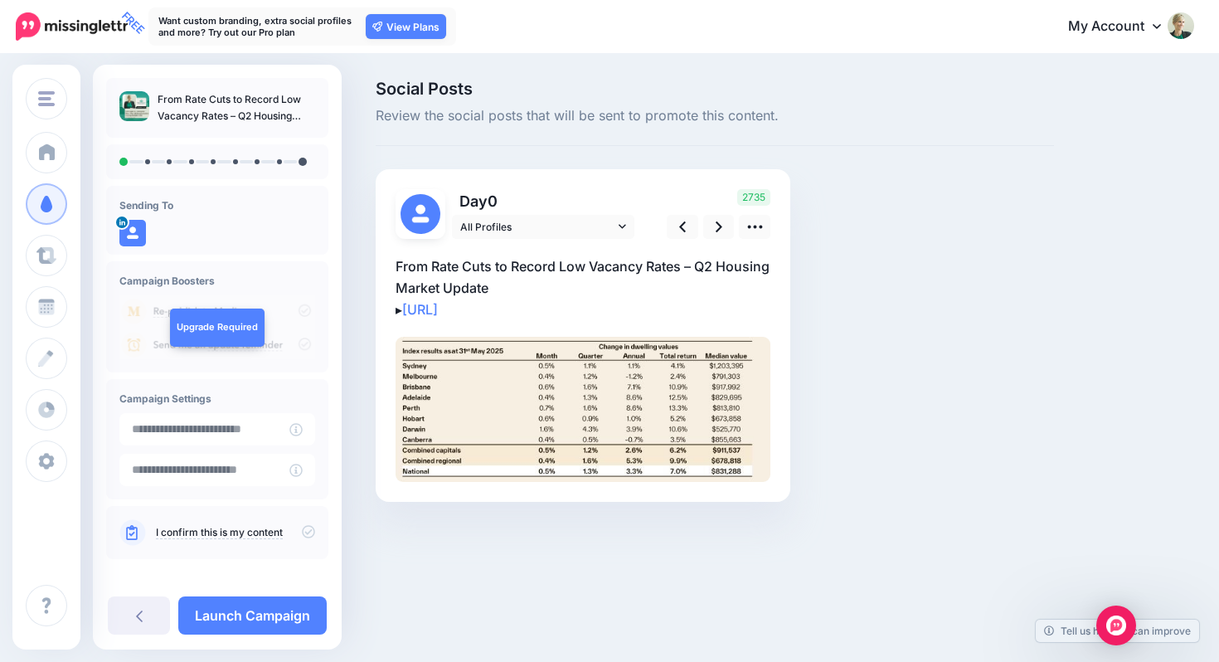
click at [302, 529] on icon at bounding box center [308, 531] width 13 height 13
click at [275, 619] on link "Launch Campaign" at bounding box center [252, 615] width 148 height 38
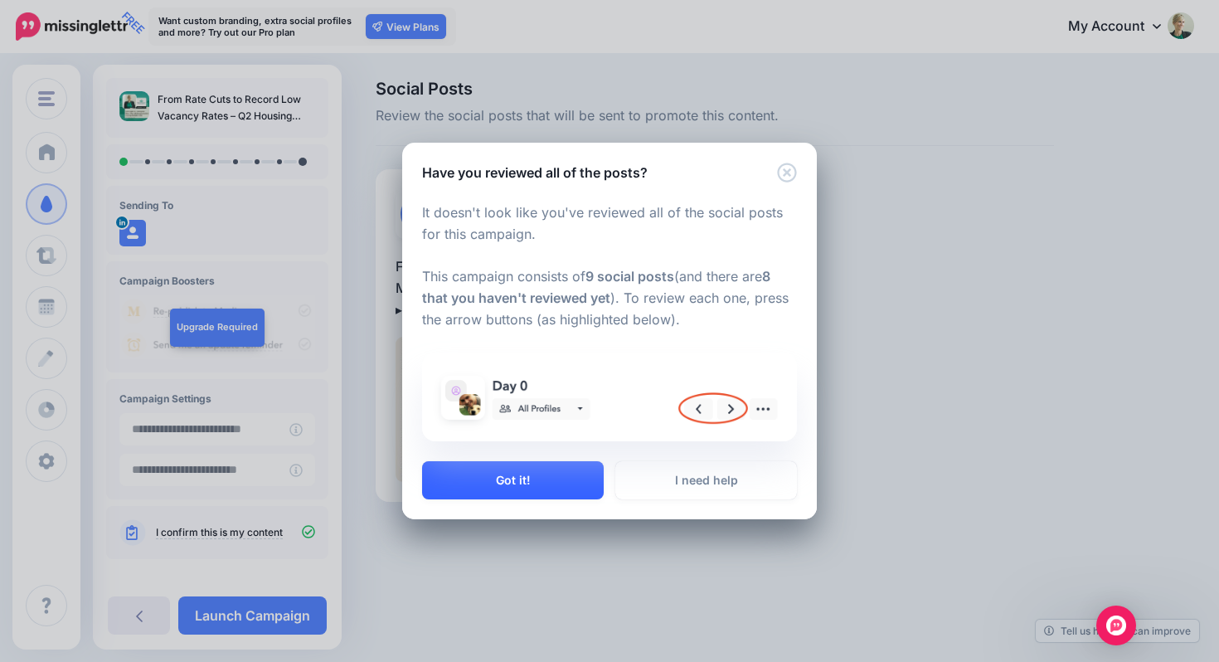
click at [558, 484] on button "Got it!" at bounding box center [513, 480] width 182 height 38
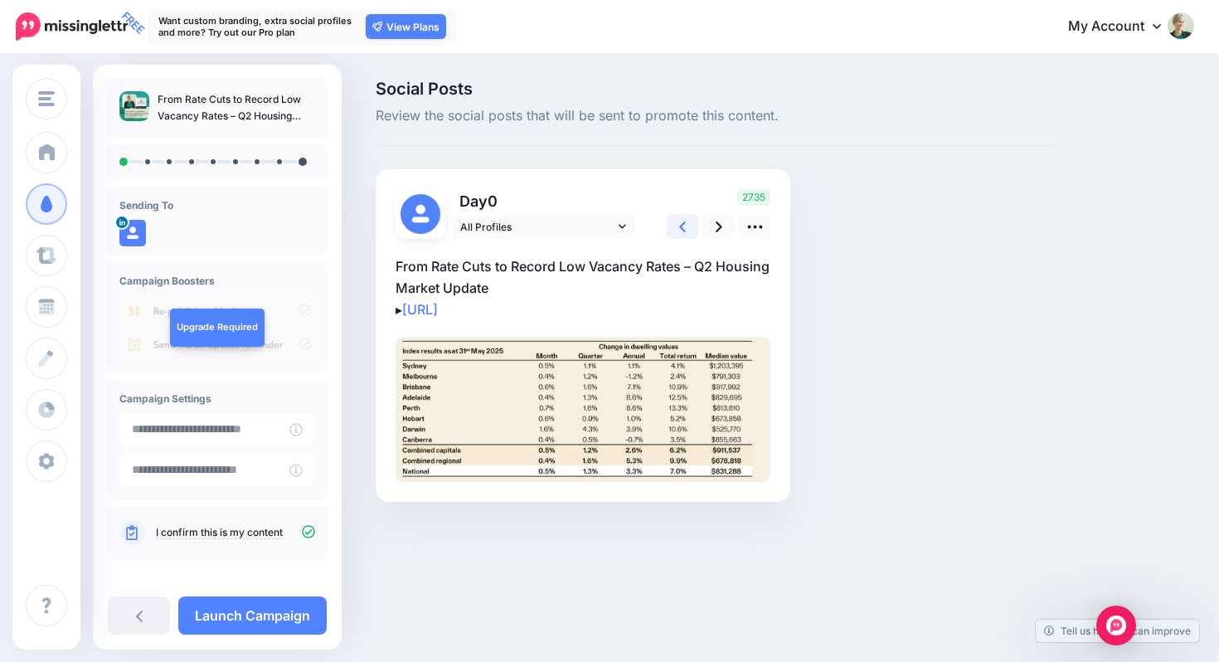
click at [686, 223] on link at bounding box center [683, 227] width 32 height 24
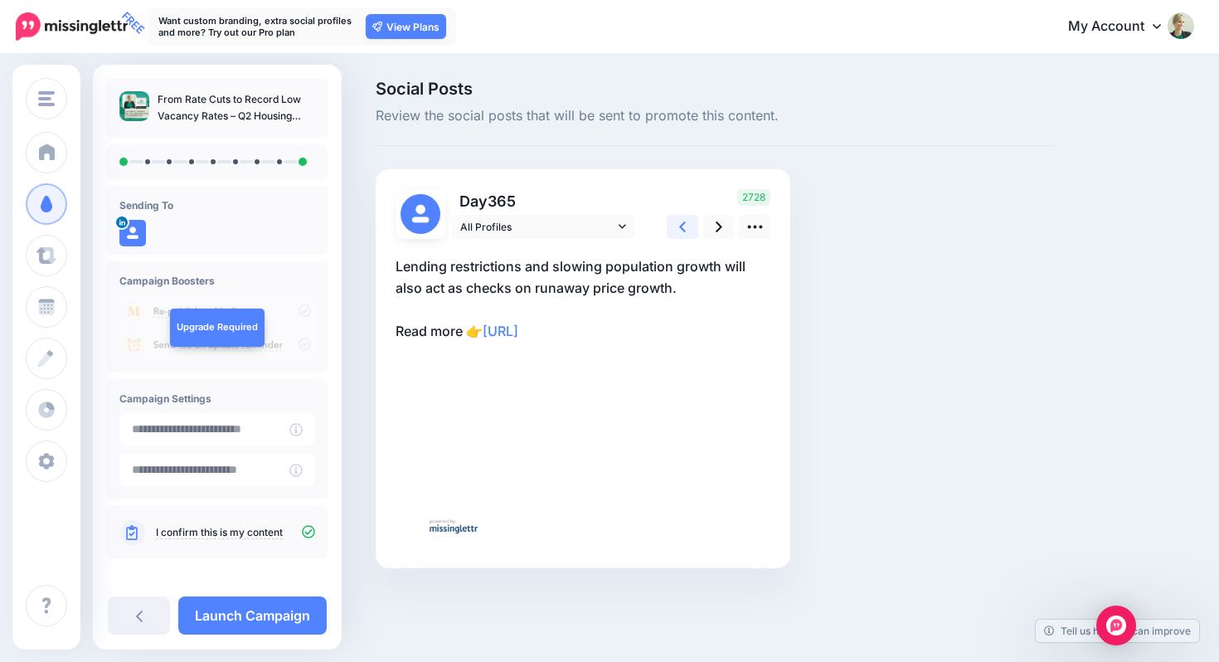
click at [686, 224] on link at bounding box center [683, 227] width 32 height 24
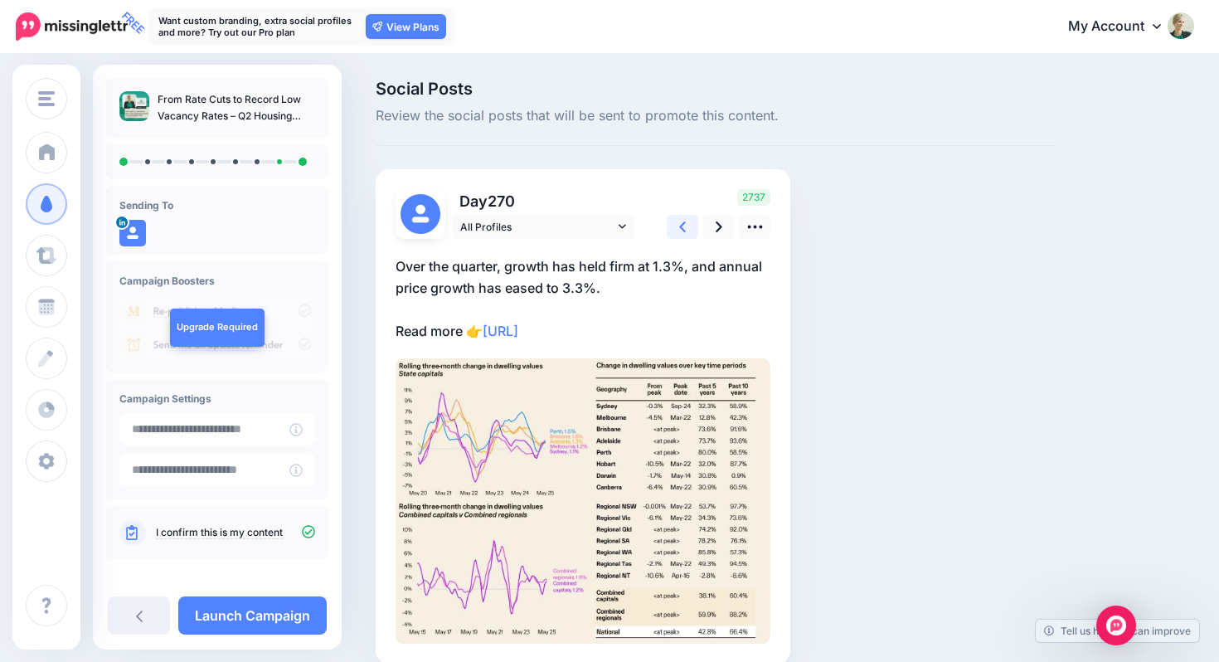
click at [686, 224] on link at bounding box center [683, 227] width 32 height 24
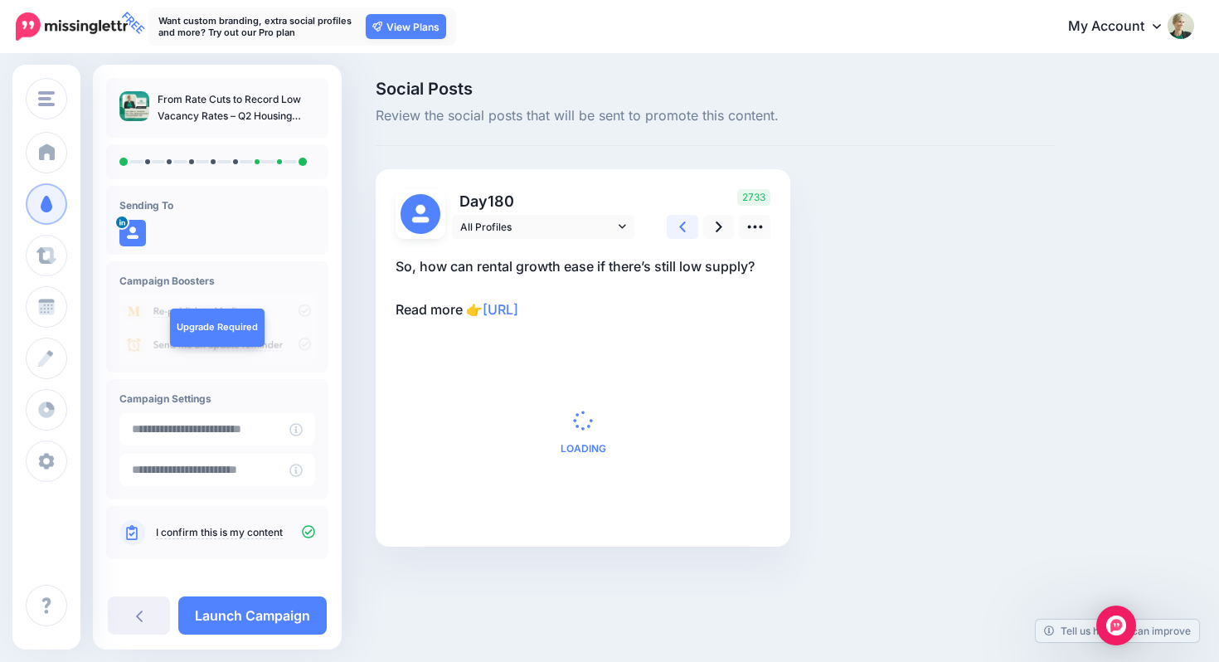
click at [686, 226] on link at bounding box center [683, 227] width 32 height 24
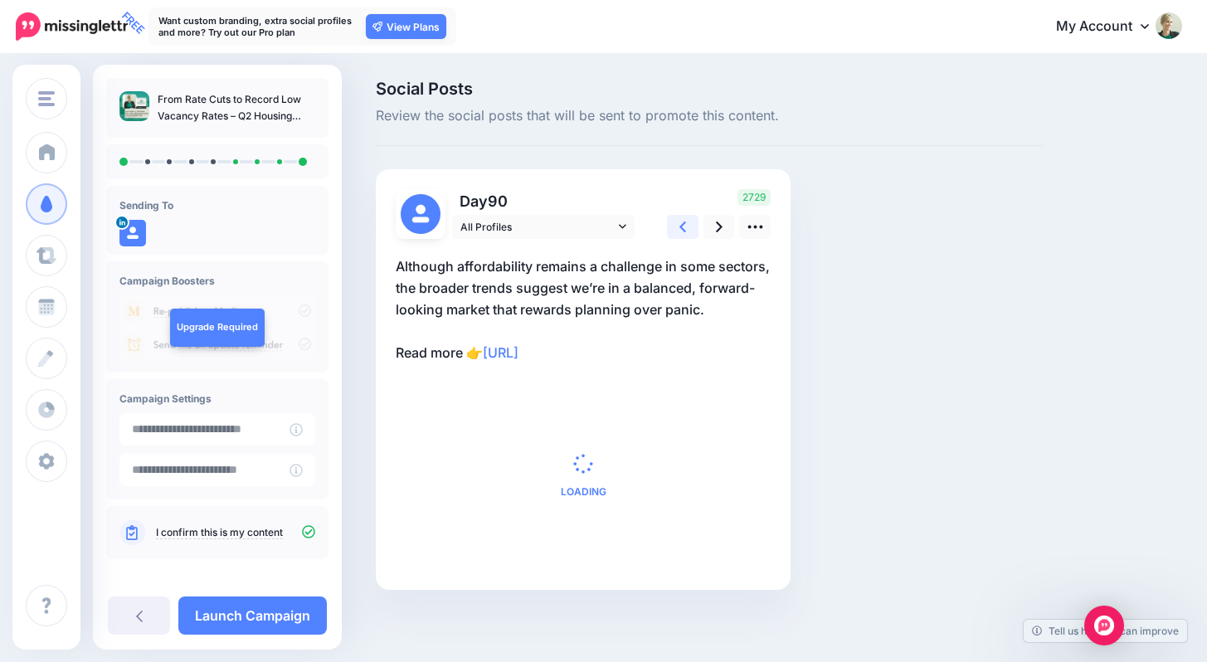
click at [686, 226] on link at bounding box center [683, 227] width 32 height 24
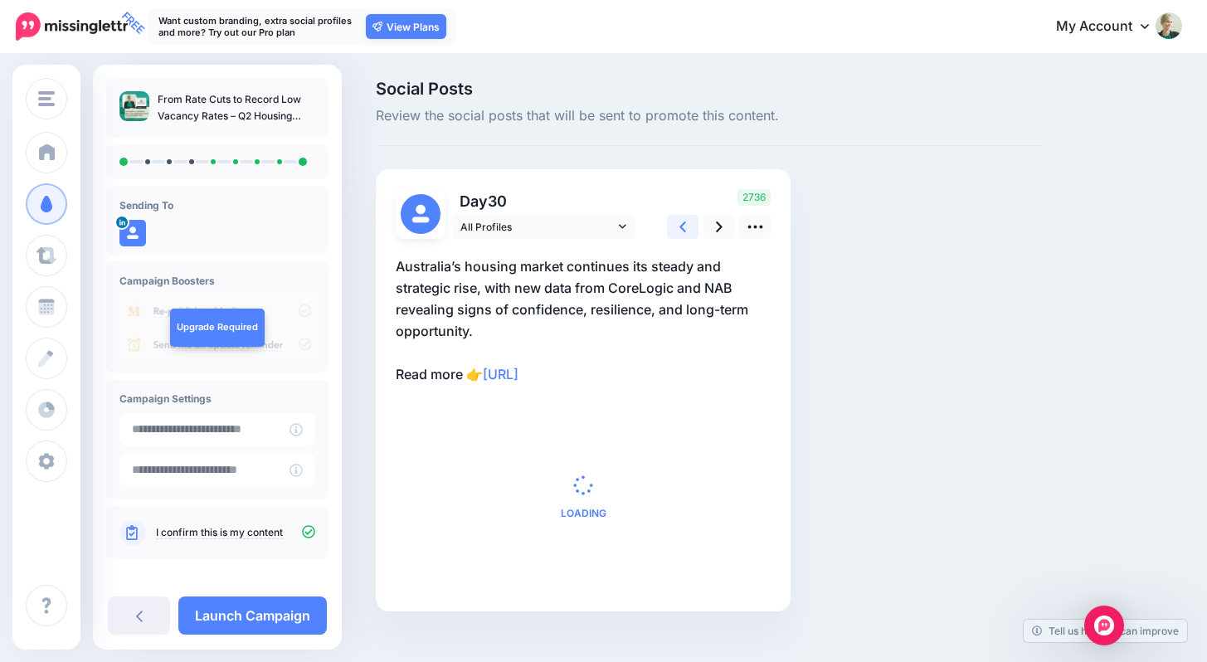
click at [686, 226] on link at bounding box center [683, 227] width 32 height 24
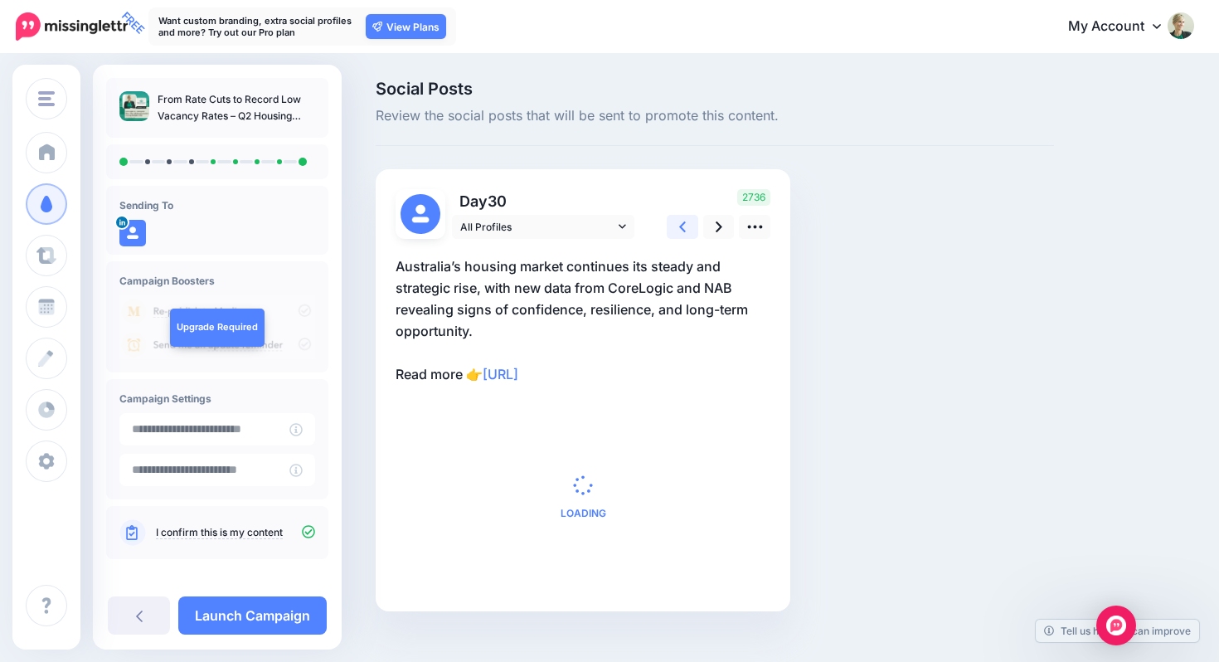
click at [686, 226] on link at bounding box center [683, 227] width 32 height 24
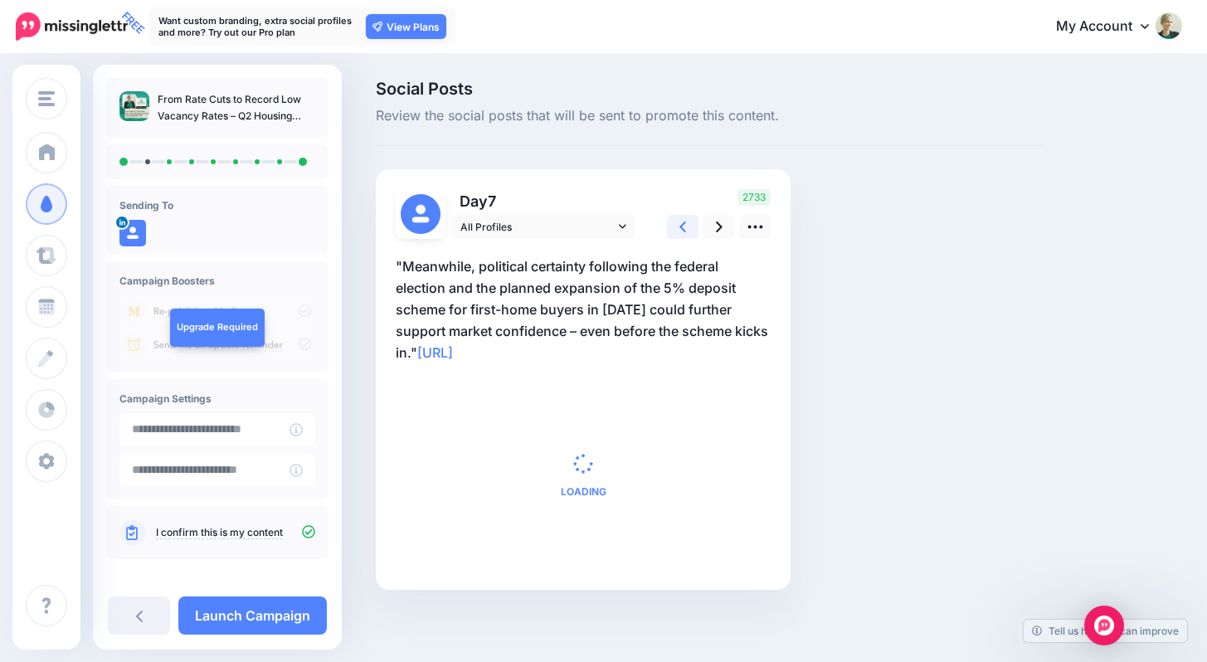
click at [686, 226] on link at bounding box center [683, 227] width 32 height 24
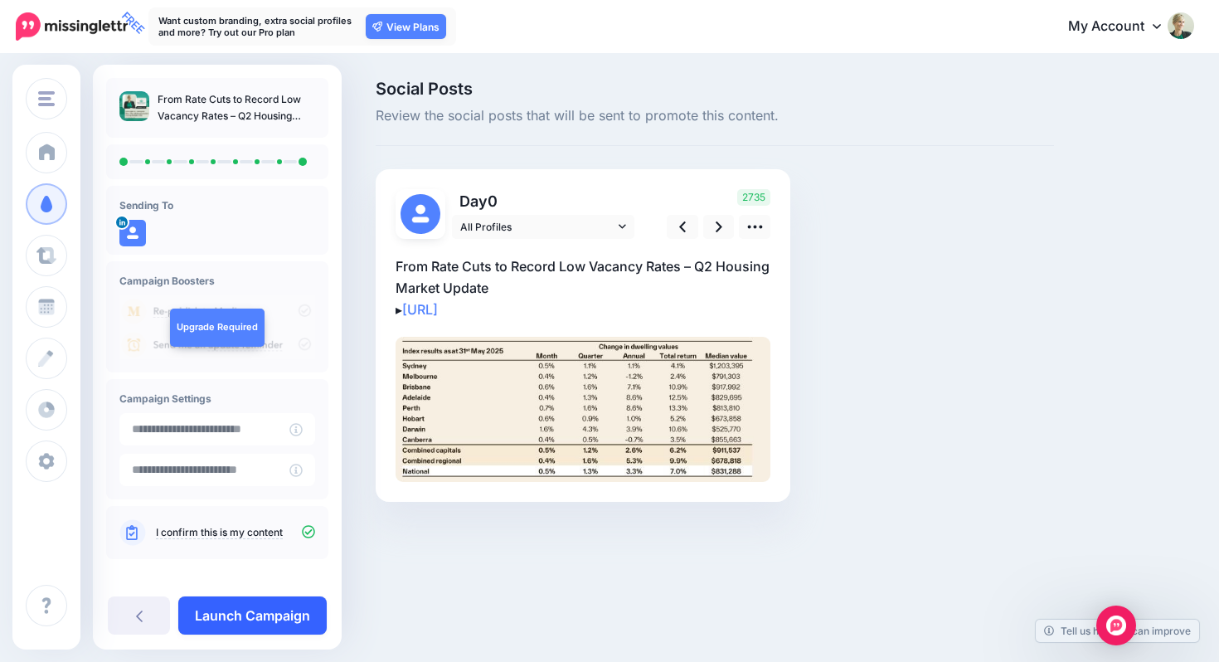
click at [253, 615] on link "Launch Campaign" at bounding box center [252, 615] width 148 height 38
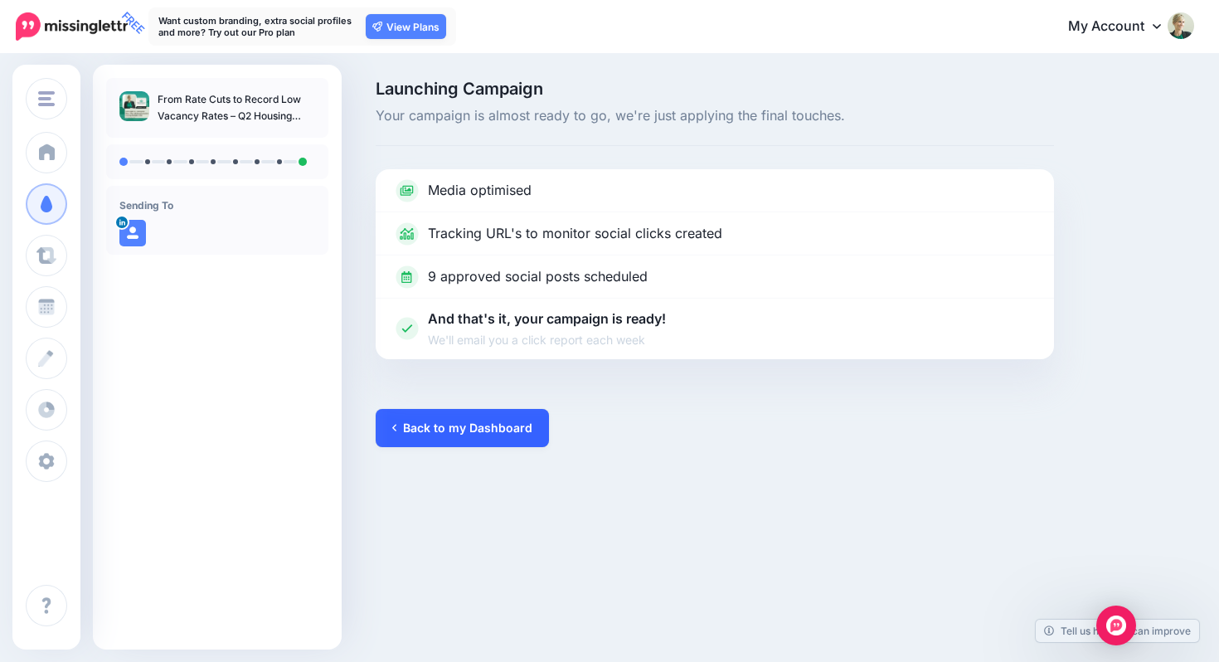
click at [476, 429] on link "Back to my Dashboard" at bounding box center [462, 428] width 173 height 38
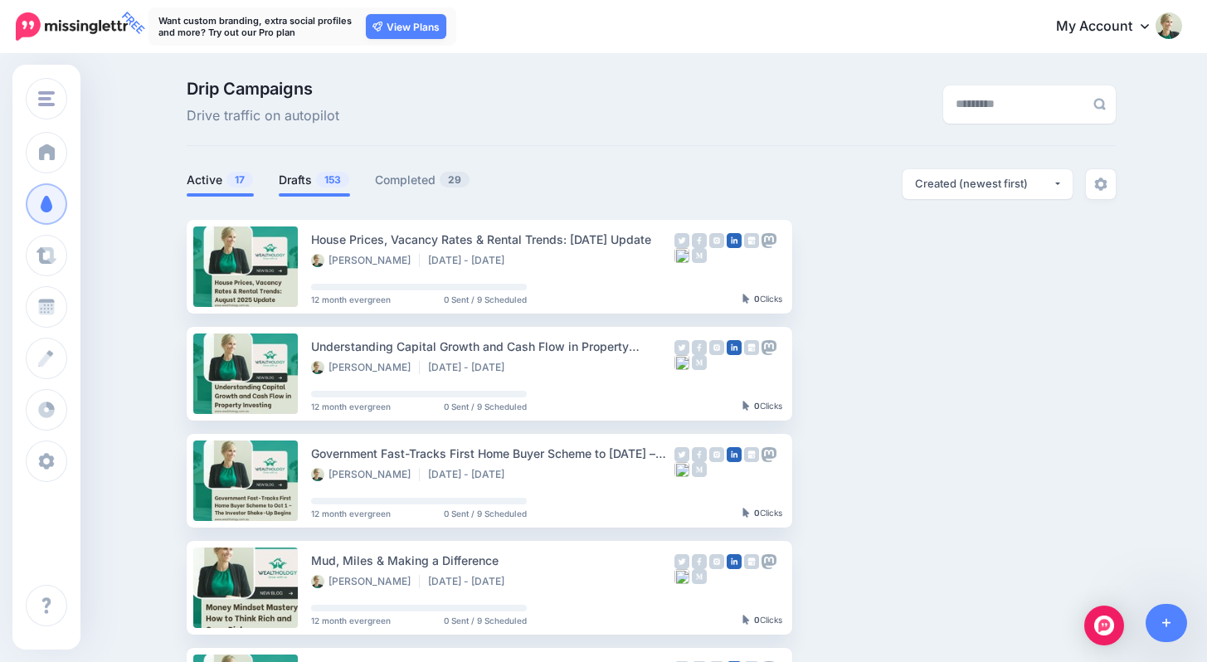
click at [333, 183] on span "153" at bounding box center [332, 180] width 33 height 16
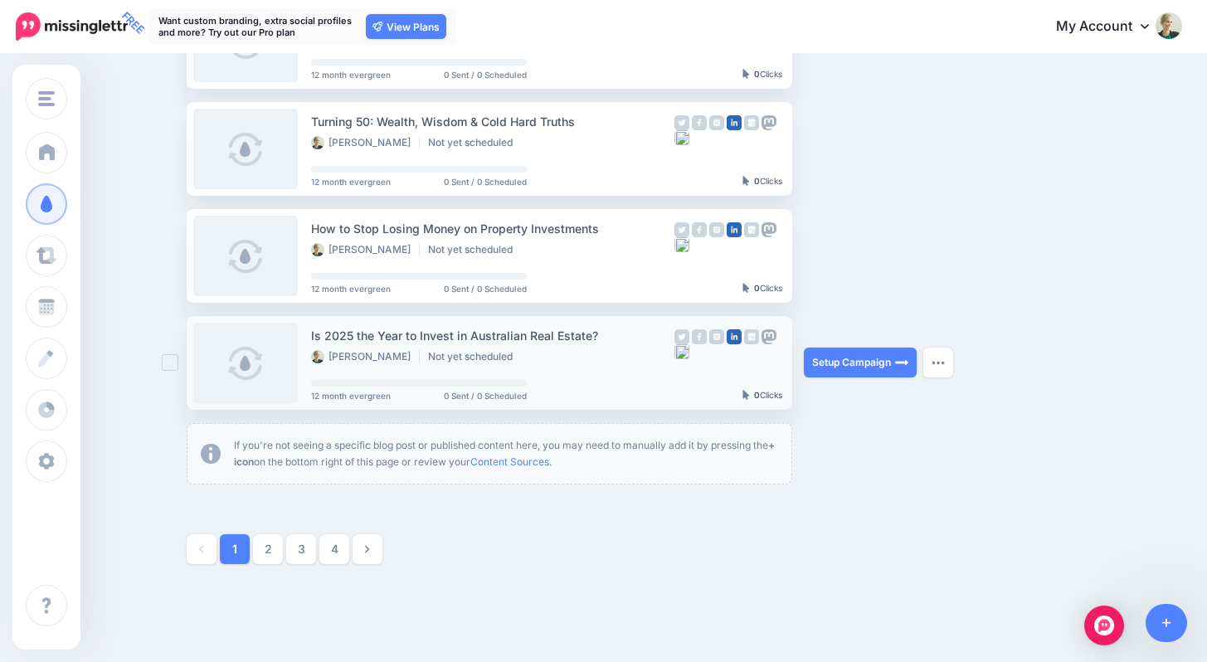
scroll to position [789, 0]
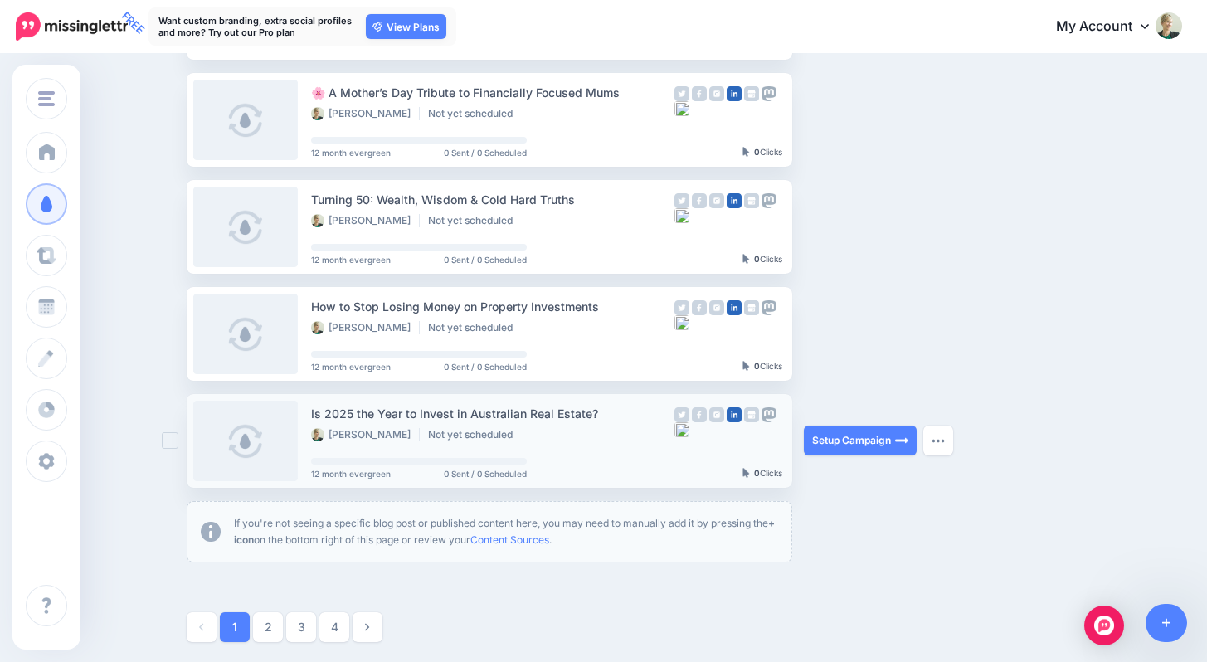
drag, startPoint x: 608, startPoint y: 411, endPoint x: 313, endPoint y: 411, distance: 295.3
click at [313, 411] on li "Is 2025 the Year to Invest in Australian Real Estate? [PERSON_NAME] Not yet sch…" at bounding box center [490, 441] width 606 height 94
copy div "Is 2025 the Year to Invest in Australian Real Estate?"
click at [858, 444] on link "Setup Campaign" at bounding box center [860, 441] width 113 height 30
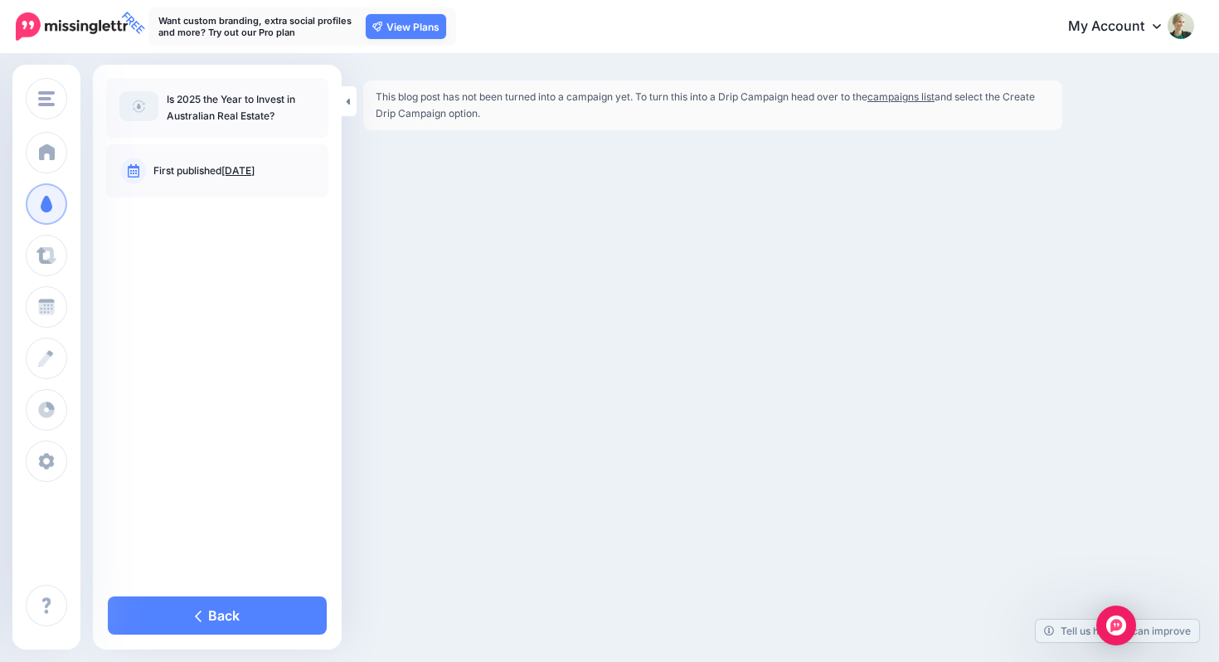
click at [918, 96] on link "campaigns list" at bounding box center [901, 96] width 67 height 12
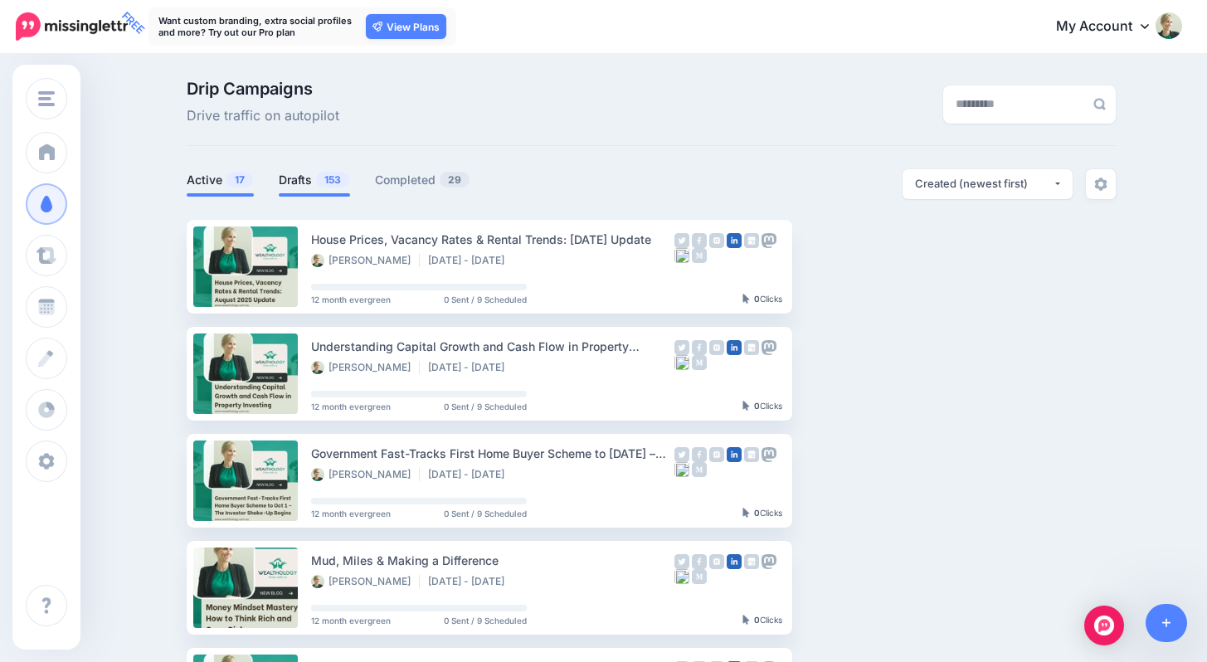
click at [334, 182] on span "153" at bounding box center [332, 180] width 33 height 16
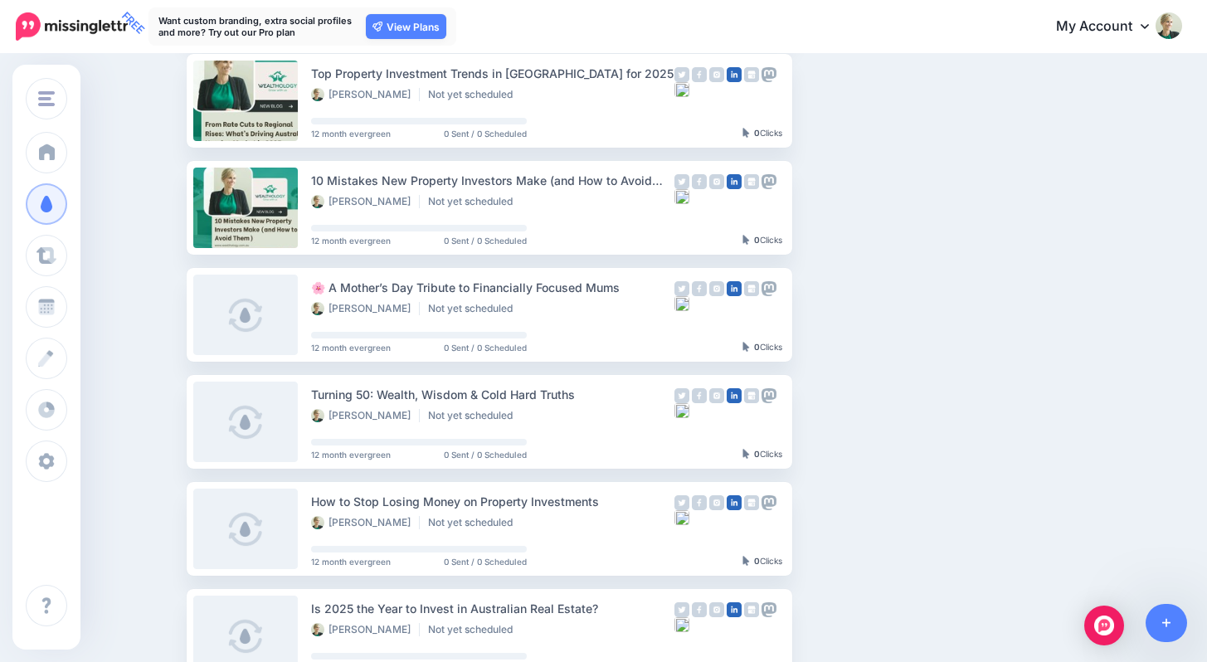
scroll to position [541, 0]
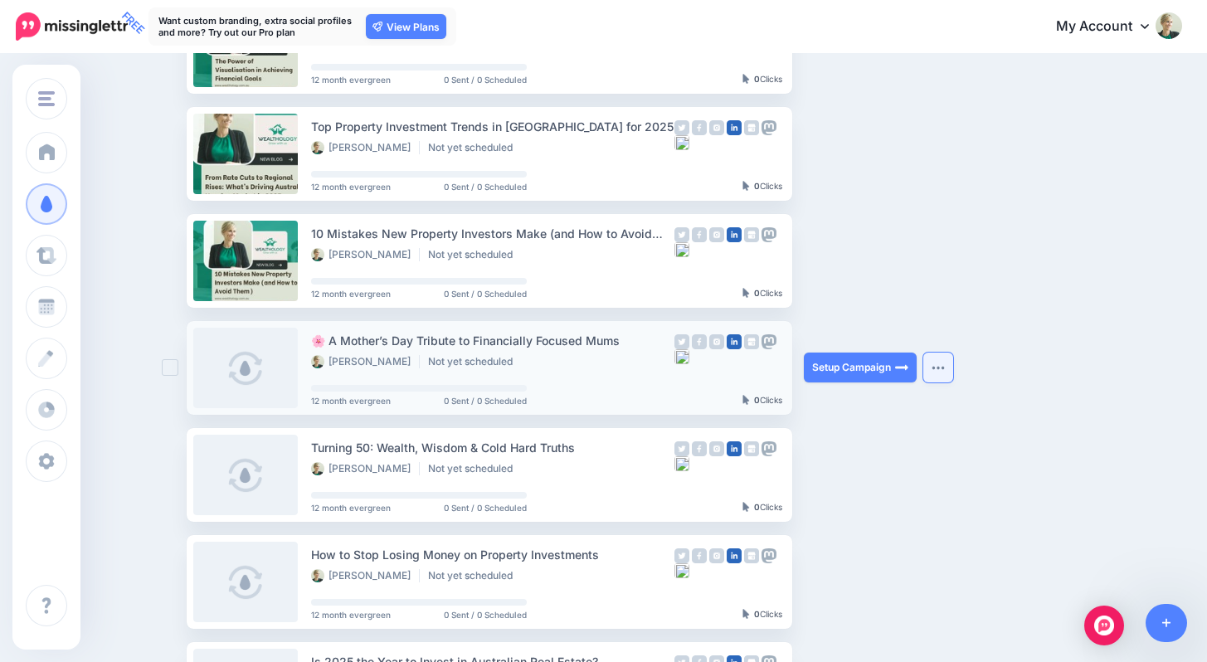
click at [951, 359] on button "button" at bounding box center [938, 368] width 30 height 30
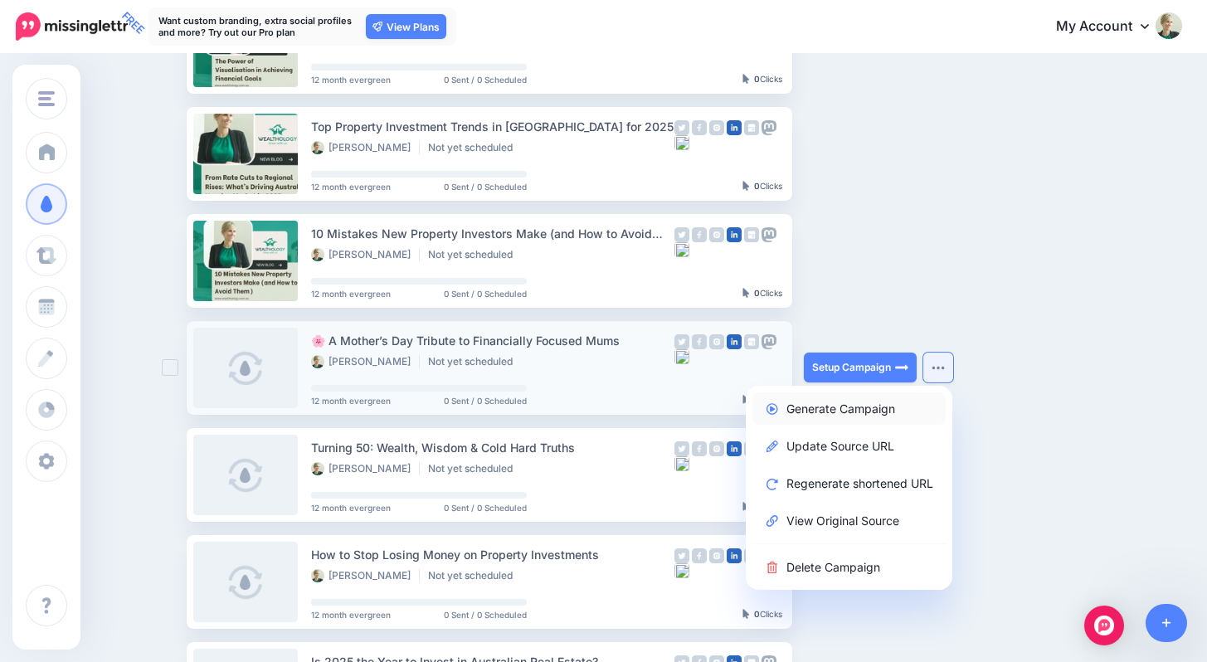
click at [883, 411] on link "Generate Campaign" at bounding box center [848, 408] width 193 height 32
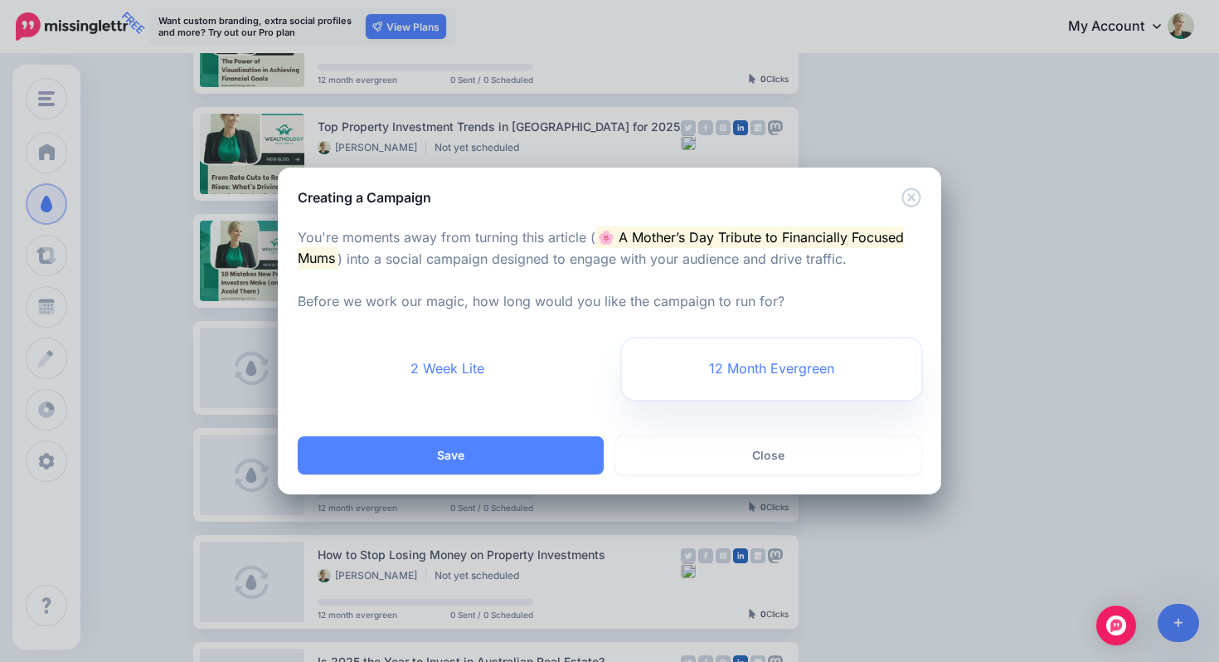
click at [738, 370] on link "12 Month Evergreen" at bounding box center [771, 368] width 299 height 61
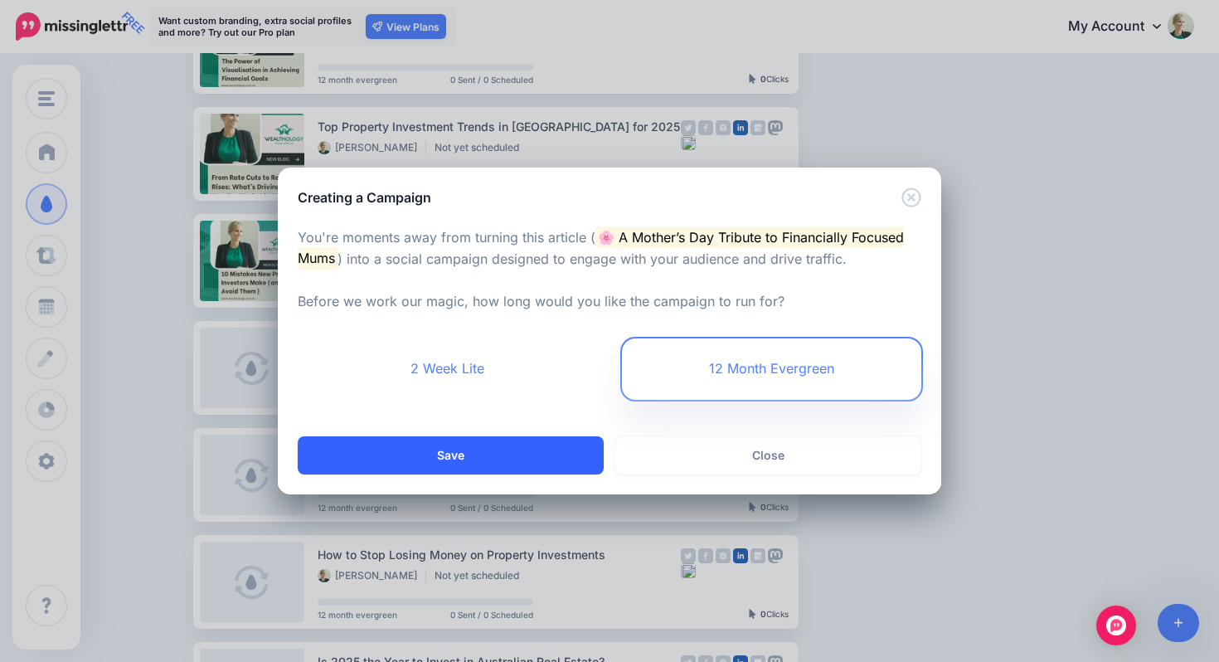
click at [523, 455] on button "Save" at bounding box center [451, 455] width 306 height 38
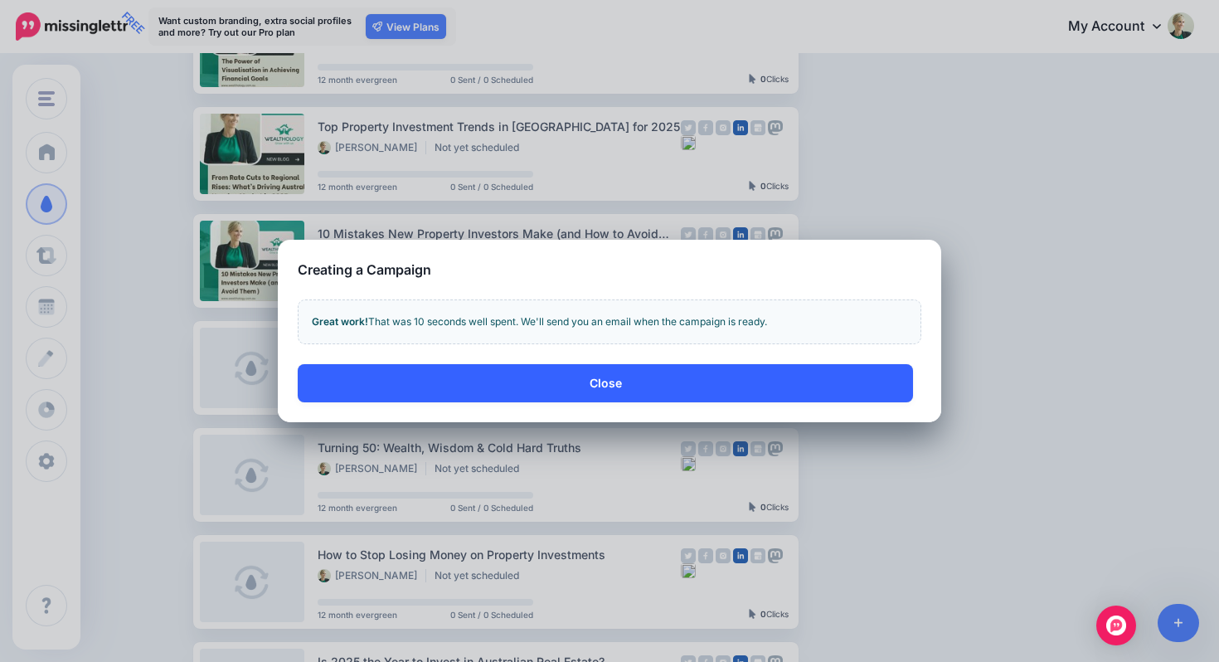
click at [642, 379] on button "Close" at bounding box center [606, 383] width 616 height 38
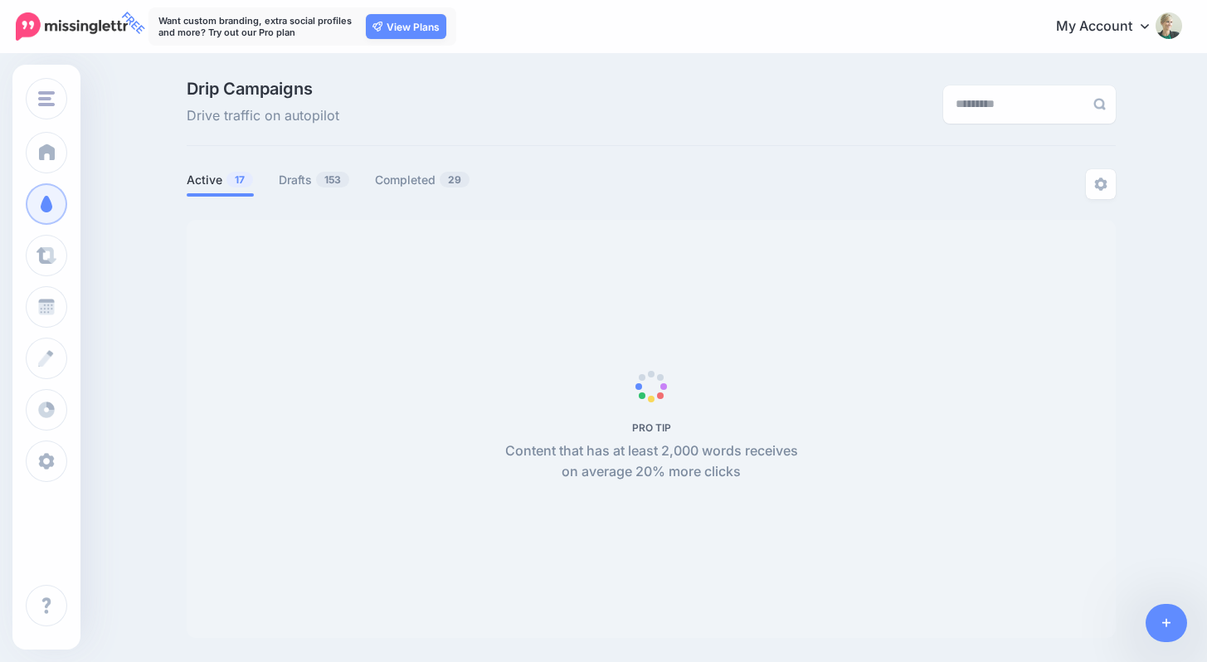
scroll to position [143, 0]
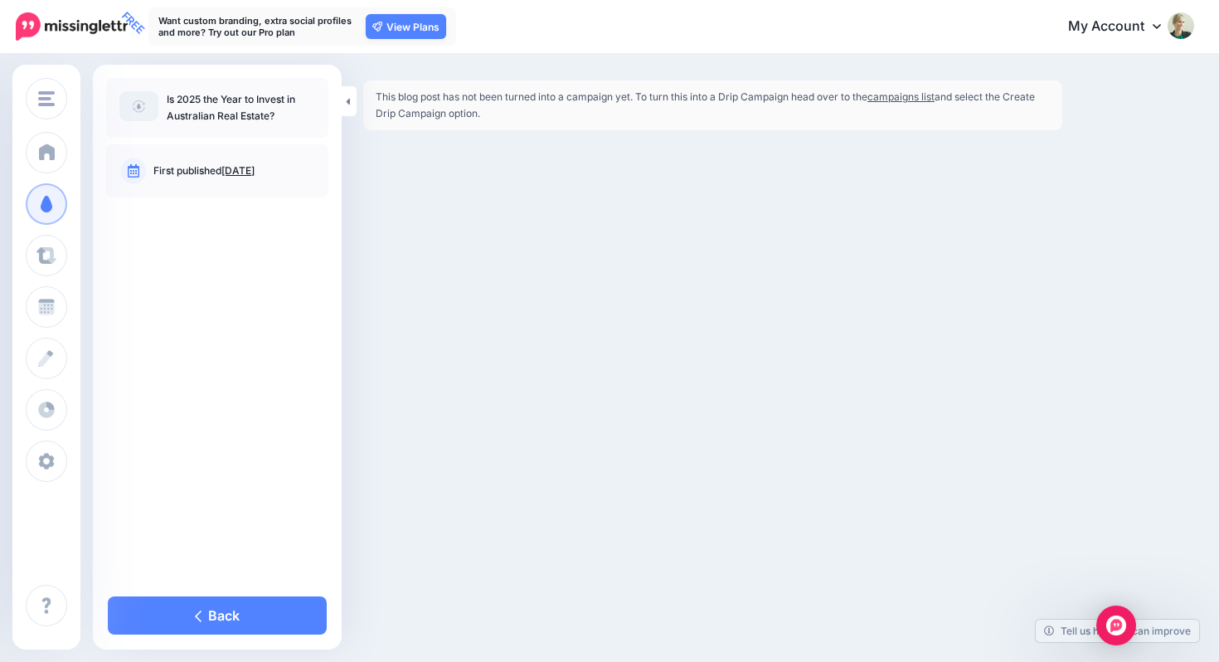
click at [898, 93] on link "campaigns list" at bounding box center [901, 96] width 67 height 12
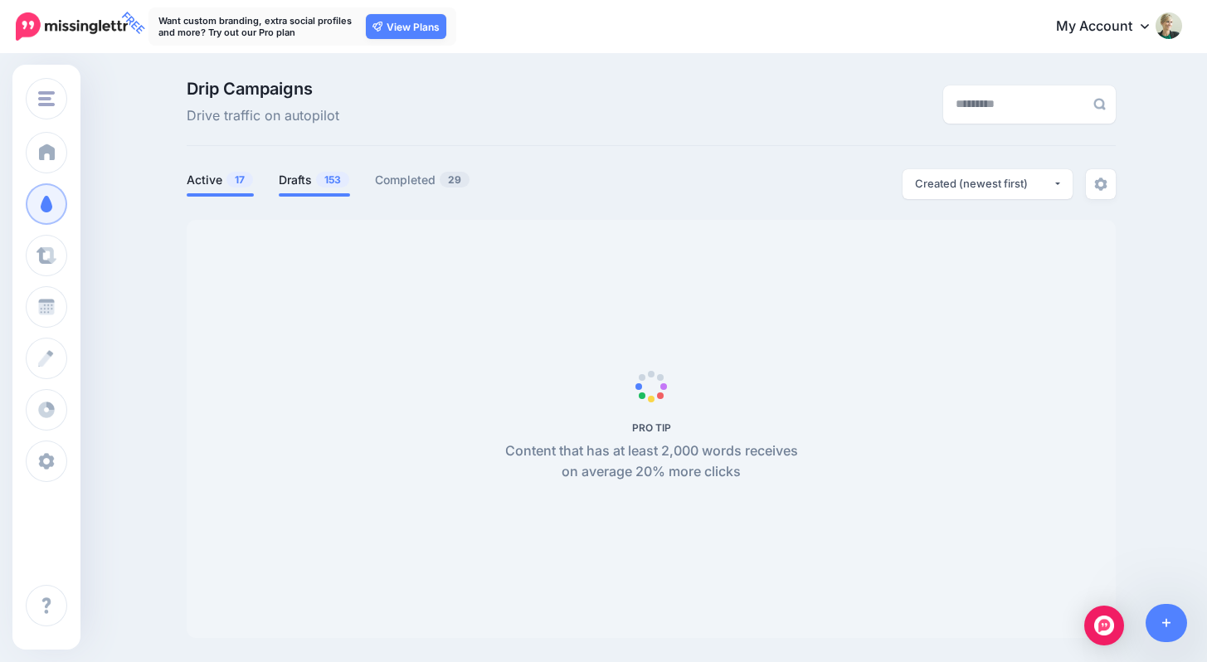
click at [337, 173] on span "153" at bounding box center [332, 180] width 33 height 16
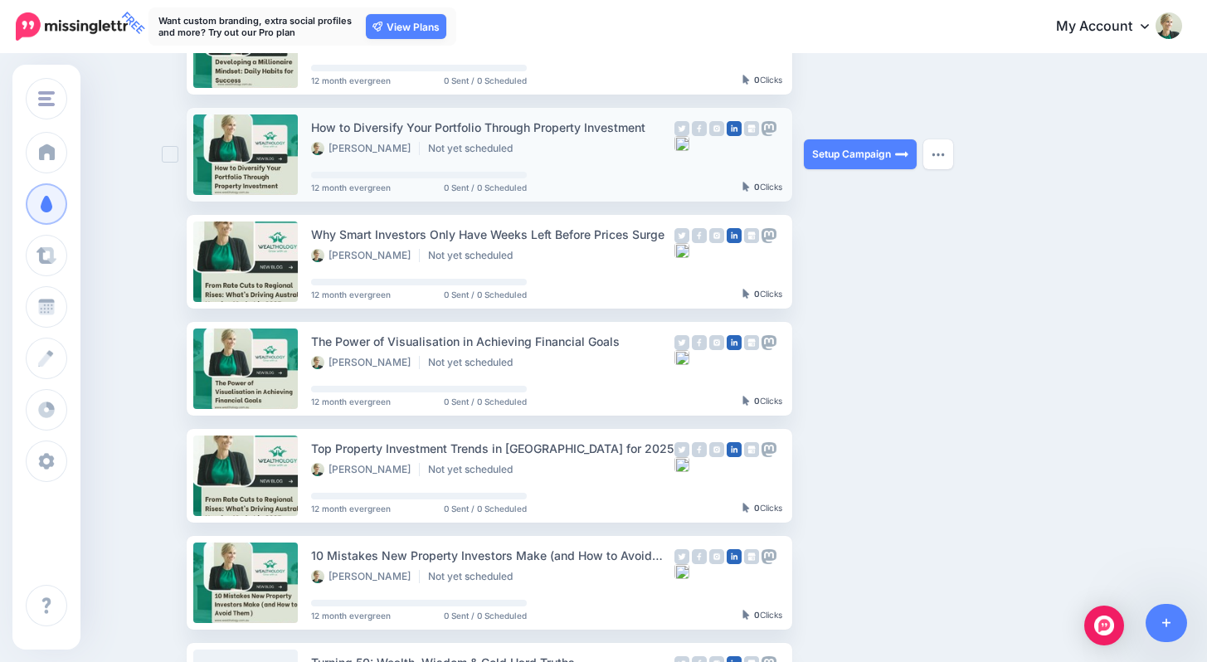
scroll to position [621, 0]
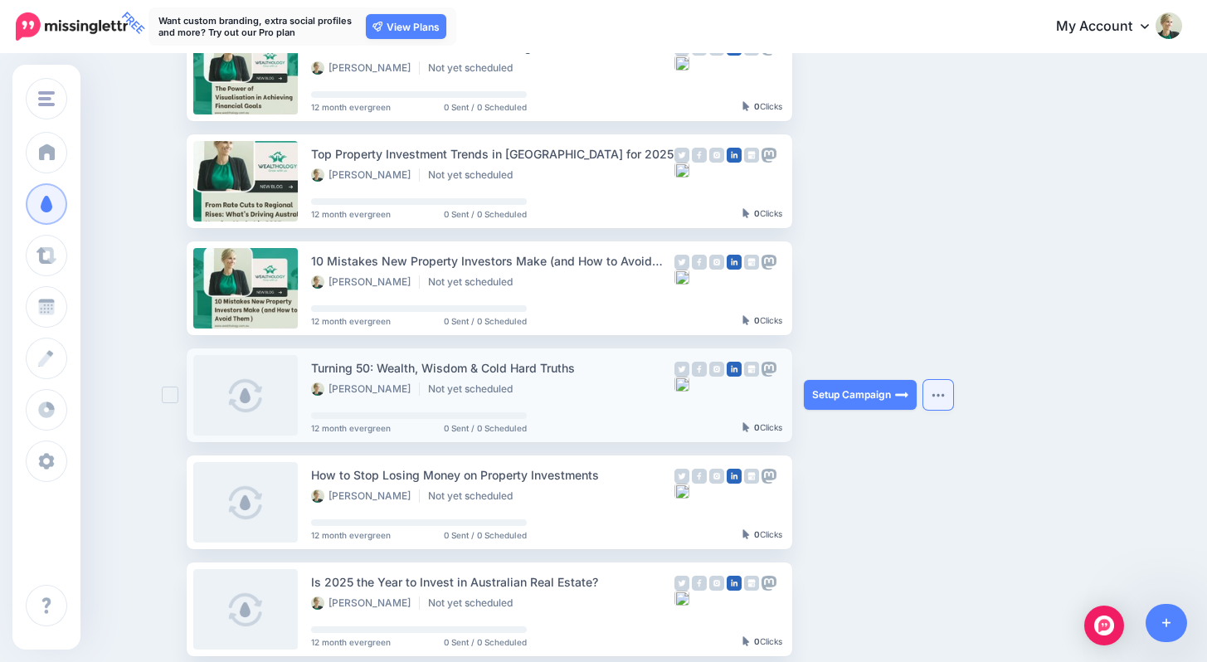
click at [942, 398] on button "button" at bounding box center [938, 395] width 30 height 30
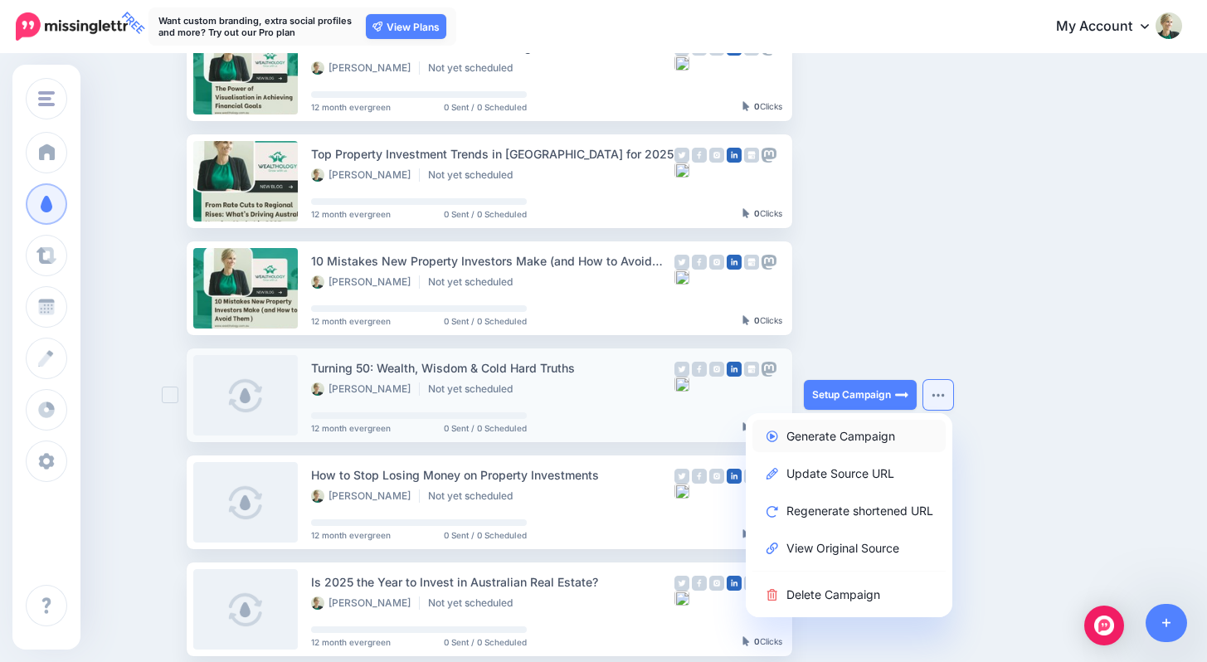
click at [845, 441] on link "Generate Campaign" at bounding box center [848, 436] width 193 height 32
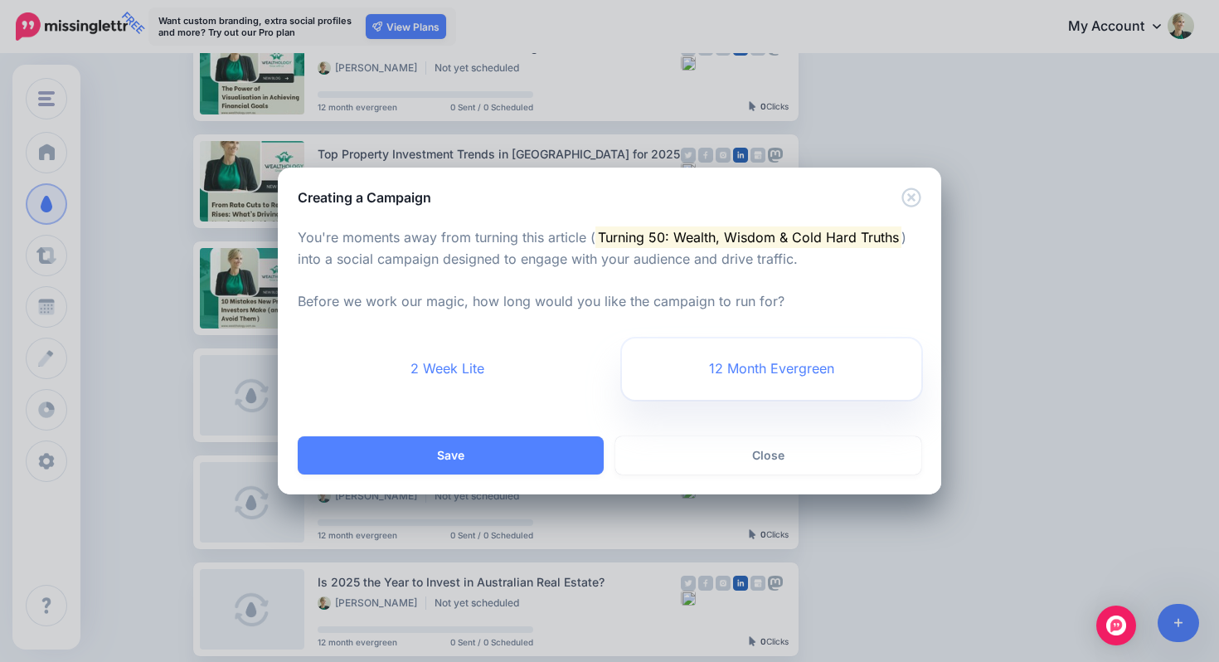
click at [757, 377] on link "12 Month Evergreen" at bounding box center [771, 368] width 299 height 61
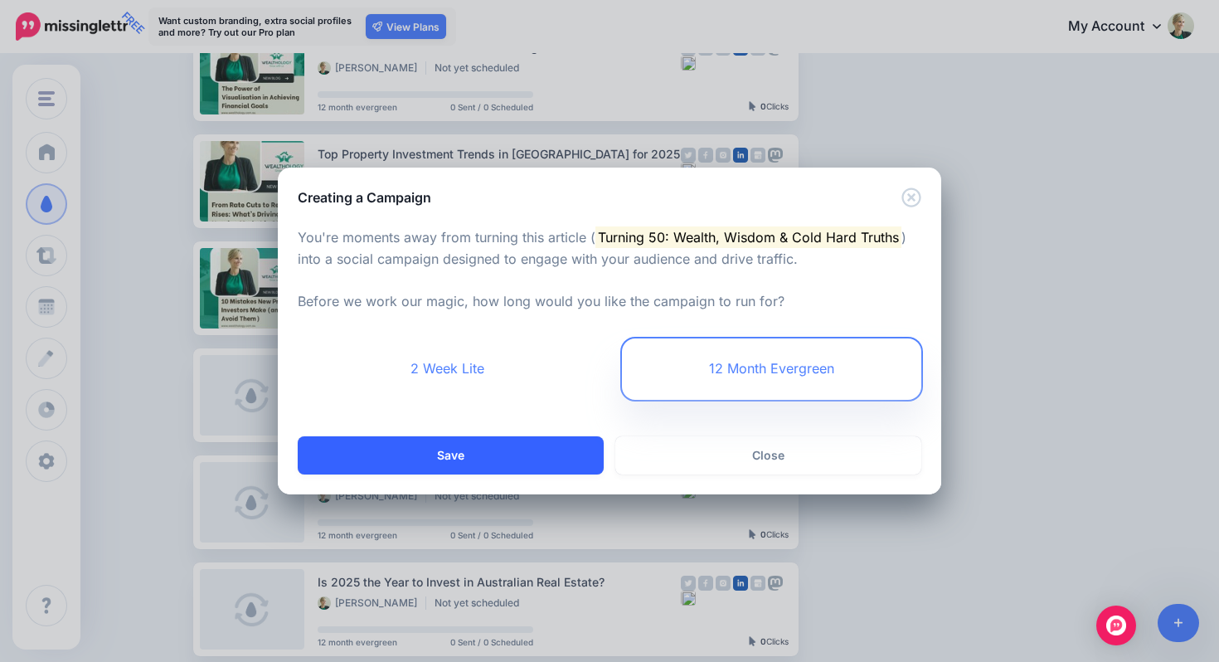
click at [557, 455] on button "Save" at bounding box center [451, 455] width 306 height 38
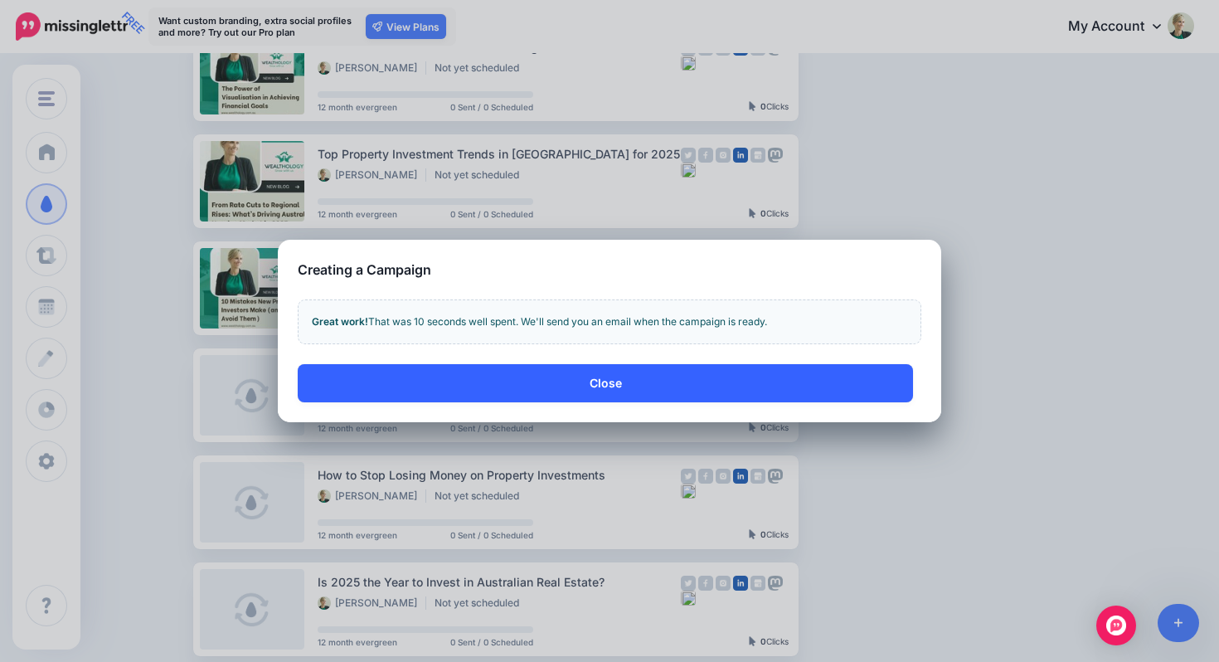
click at [752, 382] on button "Close" at bounding box center [606, 383] width 616 height 38
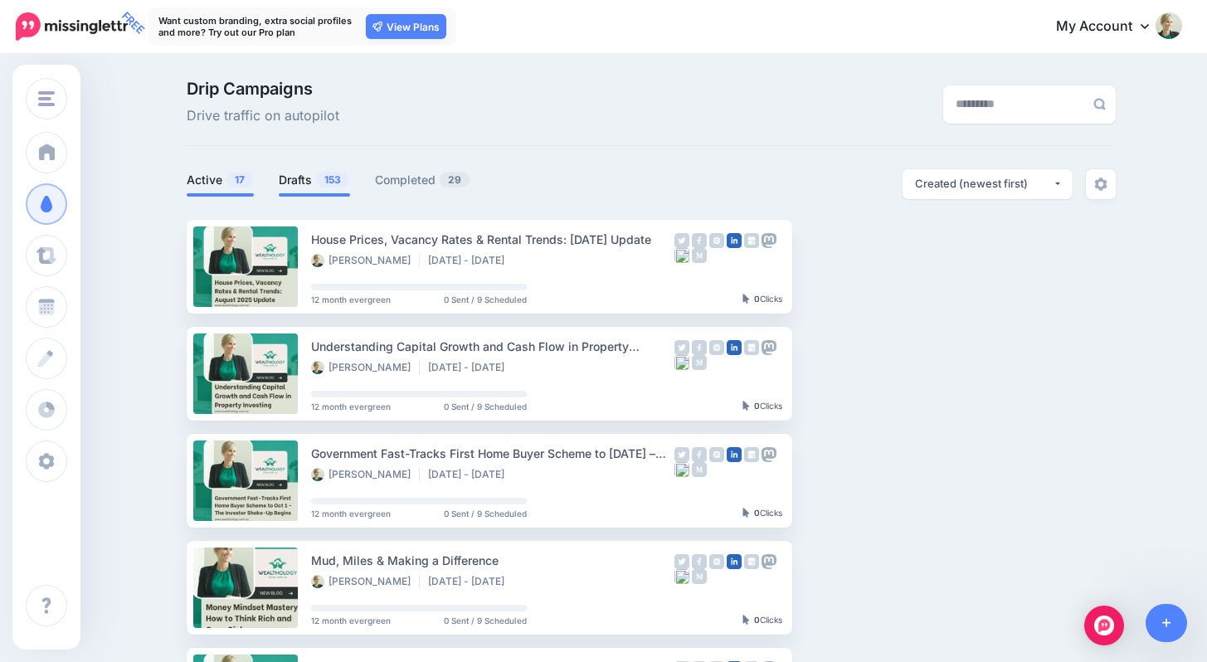
click at [340, 180] on span "153" at bounding box center [332, 180] width 33 height 16
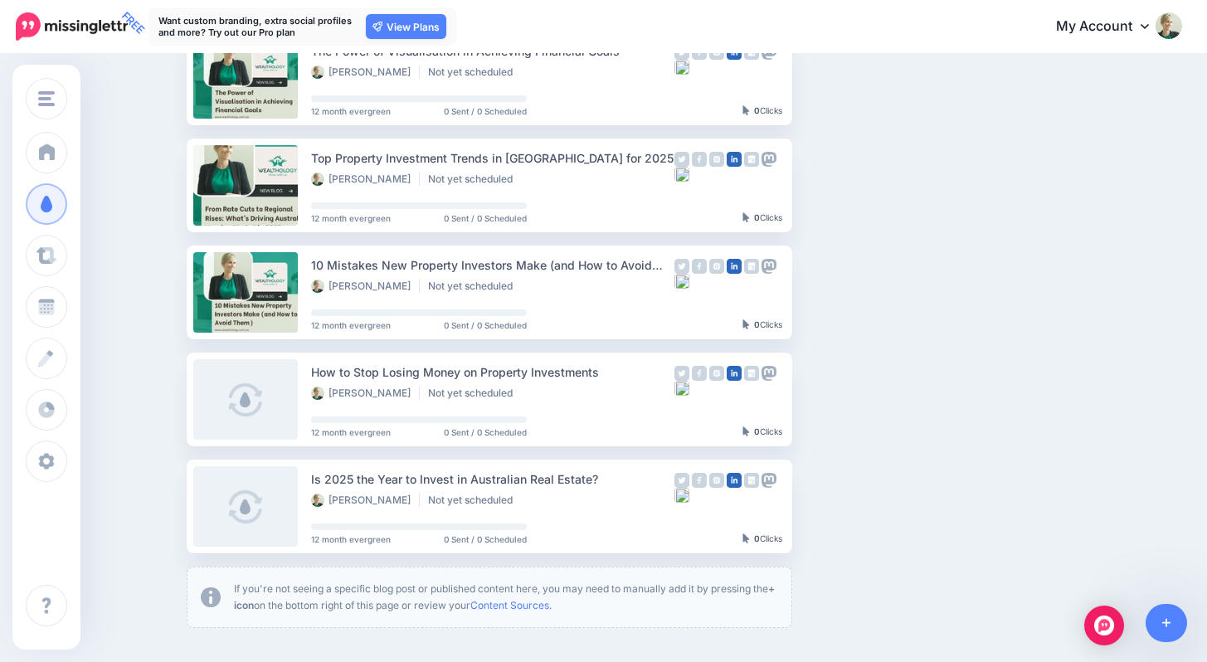
scroll to position [761, 0]
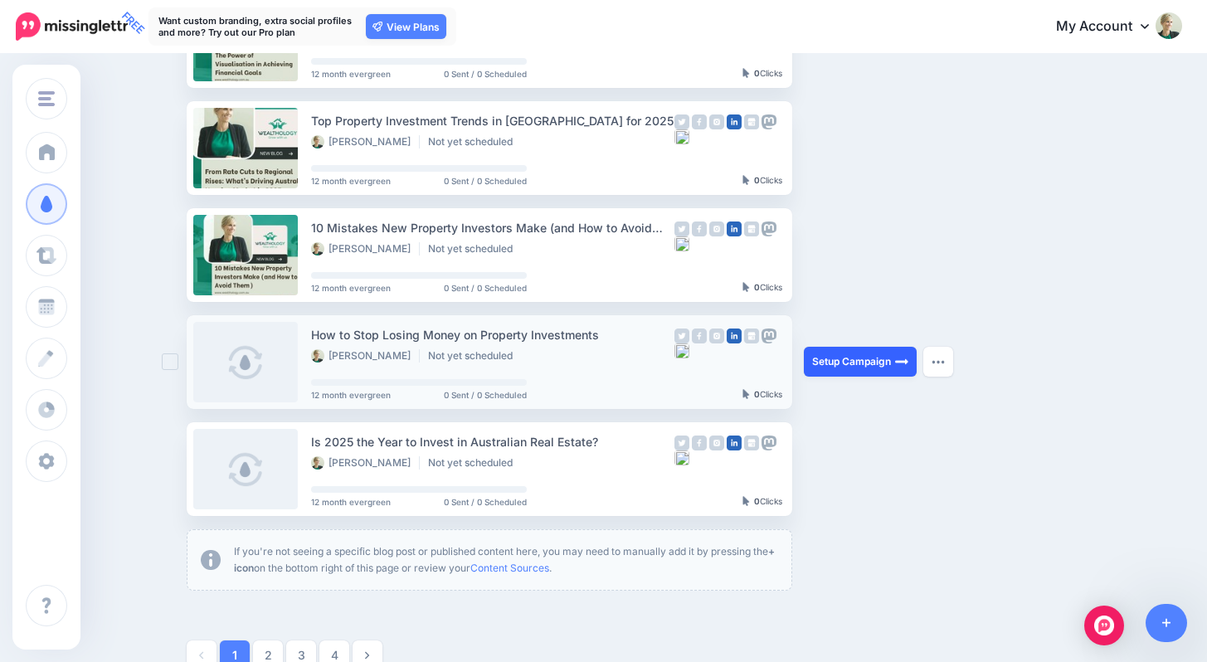
click at [844, 350] on link "Setup Campaign" at bounding box center [860, 362] width 113 height 30
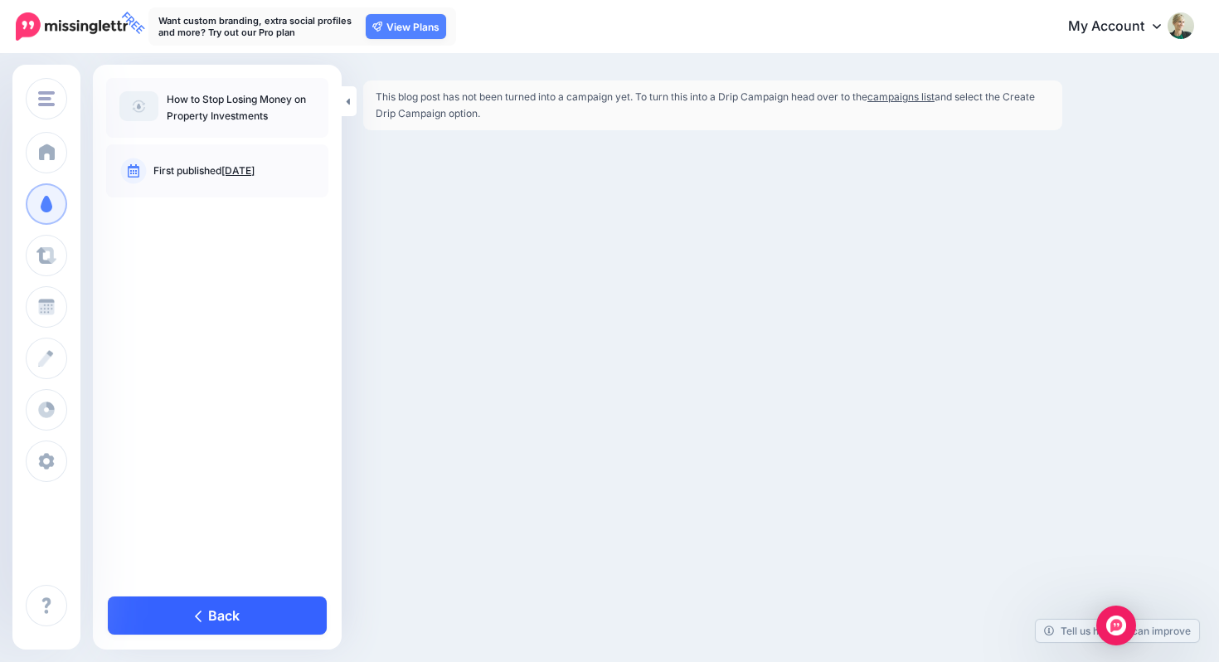
click at [202, 619] on link "Back" at bounding box center [217, 615] width 219 height 38
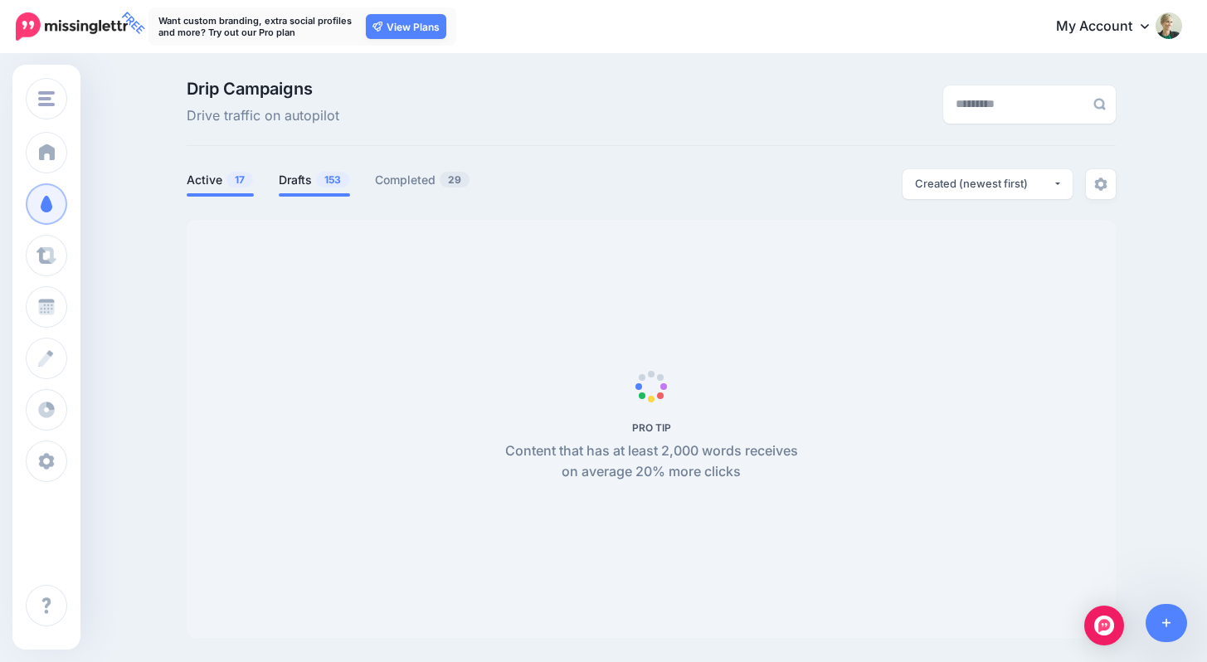
click at [333, 183] on span "153" at bounding box center [332, 180] width 33 height 16
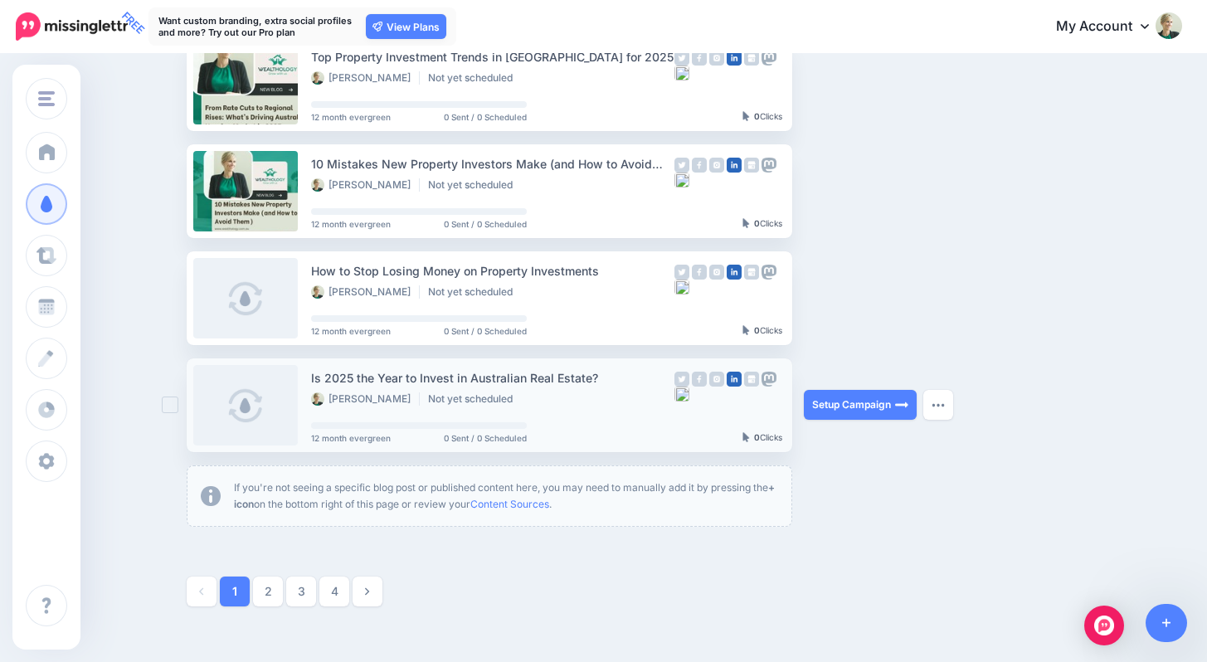
scroll to position [767, 0]
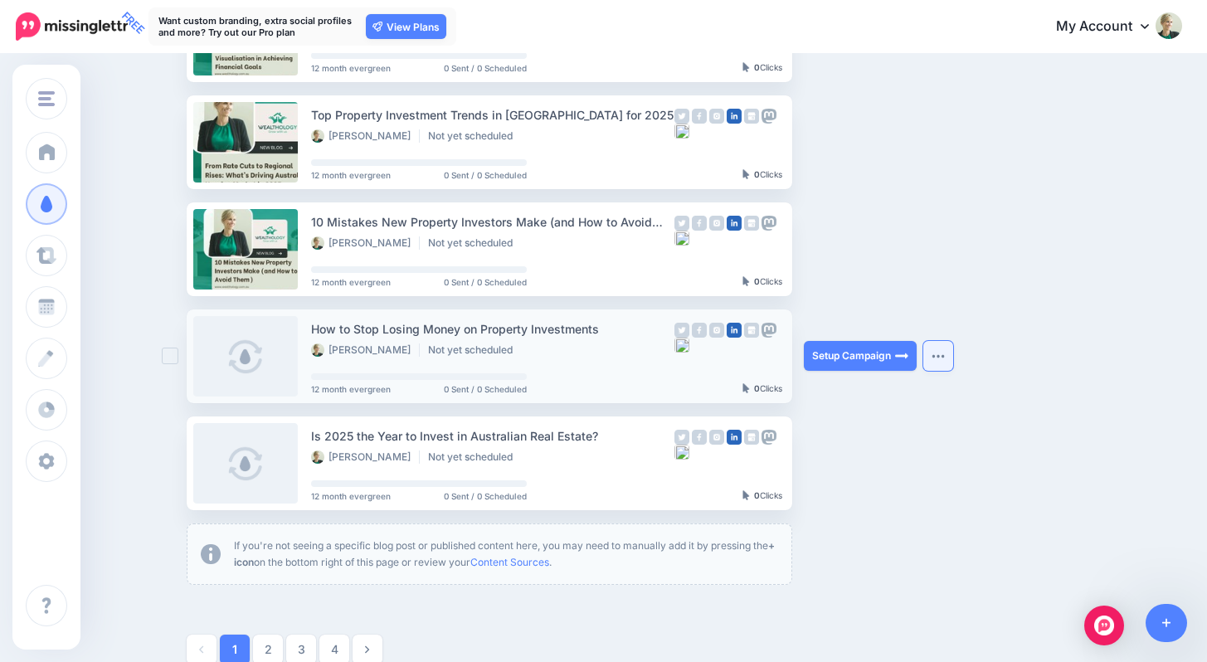
click at [941, 347] on button "button" at bounding box center [938, 356] width 30 height 30
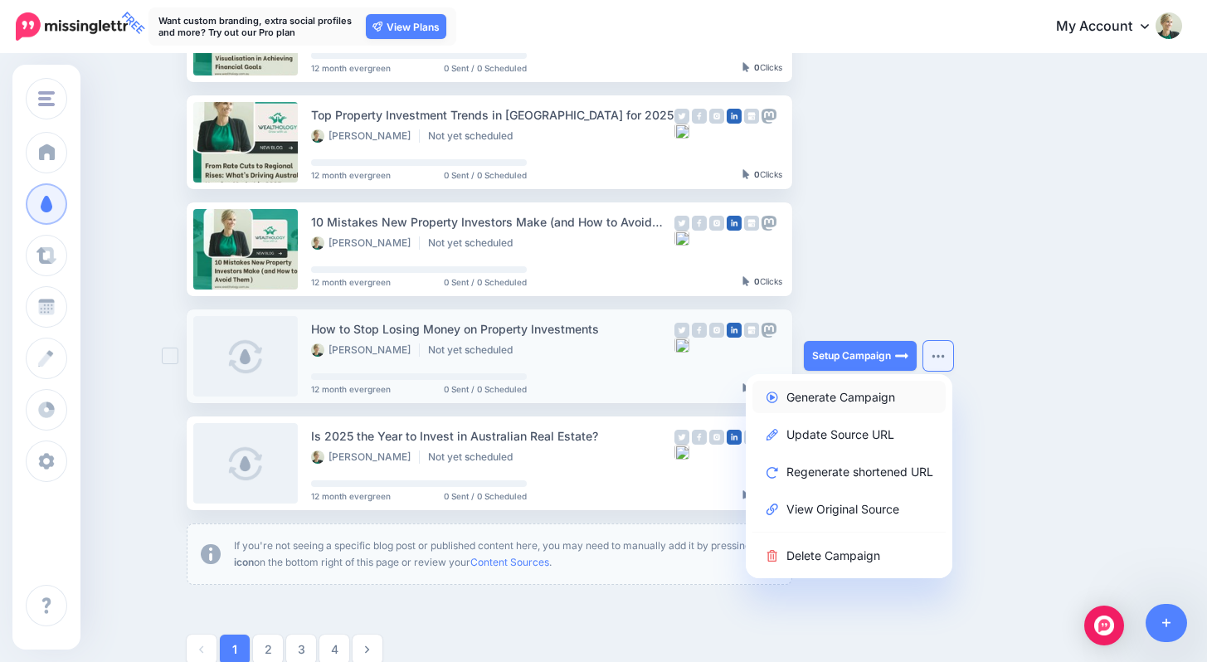
click at [862, 394] on link "Generate Campaign" at bounding box center [848, 397] width 193 height 32
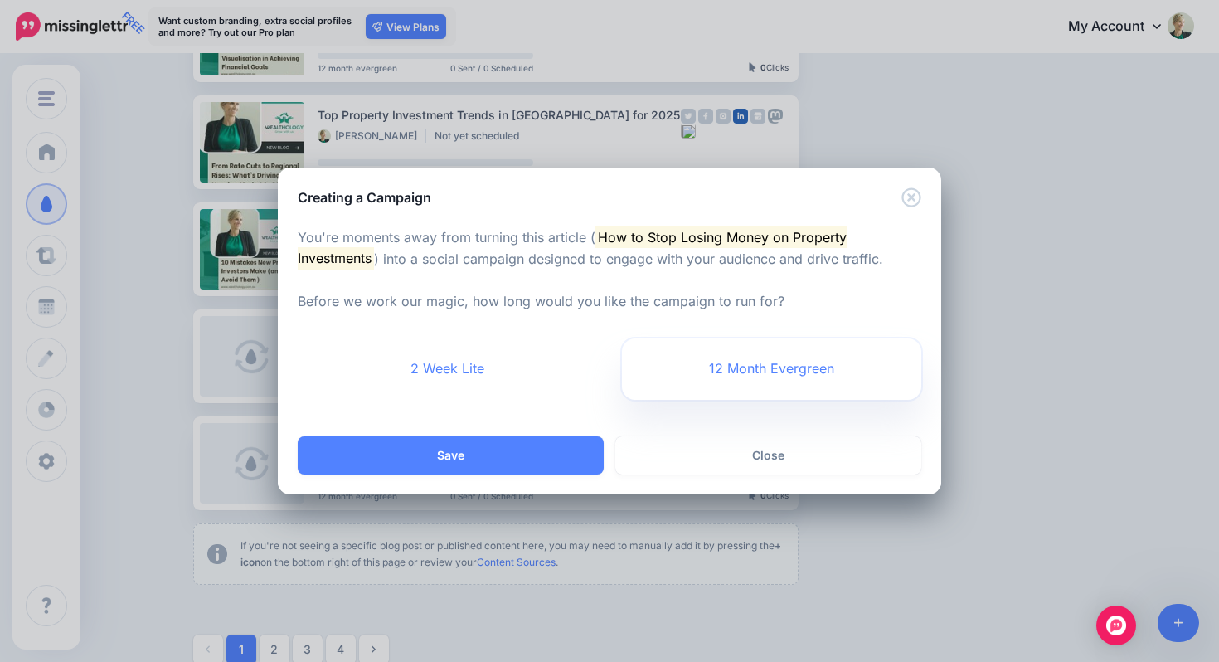
click at [762, 377] on link "12 Month Evergreen" at bounding box center [771, 368] width 299 height 61
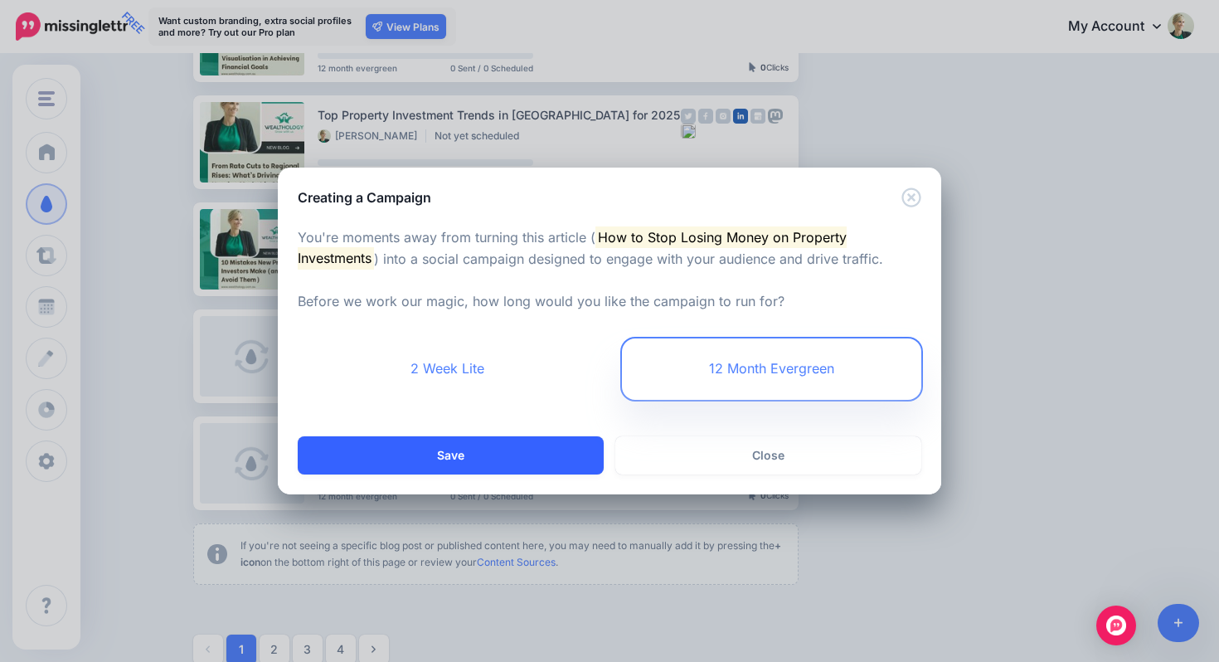
click at [563, 461] on button "Save" at bounding box center [451, 455] width 306 height 38
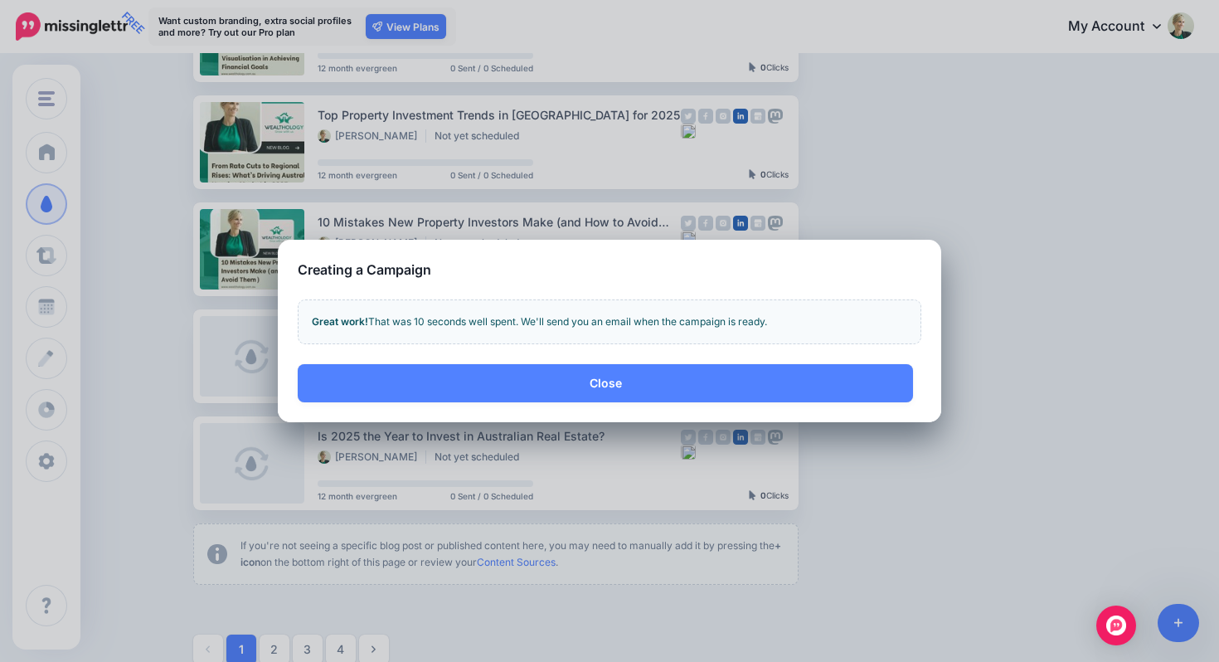
click at [782, 382] on button "Close" at bounding box center [606, 383] width 616 height 38
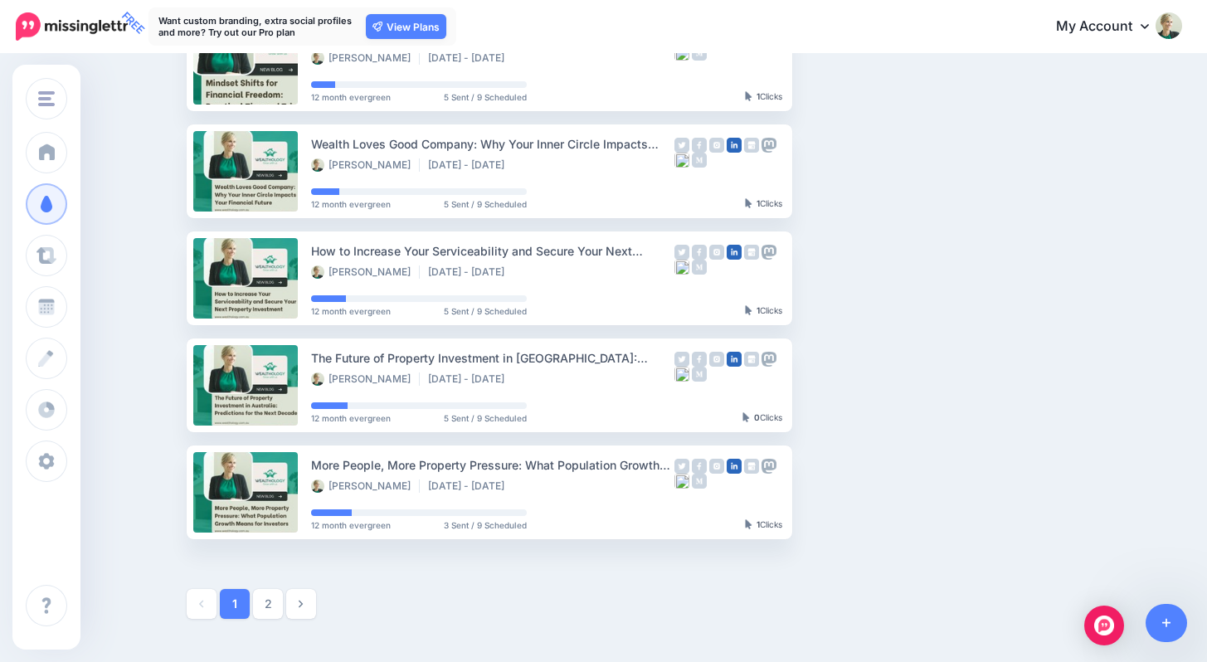
scroll to position [861, 0]
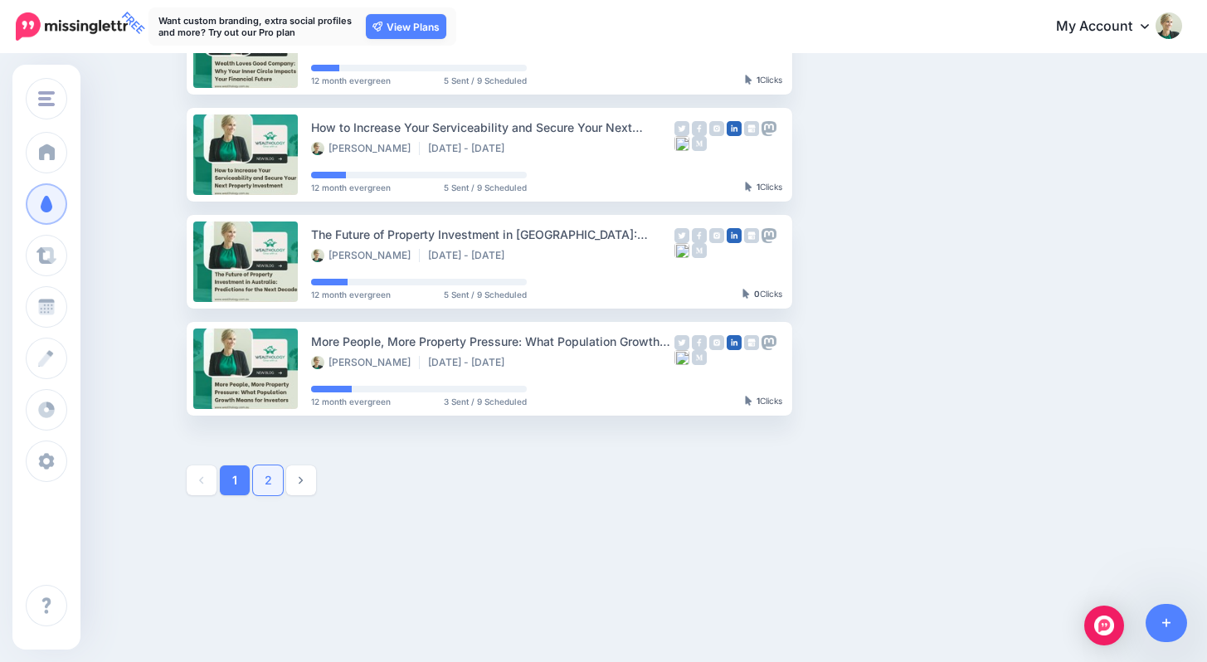
click at [277, 483] on link "2" at bounding box center [268, 480] width 30 height 30
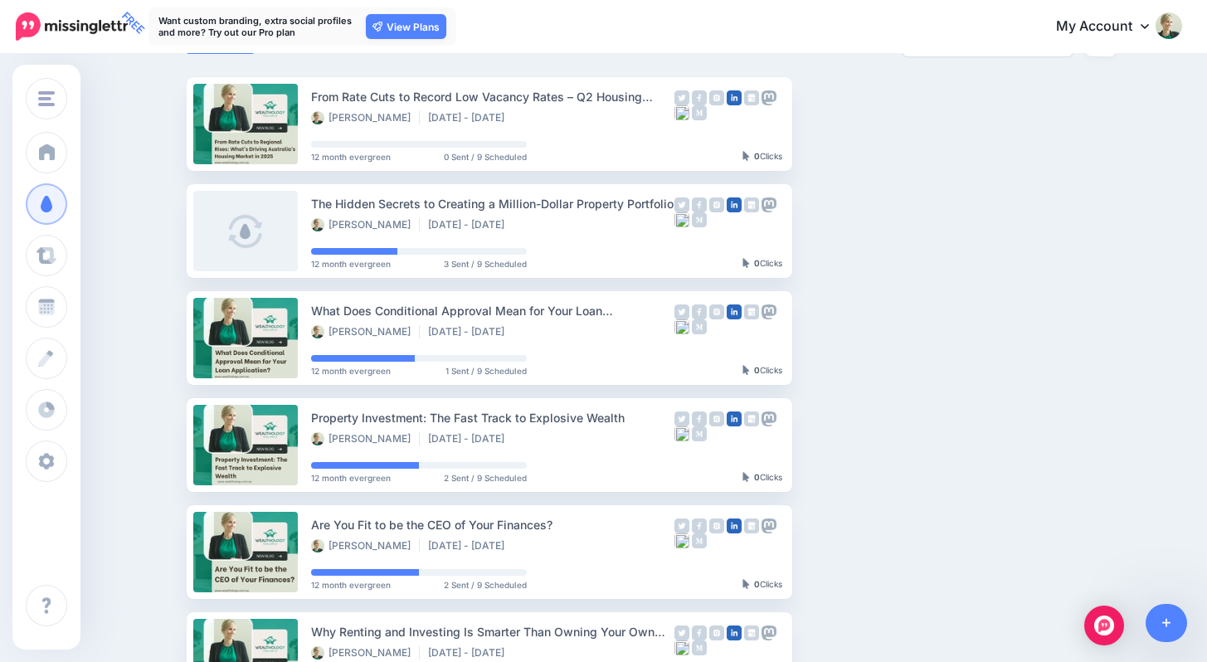
scroll to position [0, 0]
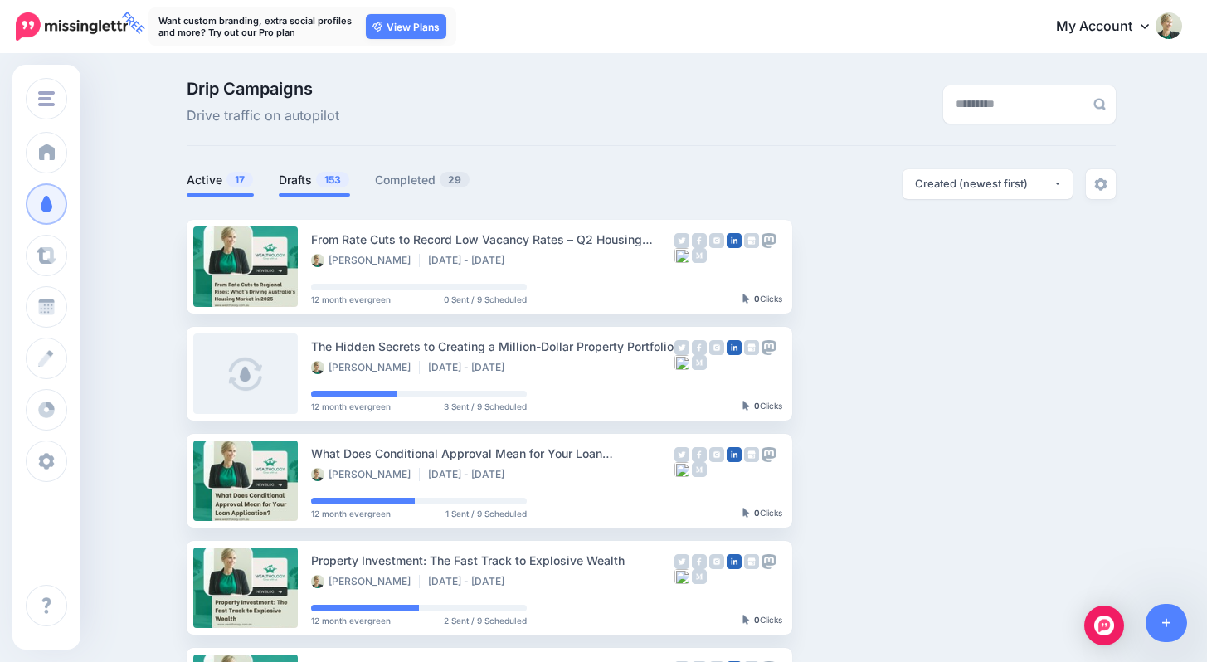
click at [341, 178] on span "153" at bounding box center [332, 180] width 33 height 16
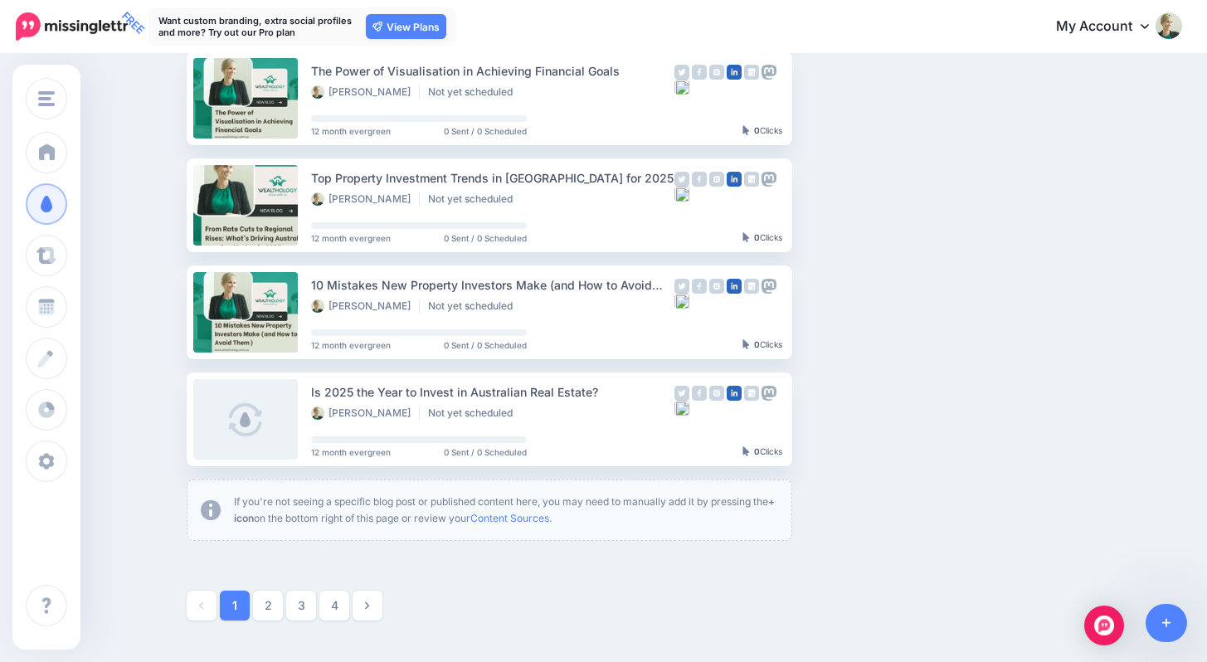
scroll to position [936, 0]
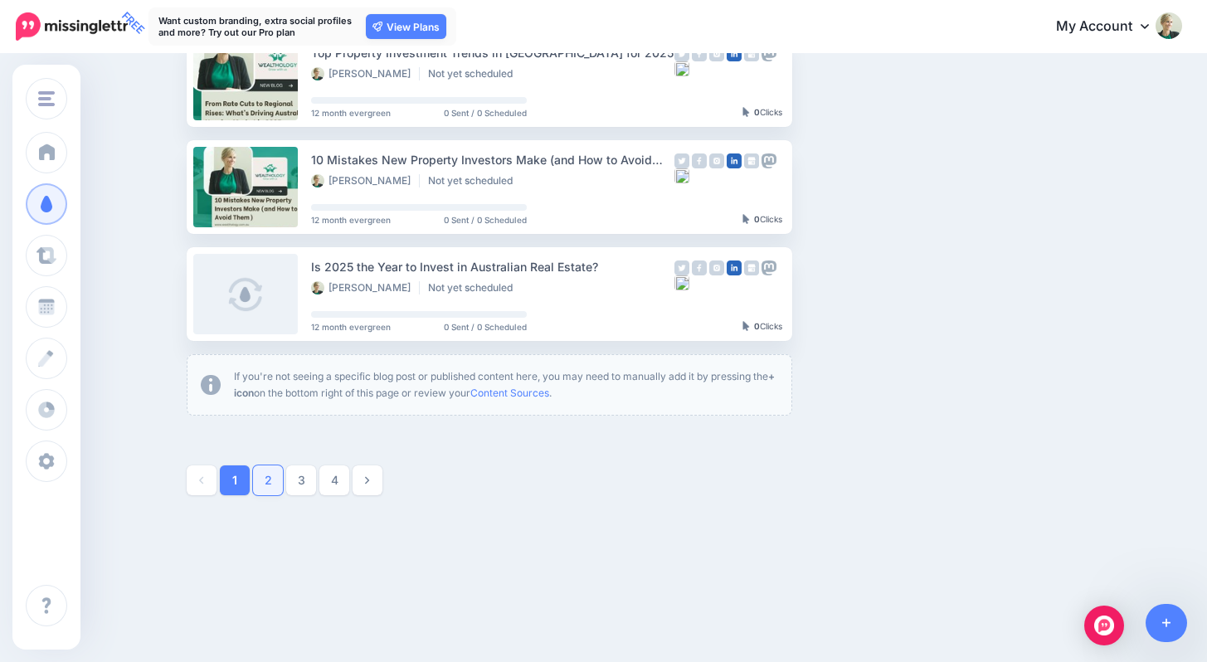
click at [276, 482] on link "2" at bounding box center [268, 480] width 30 height 30
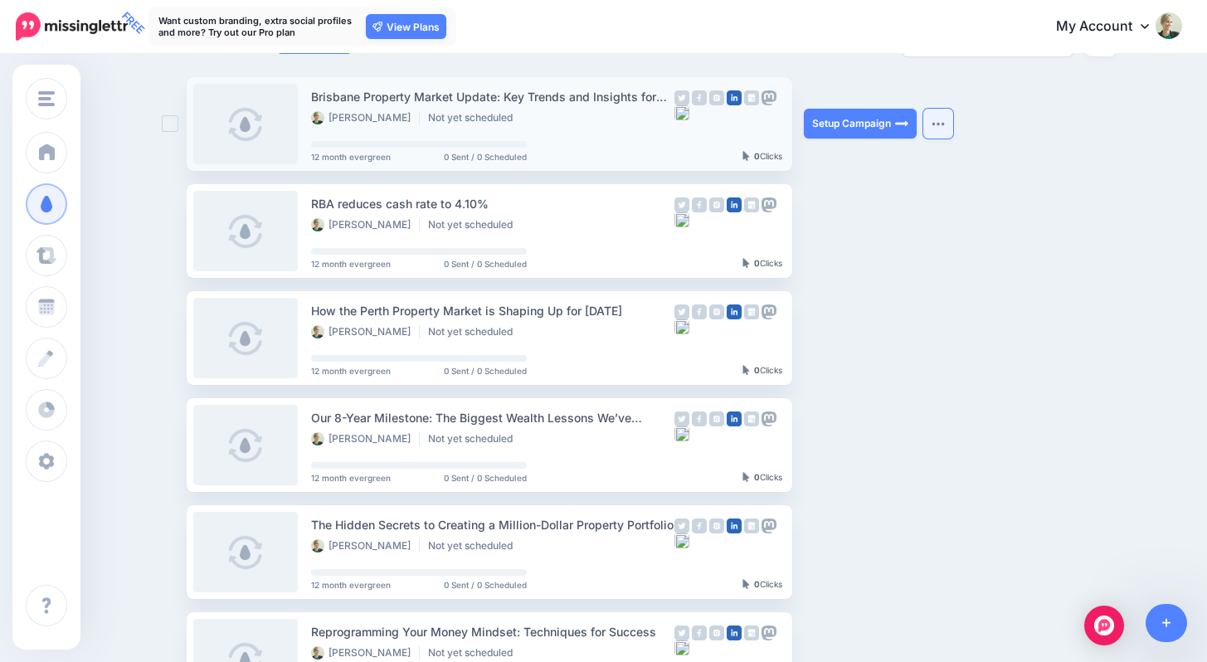
click at [947, 116] on button "button" at bounding box center [938, 124] width 30 height 30
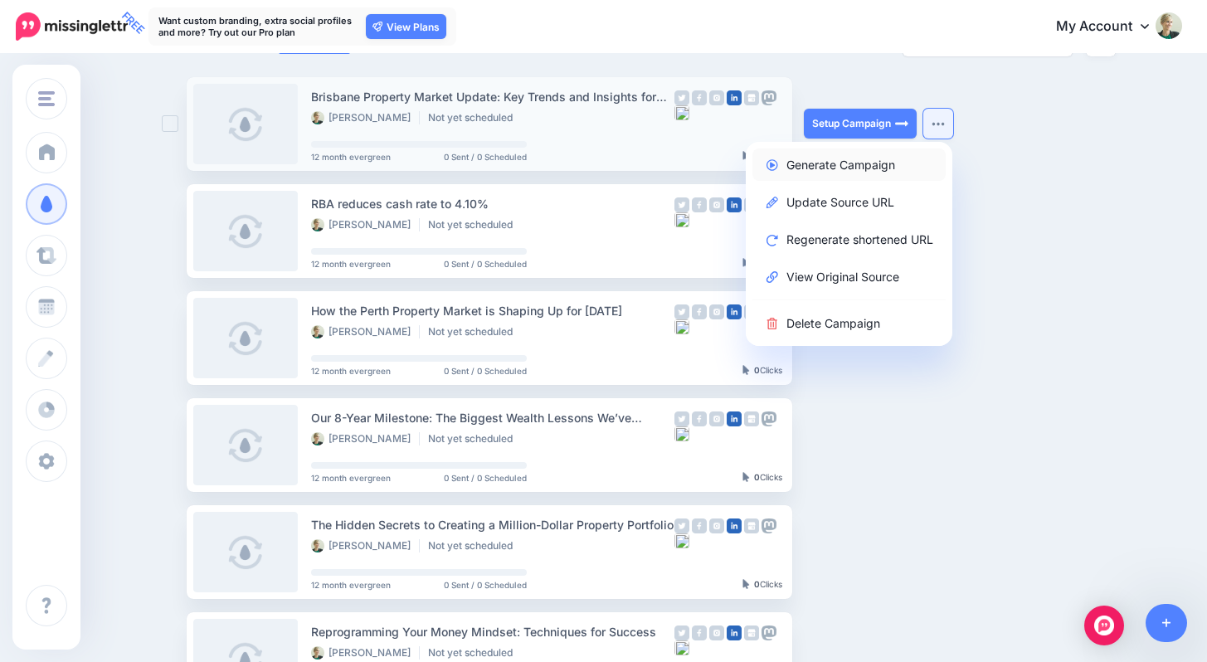
click at [893, 161] on link "Generate Campaign" at bounding box center [848, 164] width 193 height 32
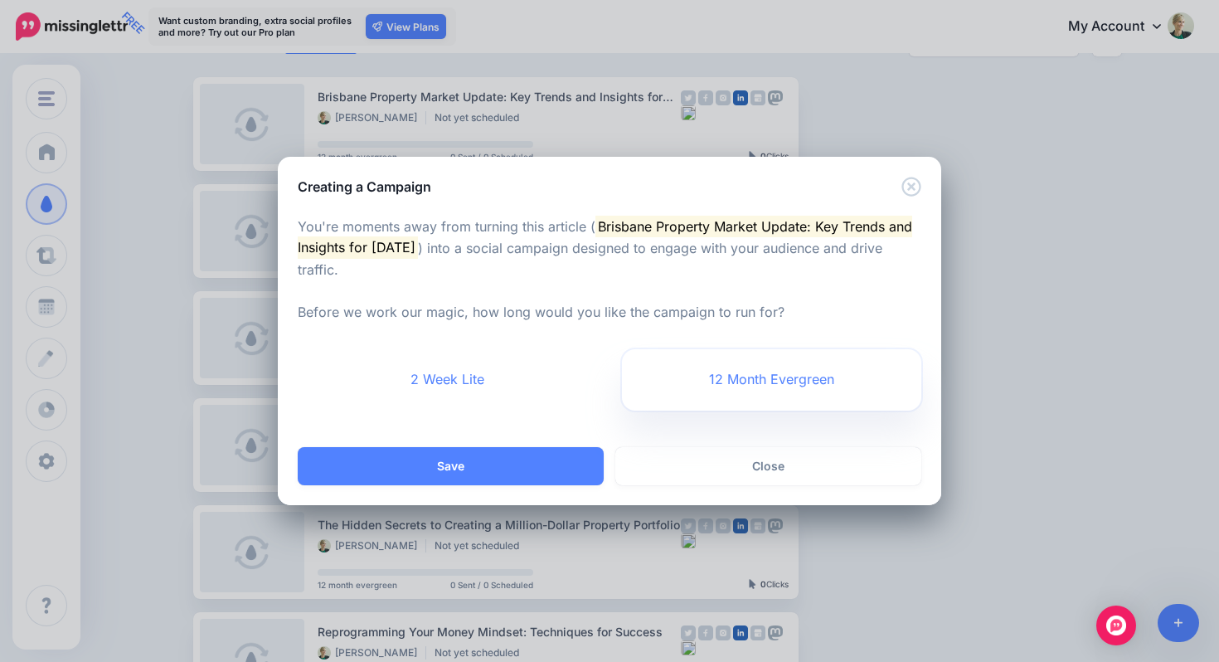
click at [734, 395] on link "12 Month Evergreen" at bounding box center [771, 379] width 299 height 61
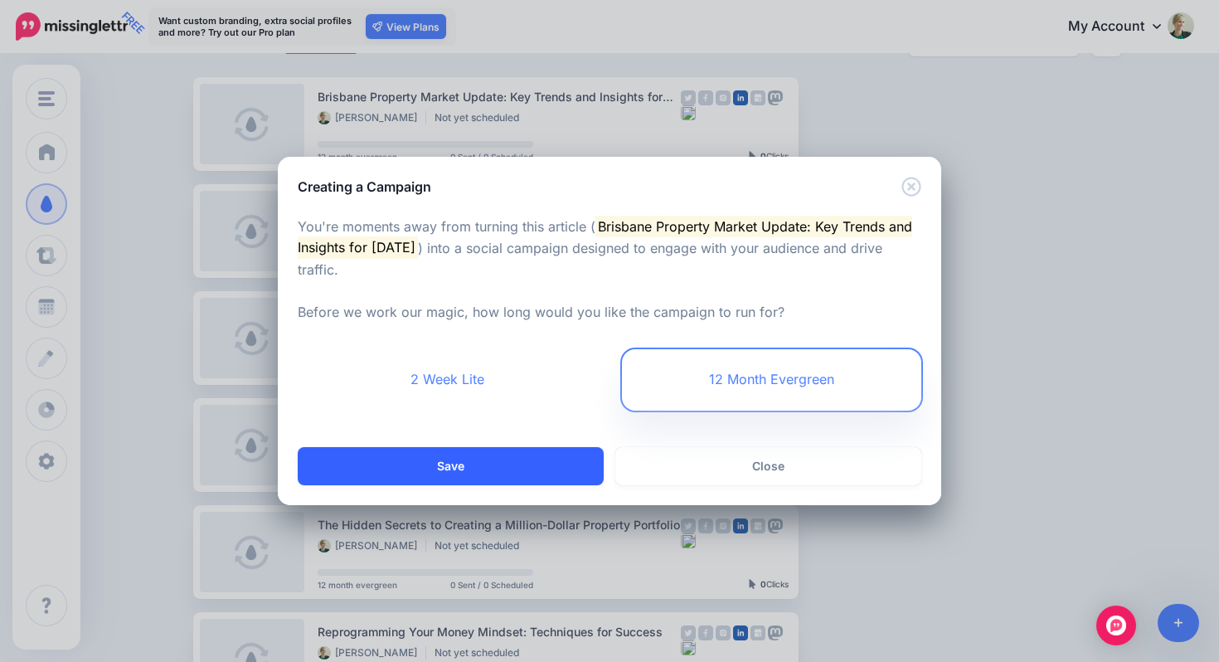
click at [540, 455] on button "Save" at bounding box center [451, 466] width 306 height 38
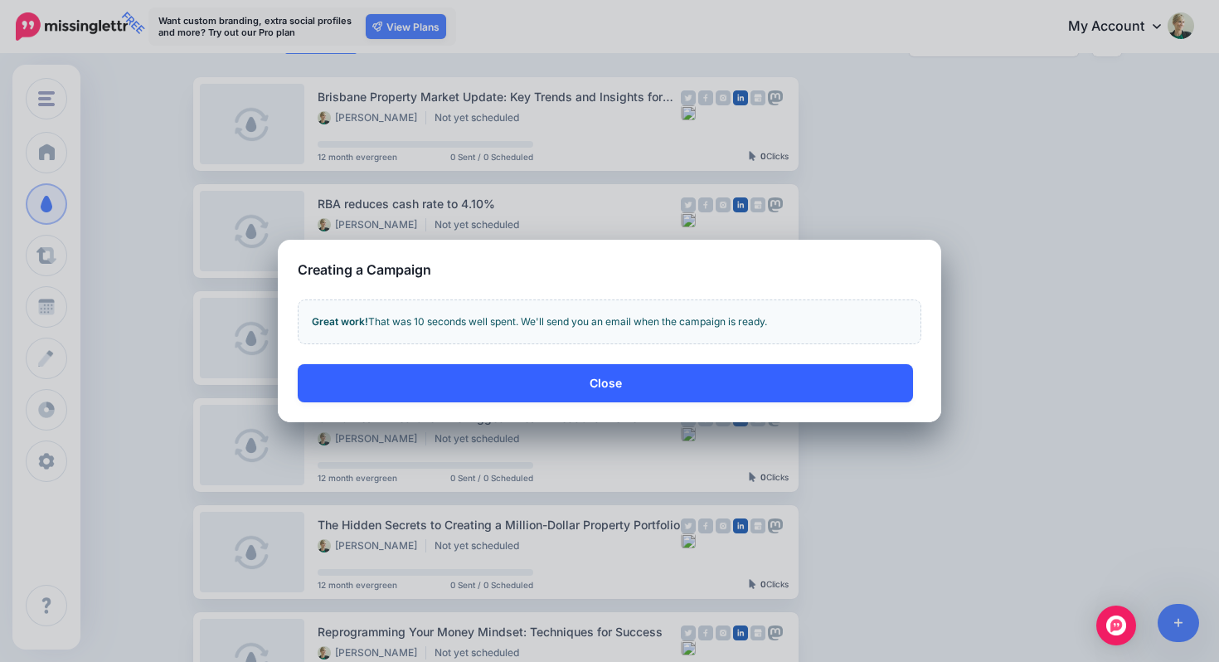
click at [720, 374] on button "Close" at bounding box center [606, 383] width 616 height 38
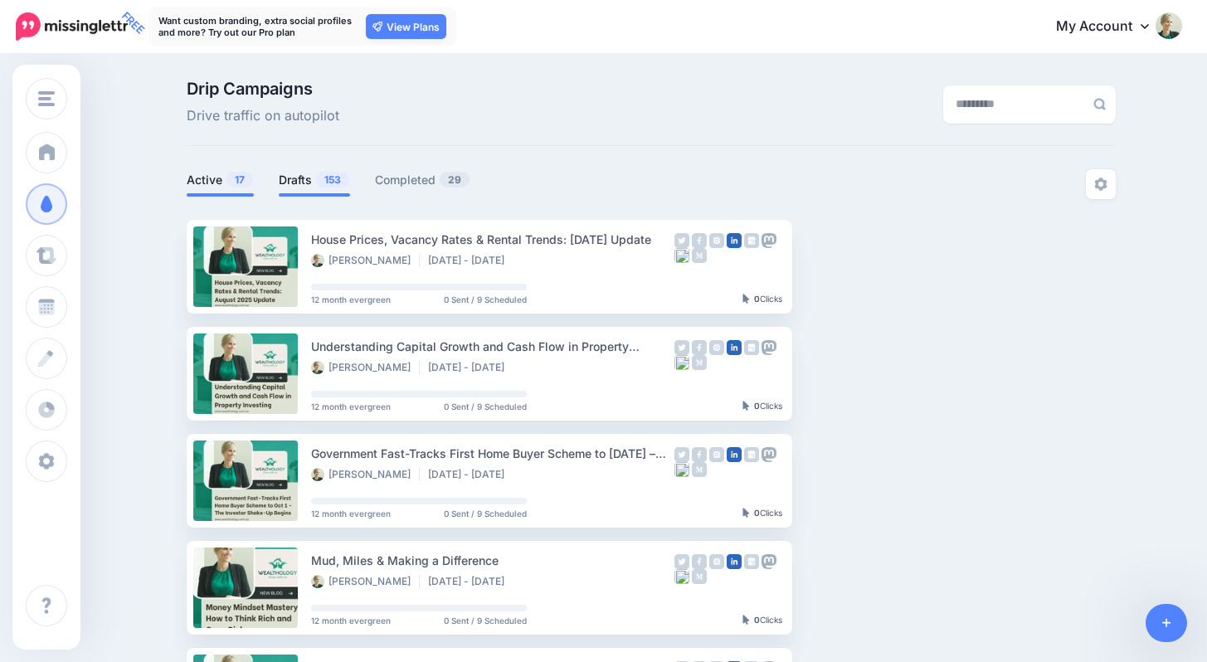
click at [326, 172] on link "Drafts 153" at bounding box center [314, 180] width 71 height 20
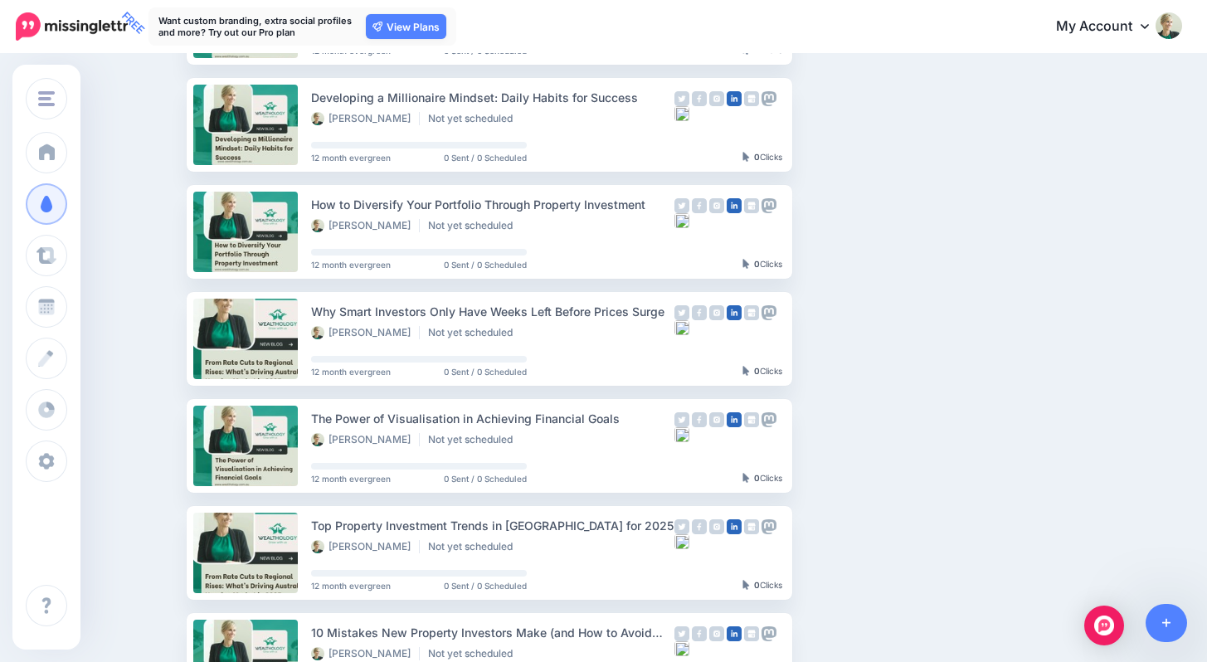
scroll to position [936, 0]
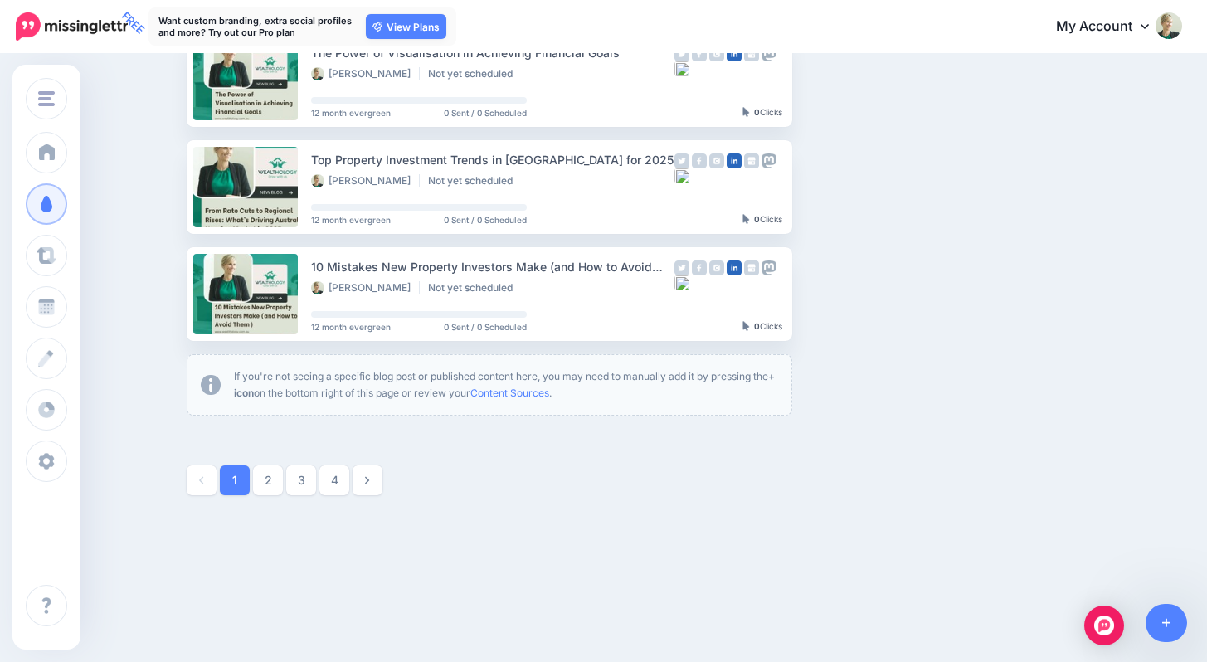
click at [280, 486] on link "2" at bounding box center [268, 480] width 30 height 30
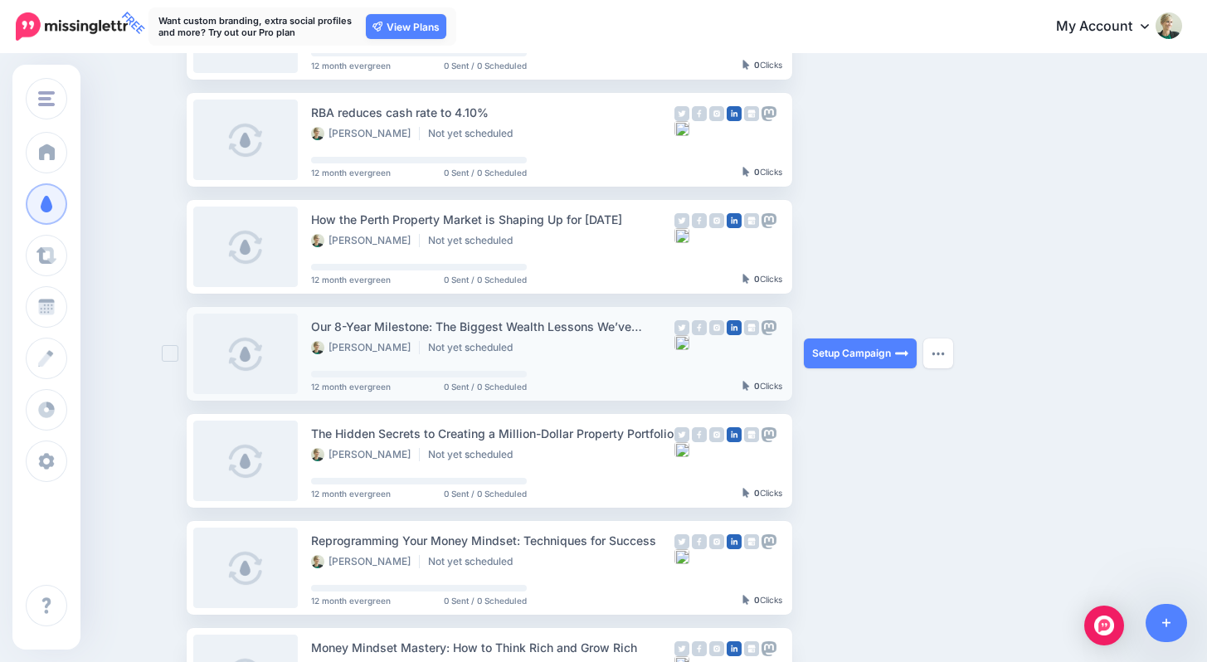
scroll to position [268, 0]
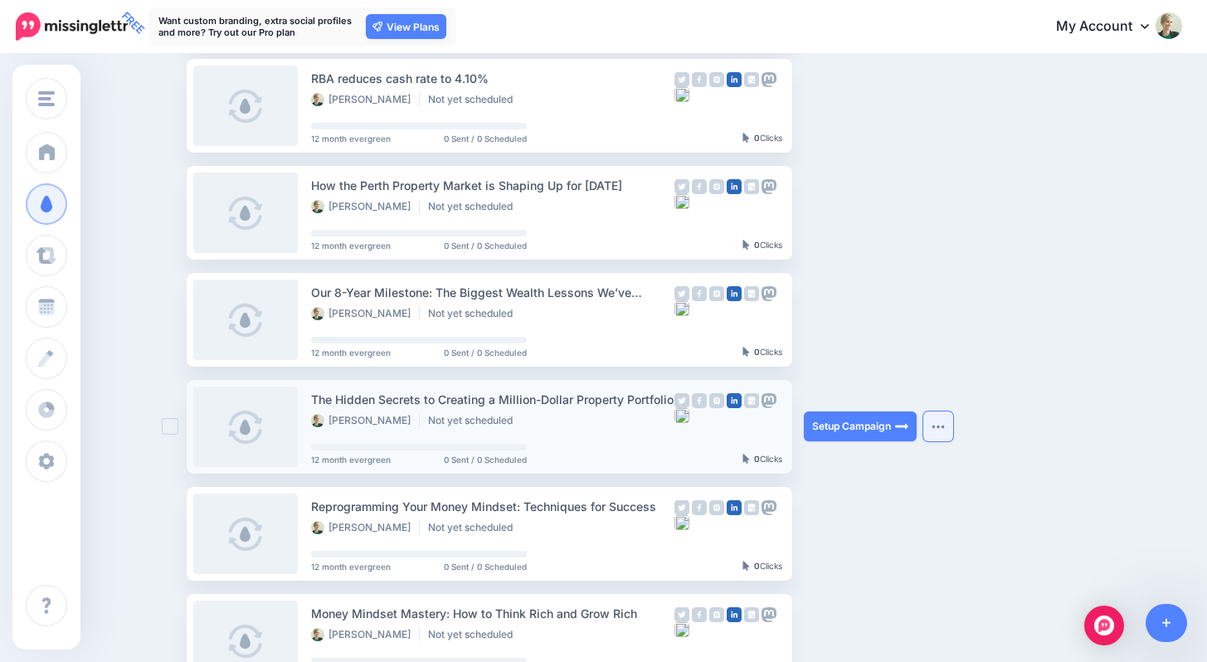
click at [938, 421] on button "button" at bounding box center [938, 426] width 30 height 30
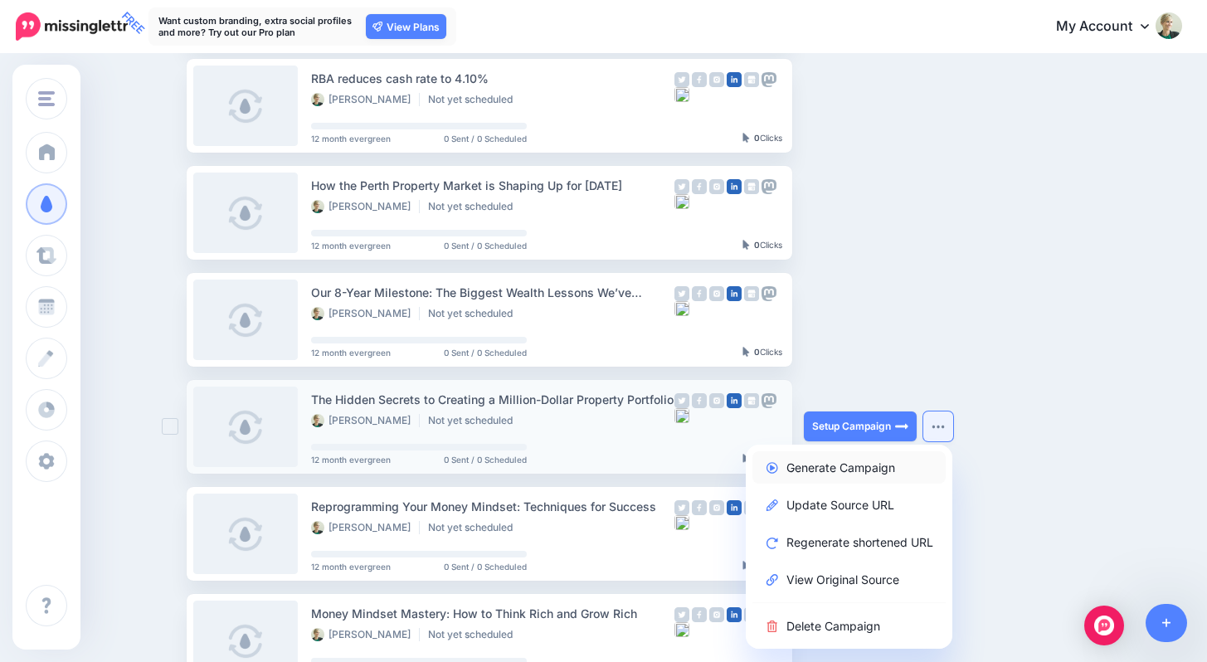
click at [859, 465] on link "Generate Campaign" at bounding box center [848, 467] width 193 height 32
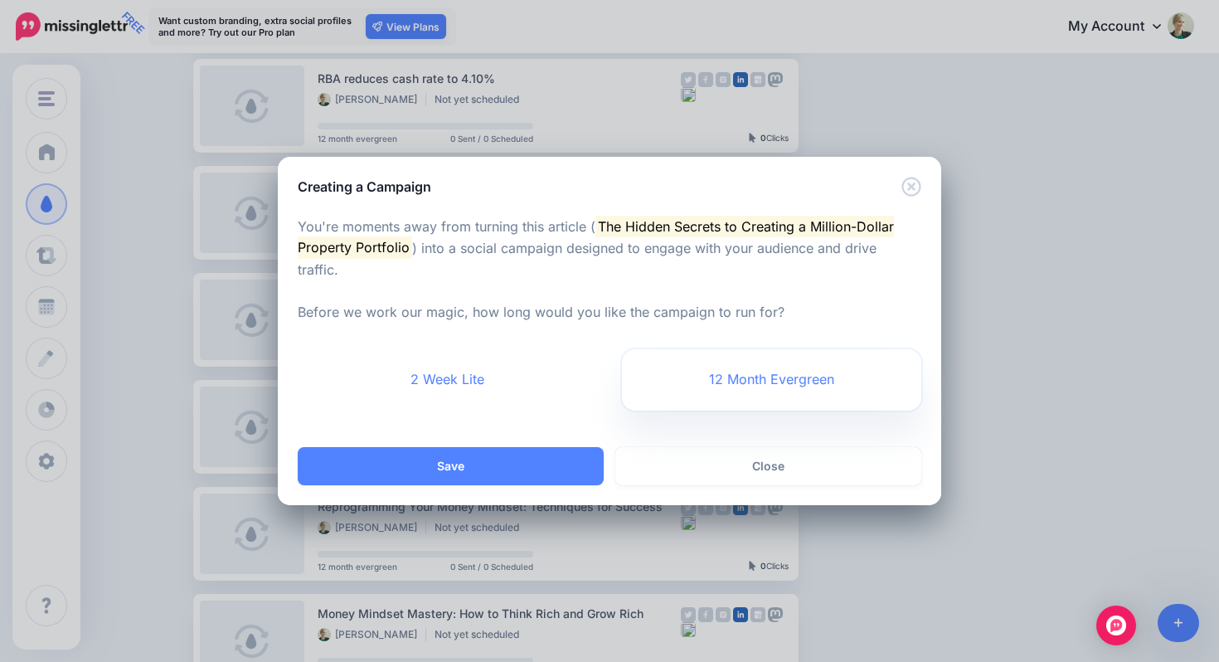
click at [803, 367] on link "12 Month Evergreen" at bounding box center [771, 379] width 299 height 61
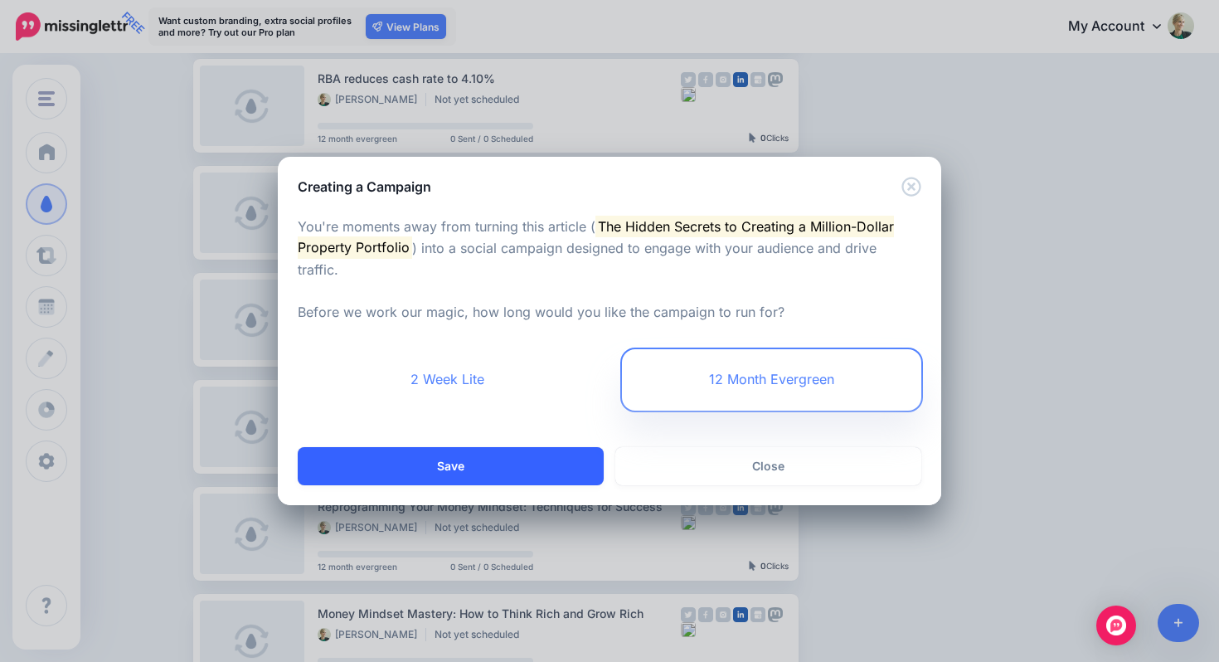
click at [555, 463] on button "Save" at bounding box center [451, 466] width 306 height 38
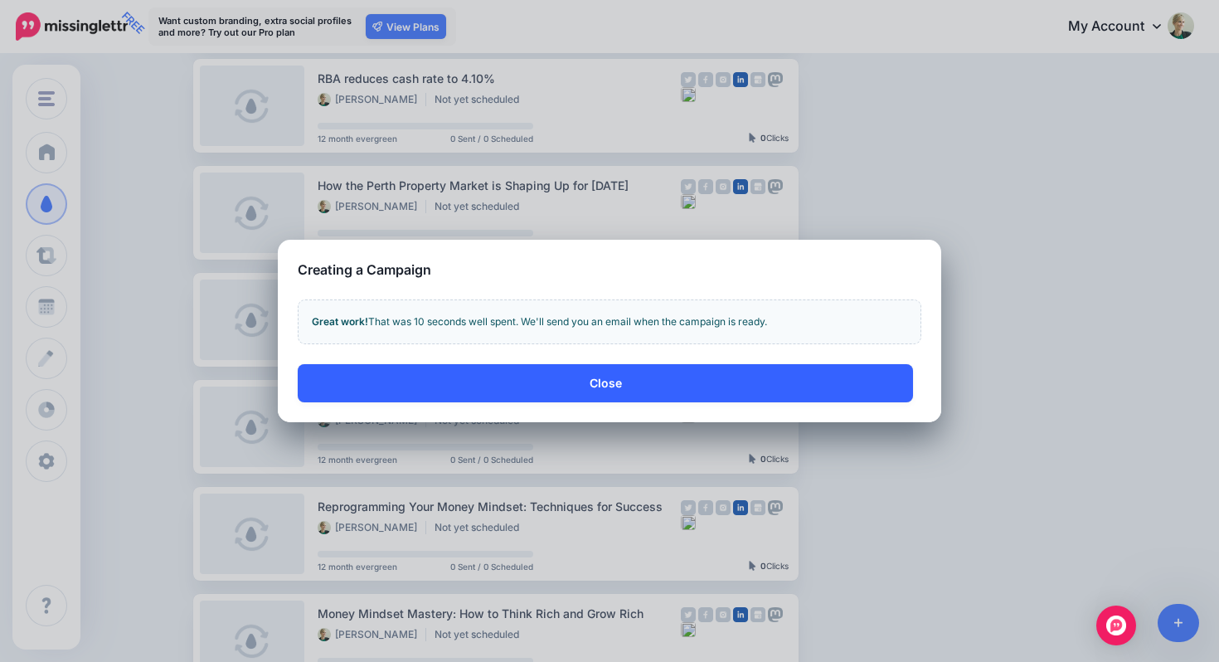
click at [875, 388] on button "Close" at bounding box center [606, 383] width 616 height 38
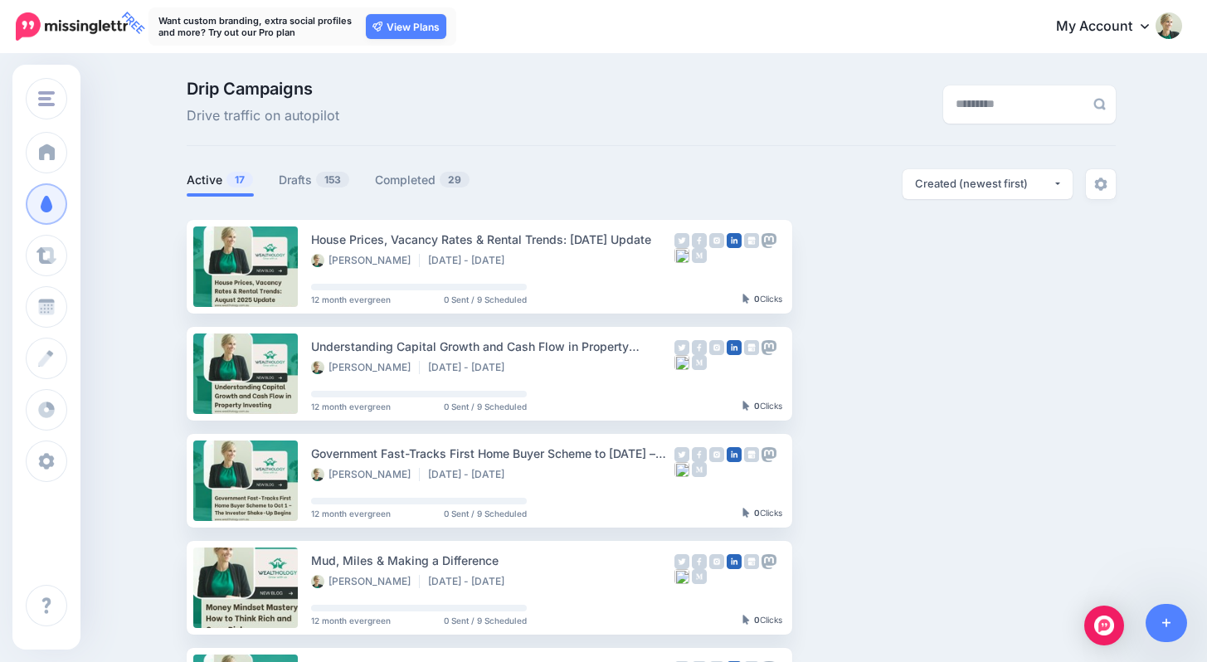
click at [331, 178] on span "153" at bounding box center [332, 180] width 33 height 16
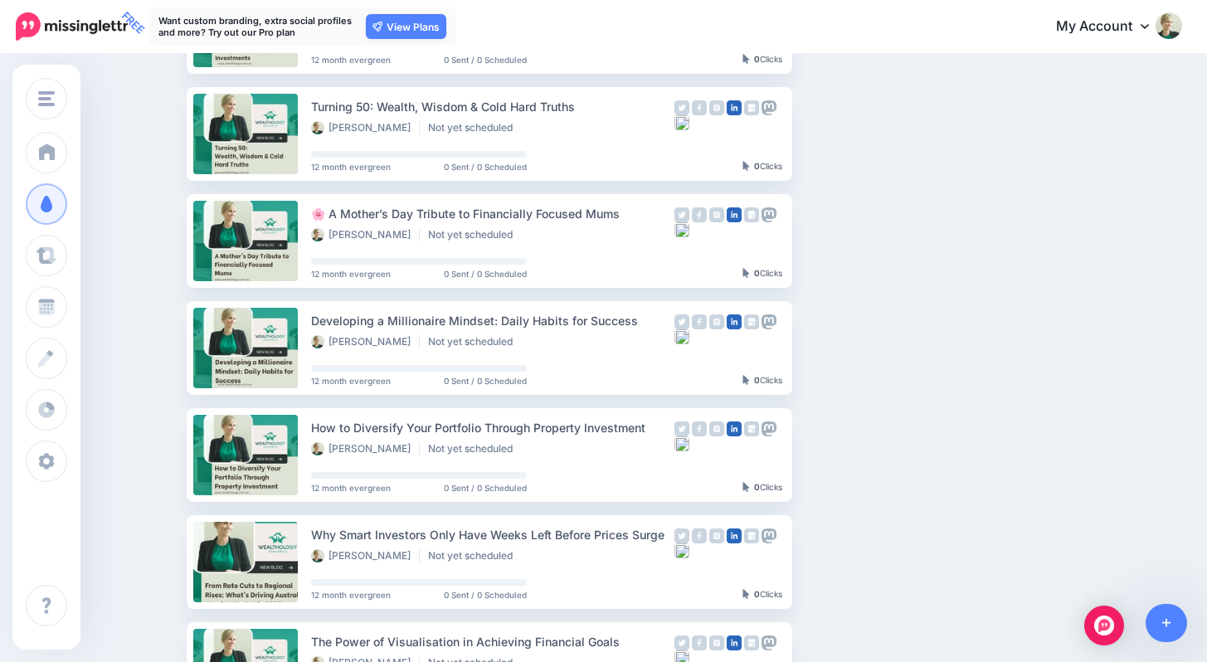
scroll to position [936, 0]
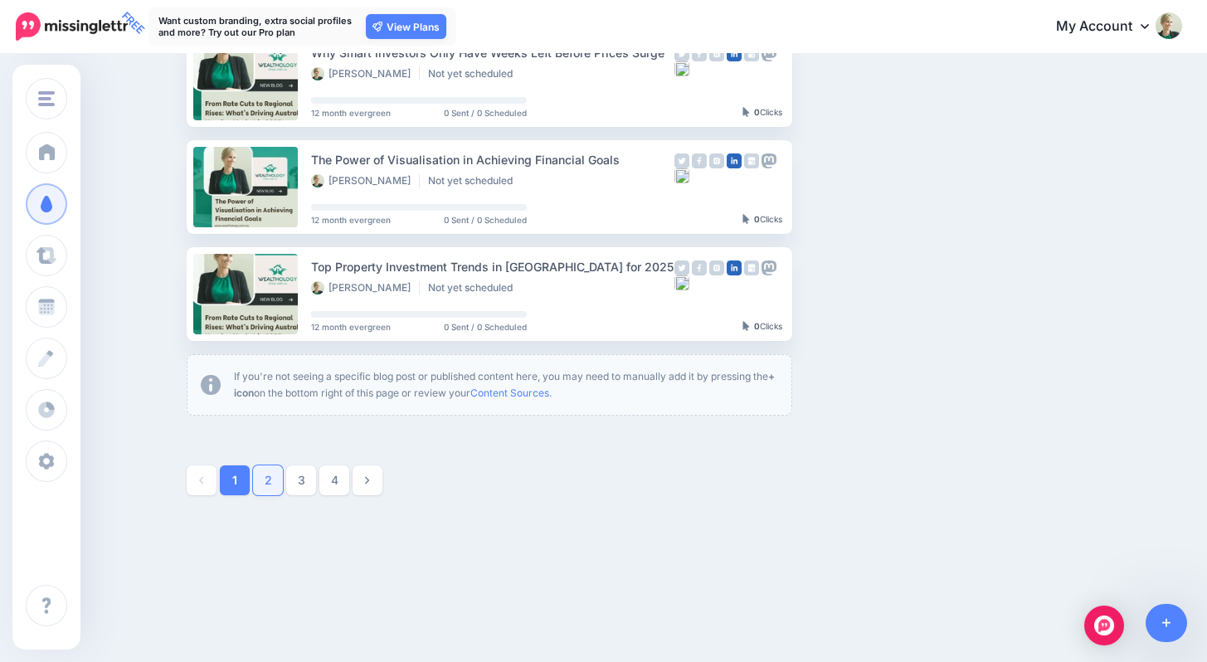
click at [275, 478] on link "2" at bounding box center [268, 480] width 30 height 30
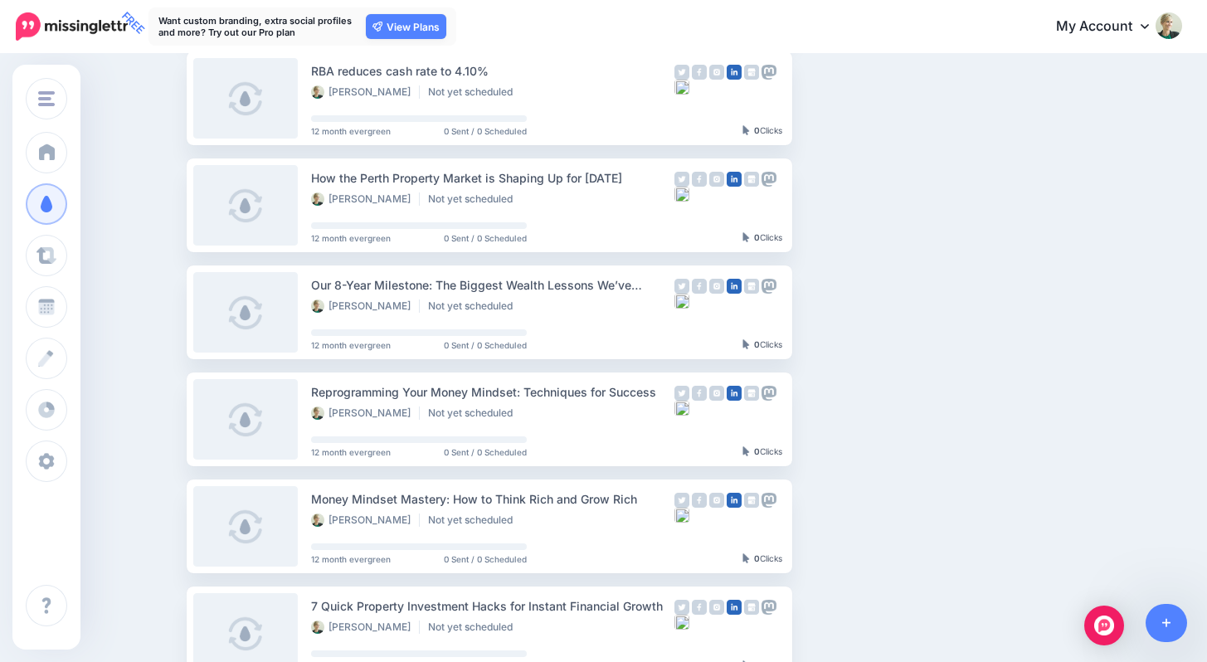
scroll to position [417, 0]
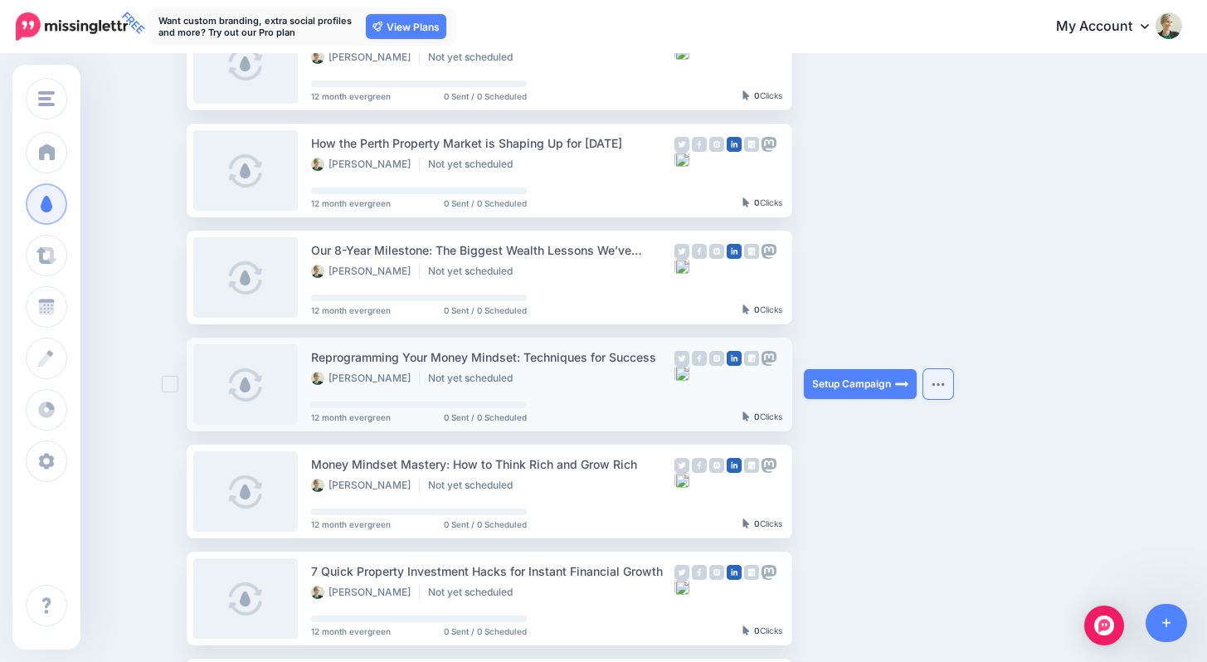
click at [944, 383] on img "button" at bounding box center [938, 384] width 13 height 5
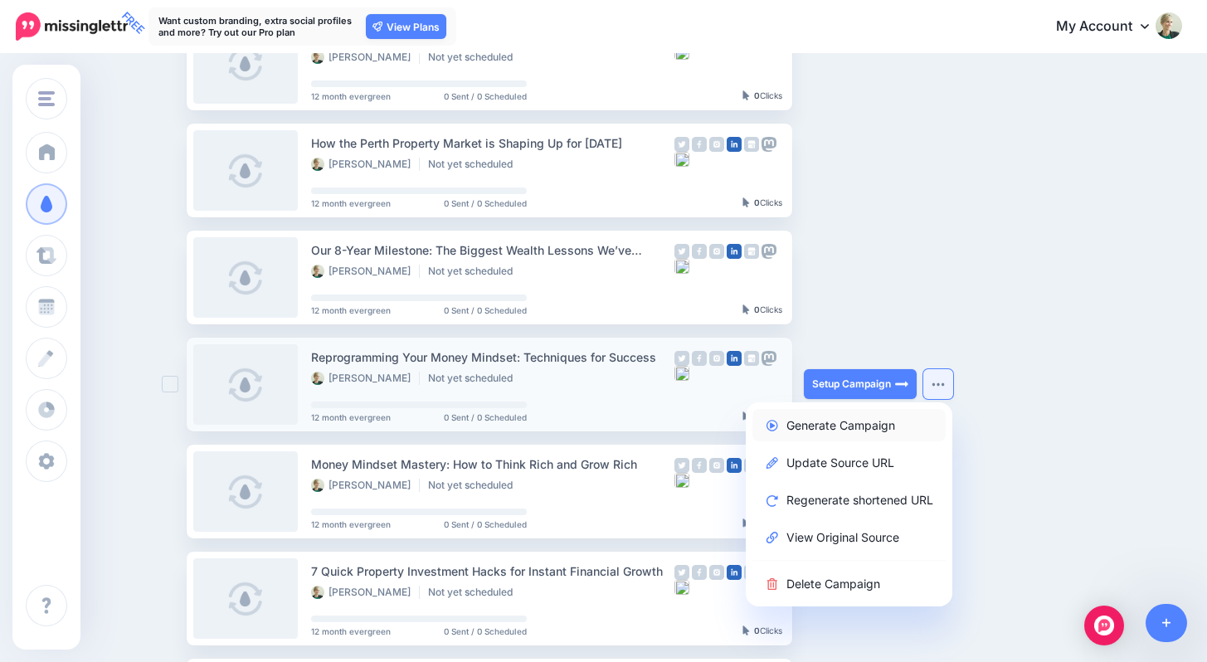
click at [869, 425] on link "Generate Campaign" at bounding box center [848, 425] width 193 height 32
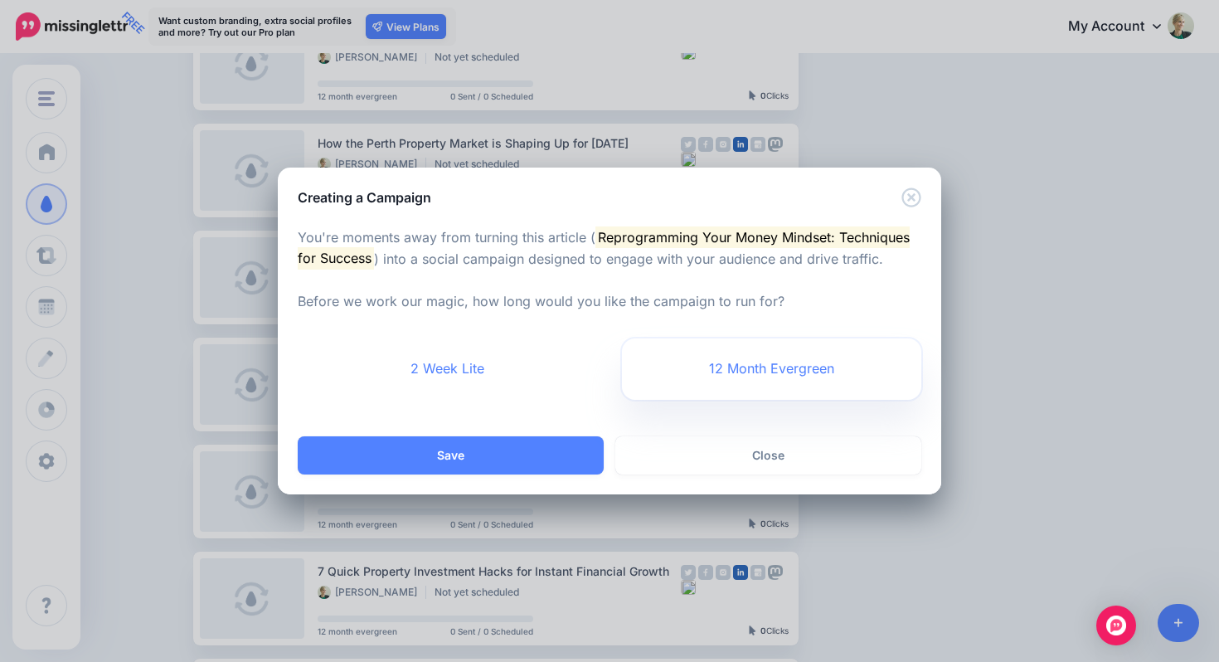
click at [675, 364] on link "12 Month Evergreen" at bounding box center [771, 368] width 299 height 61
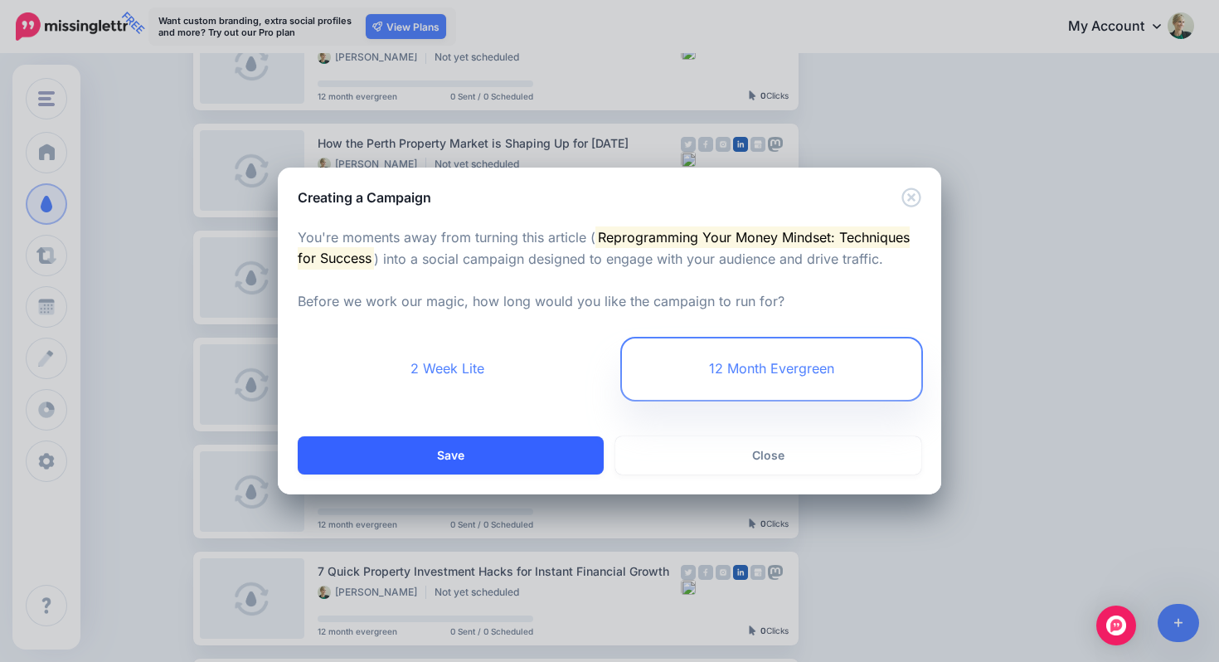
click at [518, 455] on button "Save" at bounding box center [451, 455] width 306 height 38
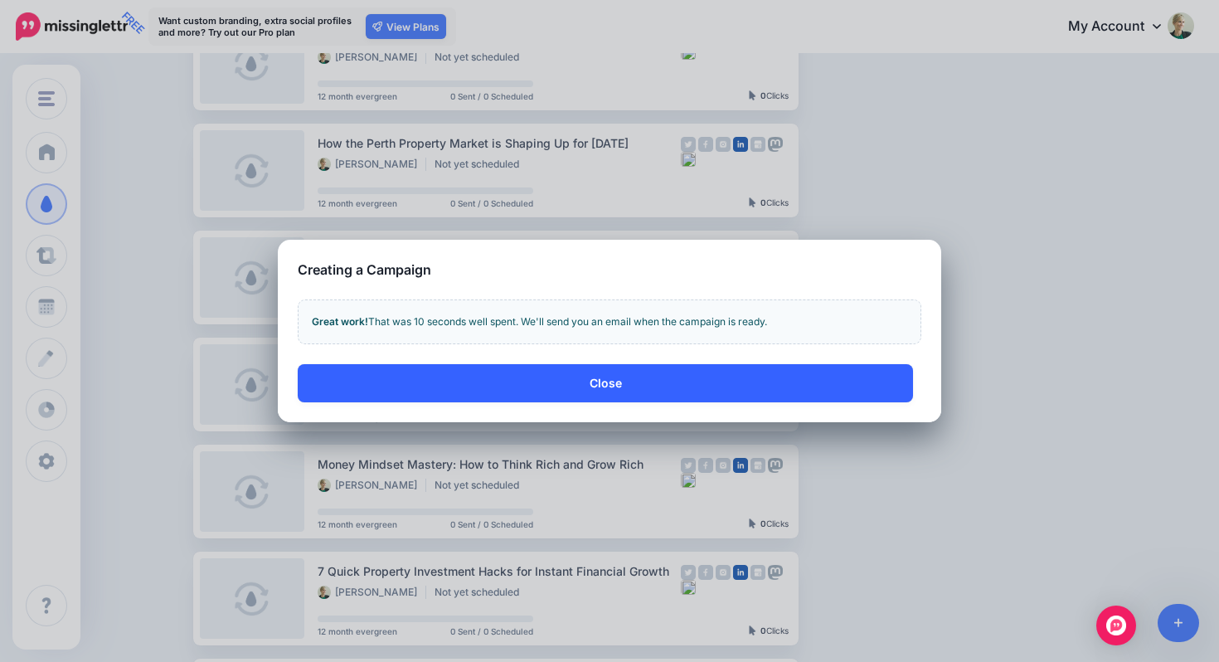
click at [596, 382] on button "Close" at bounding box center [606, 383] width 616 height 38
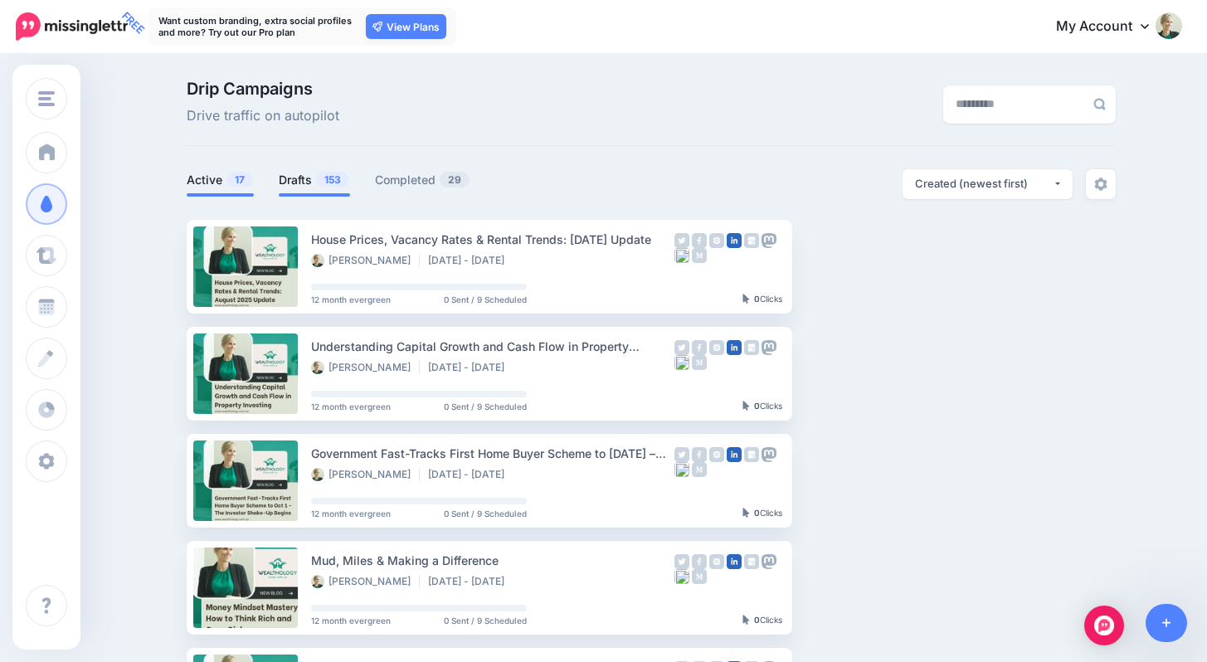
click at [330, 183] on span "153" at bounding box center [332, 180] width 33 height 16
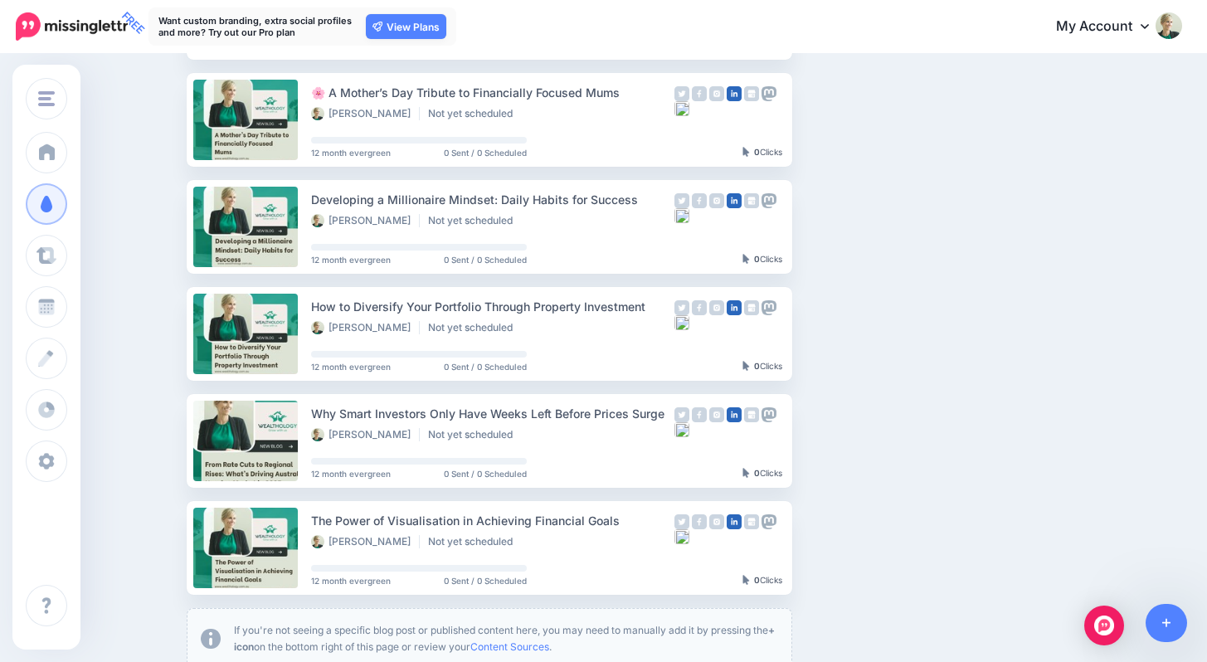
scroll to position [936, 0]
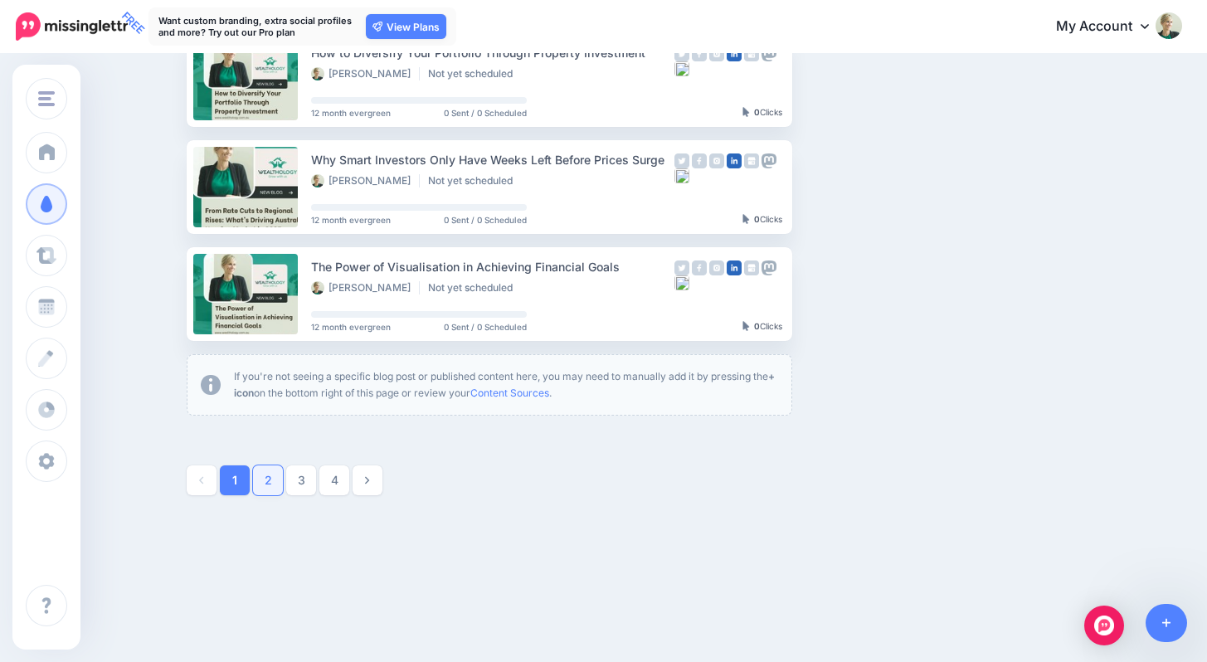
click at [277, 482] on link "2" at bounding box center [268, 480] width 30 height 30
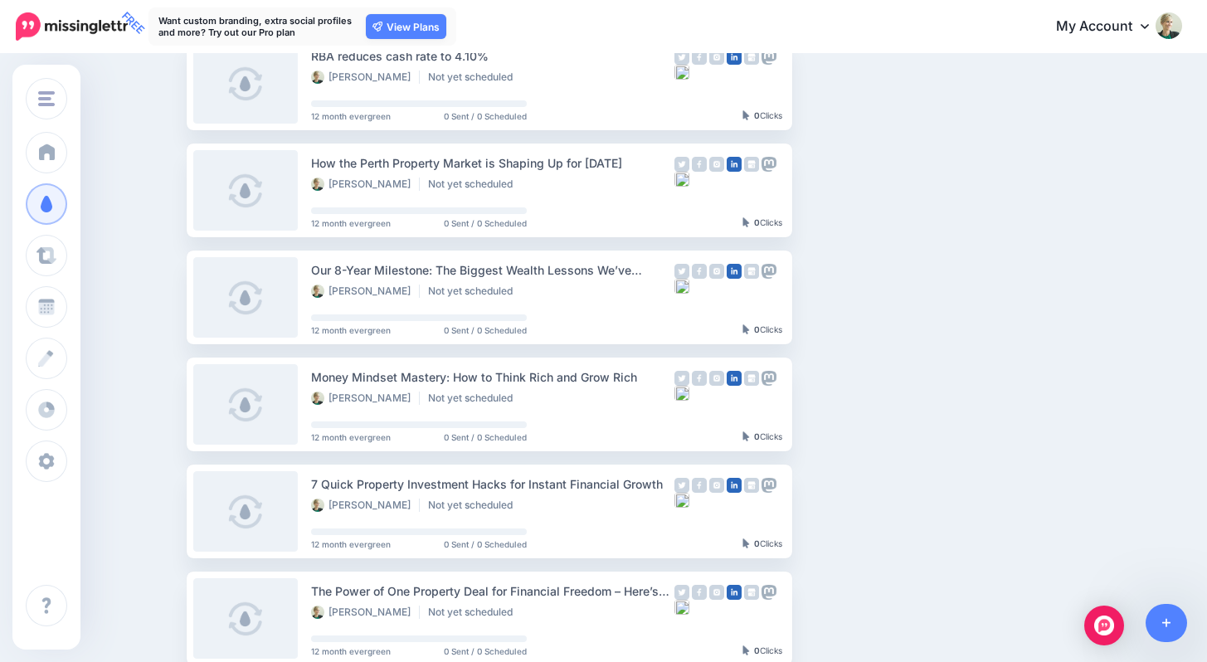
scroll to position [508, 0]
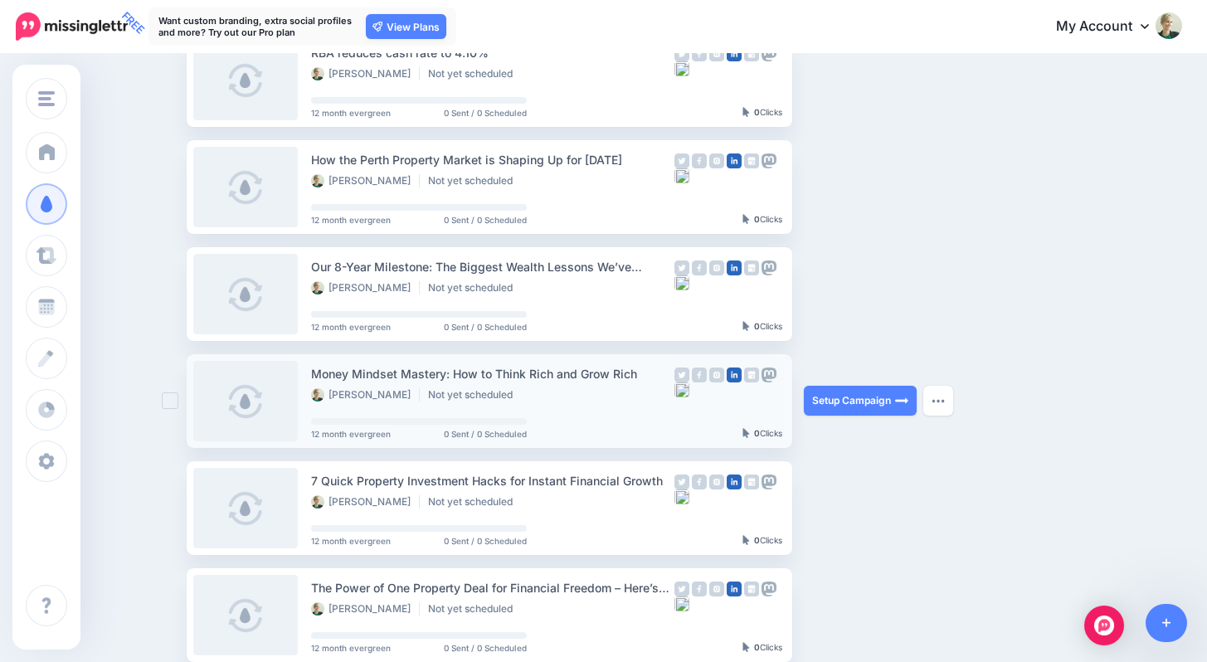
click at [639, 370] on div "Money Mindset Mastery: How to Think Rich and Grow Rich" at bounding box center [492, 373] width 363 height 19
copy div "Money Mindset Mastery: How to Think Rich and Grow Rich"
click at [942, 397] on button "button" at bounding box center [938, 401] width 30 height 30
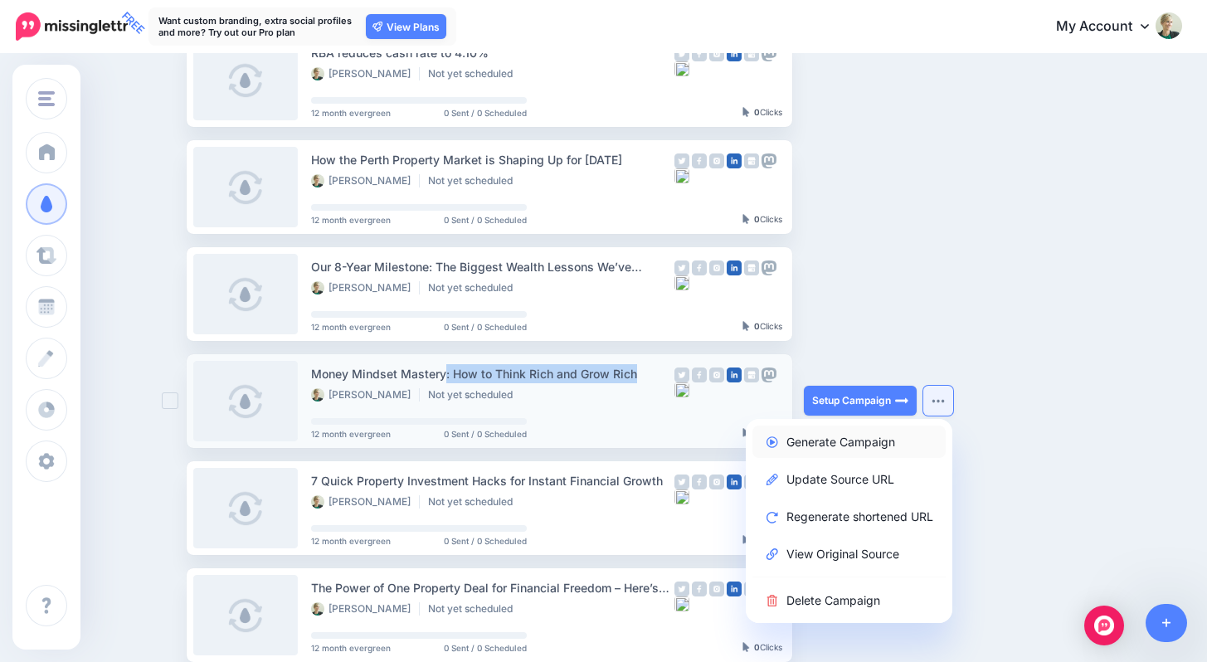
click at [883, 434] on link "Generate Campaign" at bounding box center [848, 442] width 193 height 32
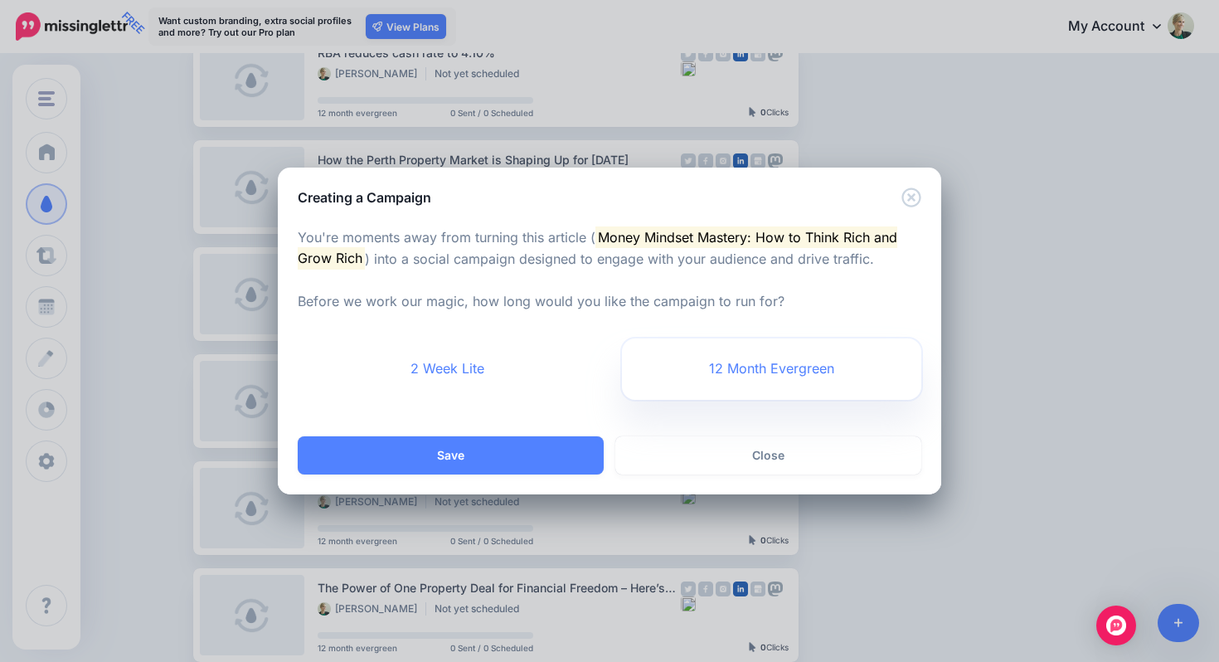
click at [787, 360] on link "12 Month Evergreen" at bounding box center [771, 368] width 299 height 61
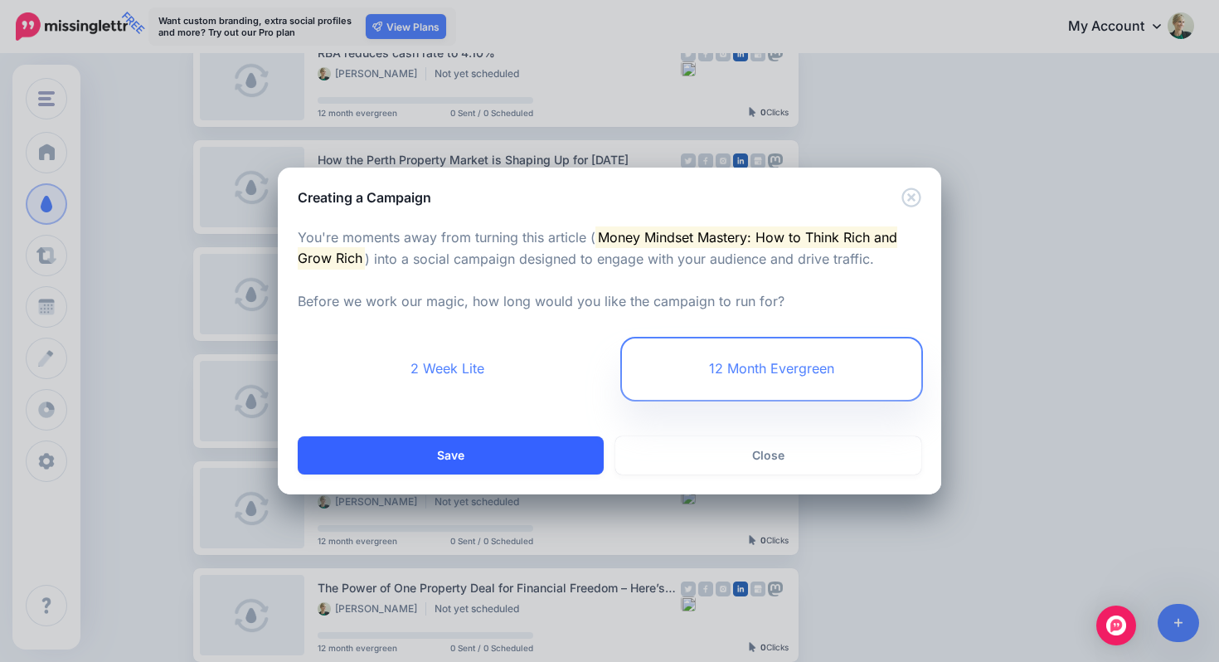
click at [477, 452] on button "Save" at bounding box center [451, 455] width 306 height 38
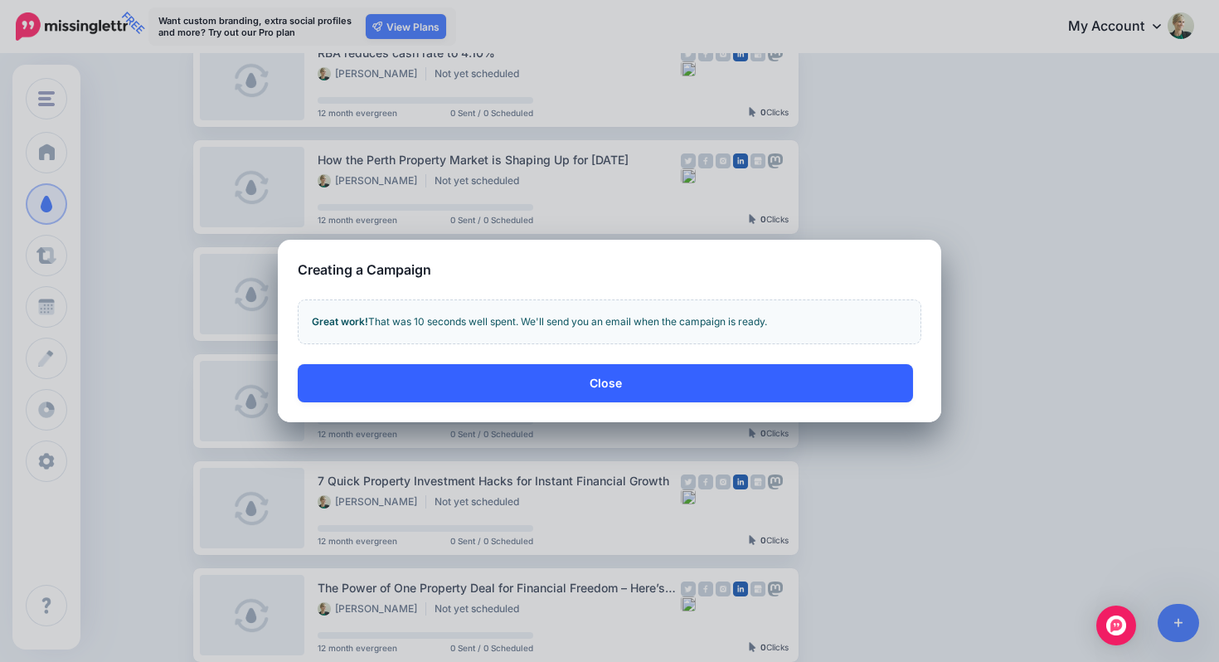
click at [626, 379] on button "Close" at bounding box center [606, 383] width 616 height 38
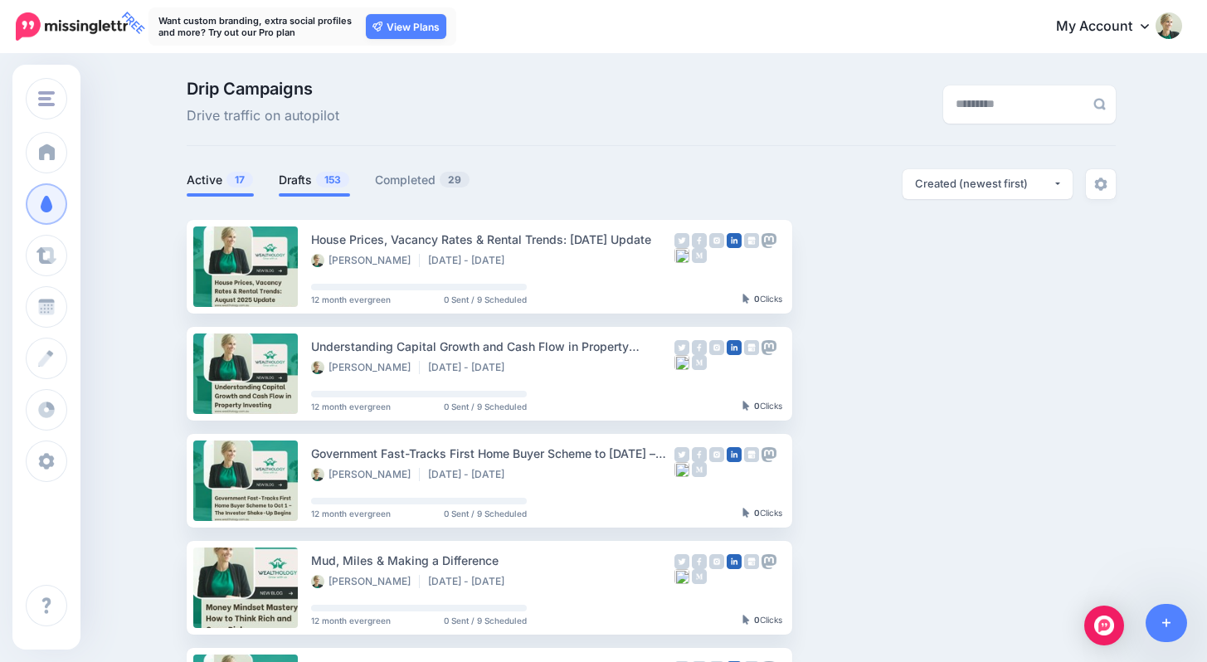
click at [335, 179] on span "153" at bounding box center [332, 180] width 33 height 16
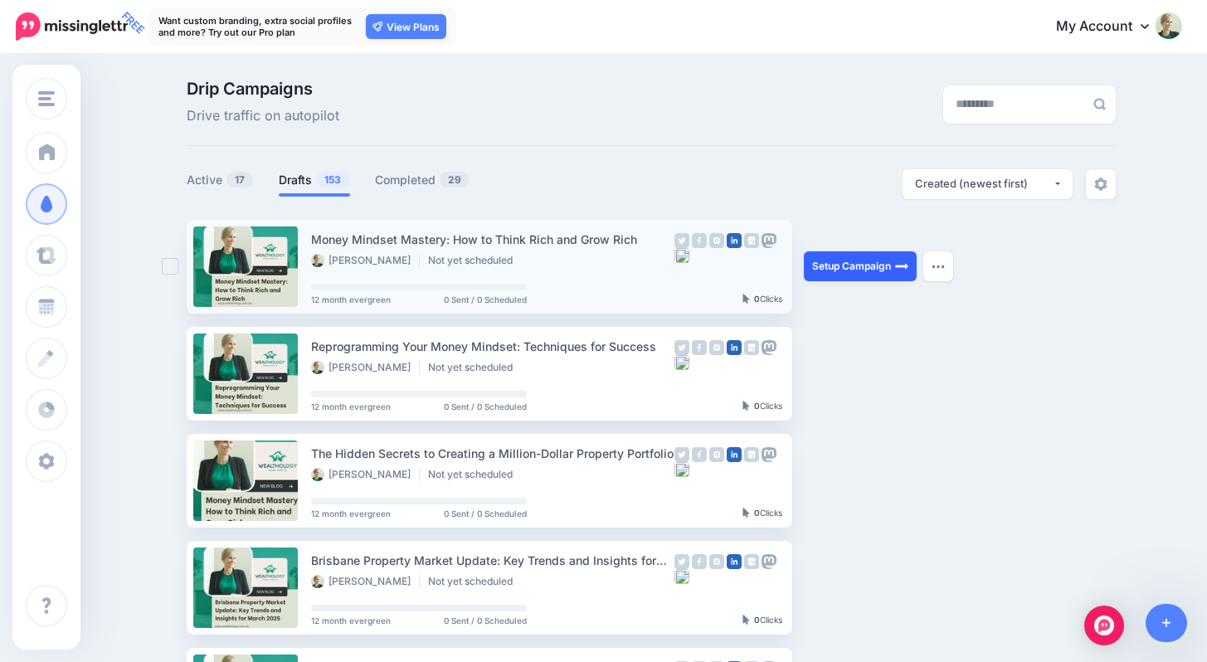
click at [879, 268] on link "Setup Campaign" at bounding box center [860, 266] width 113 height 30
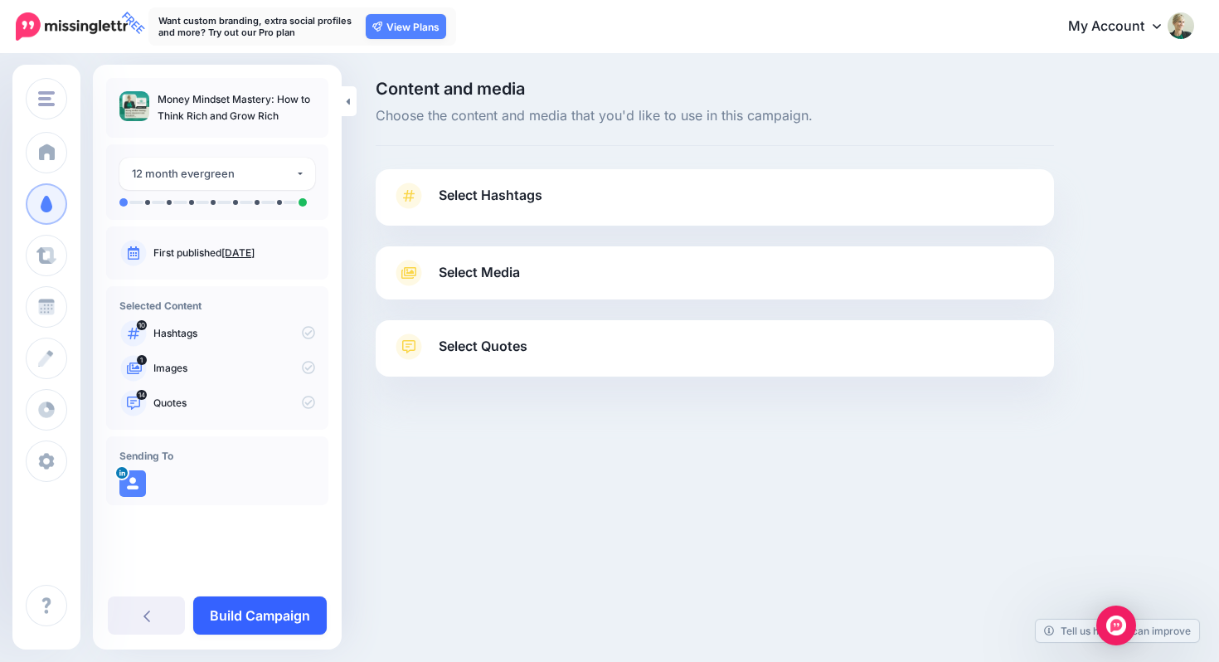
click at [274, 611] on link "Build Campaign" at bounding box center [260, 615] width 134 height 38
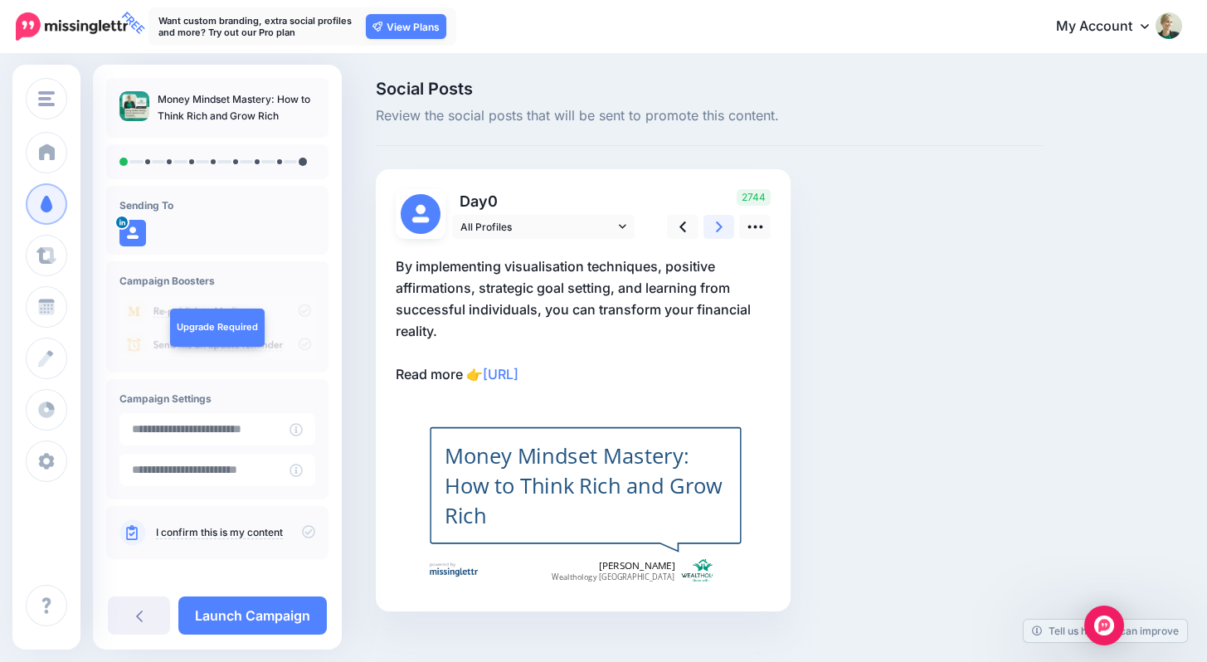
click at [718, 226] on icon at bounding box center [719, 226] width 7 height 17
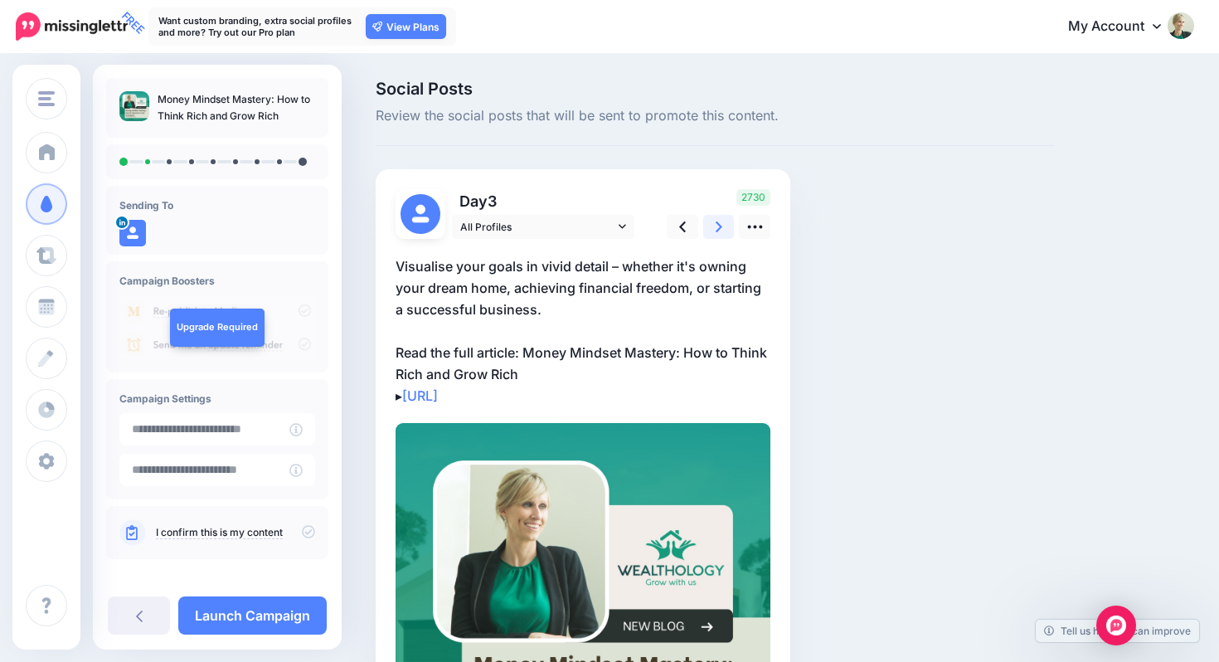
click at [718, 226] on icon at bounding box center [719, 226] width 7 height 17
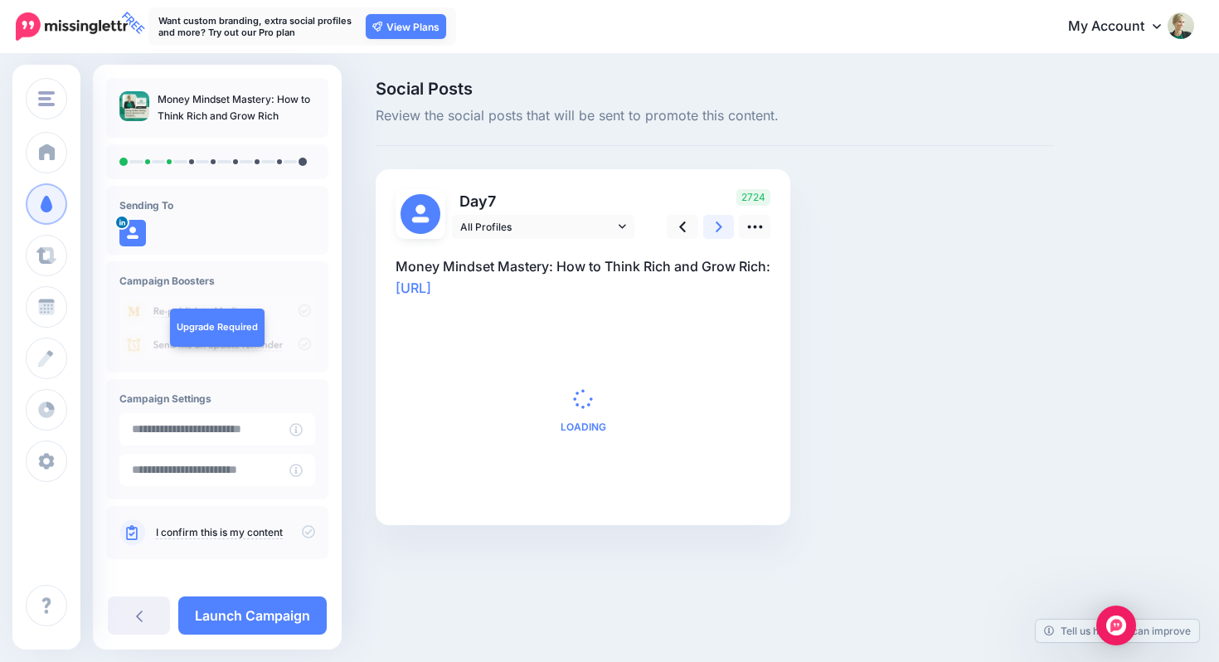
click at [718, 226] on icon at bounding box center [719, 226] width 7 height 17
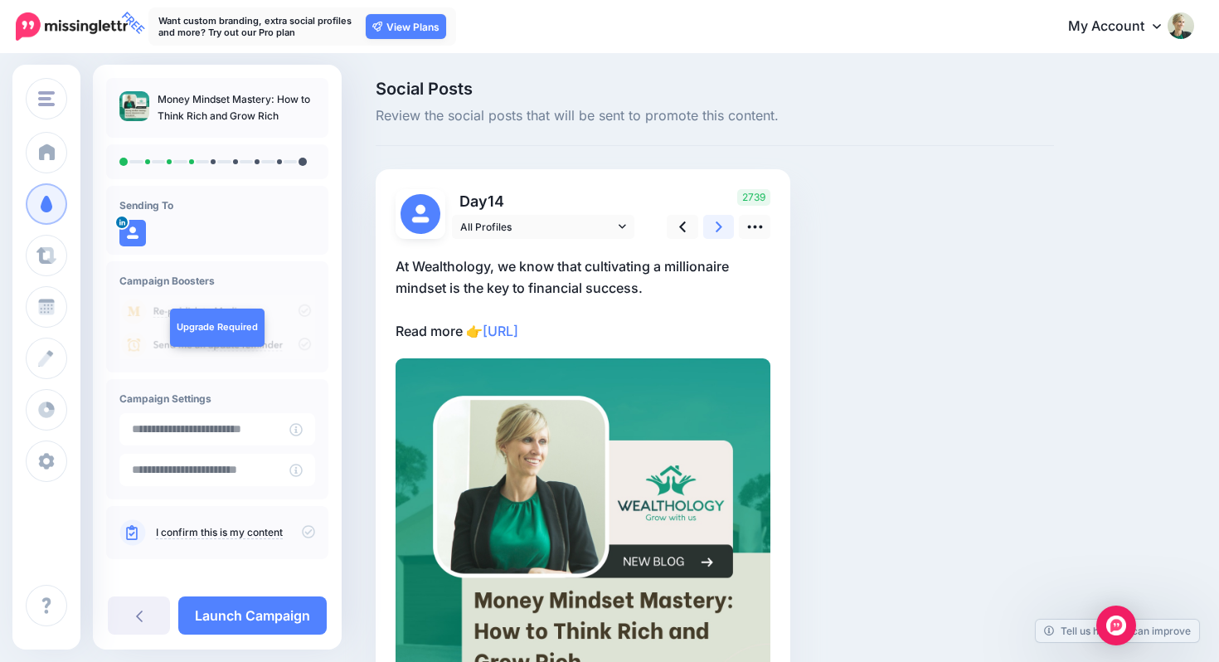
click at [718, 226] on icon at bounding box center [719, 226] width 7 height 17
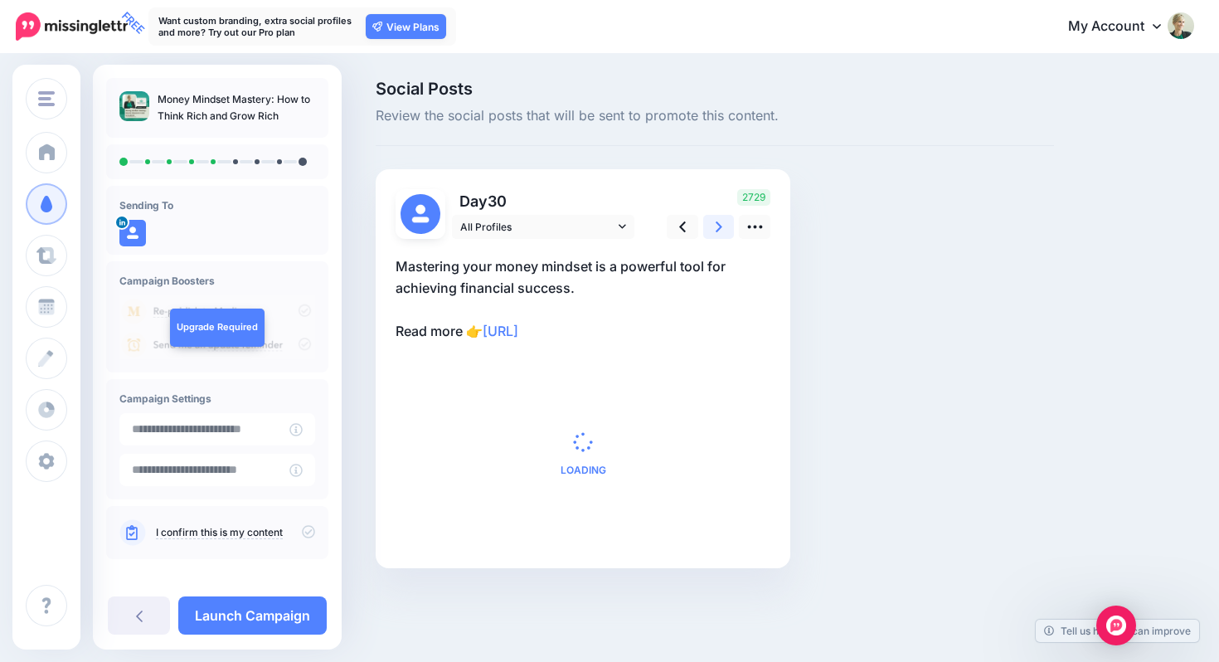
click at [718, 226] on icon at bounding box center [719, 226] width 7 height 17
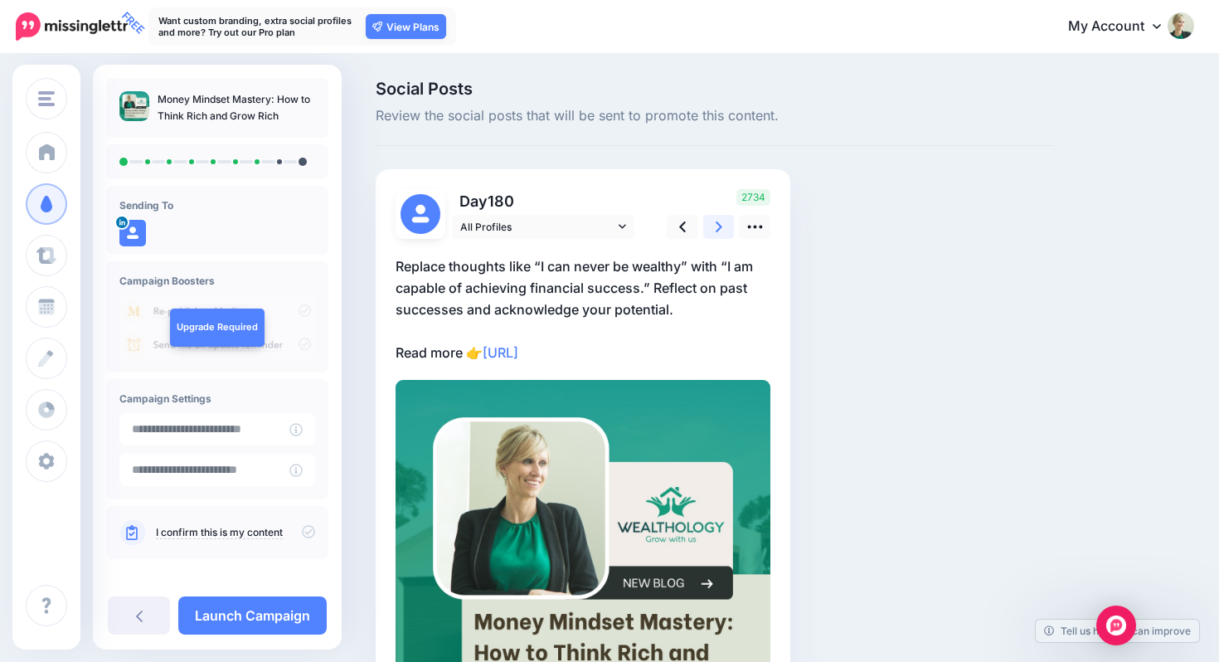
click at [718, 226] on icon at bounding box center [719, 226] width 7 height 17
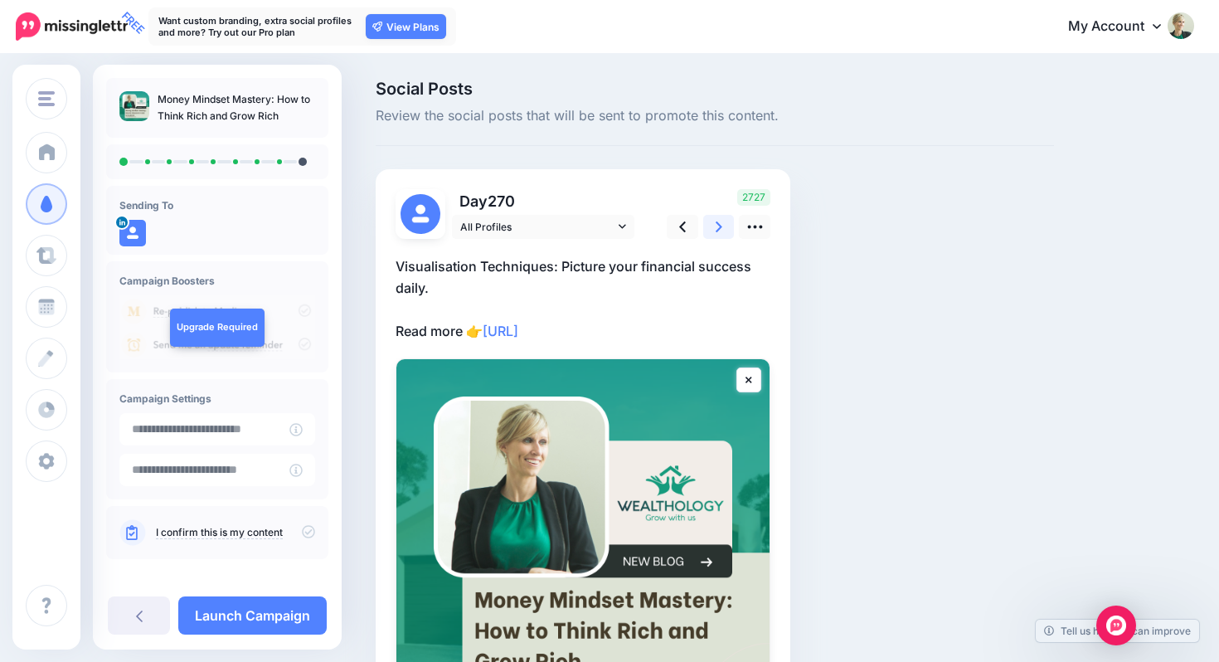
click at [718, 226] on icon at bounding box center [719, 226] width 7 height 17
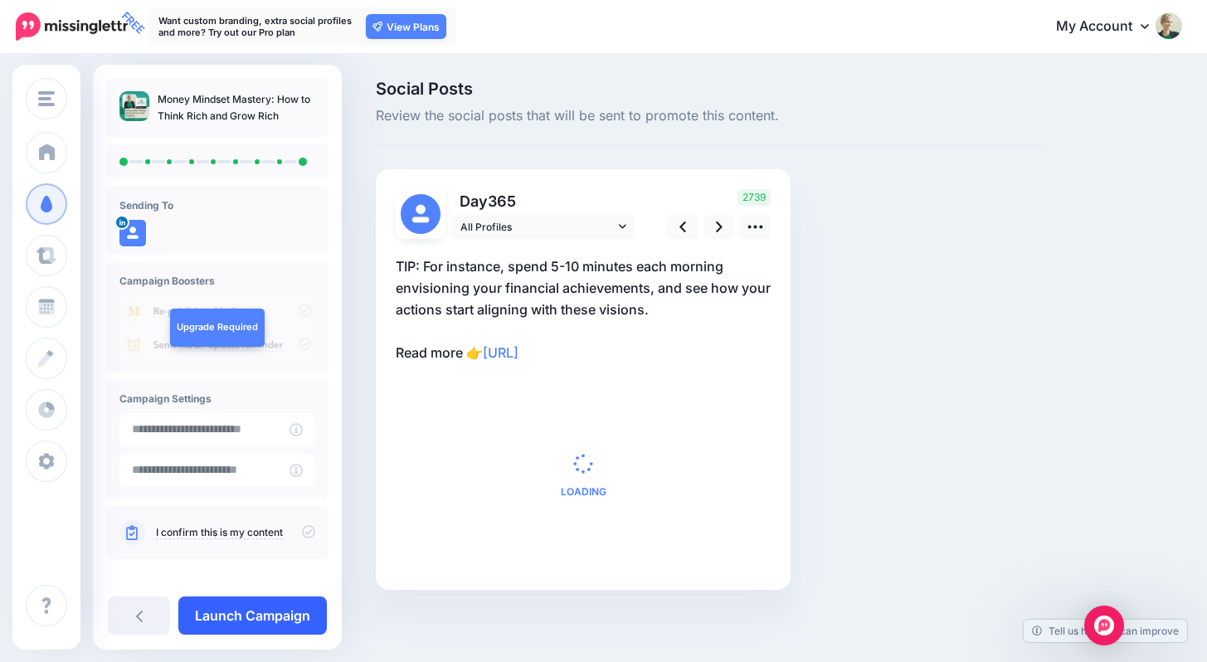
click at [279, 614] on link "Launch Campaign" at bounding box center [252, 615] width 148 height 38
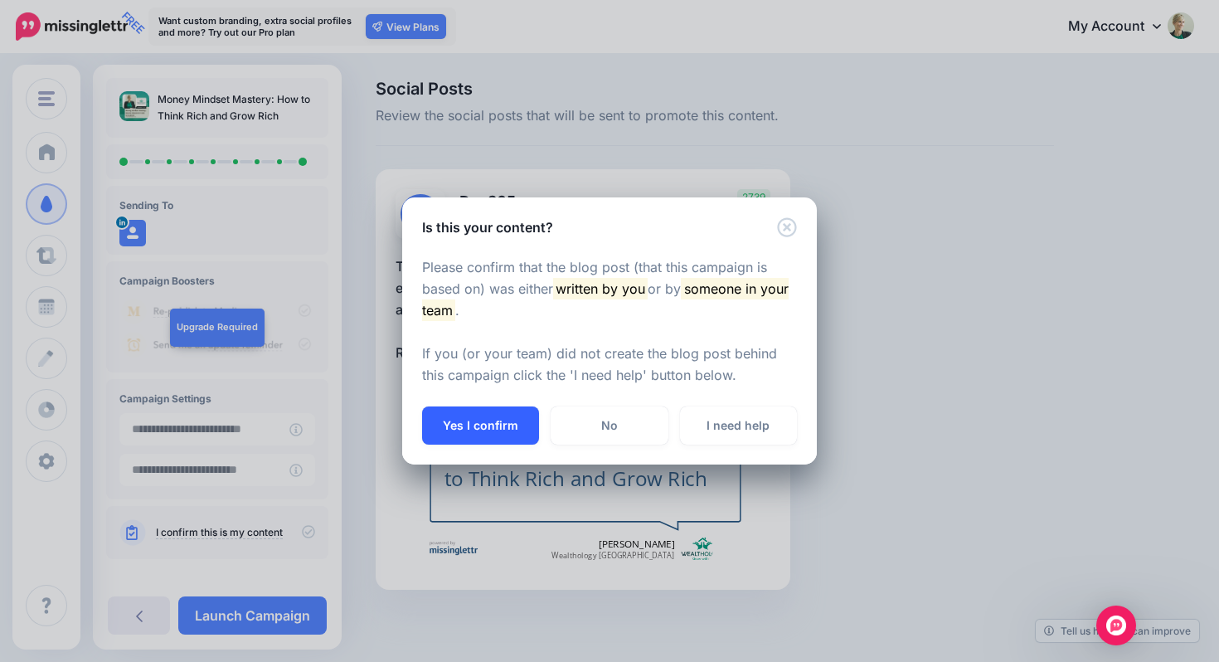
click at [474, 436] on button "Yes I confirm" at bounding box center [480, 425] width 117 height 38
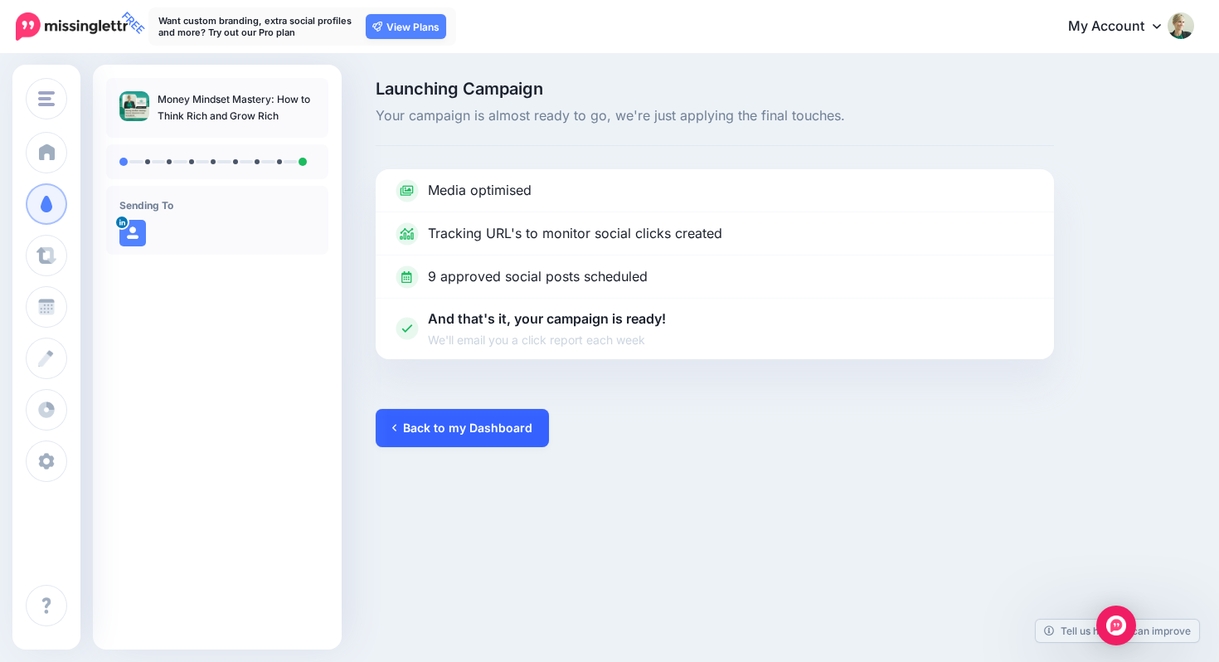
click at [501, 421] on link "Back to my Dashboard" at bounding box center [462, 428] width 173 height 38
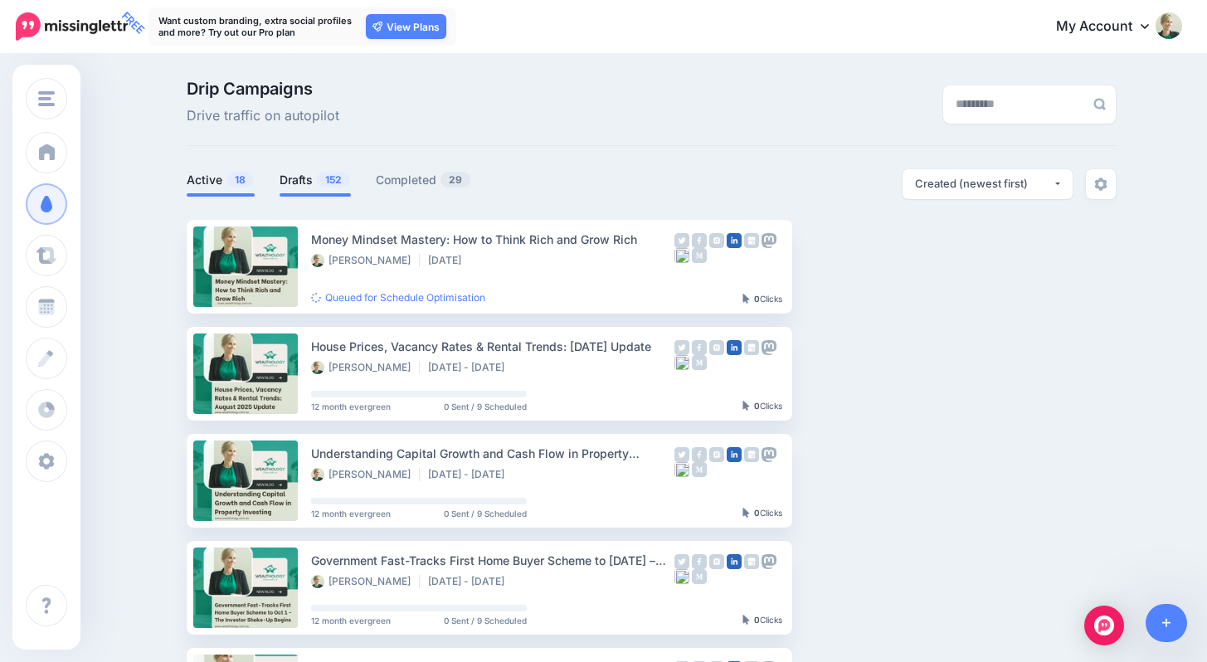
click at [338, 183] on span "152" at bounding box center [333, 180] width 33 height 16
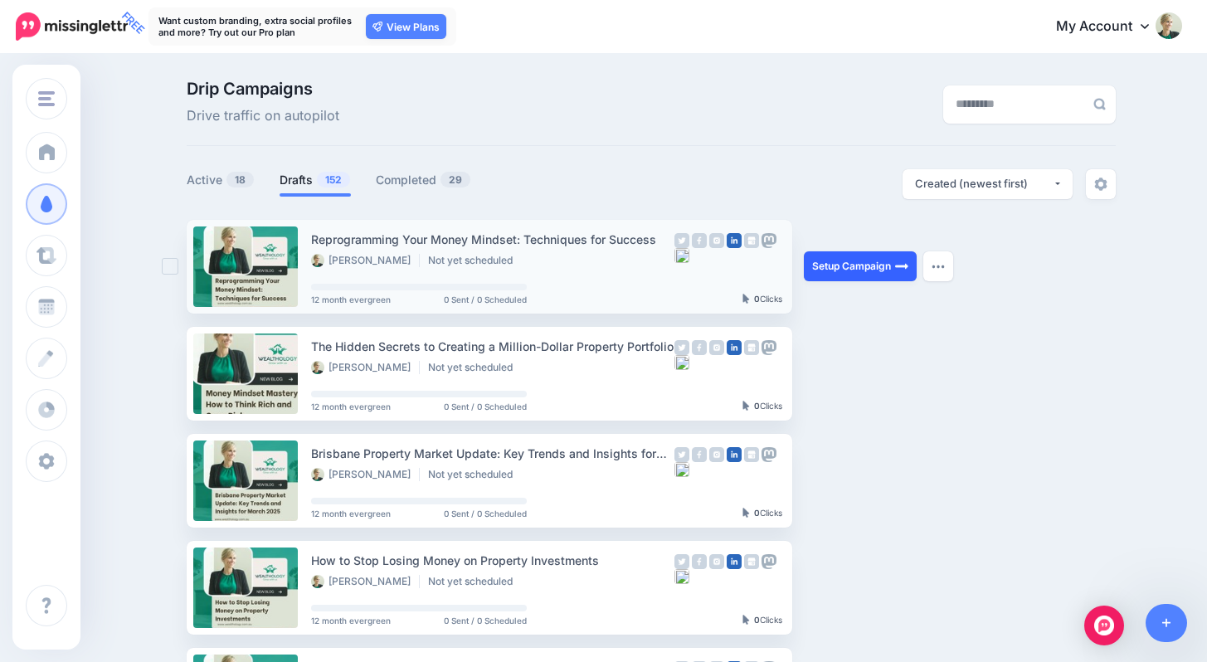
click at [852, 261] on link "Setup Campaign" at bounding box center [860, 266] width 113 height 30
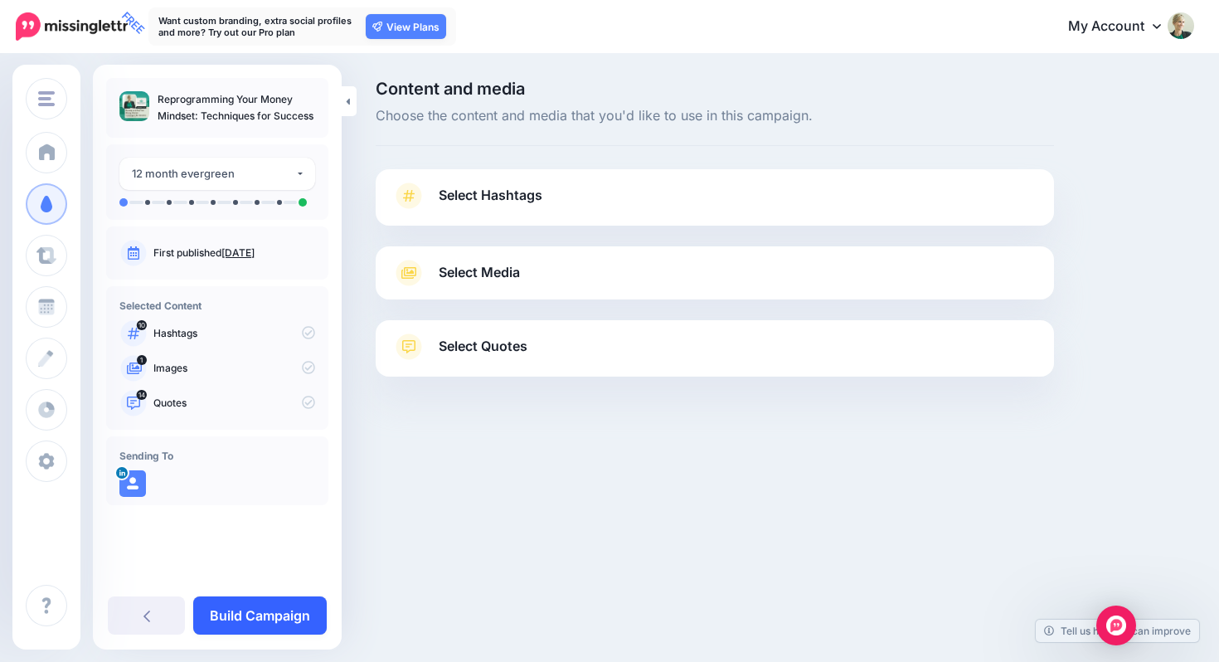
click at [285, 607] on link "Build Campaign" at bounding box center [260, 615] width 134 height 38
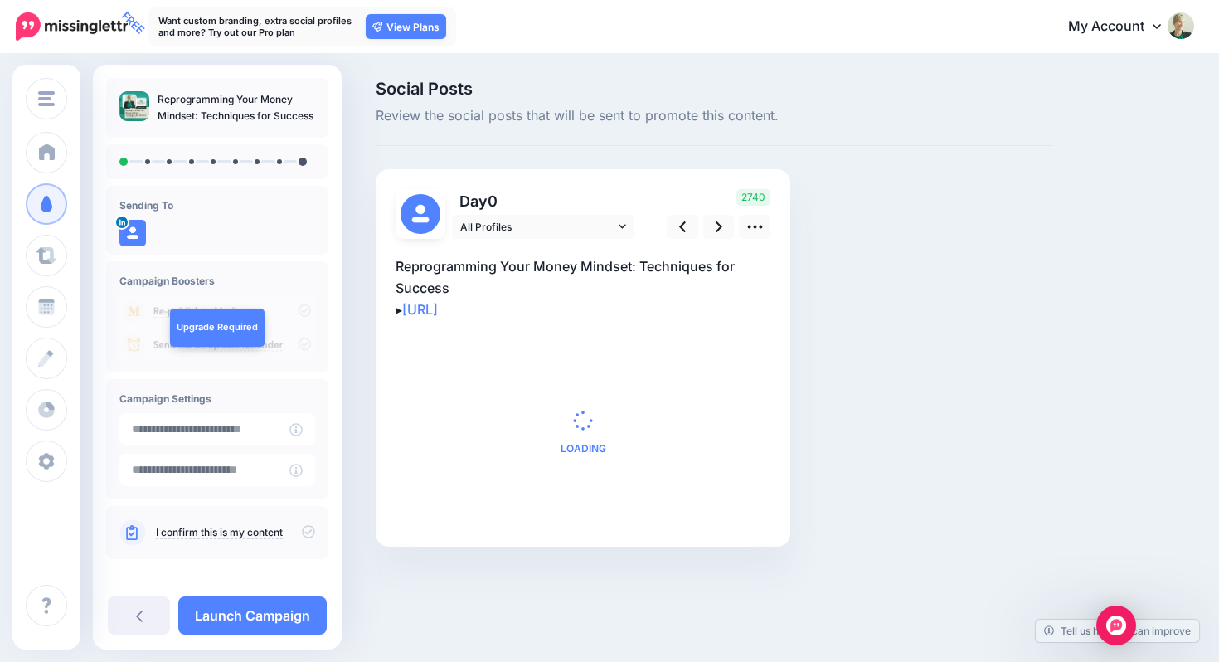
click at [302, 526] on icon at bounding box center [308, 532] width 13 height 13
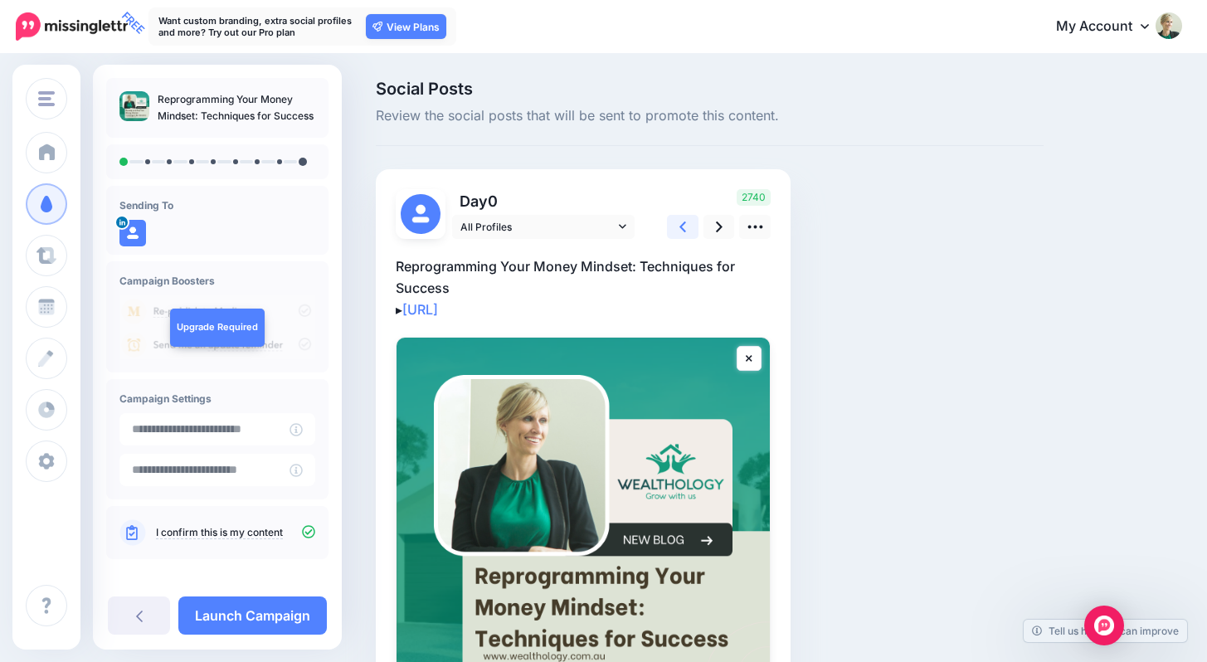
click at [686, 226] on link at bounding box center [683, 227] width 32 height 24
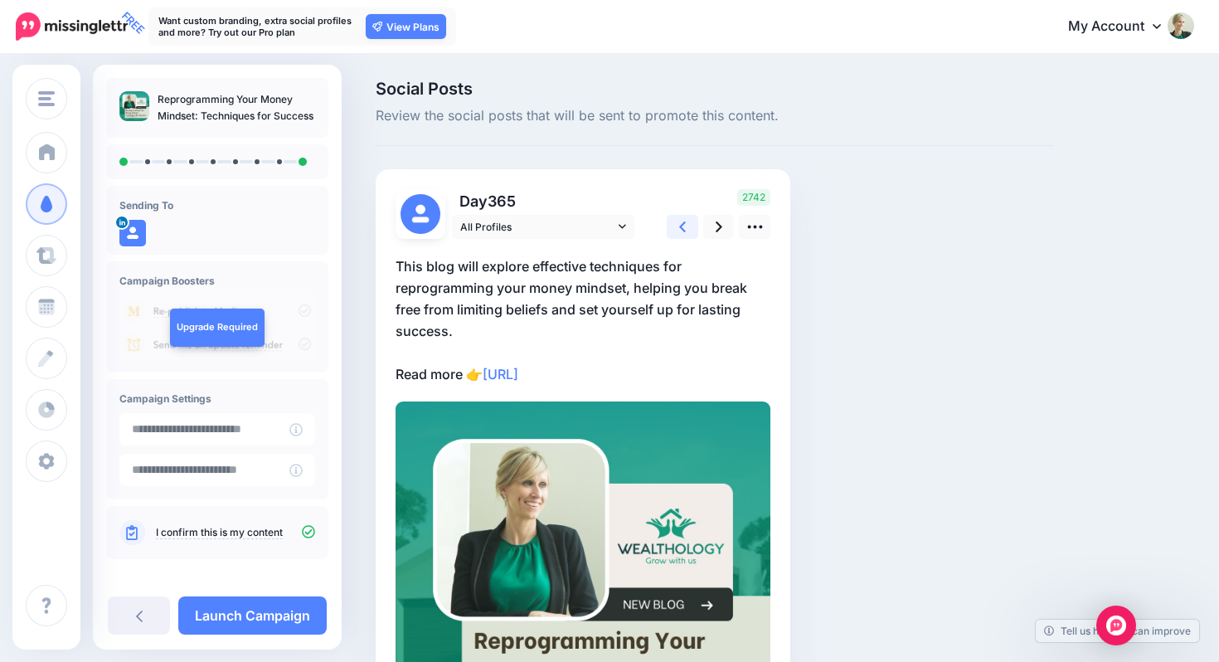
click at [686, 226] on link at bounding box center [683, 227] width 32 height 24
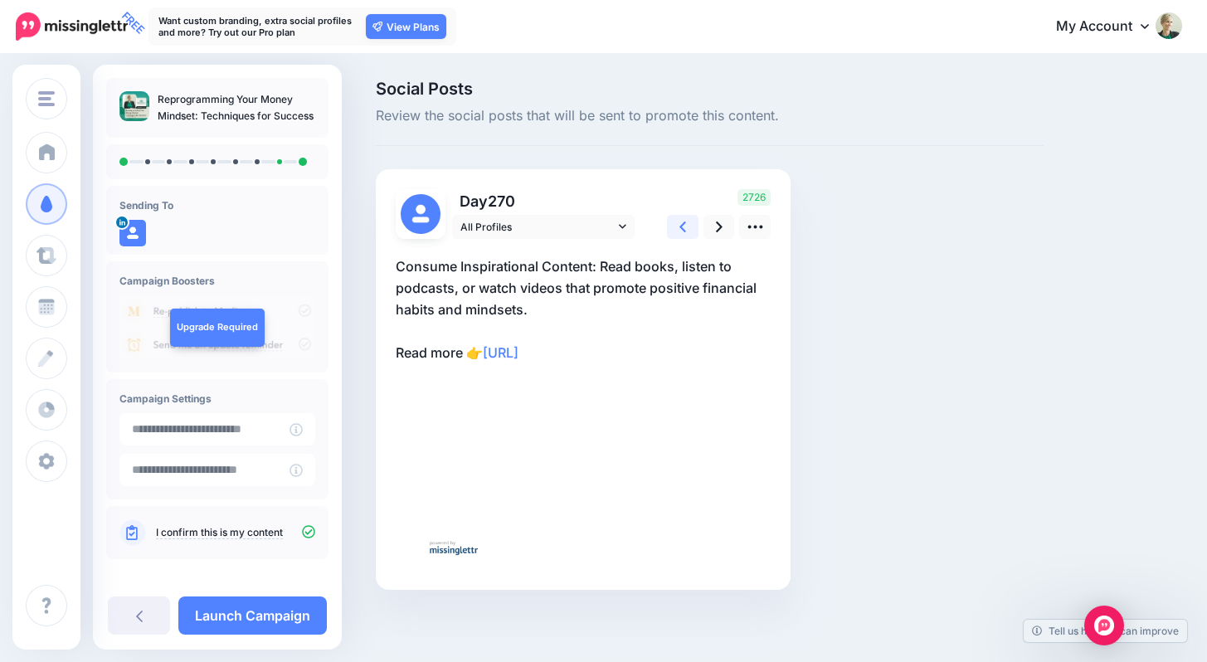
click at [687, 226] on link at bounding box center [683, 227] width 32 height 24
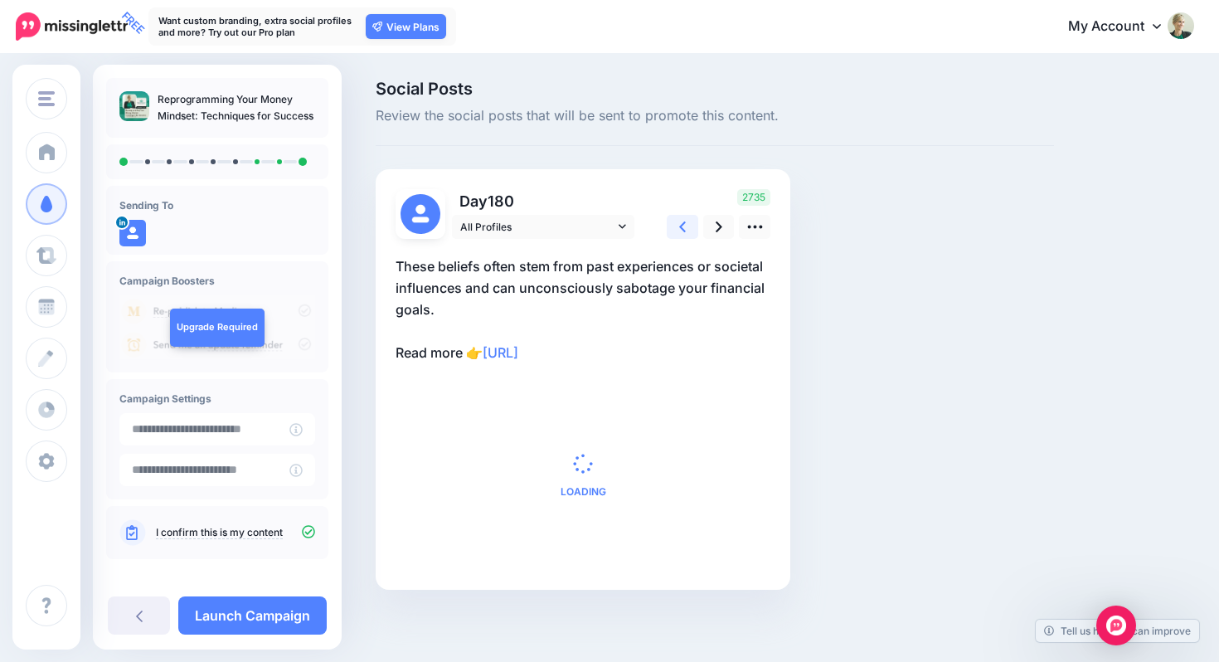
click at [687, 226] on link at bounding box center [683, 227] width 32 height 24
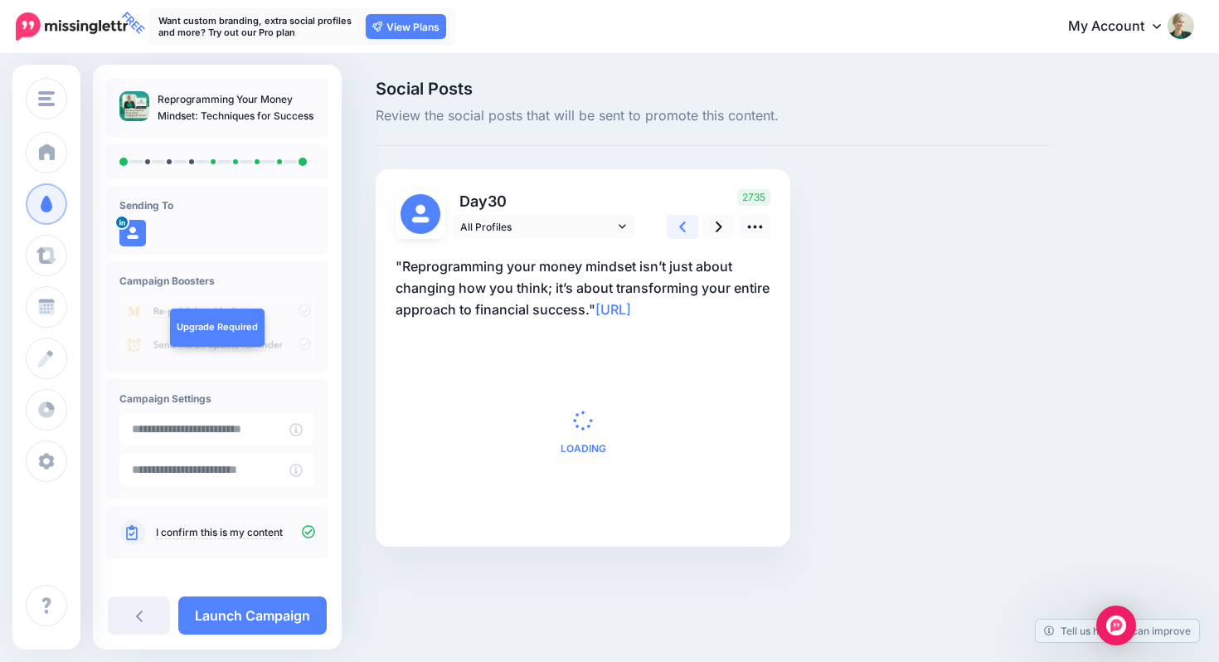
click at [687, 226] on link at bounding box center [683, 227] width 32 height 24
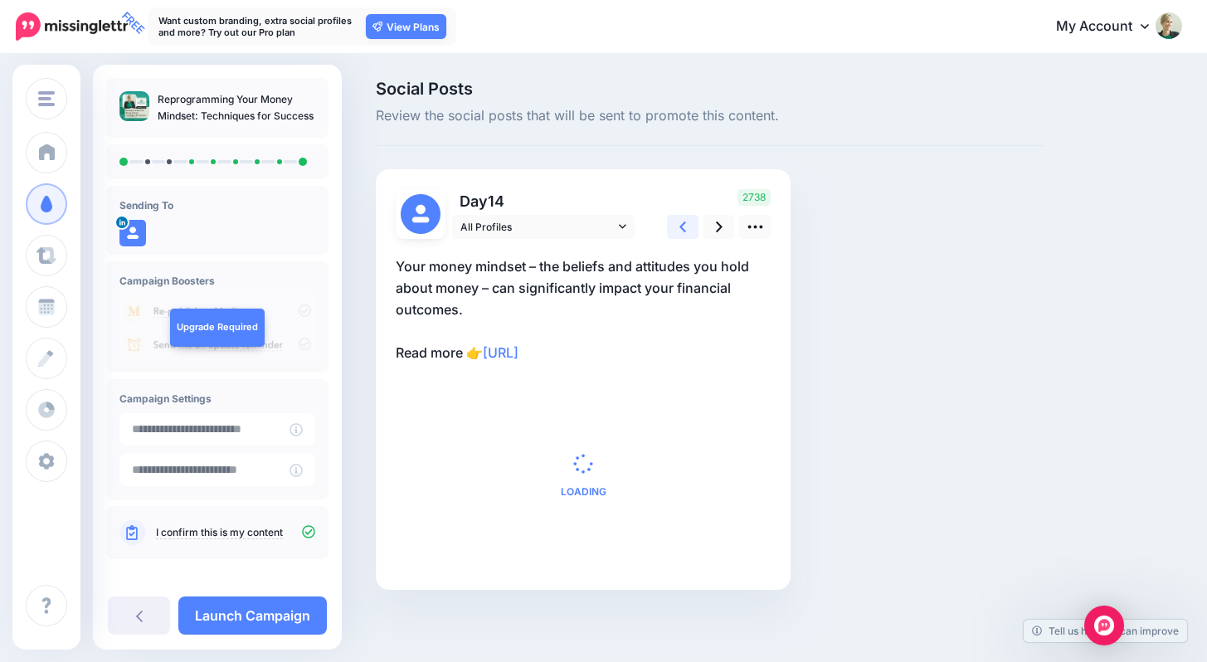
click at [687, 226] on link at bounding box center [683, 227] width 32 height 24
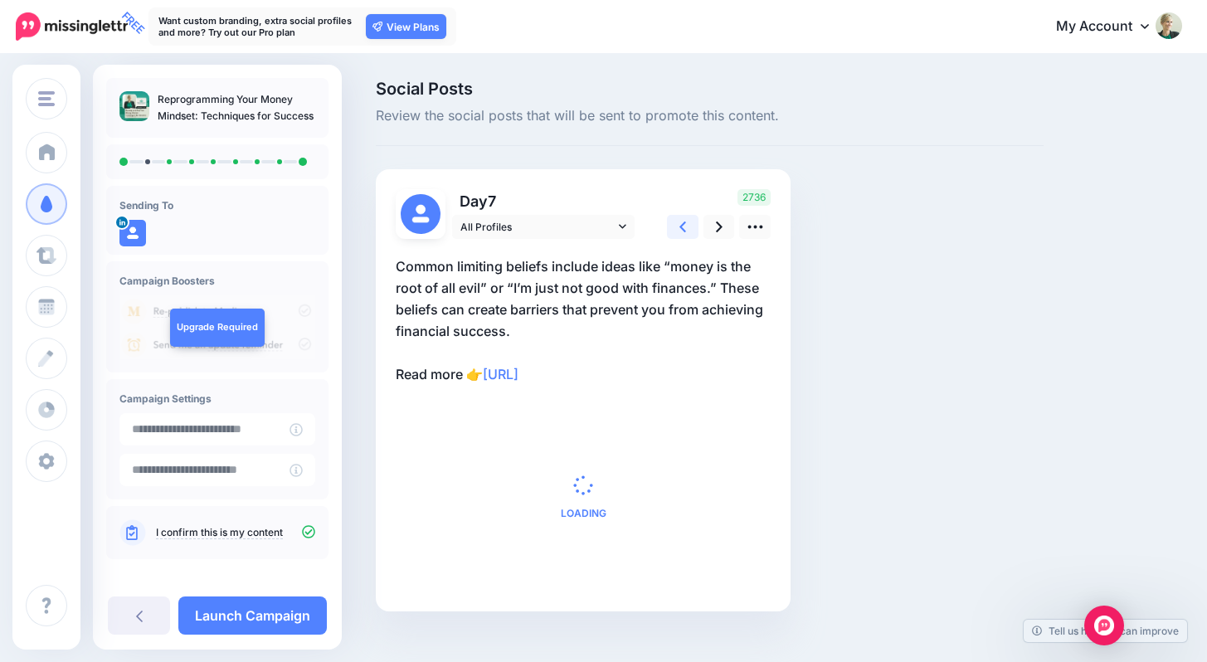
click at [687, 226] on link at bounding box center [683, 227] width 32 height 24
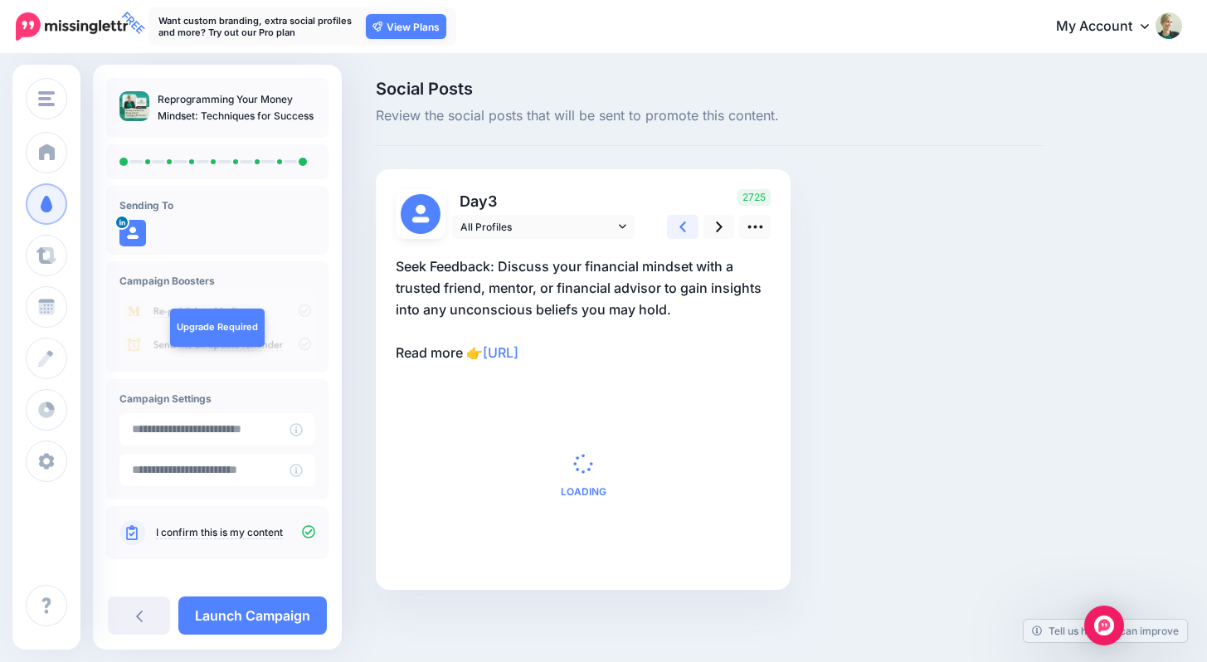
click at [687, 226] on link at bounding box center [683, 227] width 32 height 24
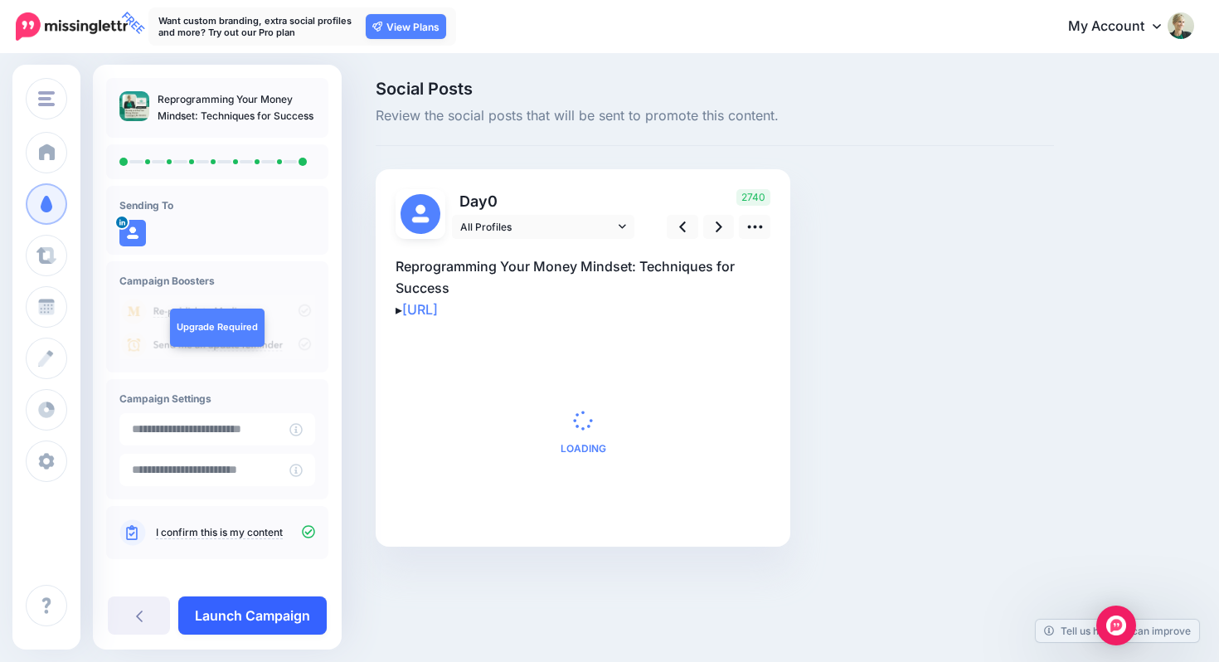
click at [281, 624] on link "Launch Campaign" at bounding box center [252, 615] width 148 height 38
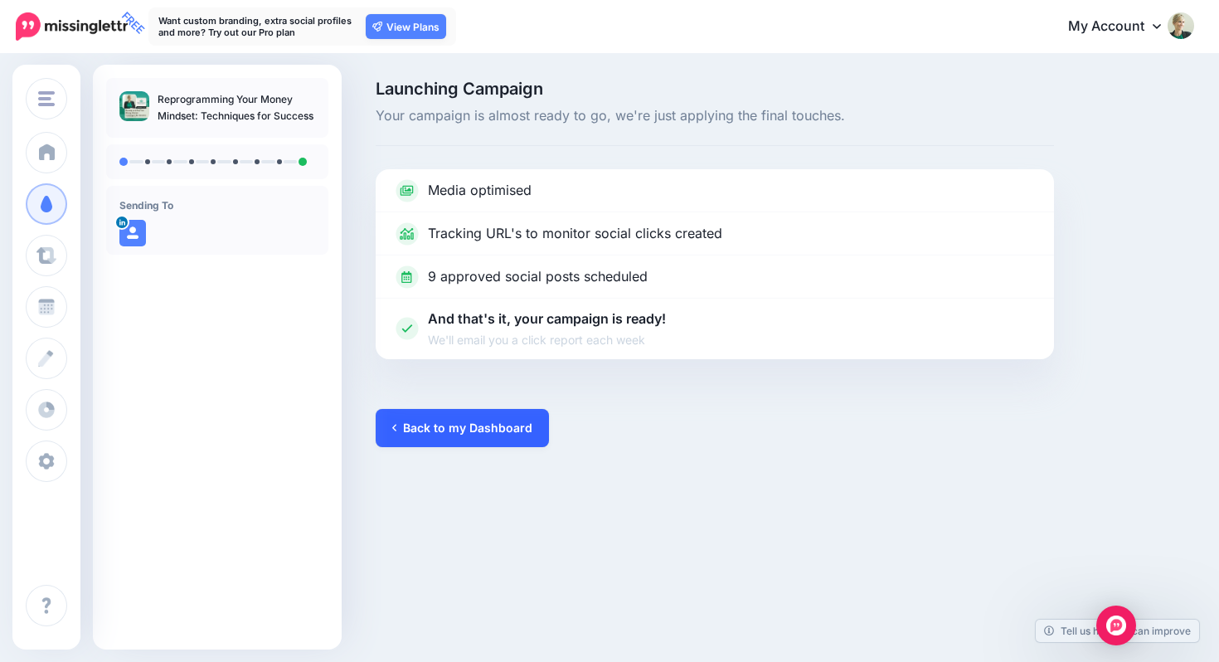
click at [449, 421] on link "Back to my Dashboard" at bounding box center [462, 428] width 173 height 38
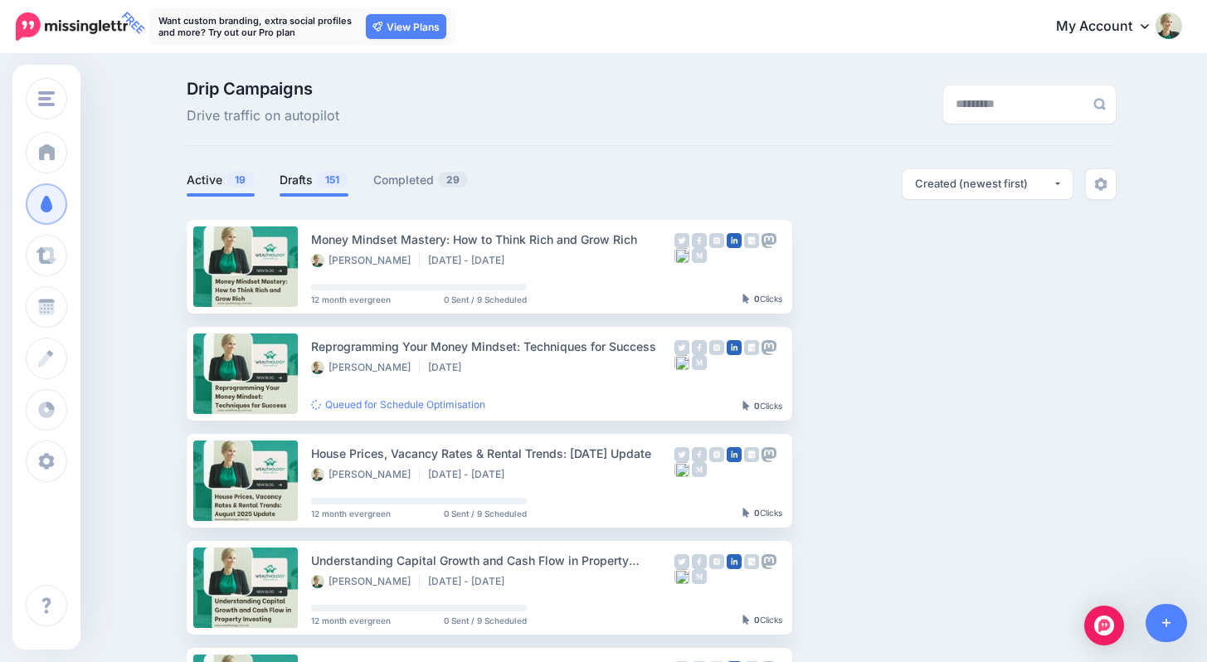
click at [347, 181] on span "151" at bounding box center [332, 180] width 31 height 16
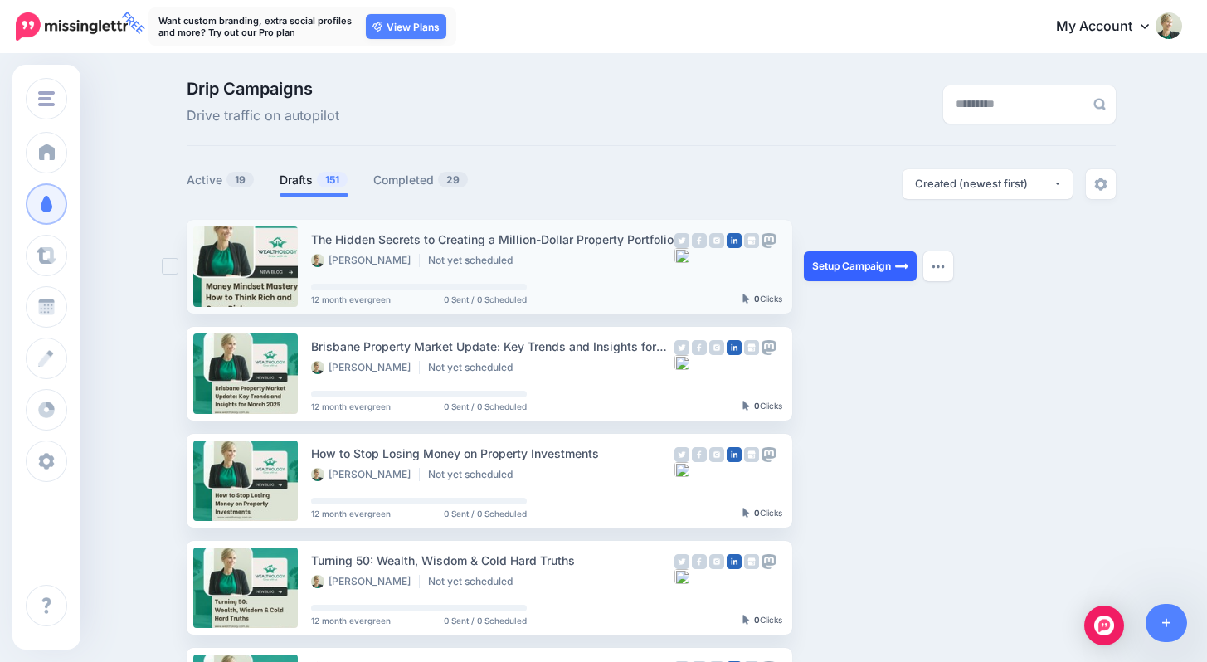
click at [879, 262] on link "Setup Campaign" at bounding box center [860, 266] width 113 height 30
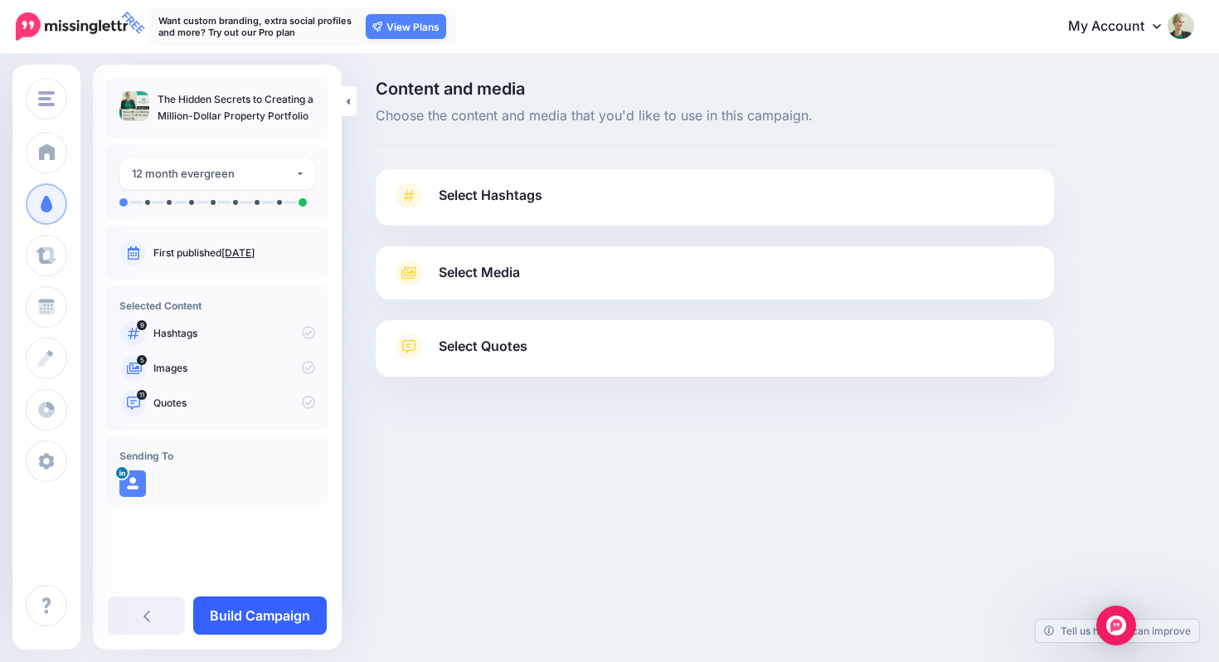
click at [274, 616] on link "Build Campaign" at bounding box center [260, 615] width 134 height 38
click at [287, 595] on div "**********" at bounding box center [217, 357] width 249 height 585
click at [281, 617] on link at bounding box center [273, 615] width 105 height 38
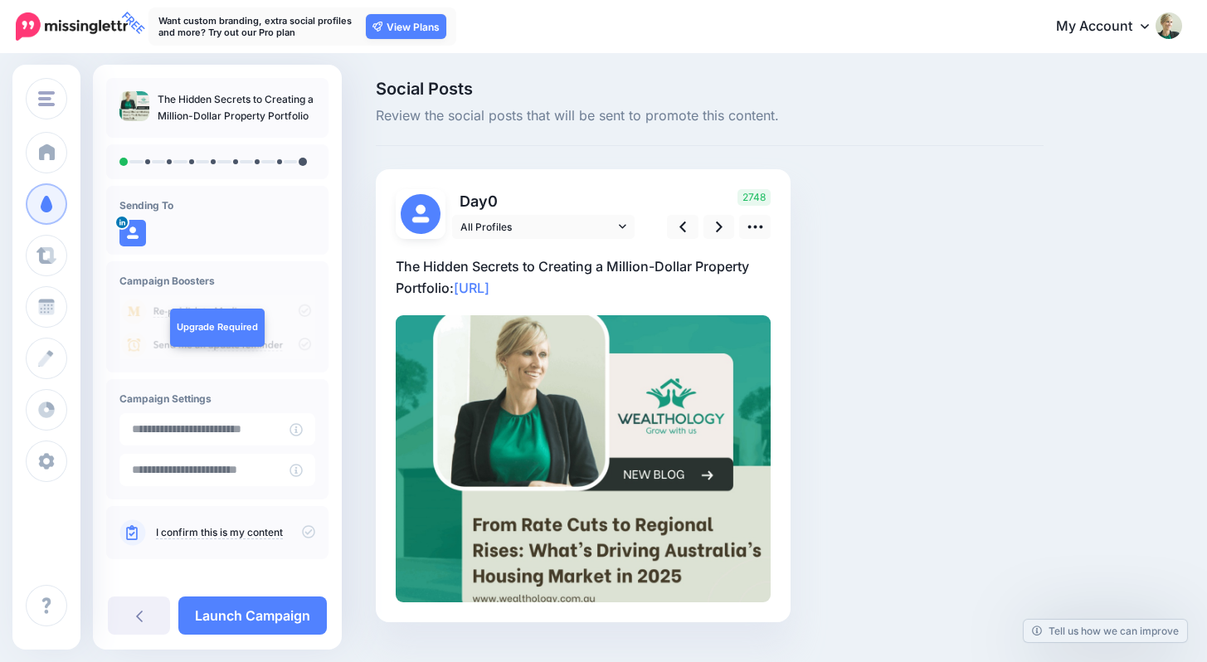
click at [302, 530] on icon at bounding box center [308, 532] width 13 height 13
click at [716, 225] on icon at bounding box center [719, 226] width 7 height 17
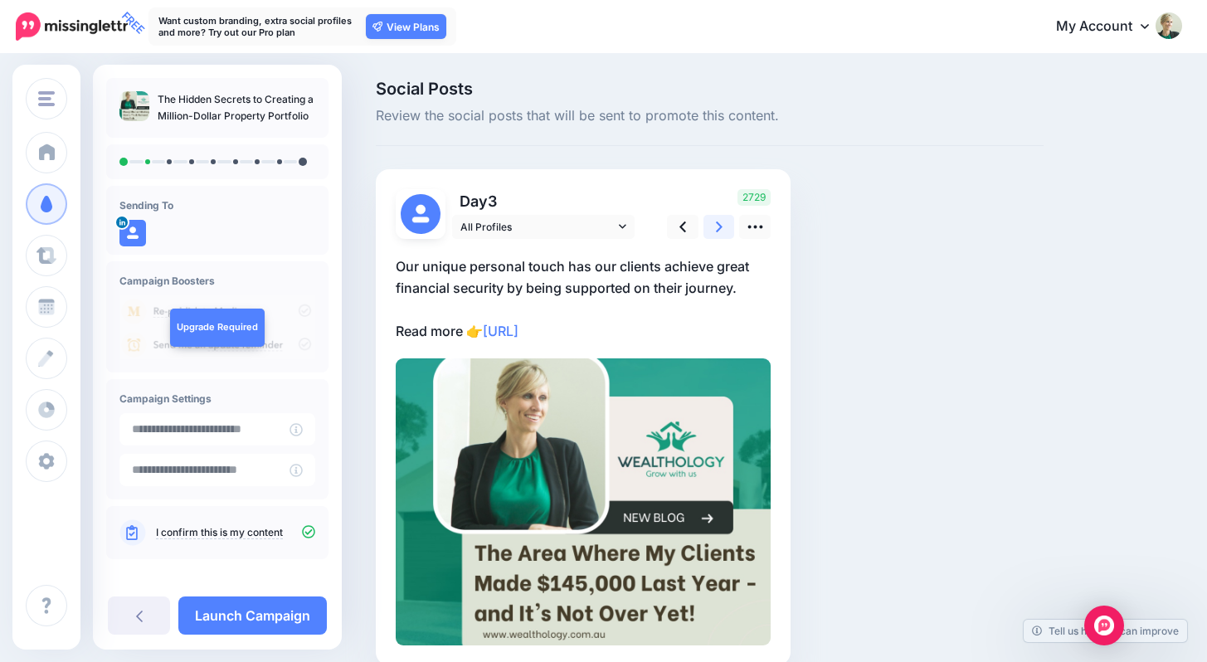
click at [716, 225] on icon at bounding box center [719, 226] width 7 height 17
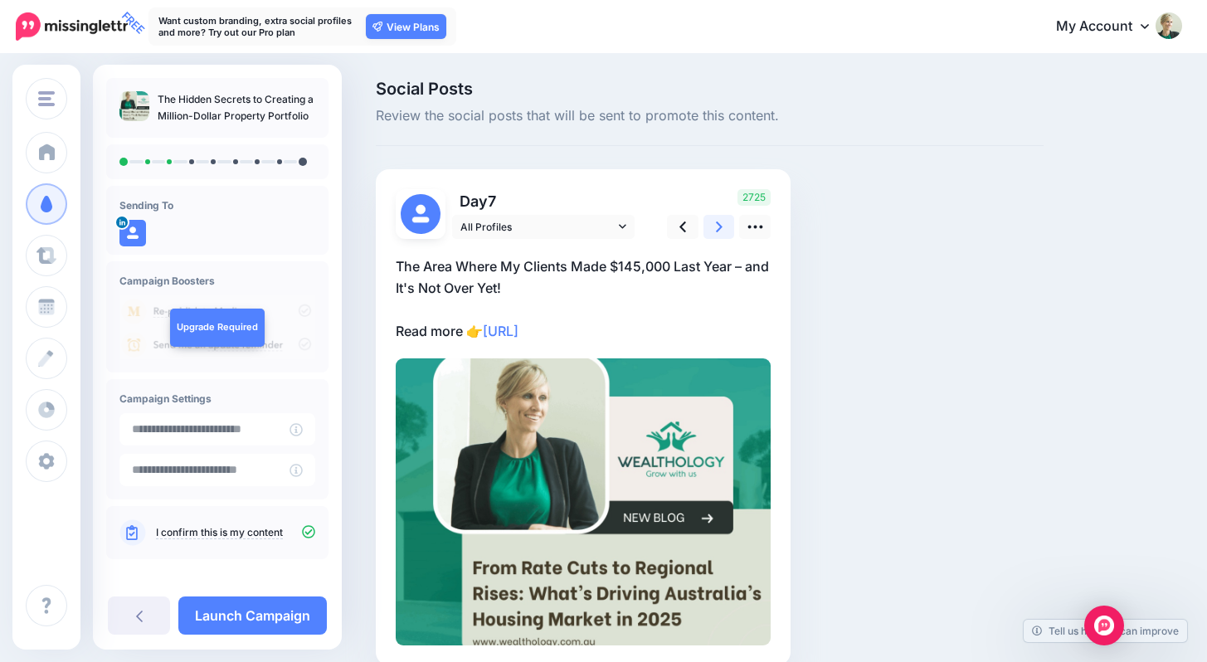
click at [716, 225] on icon at bounding box center [719, 226] width 7 height 17
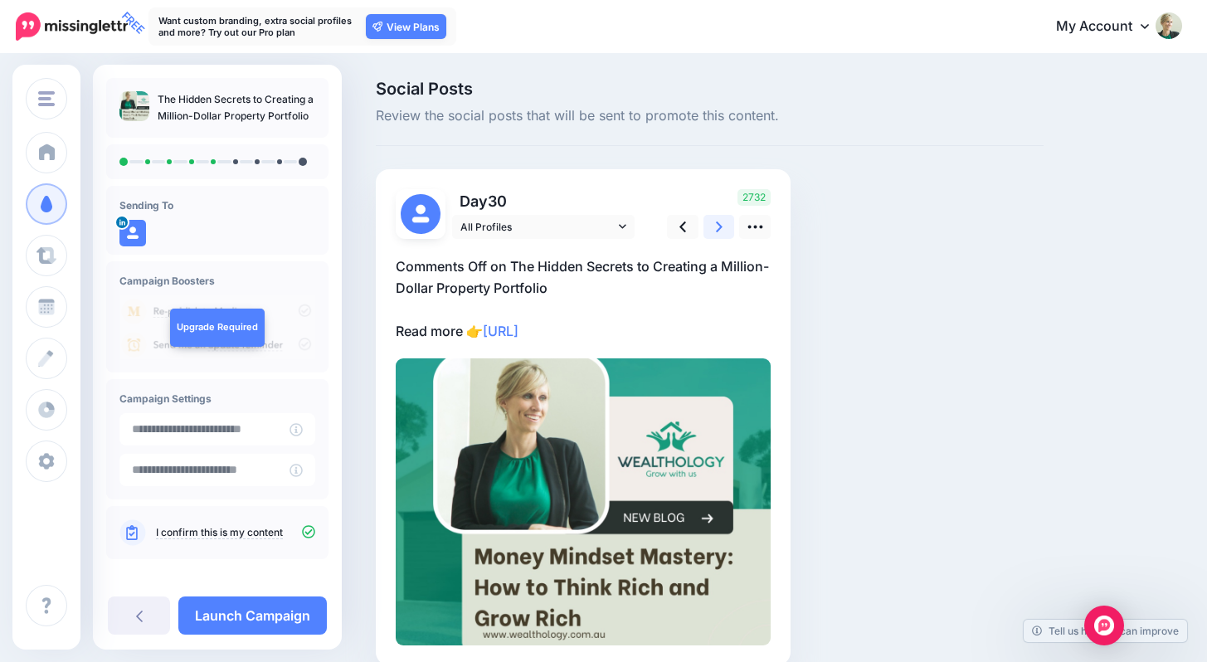
click at [716, 225] on icon at bounding box center [719, 226] width 7 height 17
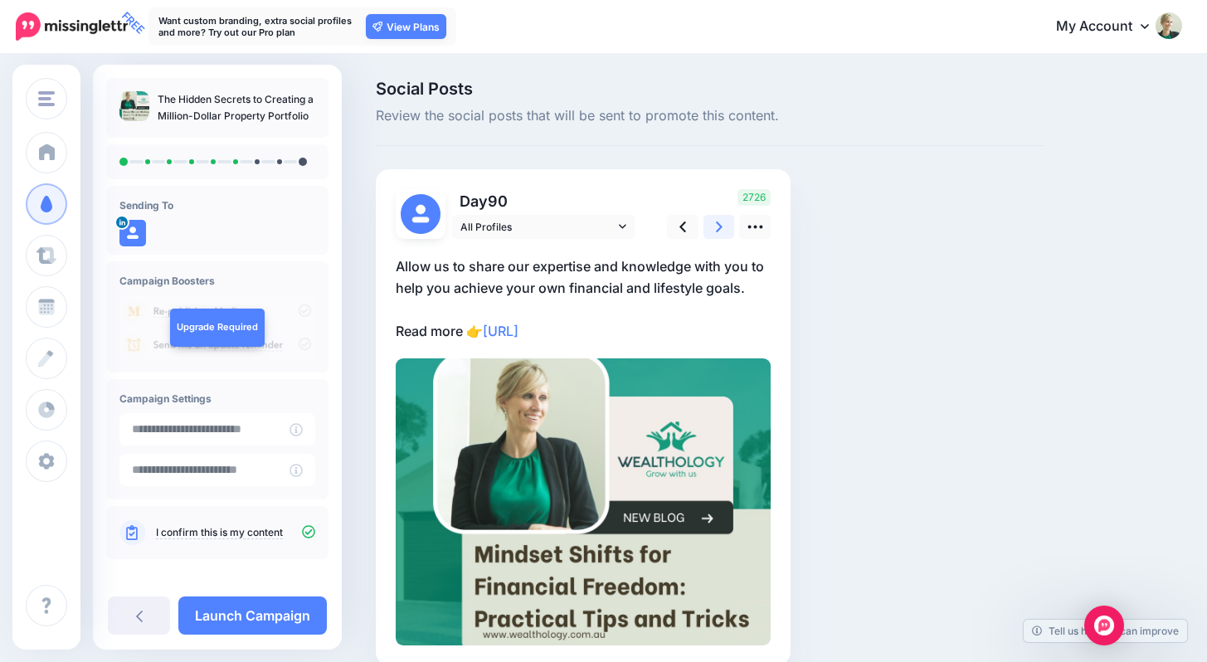
click at [716, 225] on icon at bounding box center [719, 226] width 7 height 17
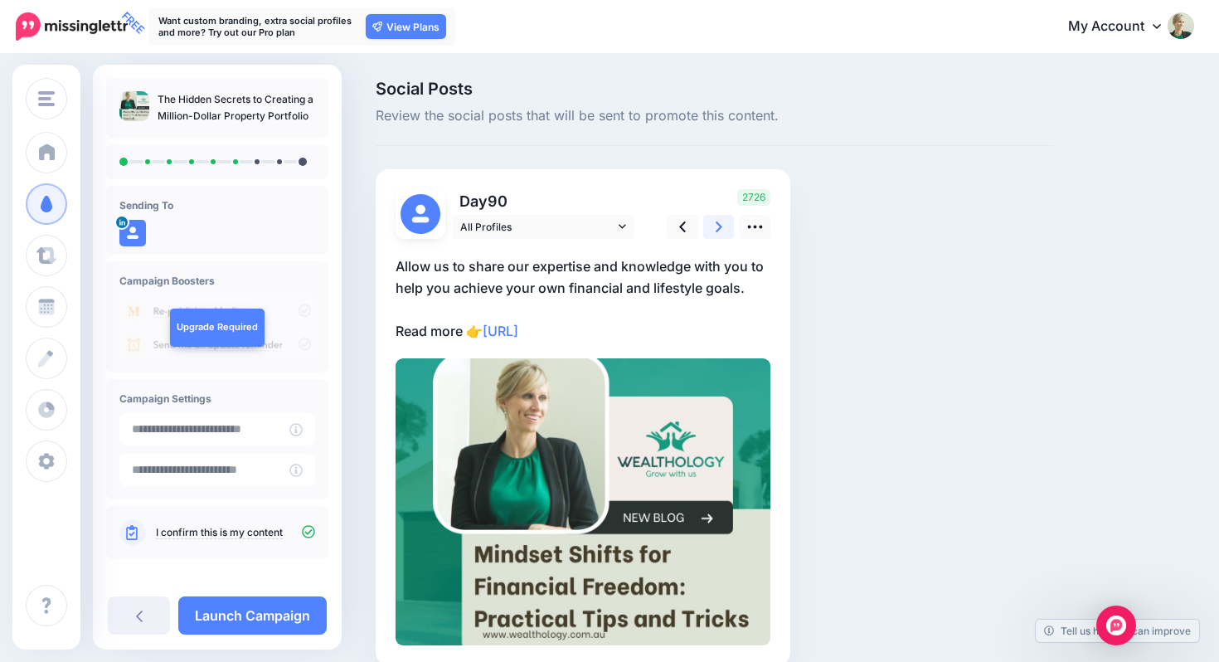
click at [716, 225] on icon at bounding box center [719, 226] width 7 height 17
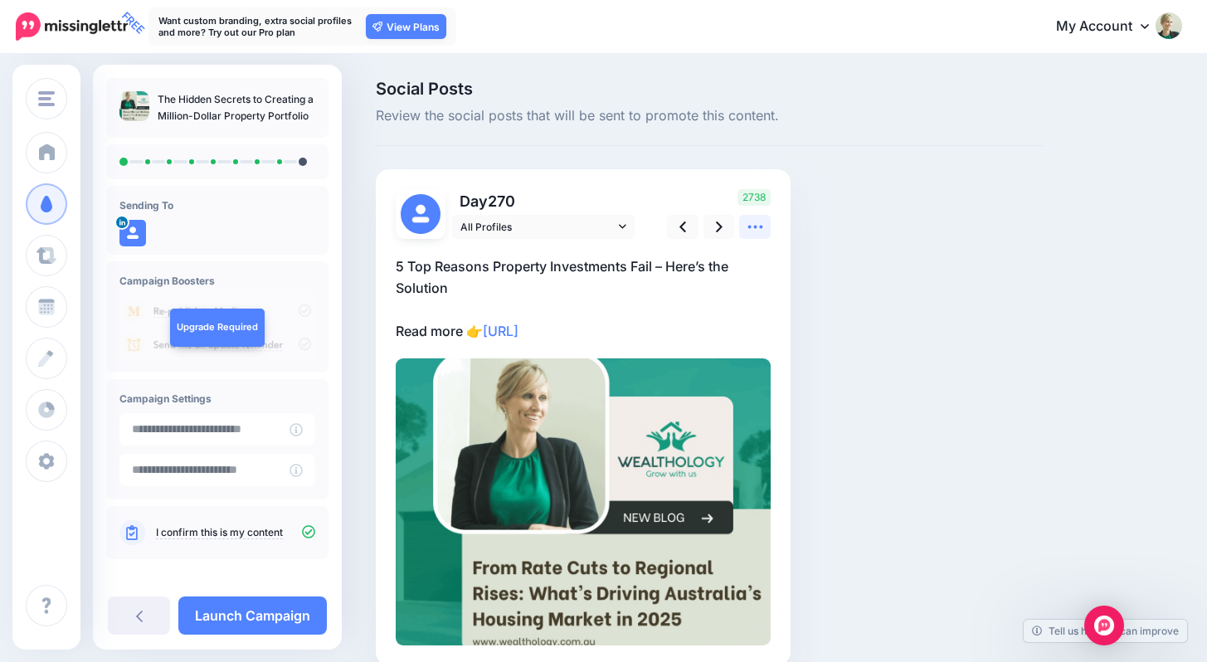
click at [751, 227] on icon at bounding box center [754, 227] width 15 height 3
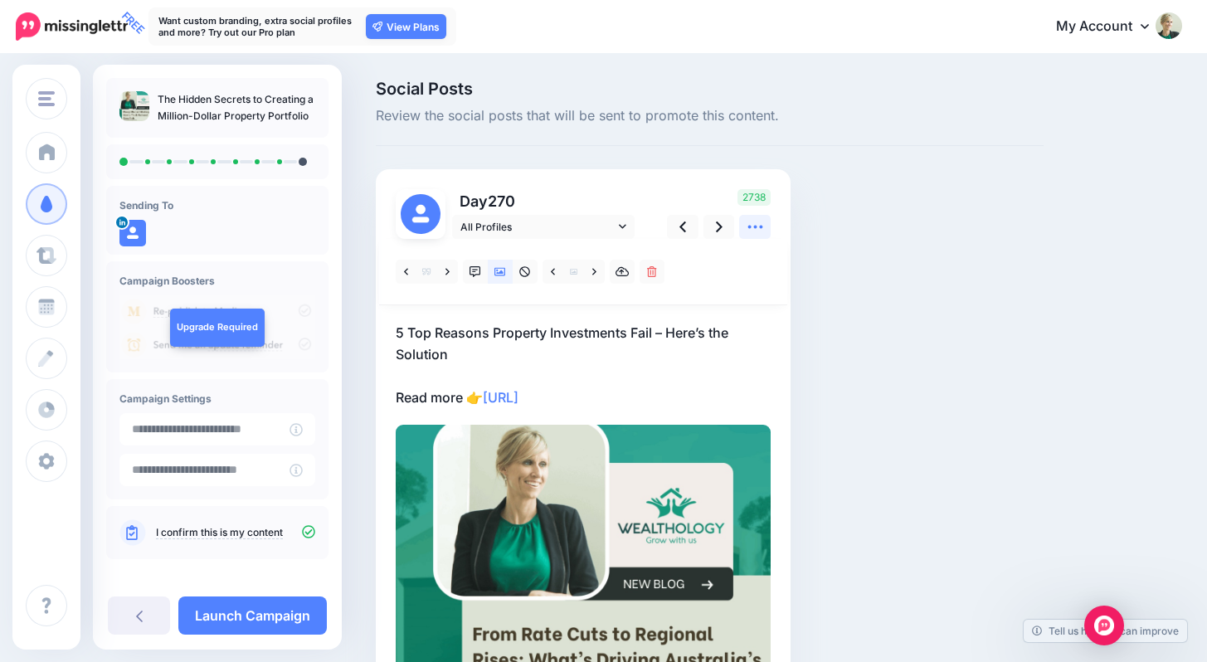
click at [751, 227] on icon at bounding box center [754, 227] width 15 height 3
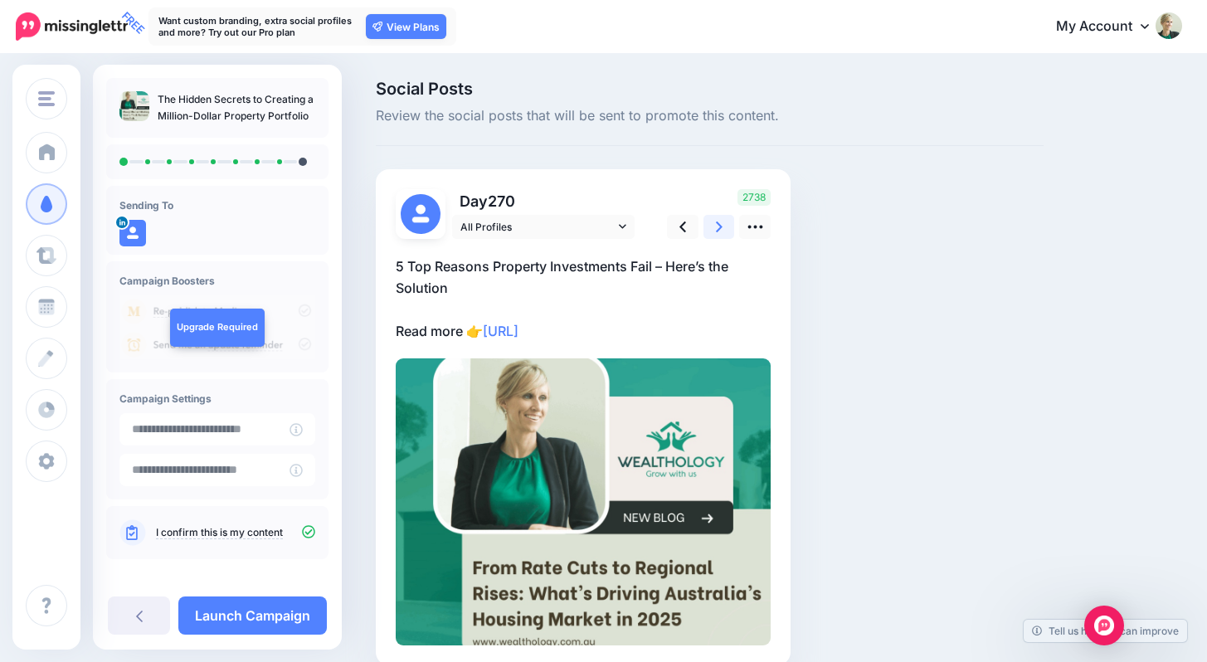
click at [721, 224] on icon at bounding box center [719, 226] width 7 height 17
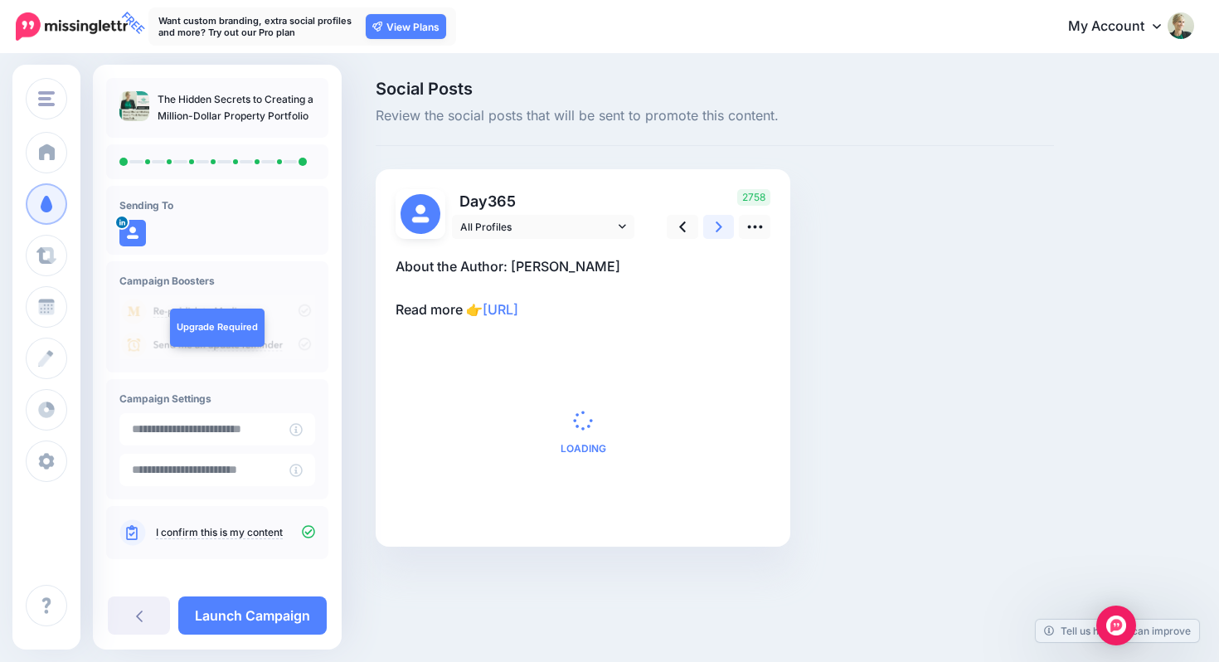
click at [721, 224] on icon at bounding box center [719, 226] width 7 height 17
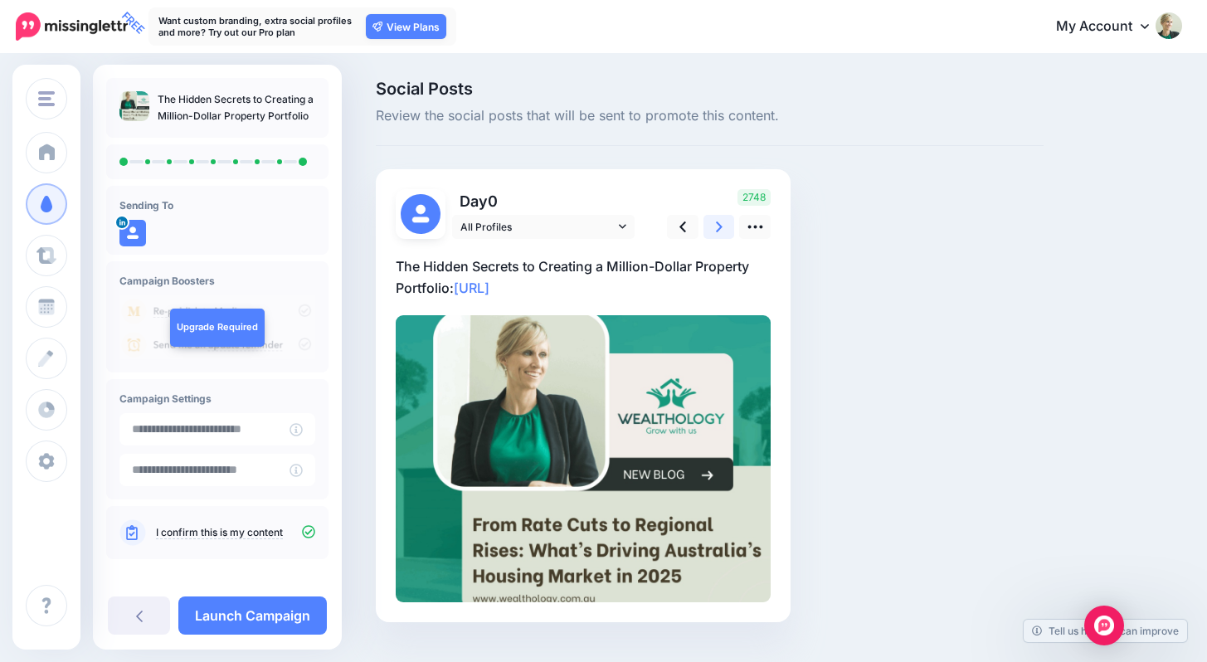
click at [721, 224] on icon at bounding box center [719, 226] width 7 height 17
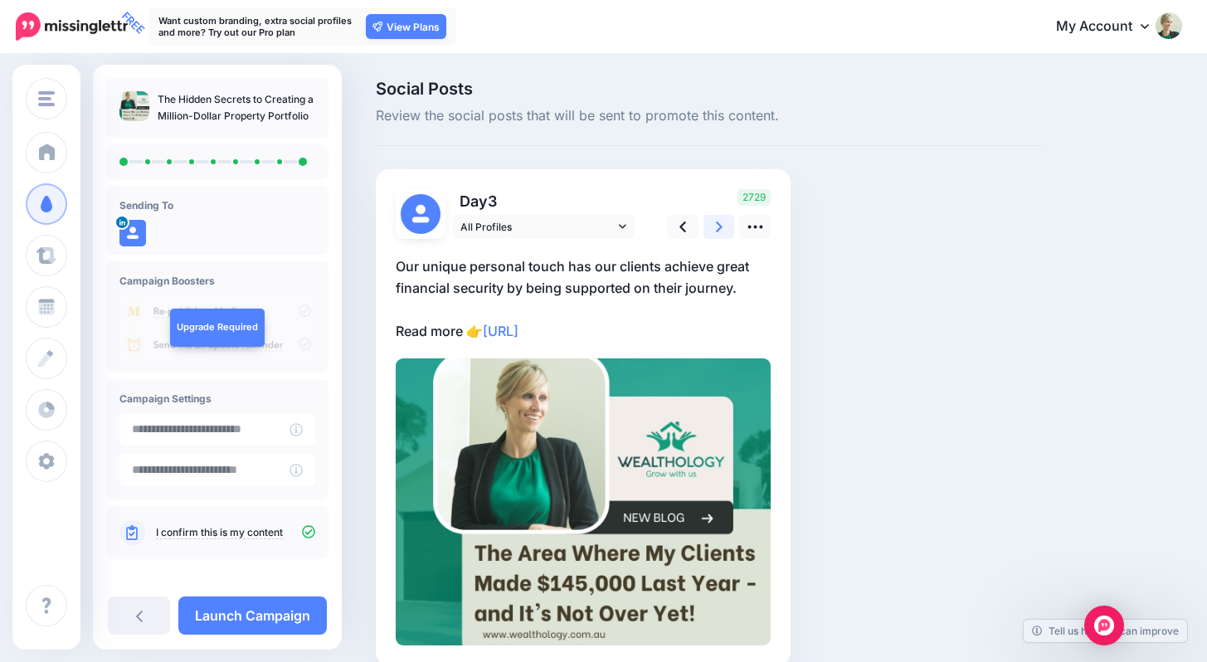
click at [721, 224] on icon at bounding box center [719, 226] width 7 height 17
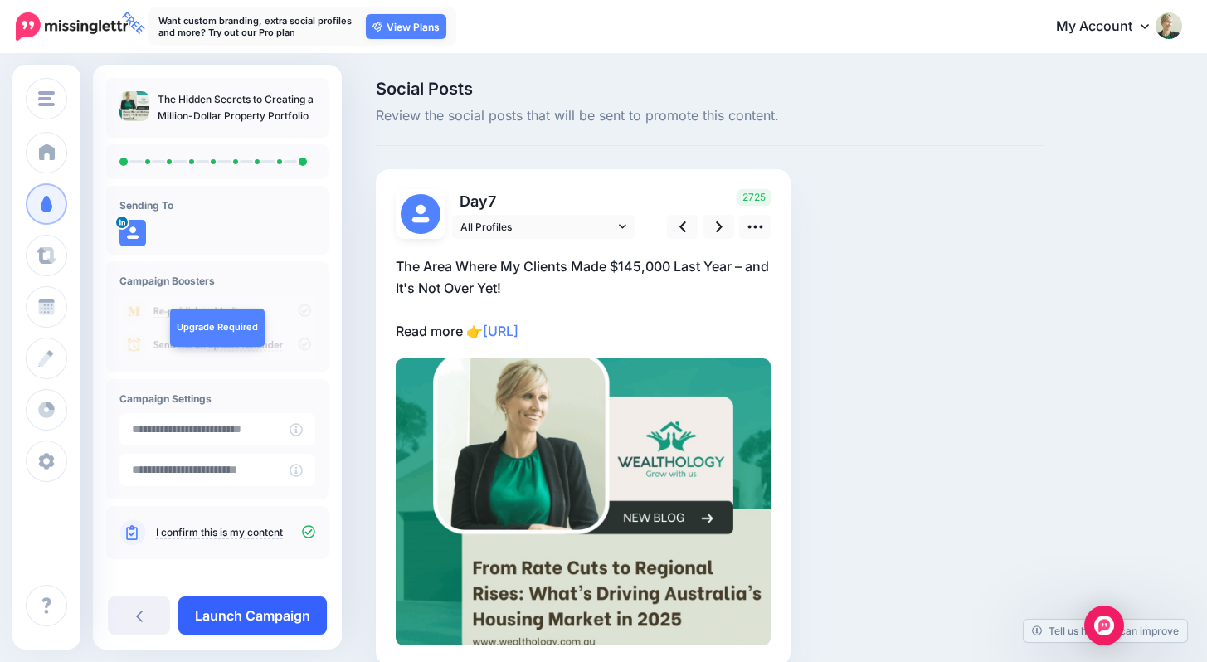
click at [280, 633] on link "Launch Campaign" at bounding box center [252, 615] width 148 height 38
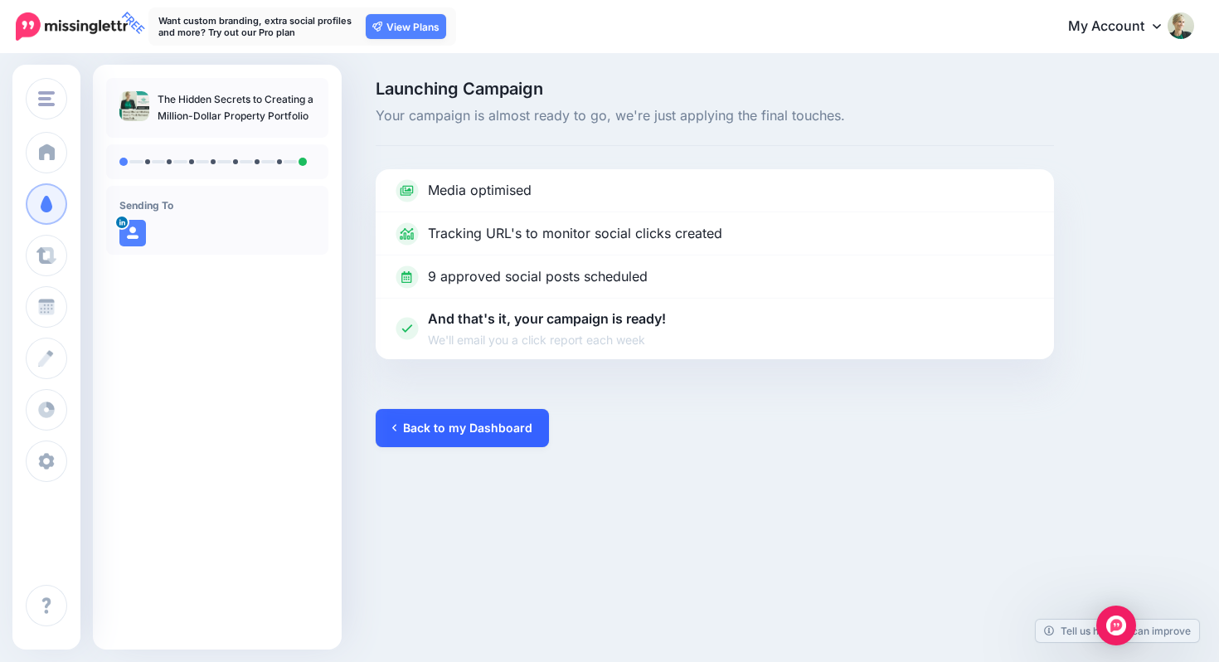
click at [431, 415] on link "Back to my Dashboard" at bounding box center [462, 428] width 173 height 38
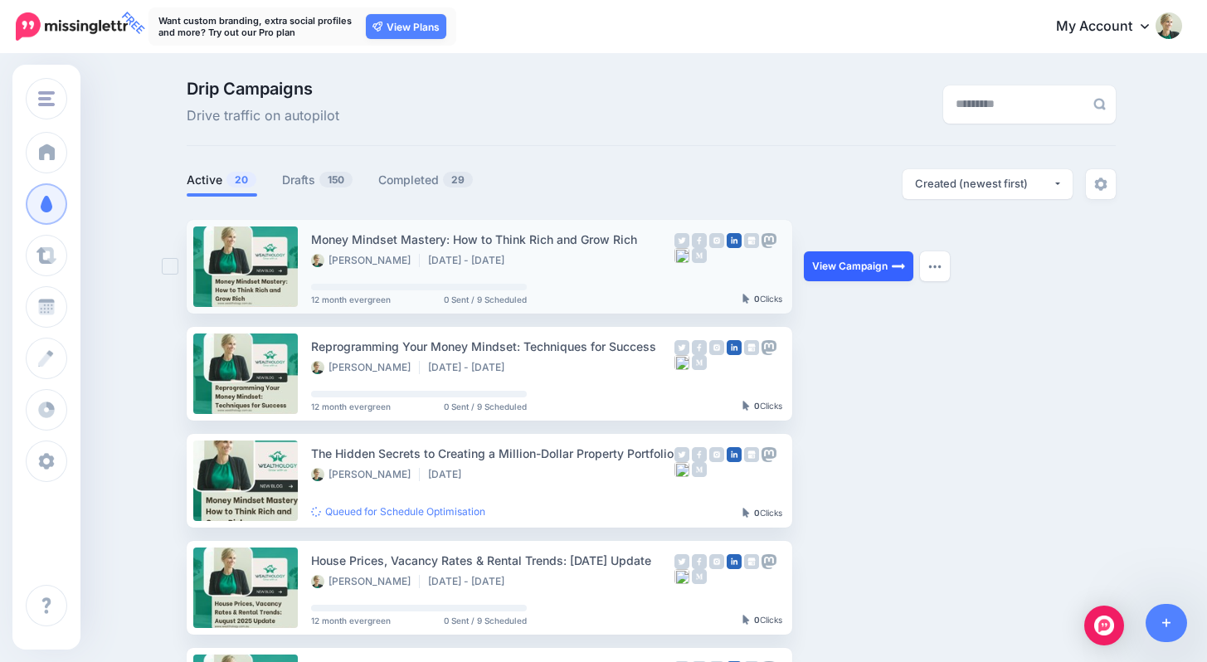
click at [845, 272] on link "View Campaign" at bounding box center [859, 266] width 110 height 30
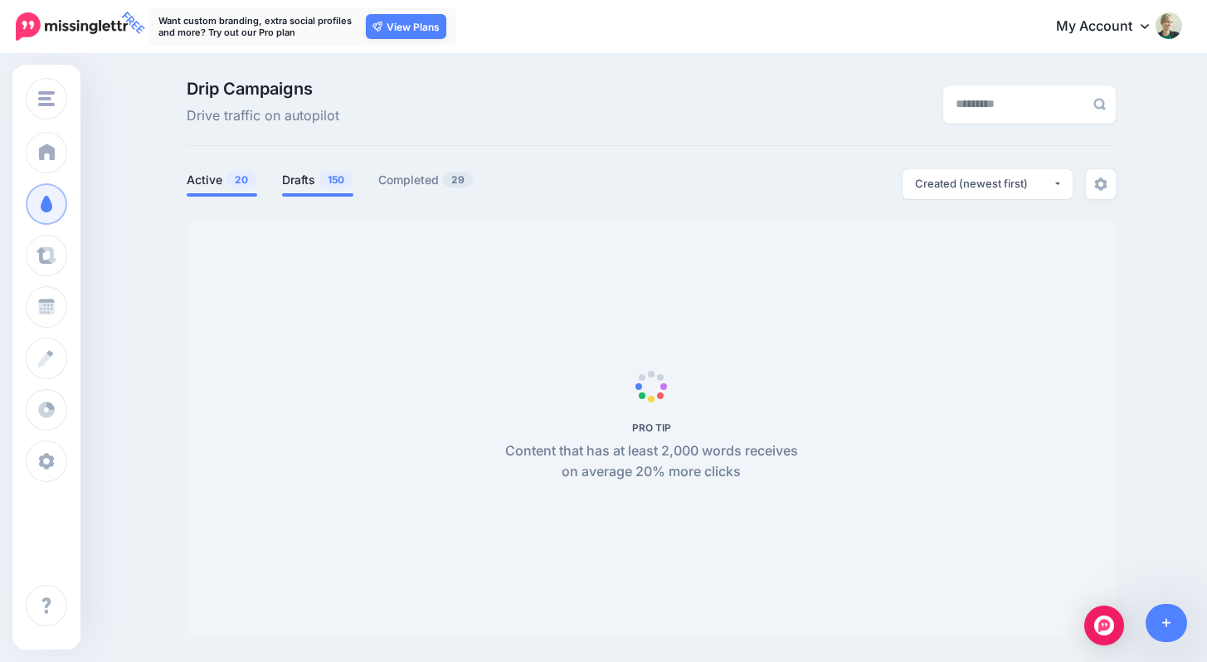
click at [329, 184] on span "150" at bounding box center [335, 180] width 33 height 16
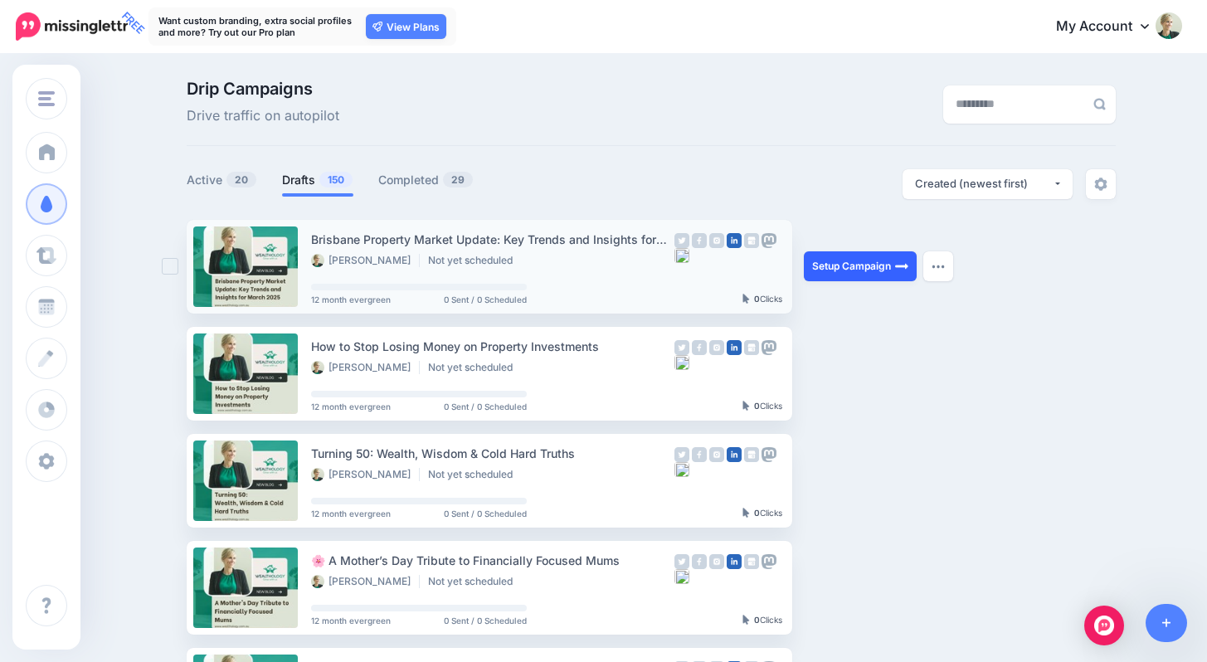
click at [875, 271] on link "Setup Campaign" at bounding box center [860, 266] width 113 height 30
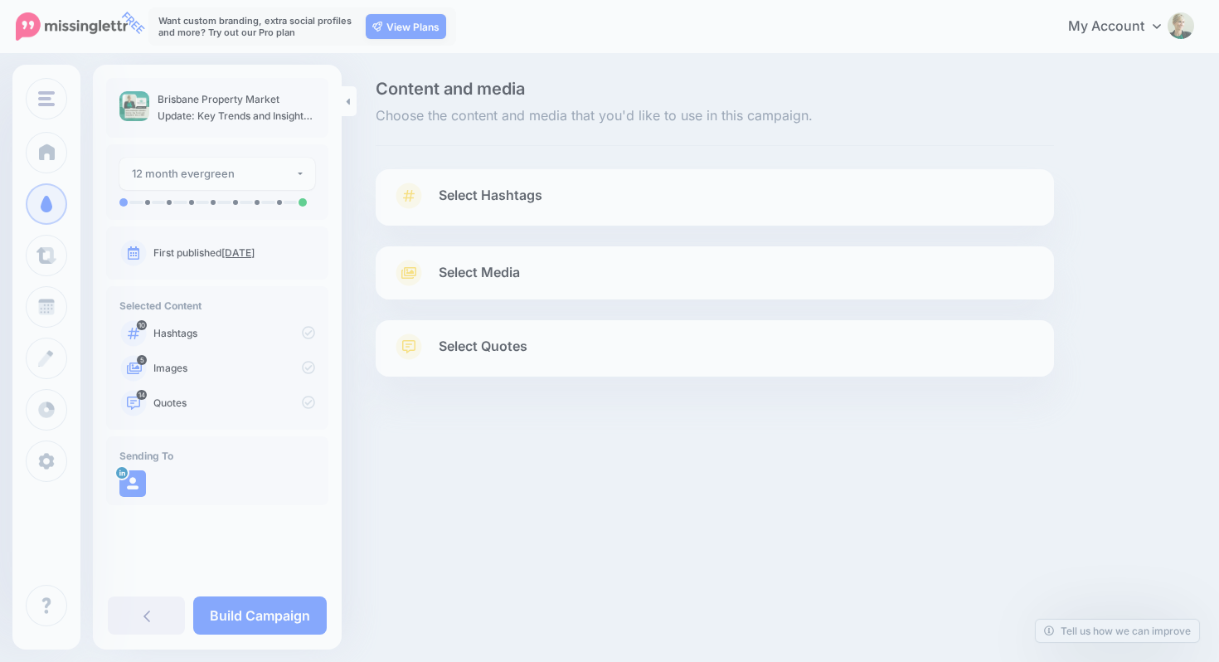
click at [868, 267] on link "Select Media" at bounding box center [714, 273] width 645 height 27
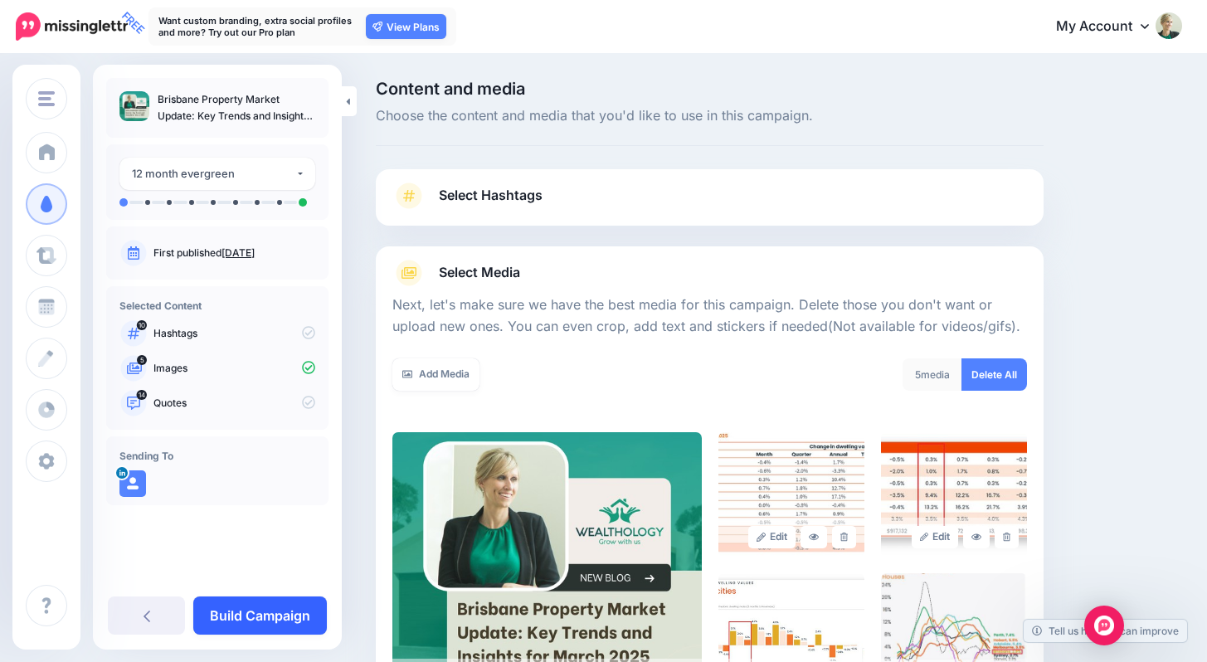
click at [290, 616] on link "Build Campaign" at bounding box center [260, 615] width 134 height 38
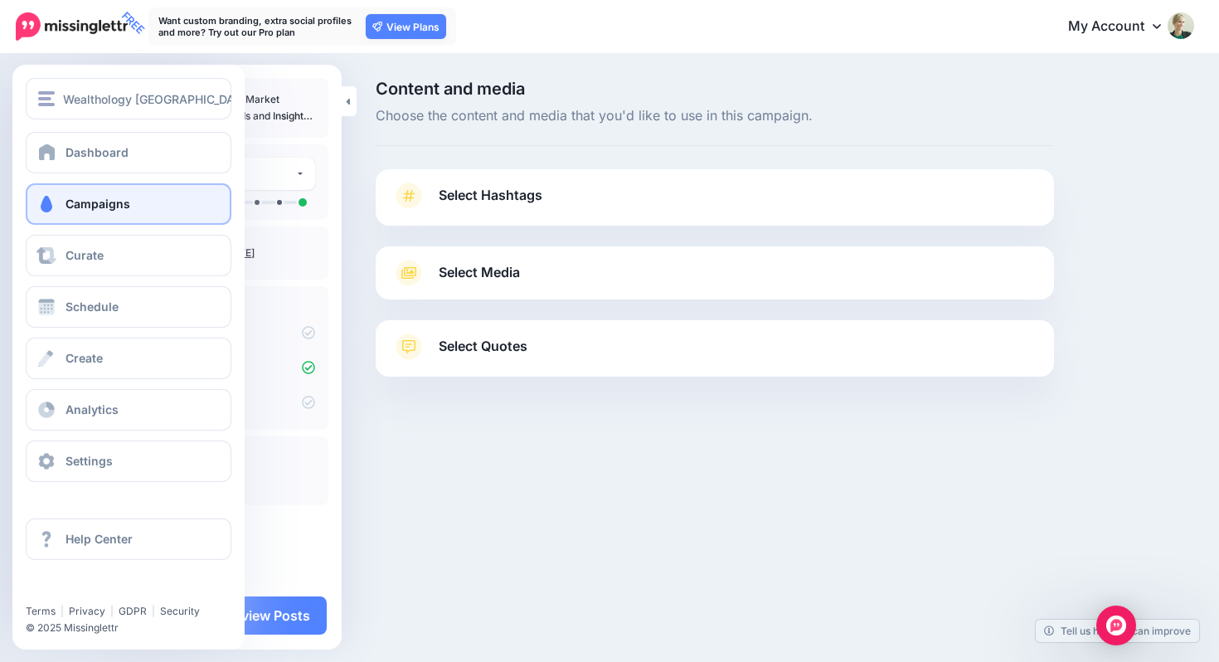
click at [72, 203] on span "Campaigns" at bounding box center [98, 204] width 65 height 14
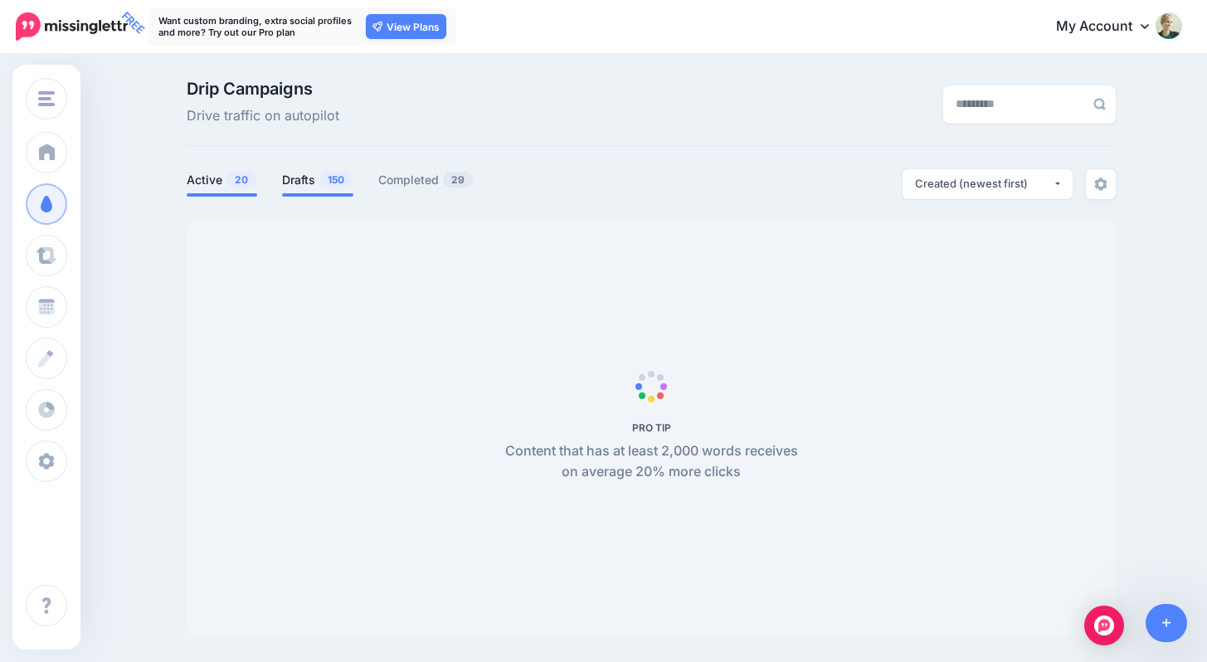
click at [328, 183] on span "150" at bounding box center [335, 180] width 33 height 16
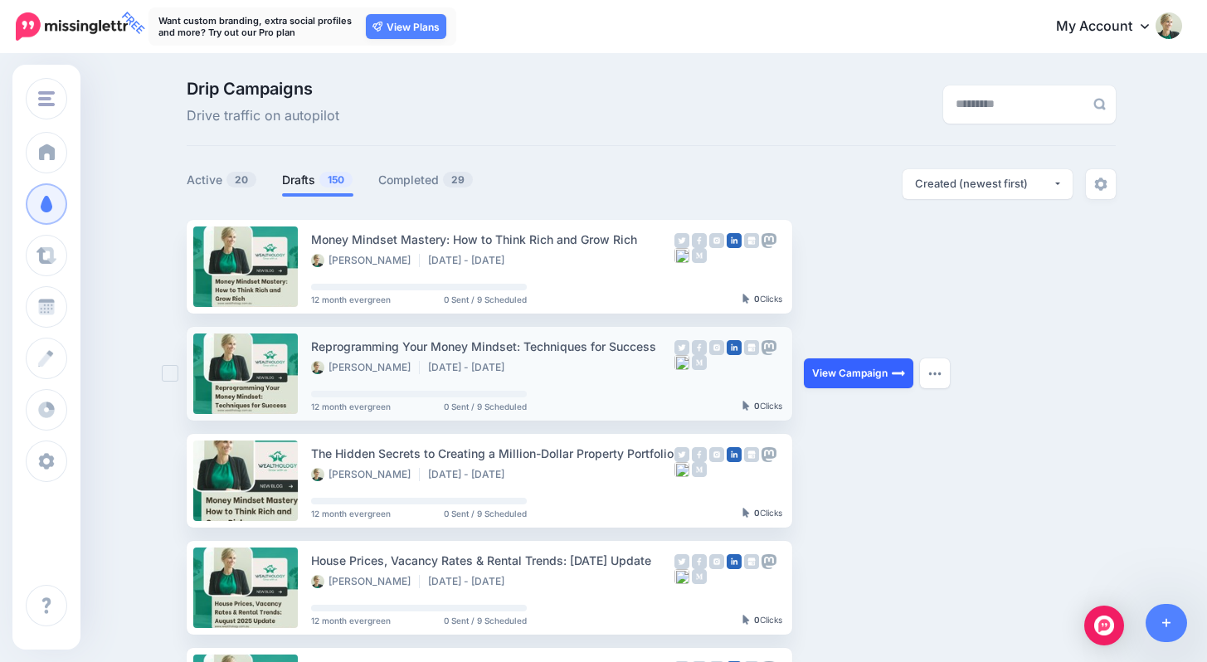
click at [854, 375] on link "View Campaign" at bounding box center [859, 373] width 110 height 30
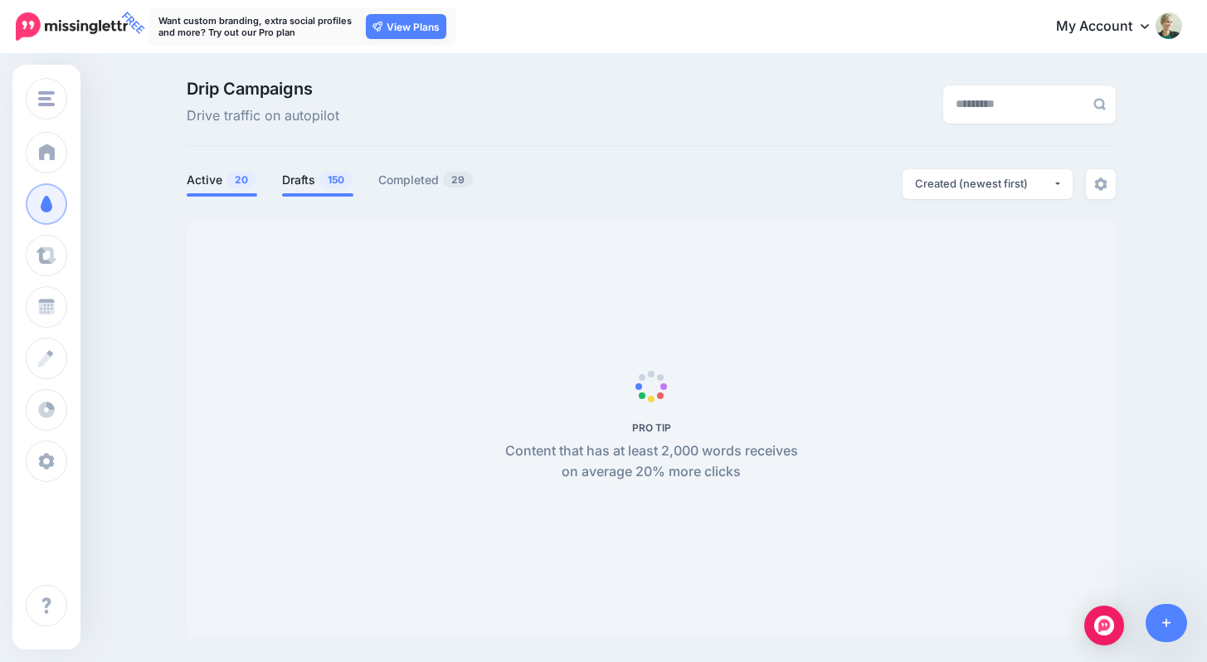
click at [348, 181] on span "150" at bounding box center [335, 180] width 33 height 16
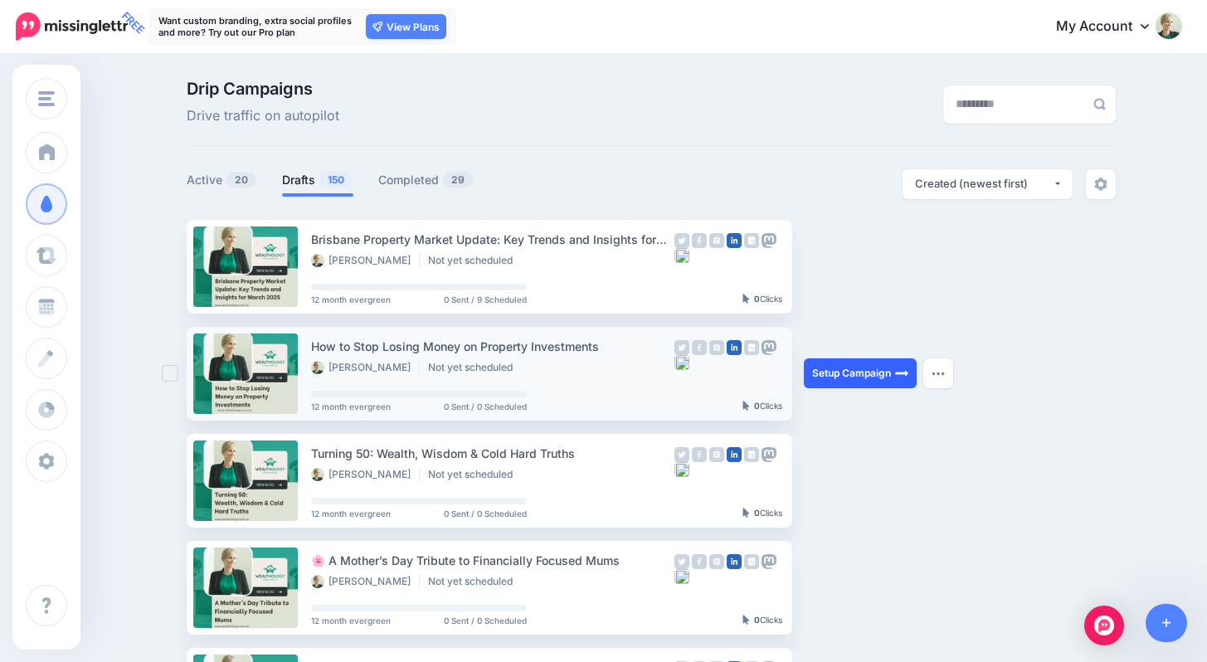
click at [854, 372] on link "Setup Campaign" at bounding box center [860, 373] width 113 height 30
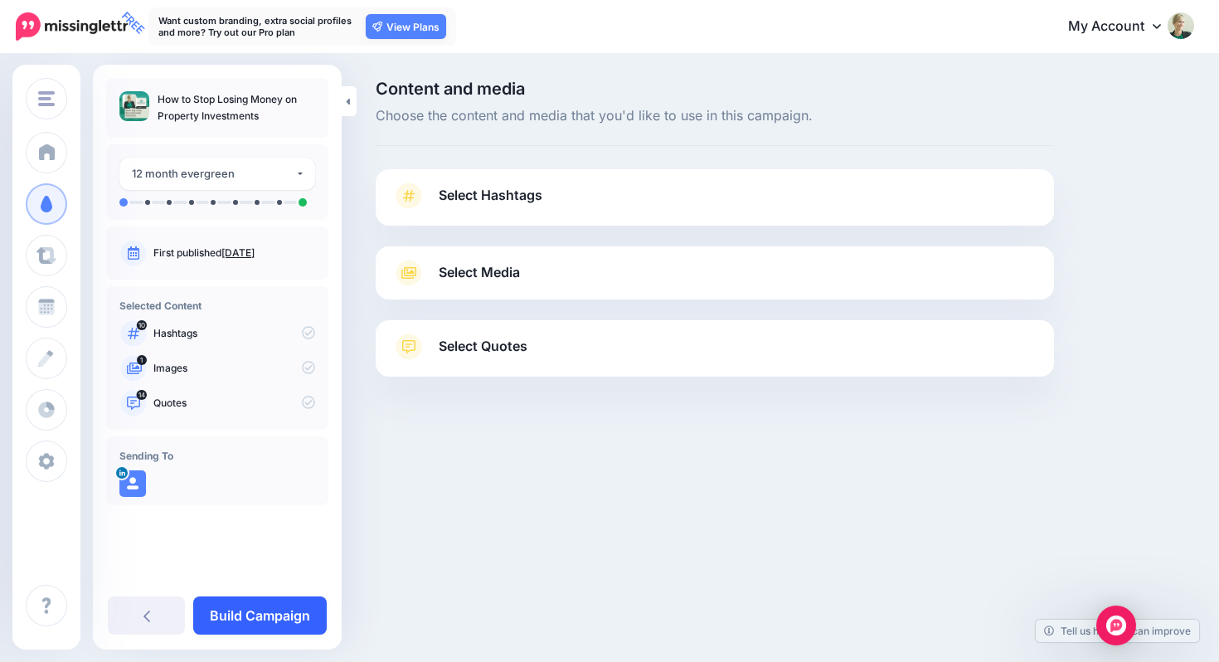
click at [289, 628] on link "Build Campaign" at bounding box center [260, 615] width 134 height 38
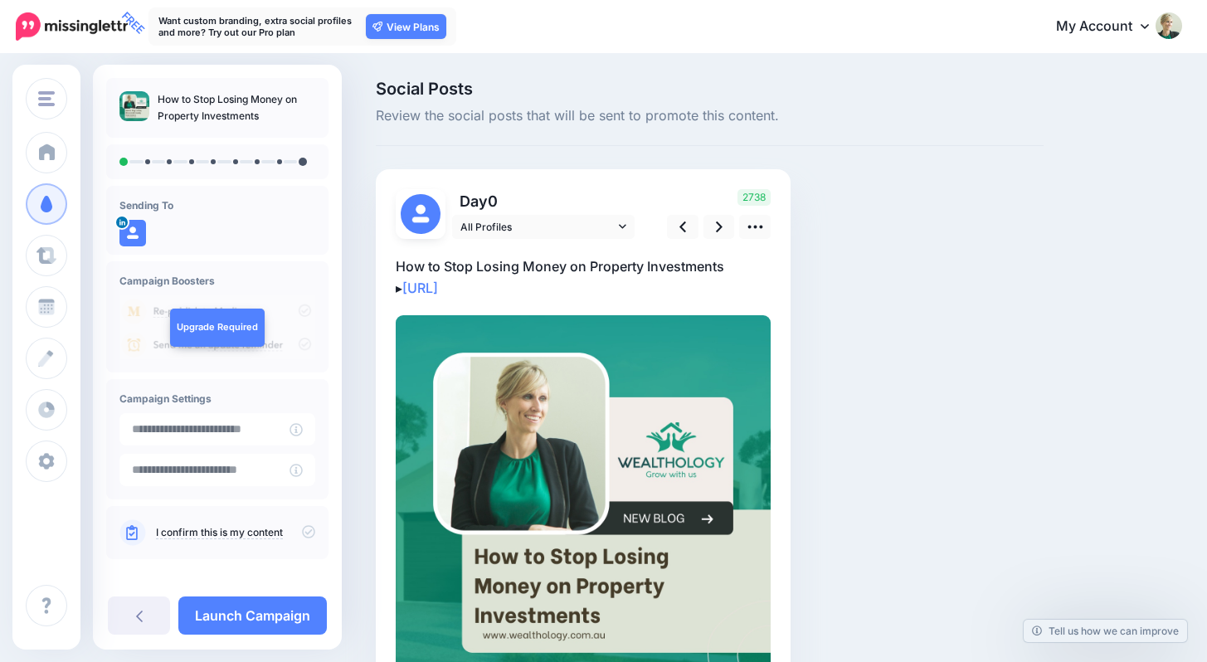
click at [302, 533] on icon at bounding box center [308, 531] width 13 height 13
click at [718, 225] on icon at bounding box center [719, 226] width 7 height 17
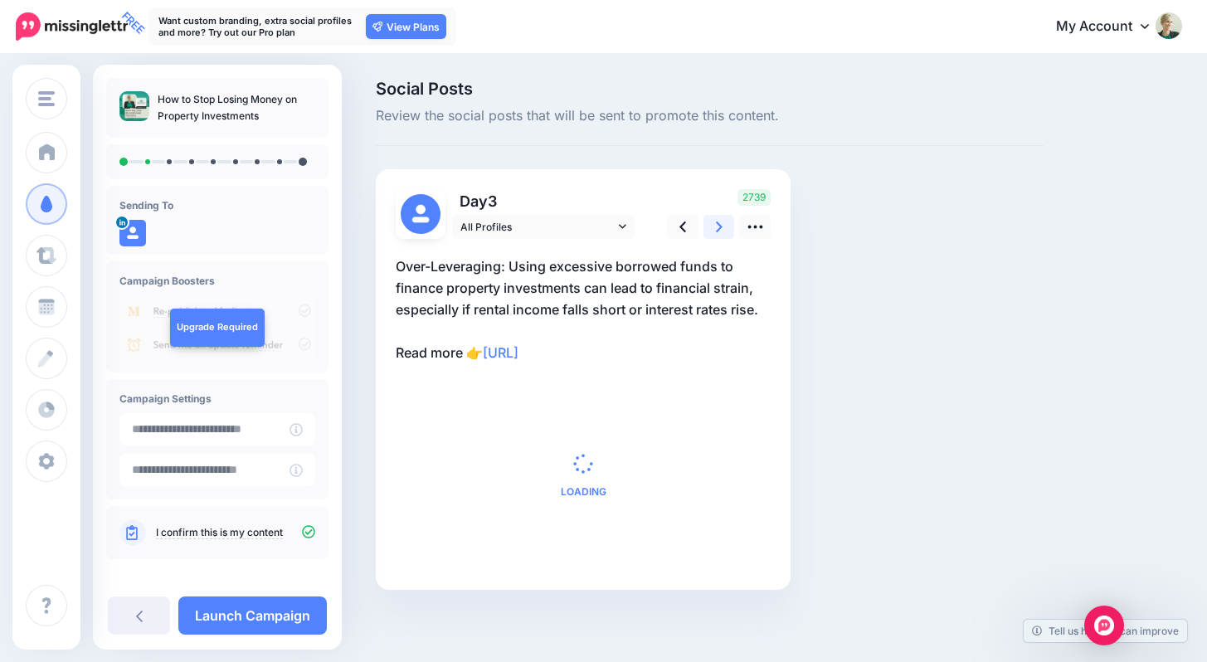
click at [718, 225] on icon at bounding box center [719, 226] width 7 height 17
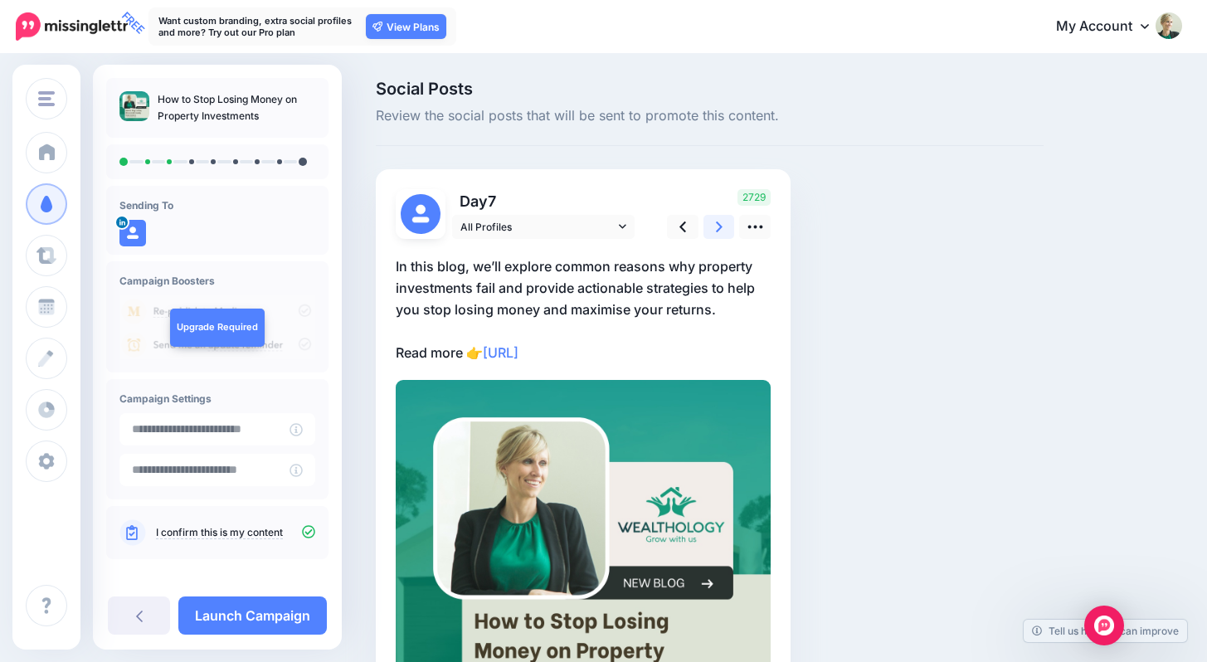
click at [718, 225] on icon at bounding box center [719, 226] width 7 height 17
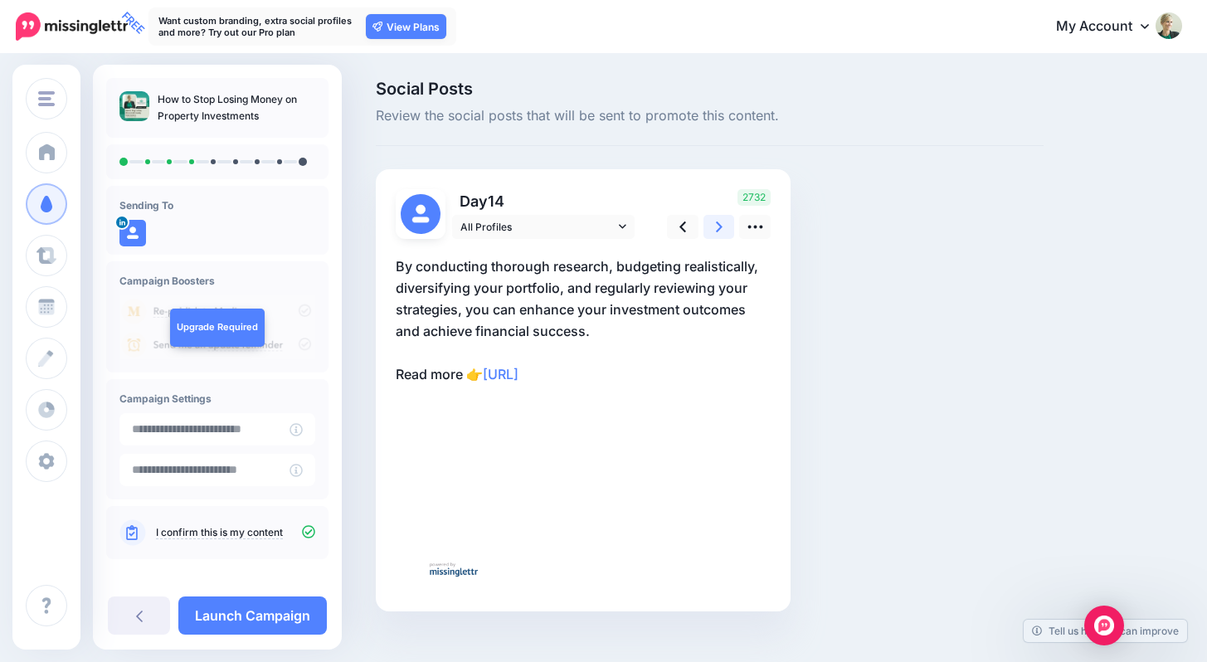
click at [718, 225] on icon at bounding box center [719, 226] width 7 height 17
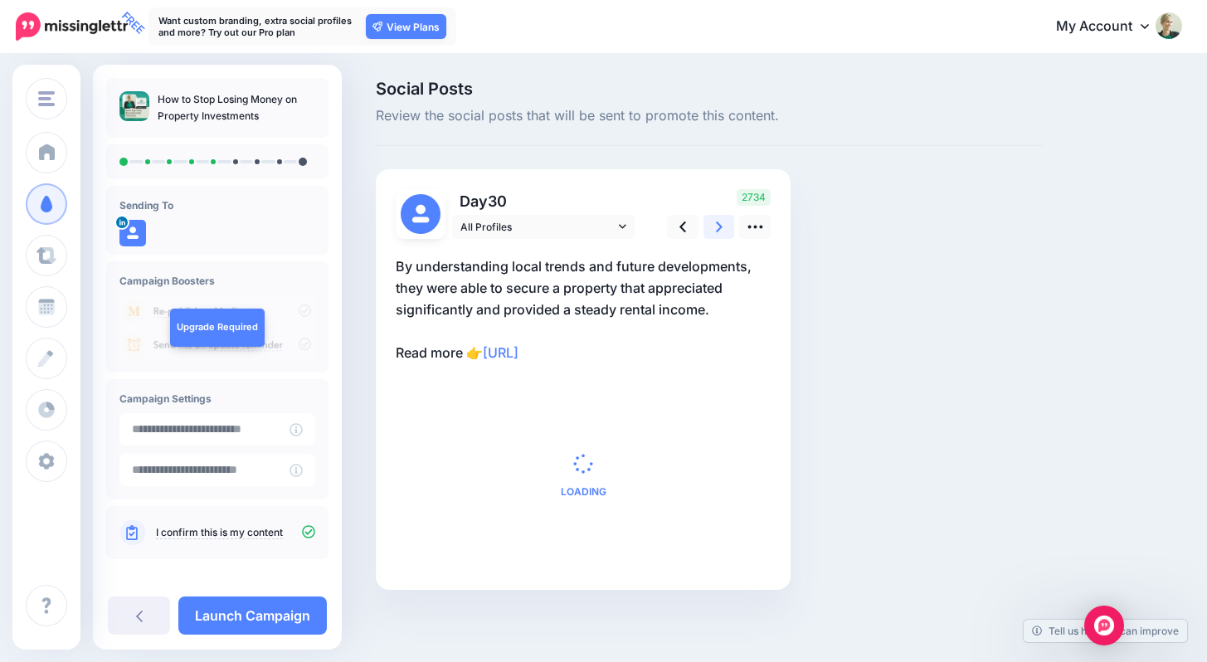
click at [718, 225] on icon at bounding box center [719, 226] width 7 height 17
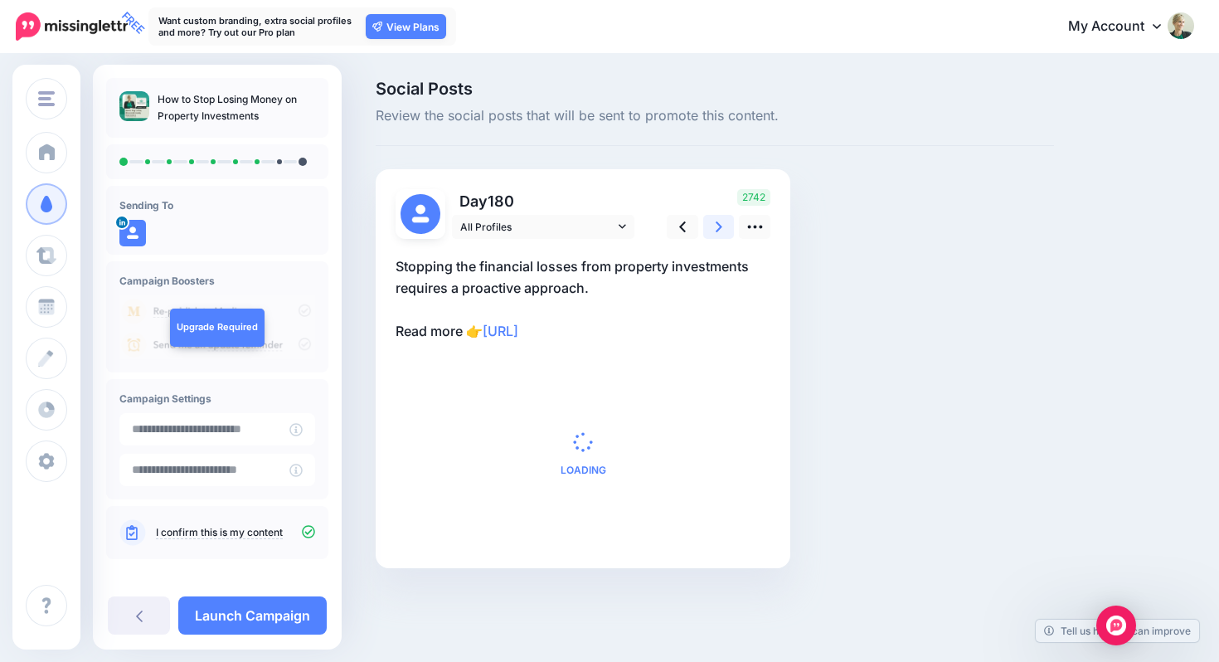
click at [718, 225] on icon at bounding box center [719, 226] width 7 height 17
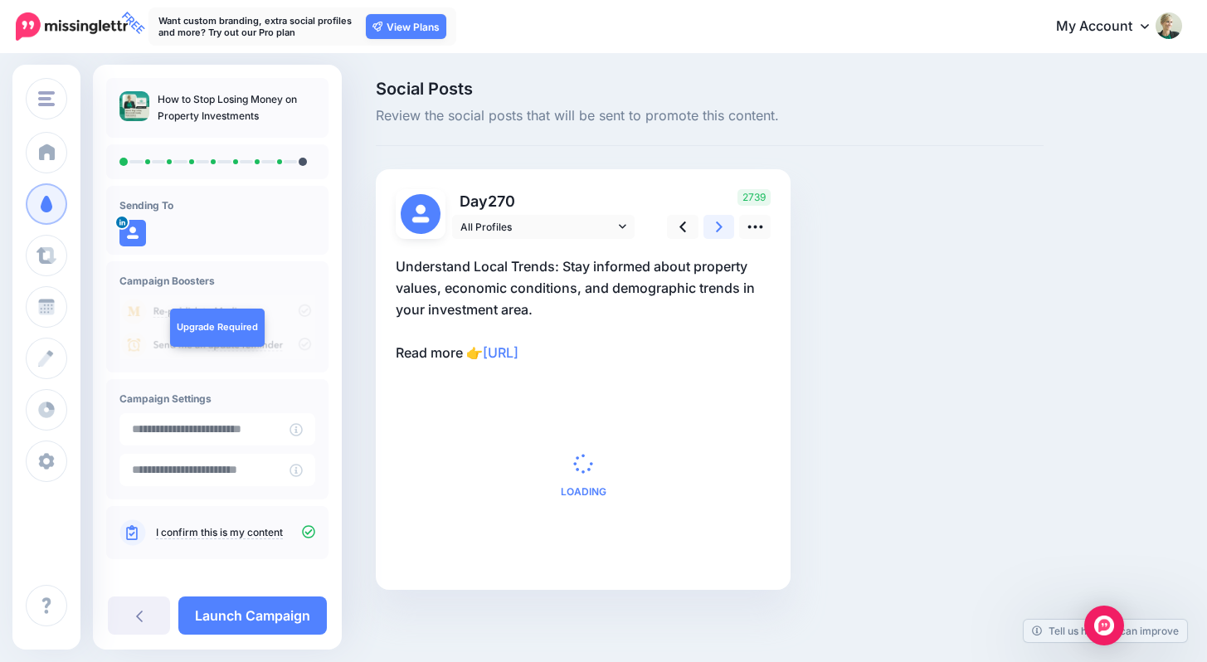
click at [718, 225] on icon at bounding box center [719, 226] width 7 height 17
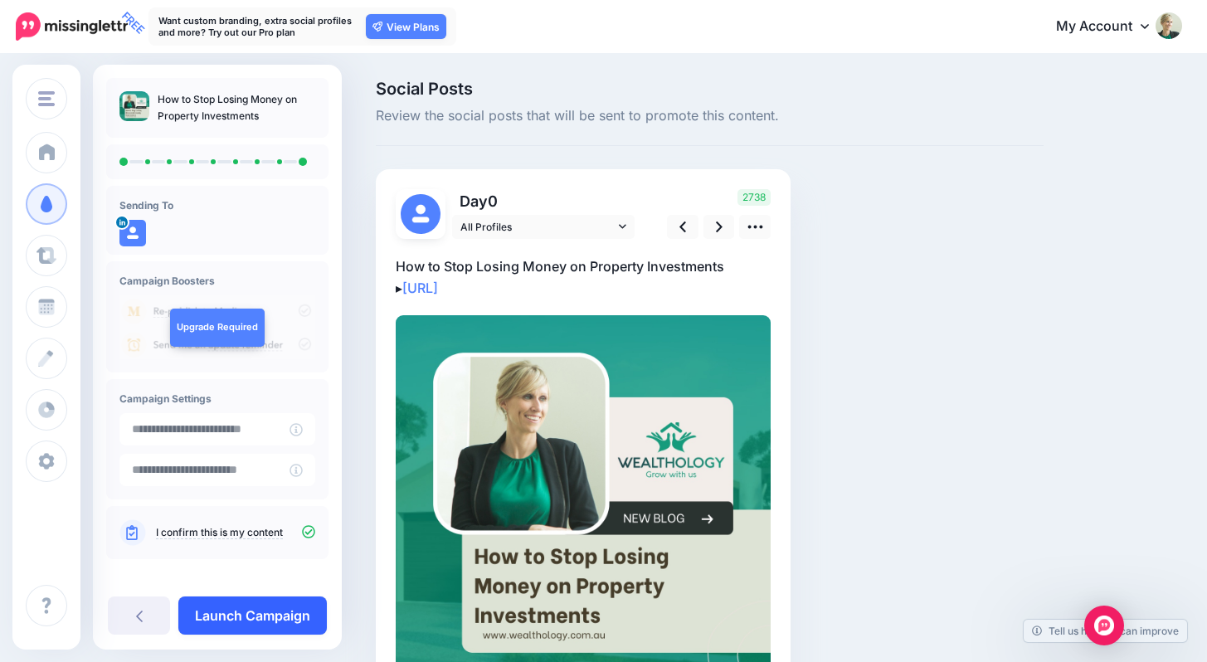
click at [252, 618] on link "Launch Campaign" at bounding box center [252, 615] width 148 height 38
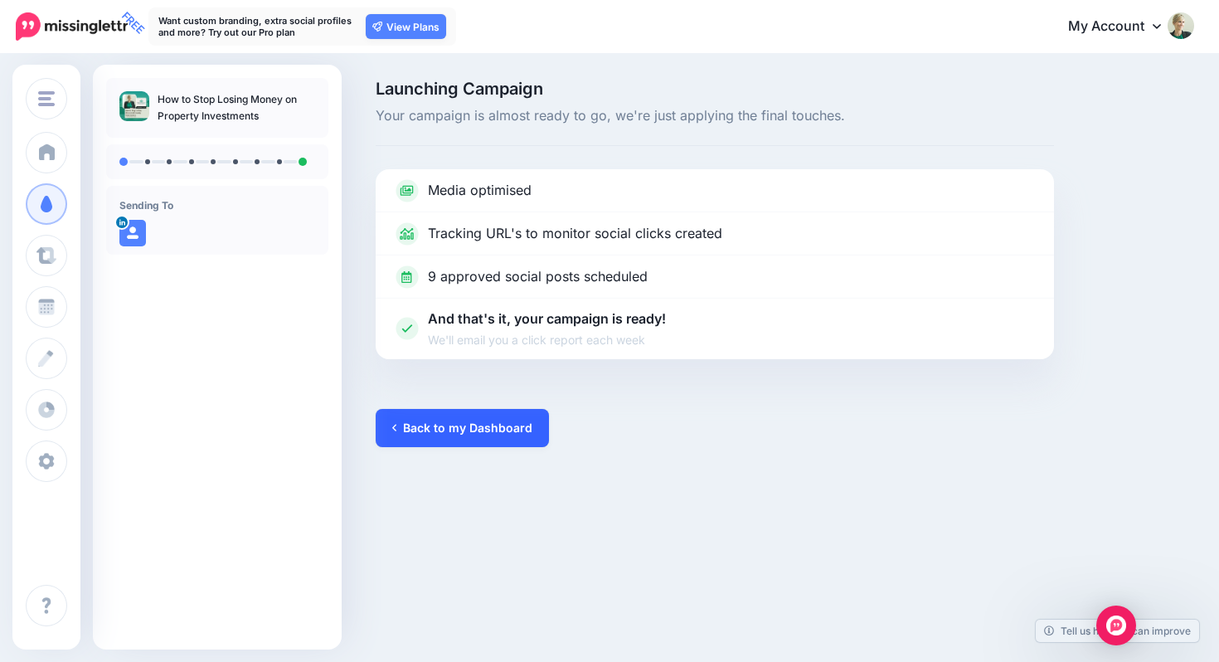
drag, startPoint x: 555, startPoint y: 426, endPoint x: 510, endPoint y: 427, distance: 44.8
click at [553, 426] on div "Launching Campaign Your campaign is almost ready to go, we're just applying the…" at bounding box center [714, 263] width 703 height 367
click at [506, 427] on link "Back to my Dashboard" at bounding box center [462, 428] width 173 height 38
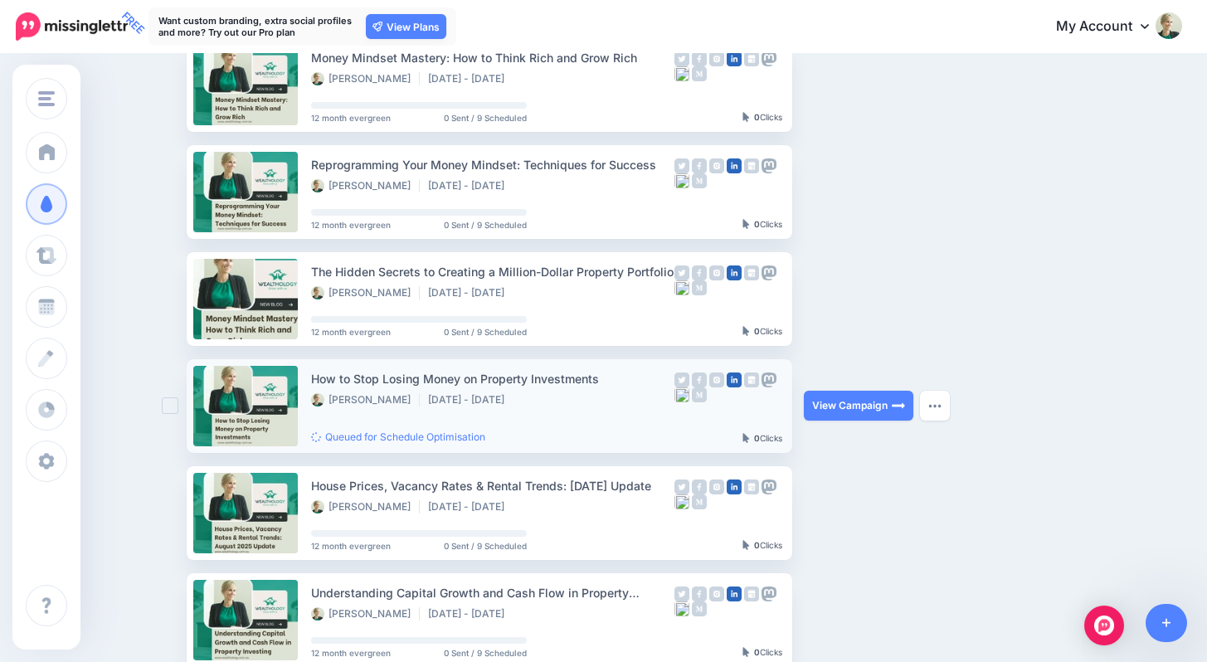
scroll to position [249, 0]
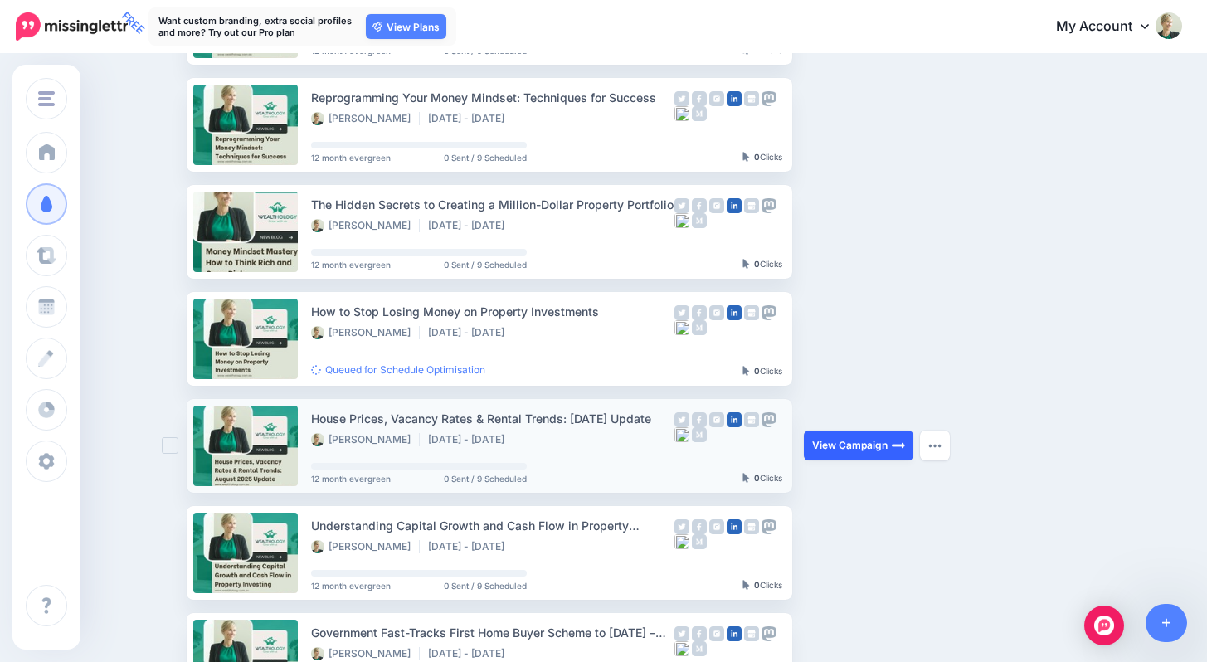
click at [832, 446] on link "View Campaign" at bounding box center [859, 446] width 110 height 30
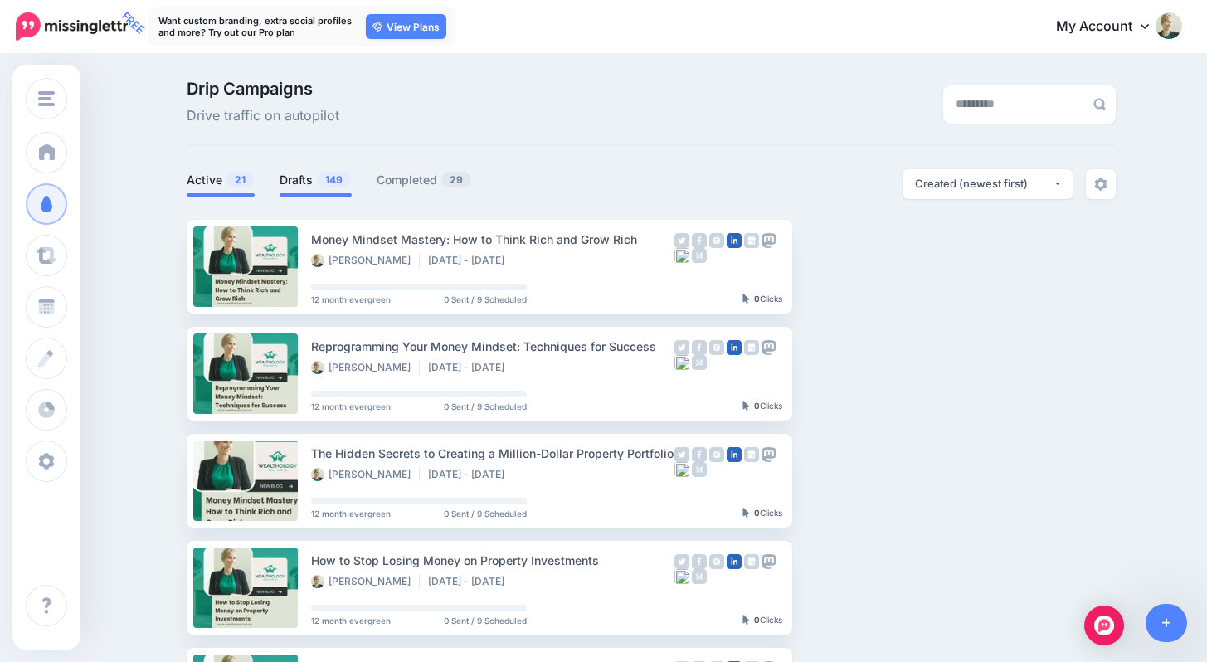
click at [313, 185] on link "Drafts 149" at bounding box center [316, 180] width 72 height 20
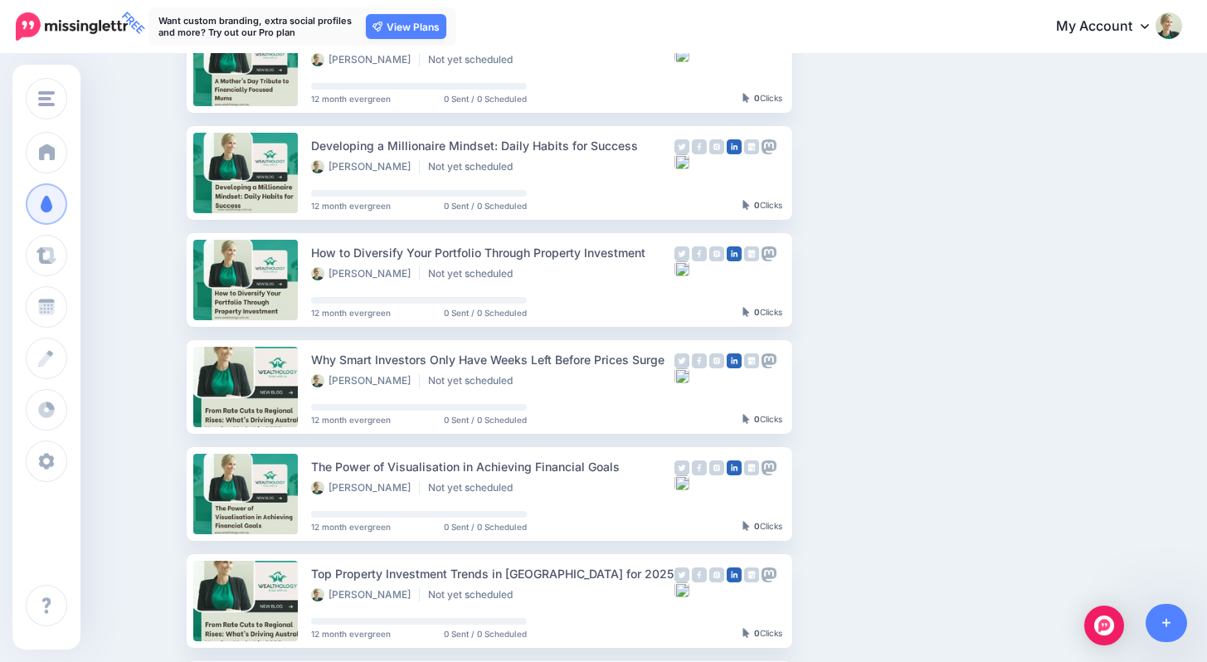
scroll to position [584, 0]
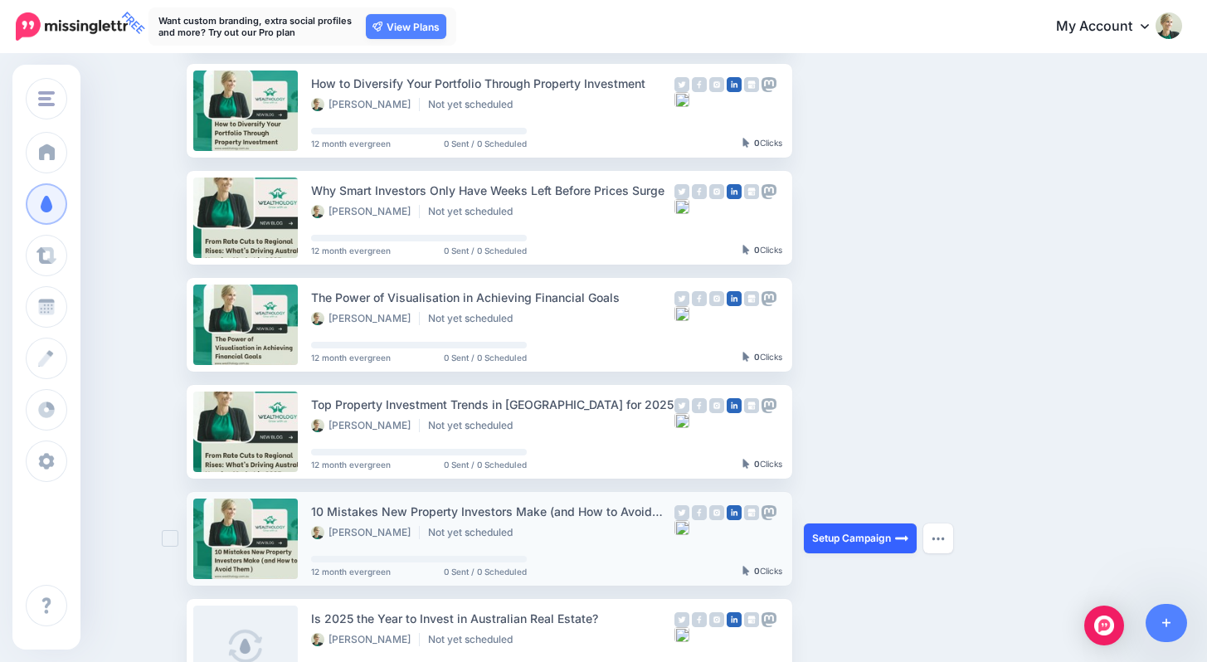
click at [843, 532] on link "Setup Campaign" at bounding box center [860, 538] width 113 height 30
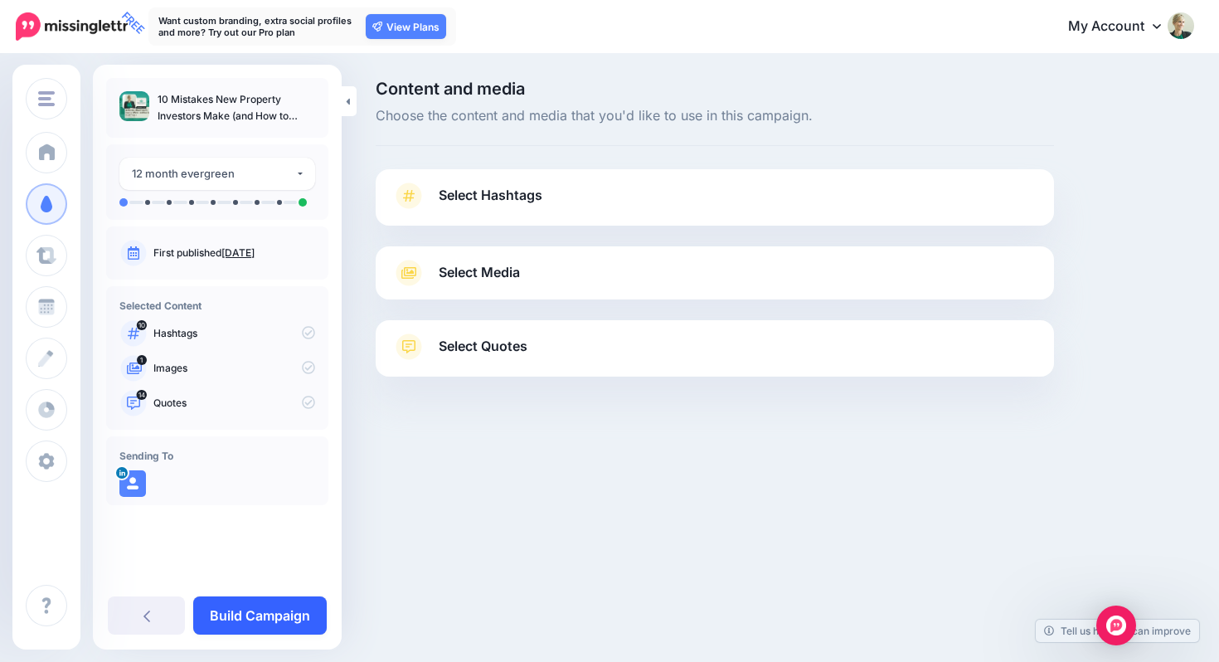
click at [276, 609] on link "Build Campaign" at bounding box center [260, 615] width 134 height 38
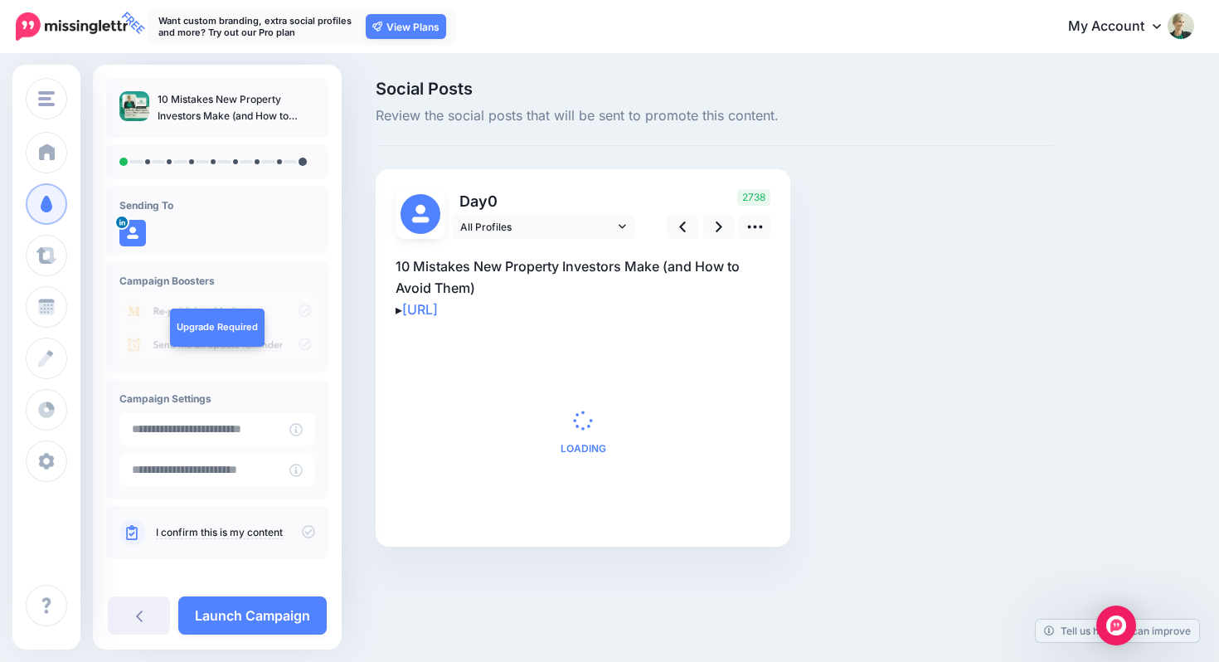
click at [276, 609] on link "Launch Campaign" at bounding box center [252, 615] width 148 height 38
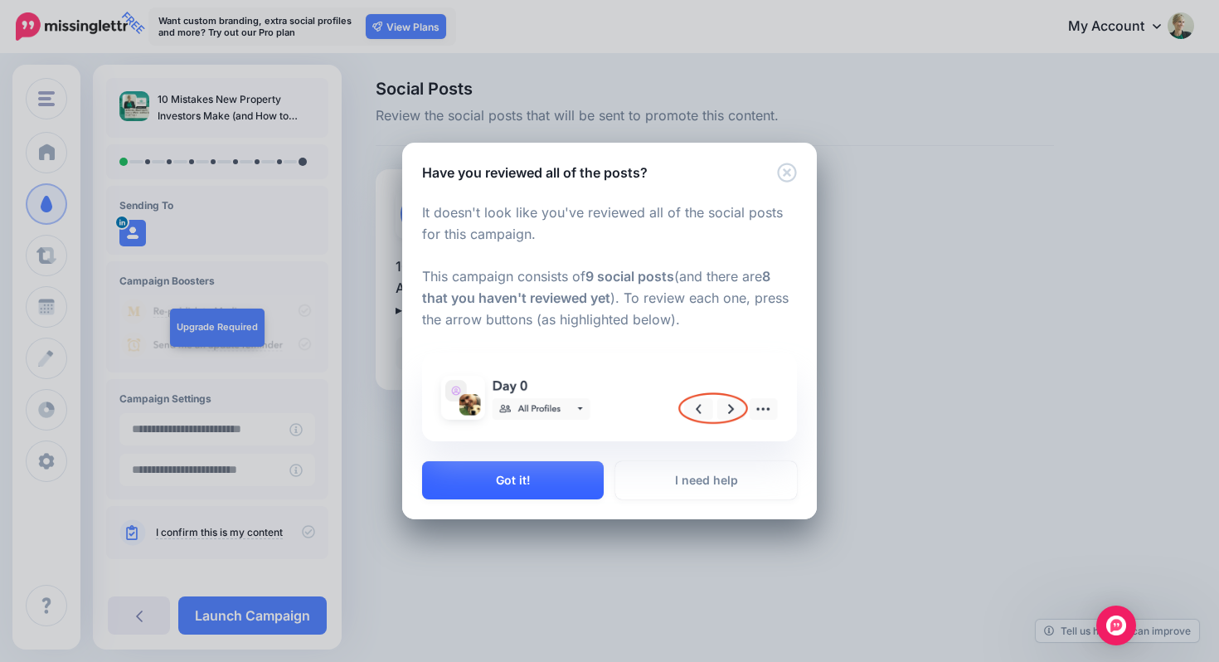
click at [545, 469] on button "Got it!" at bounding box center [513, 480] width 182 height 38
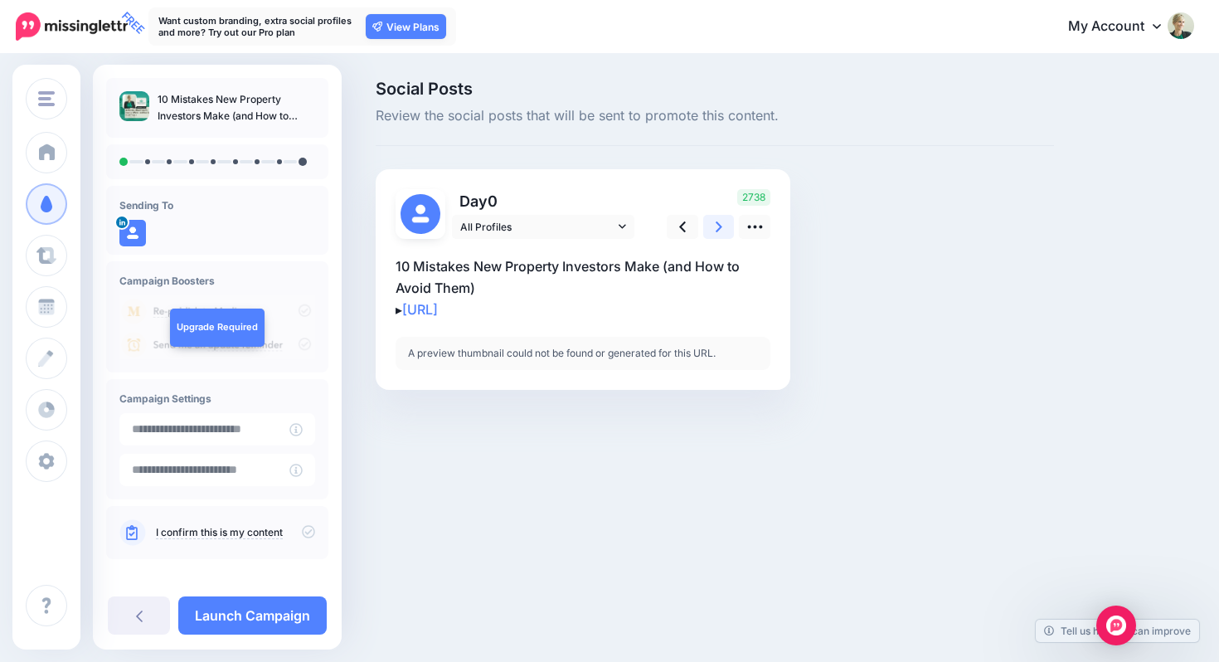
click at [721, 218] on icon at bounding box center [719, 226] width 7 height 17
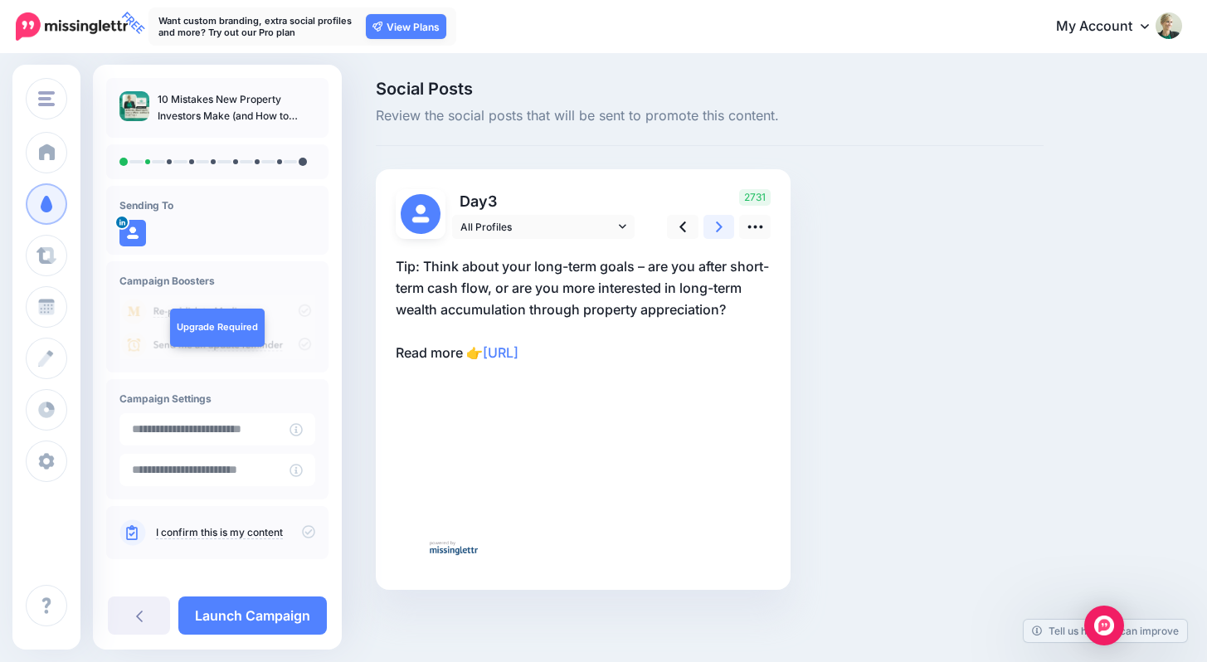
click at [721, 218] on icon at bounding box center [719, 226] width 7 height 17
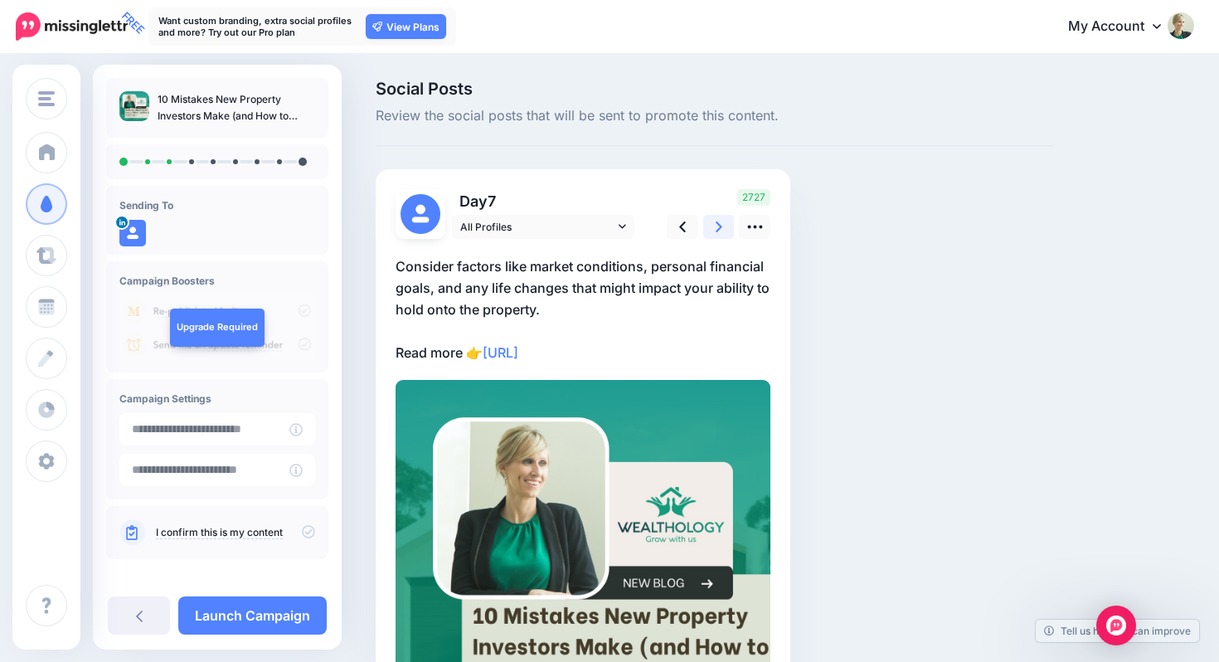
click at [721, 218] on icon at bounding box center [719, 226] width 7 height 17
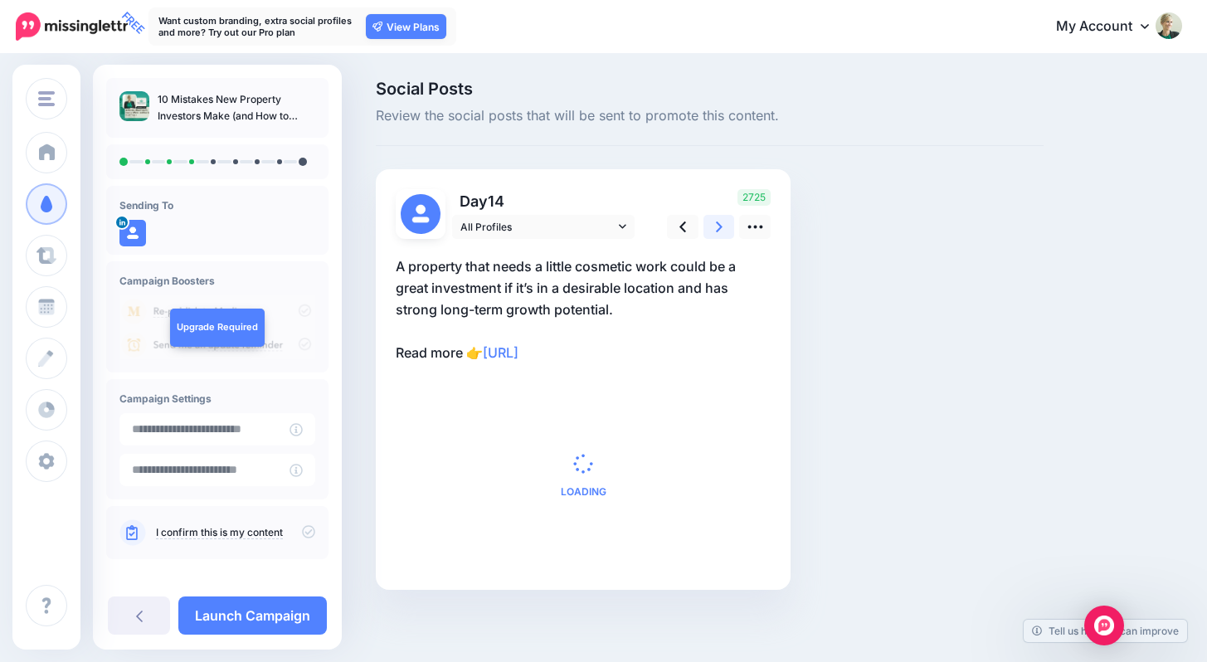
click at [721, 219] on icon at bounding box center [719, 226] width 7 height 17
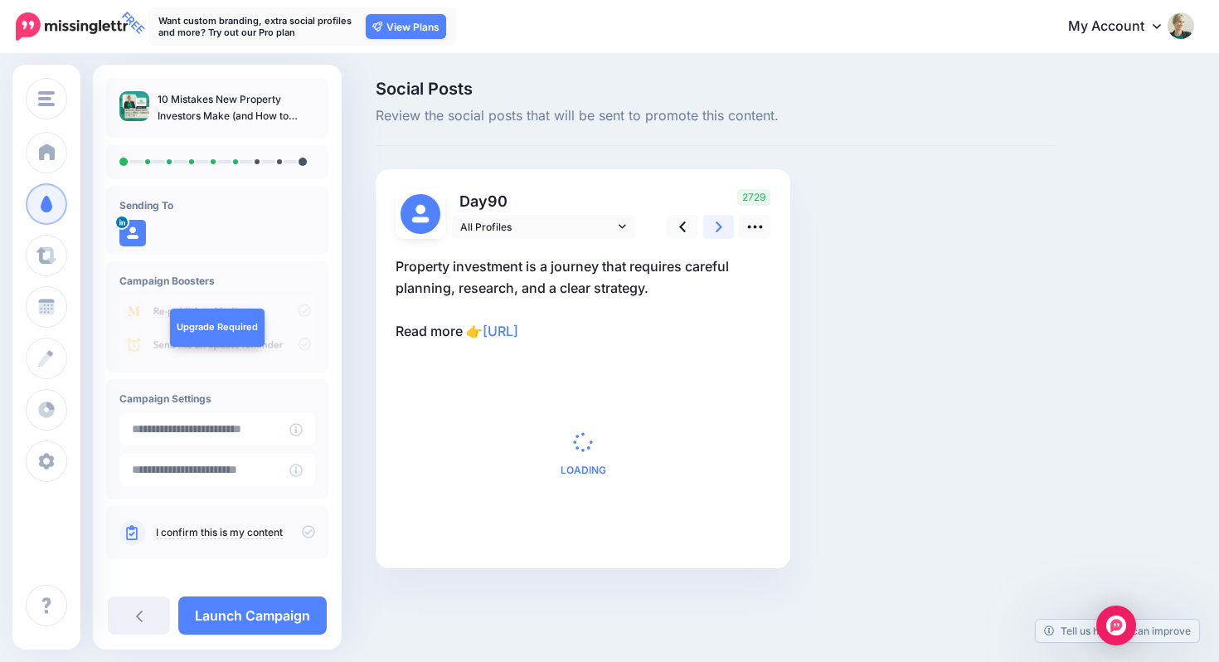
click at [721, 219] on icon at bounding box center [719, 226] width 7 height 17
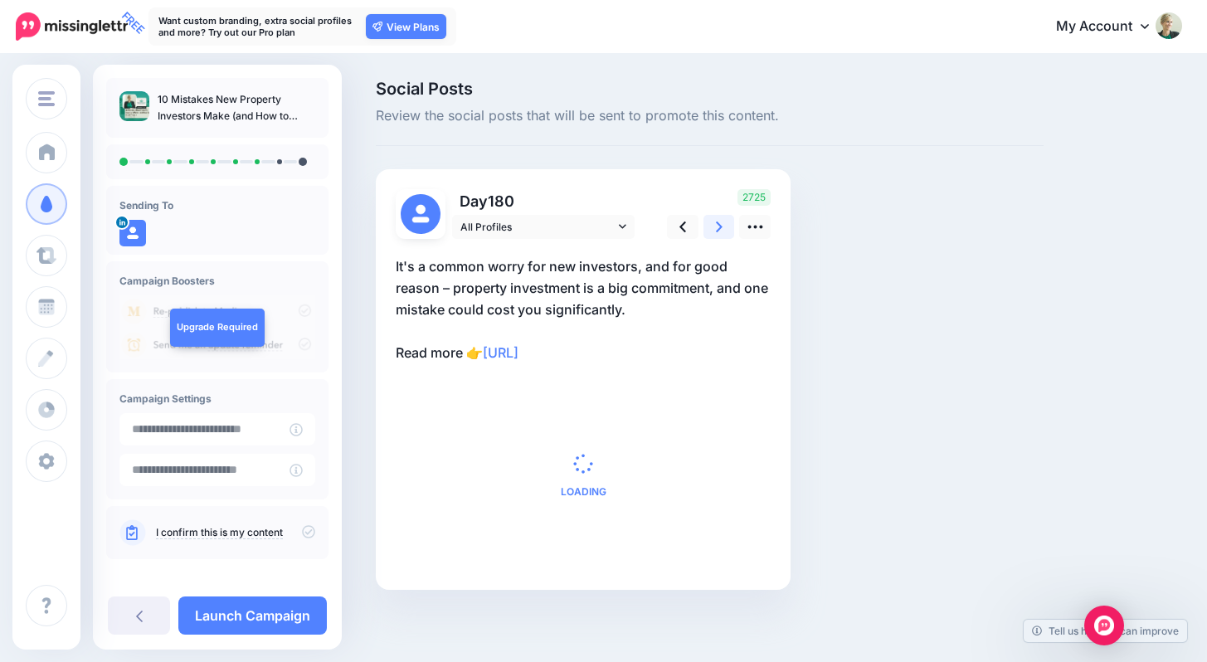
click at [721, 219] on icon at bounding box center [719, 226] width 7 height 17
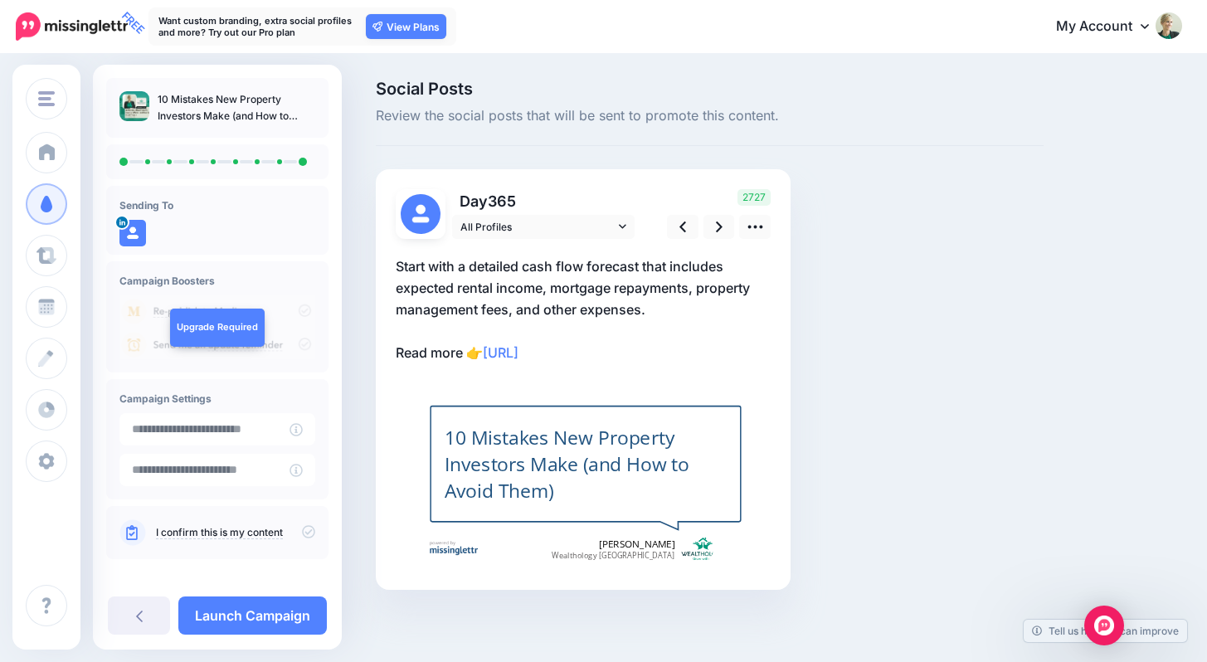
click at [304, 519] on div "I confirm this is my content" at bounding box center [217, 532] width 196 height 27
click at [304, 532] on icon at bounding box center [308, 531] width 13 height 13
click at [716, 227] on icon at bounding box center [719, 226] width 7 height 17
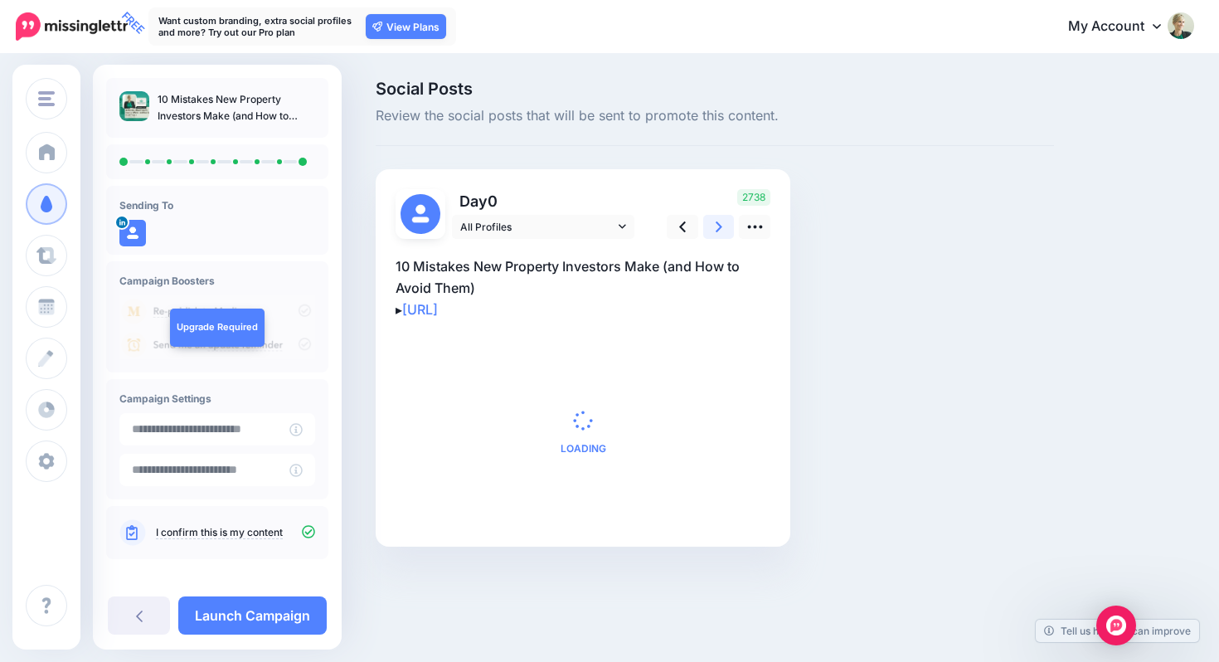
click at [719, 223] on icon at bounding box center [719, 226] width 7 height 17
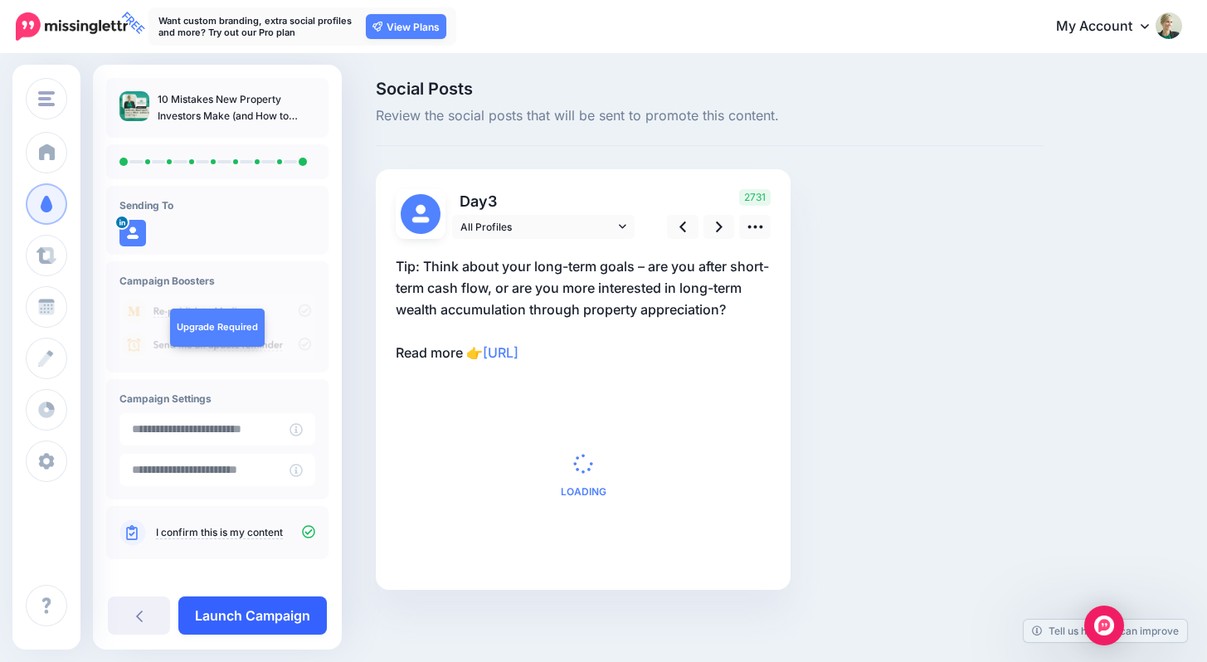
click at [263, 617] on link "Launch Campaign" at bounding box center [252, 615] width 148 height 38
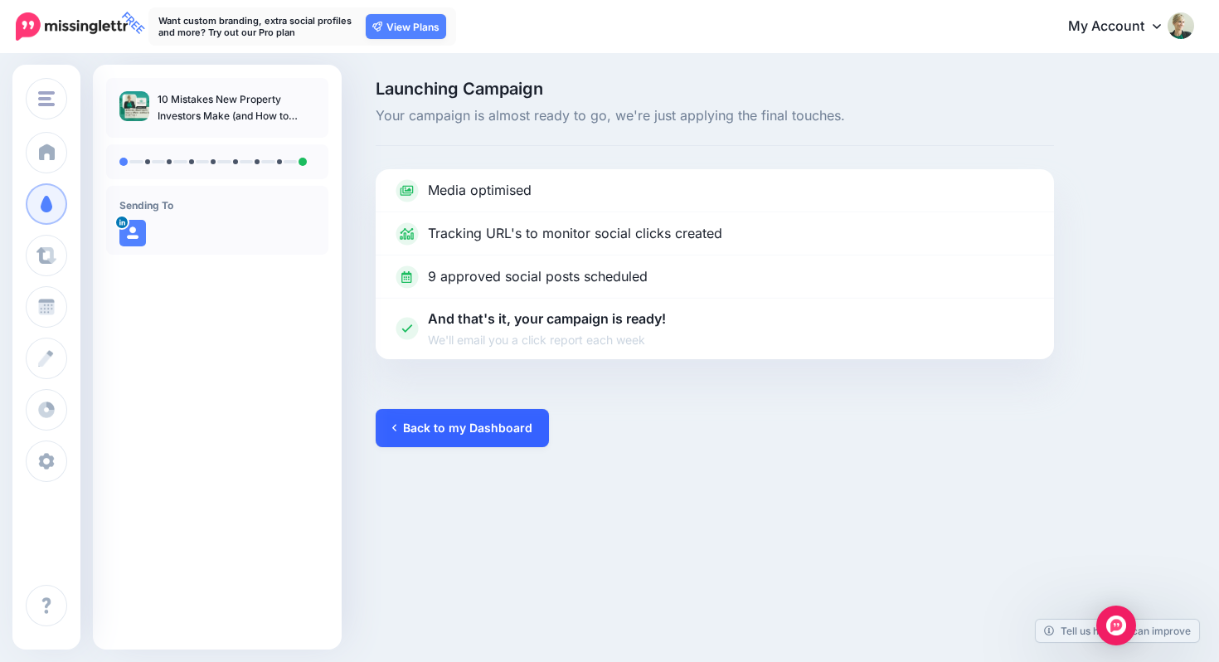
click at [495, 426] on link "Back to my Dashboard" at bounding box center [462, 428] width 173 height 38
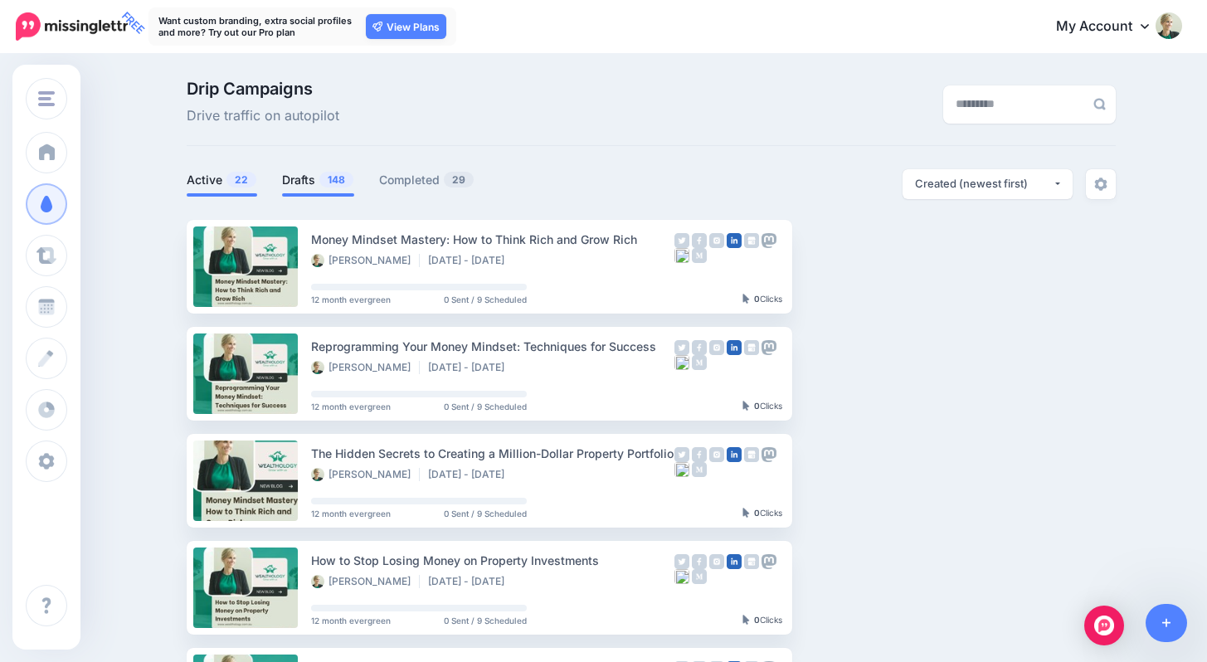
click at [318, 189] on link "Drafts 148" at bounding box center [318, 180] width 72 height 20
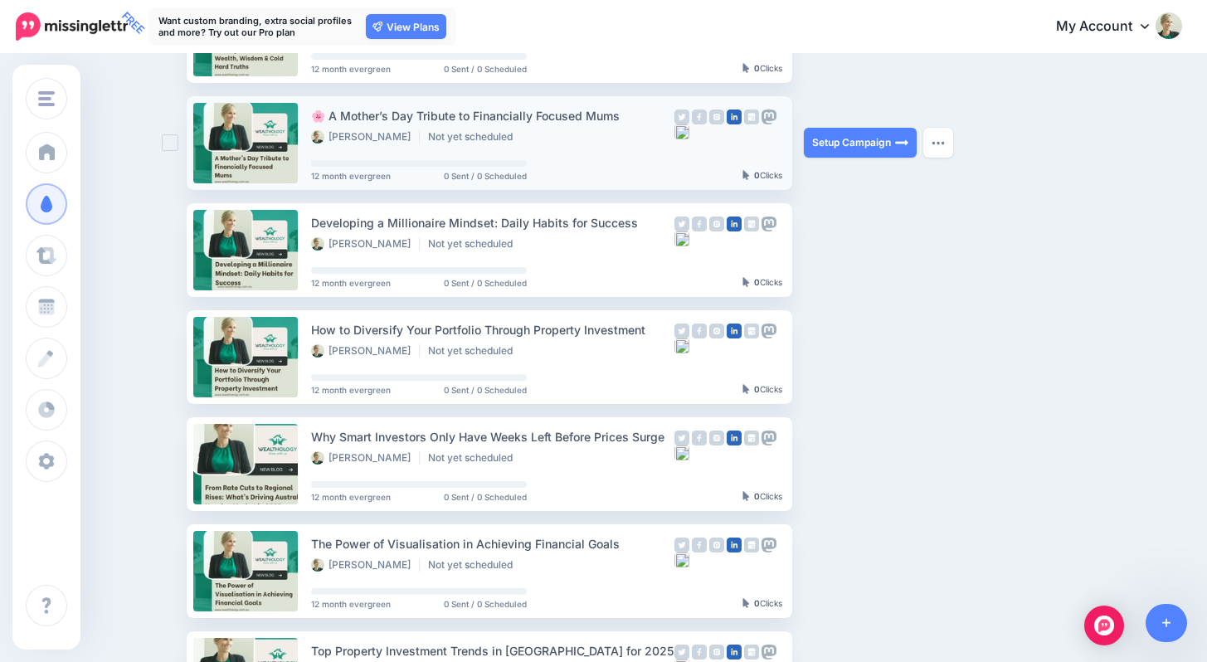
scroll to position [511, 0]
